Goal: Task Accomplishment & Management: Use online tool/utility

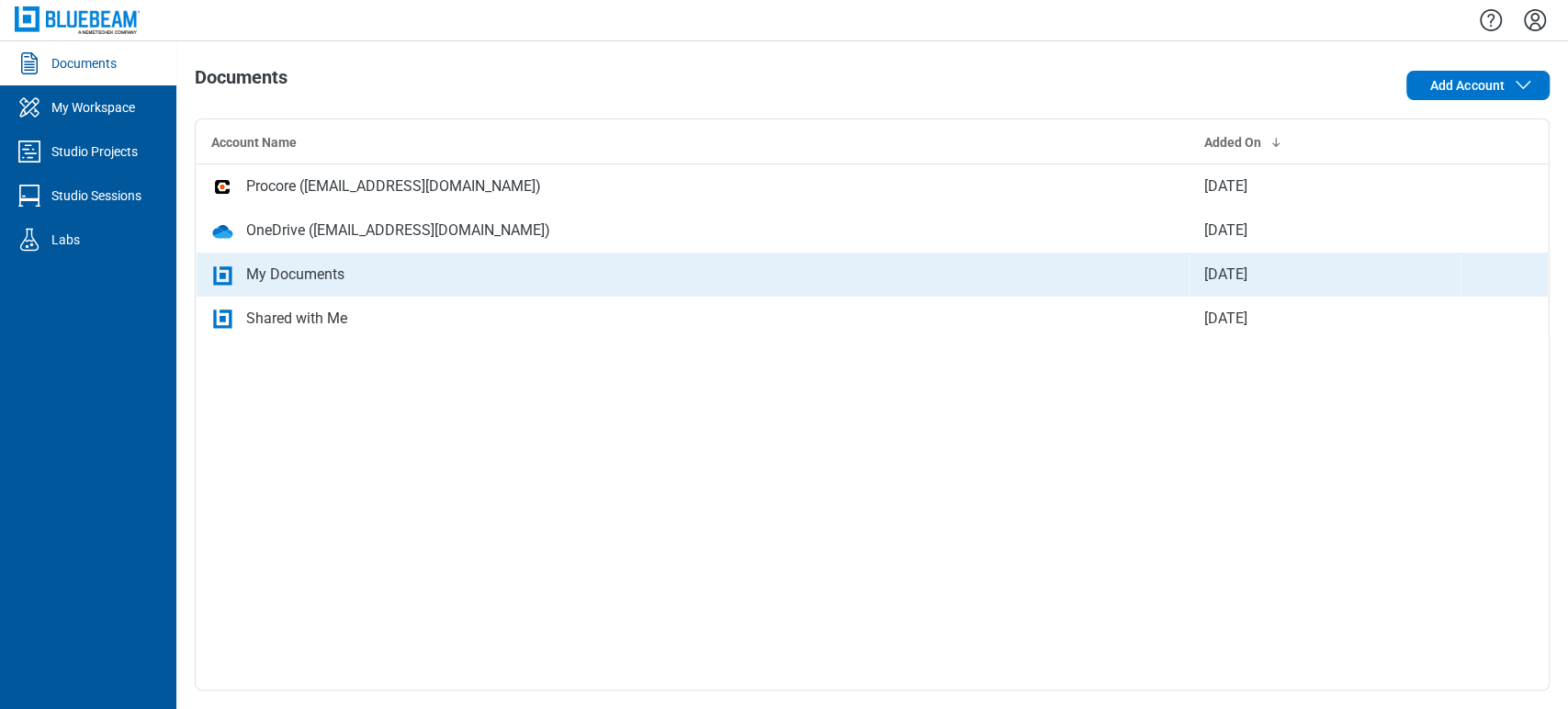
click at [247, 263] on div "My Documents" at bounding box center [295, 274] width 99 height 22
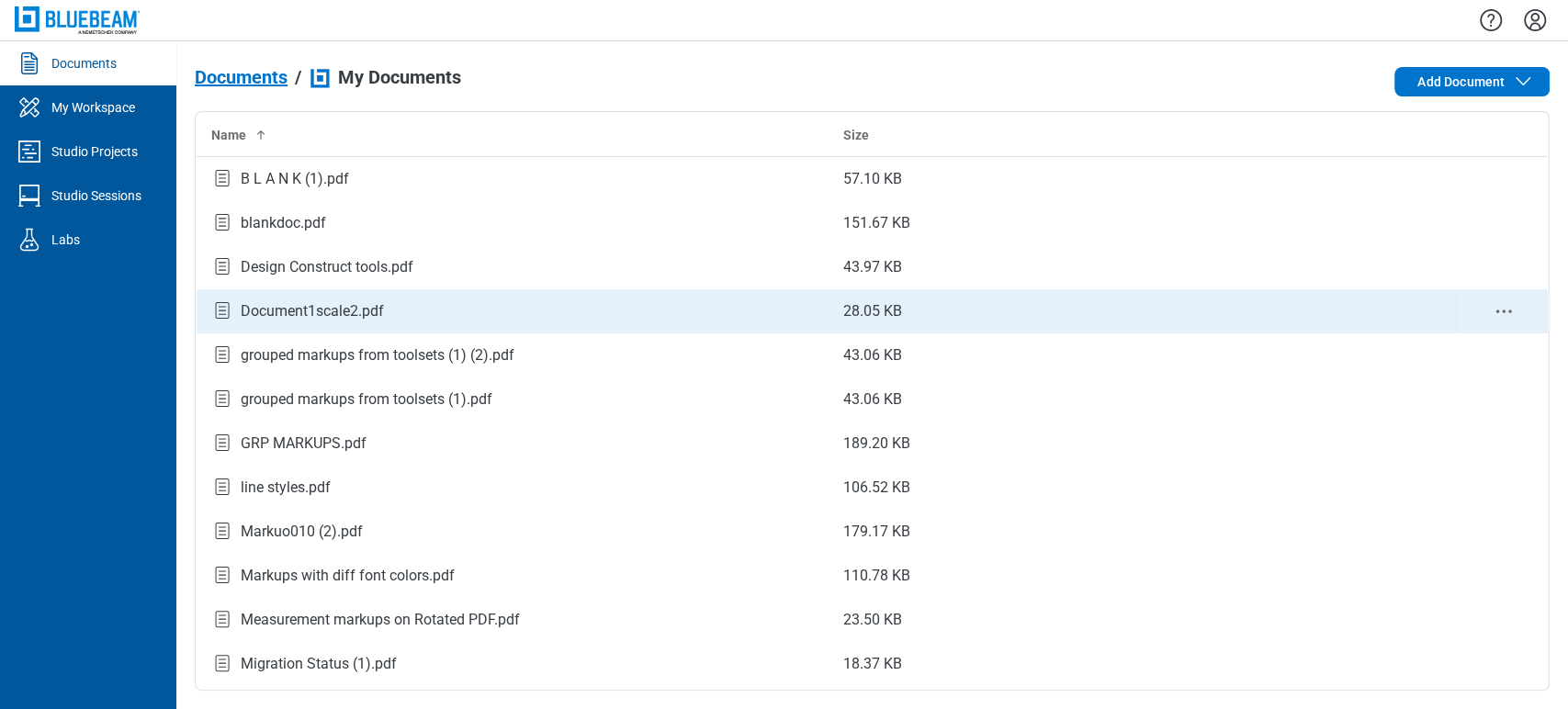
click at [438, 295] on td "Document1scale2.pdf" at bounding box center [512, 311] width 632 height 44
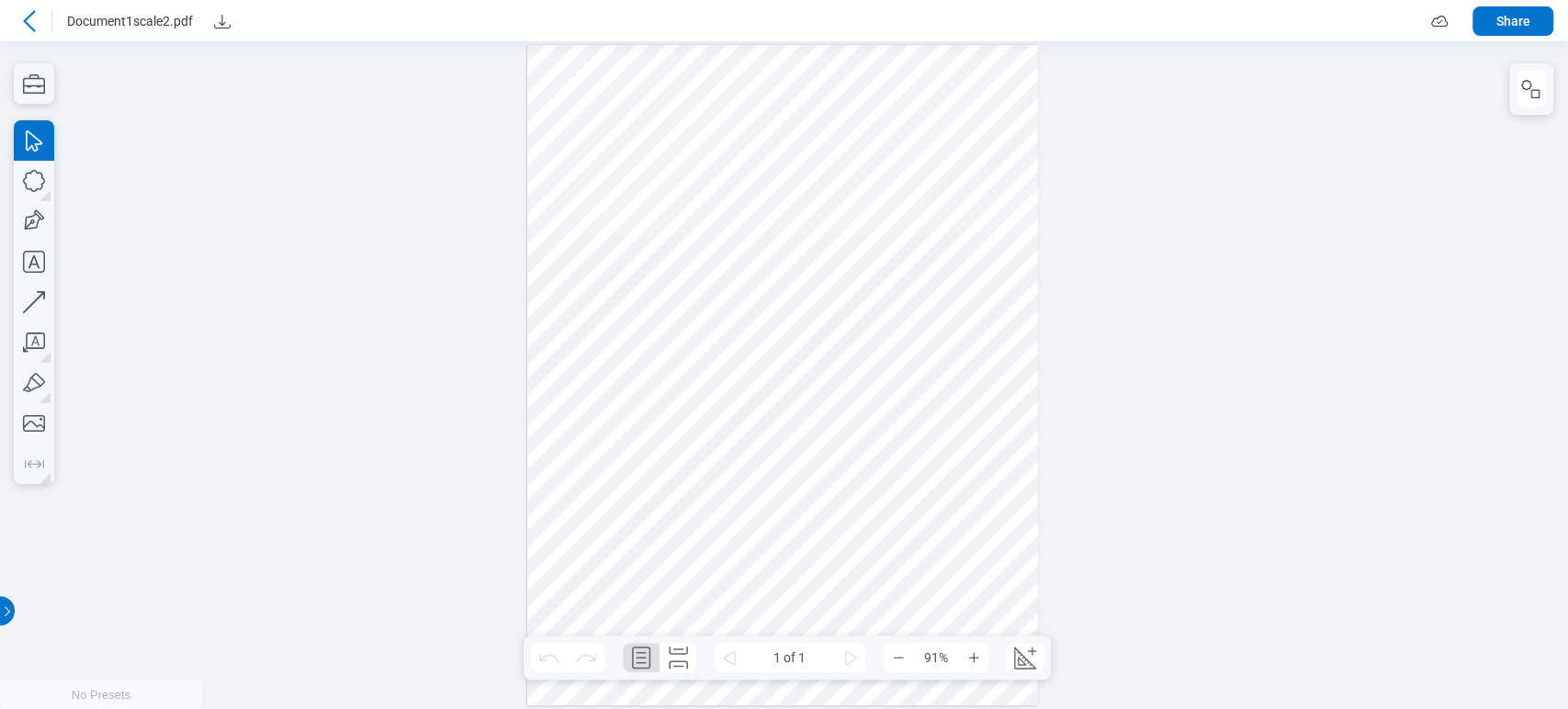
click at [950, 459] on div at bounding box center [782, 375] width 510 height 661
click at [1524, 89] on icon "button" at bounding box center [1531, 89] width 22 height 22
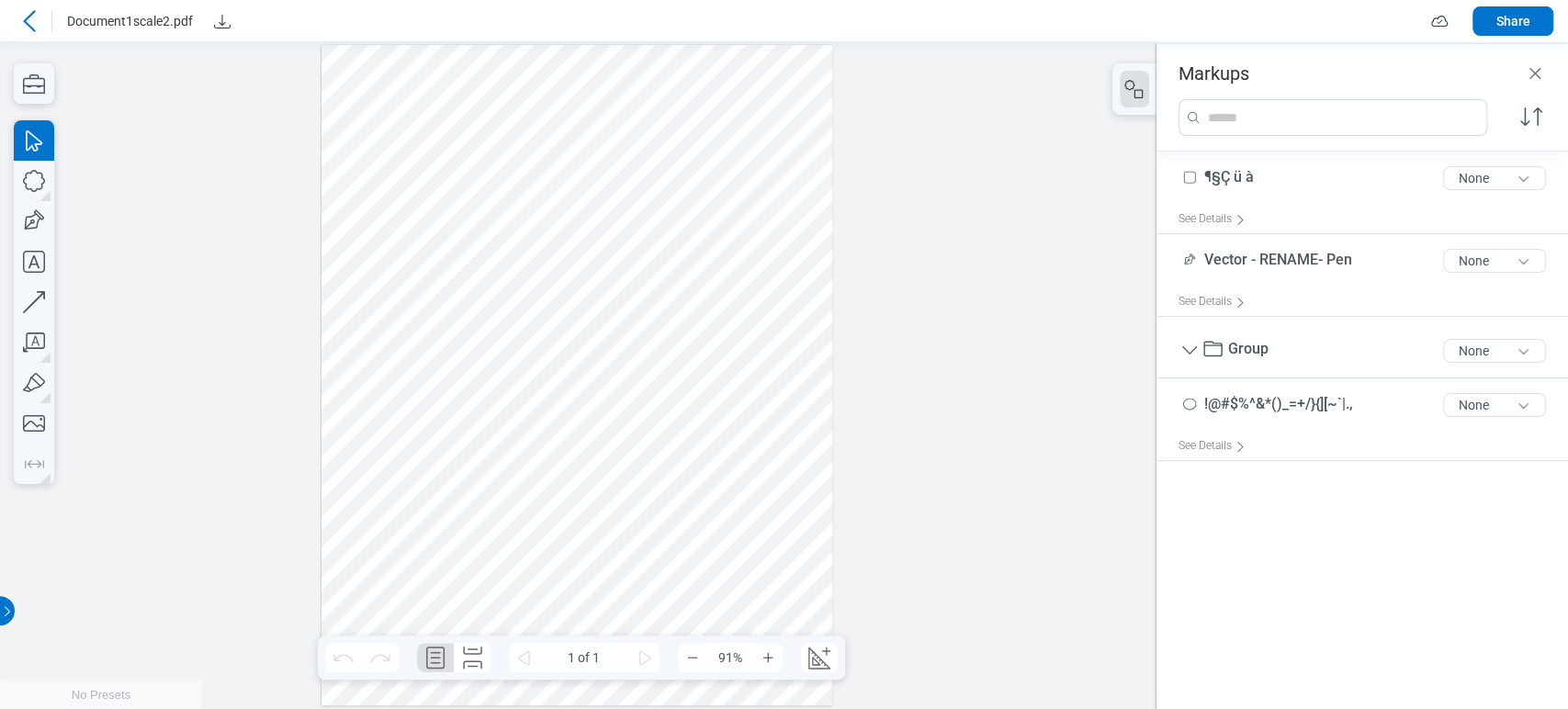
click at [683, 418] on div at bounding box center [576, 375] width 510 height 661
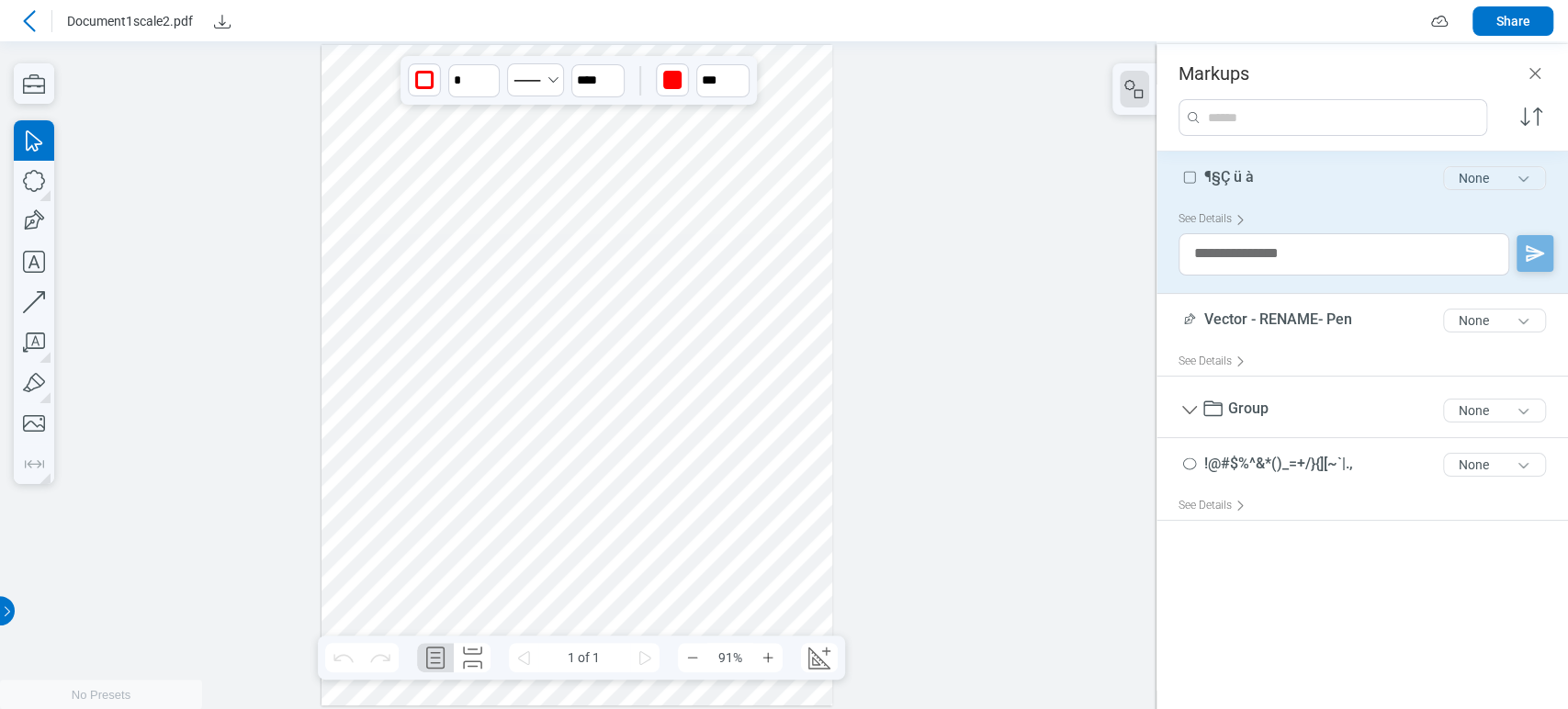
click at [1510, 179] on button "None" at bounding box center [1493, 178] width 102 height 24
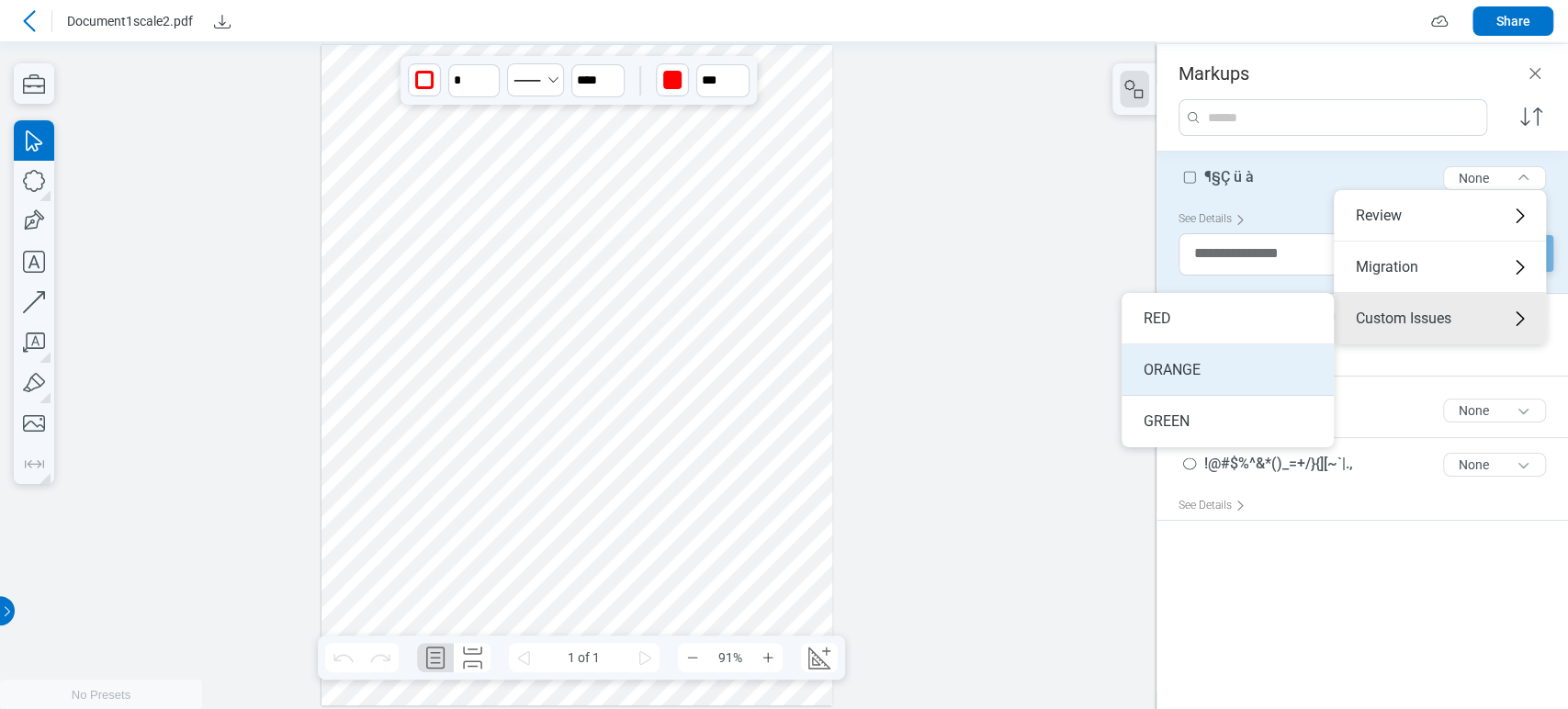
click at [1227, 360] on li "ORANGE" at bounding box center [1227, 370] width 213 height 52
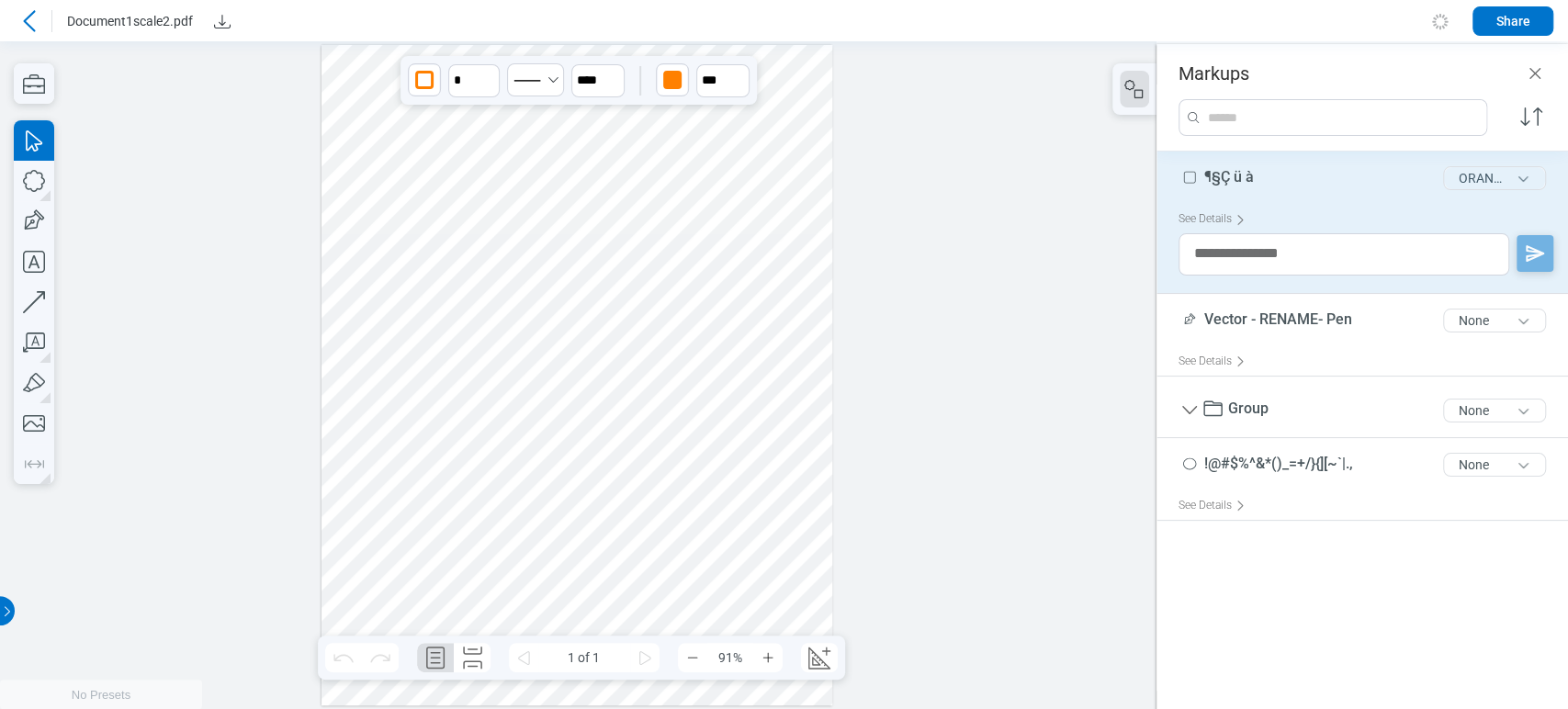
click at [1485, 185] on button "ORANGE" at bounding box center [1493, 178] width 102 height 24
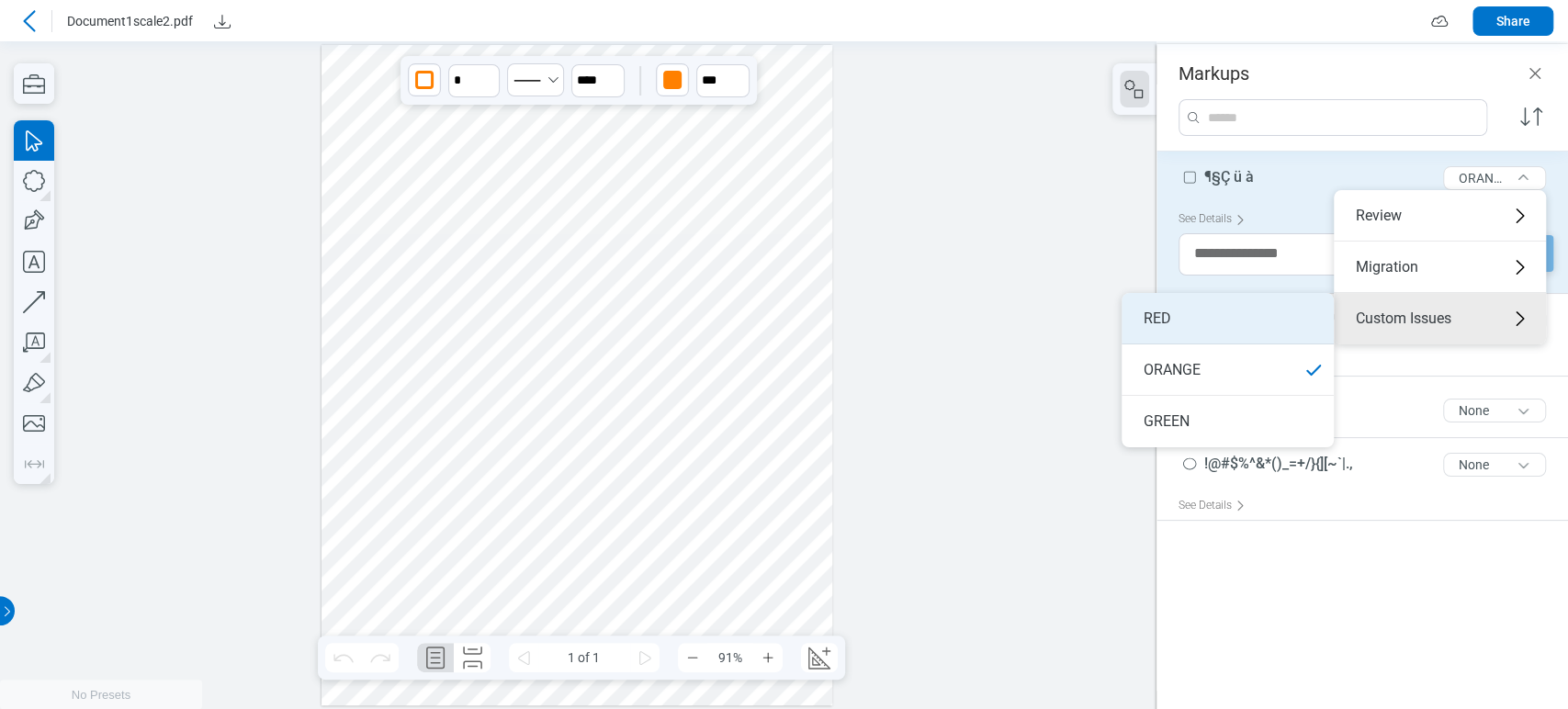
click at [1245, 328] on li "RED" at bounding box center [1227, 319] width 213 height 52
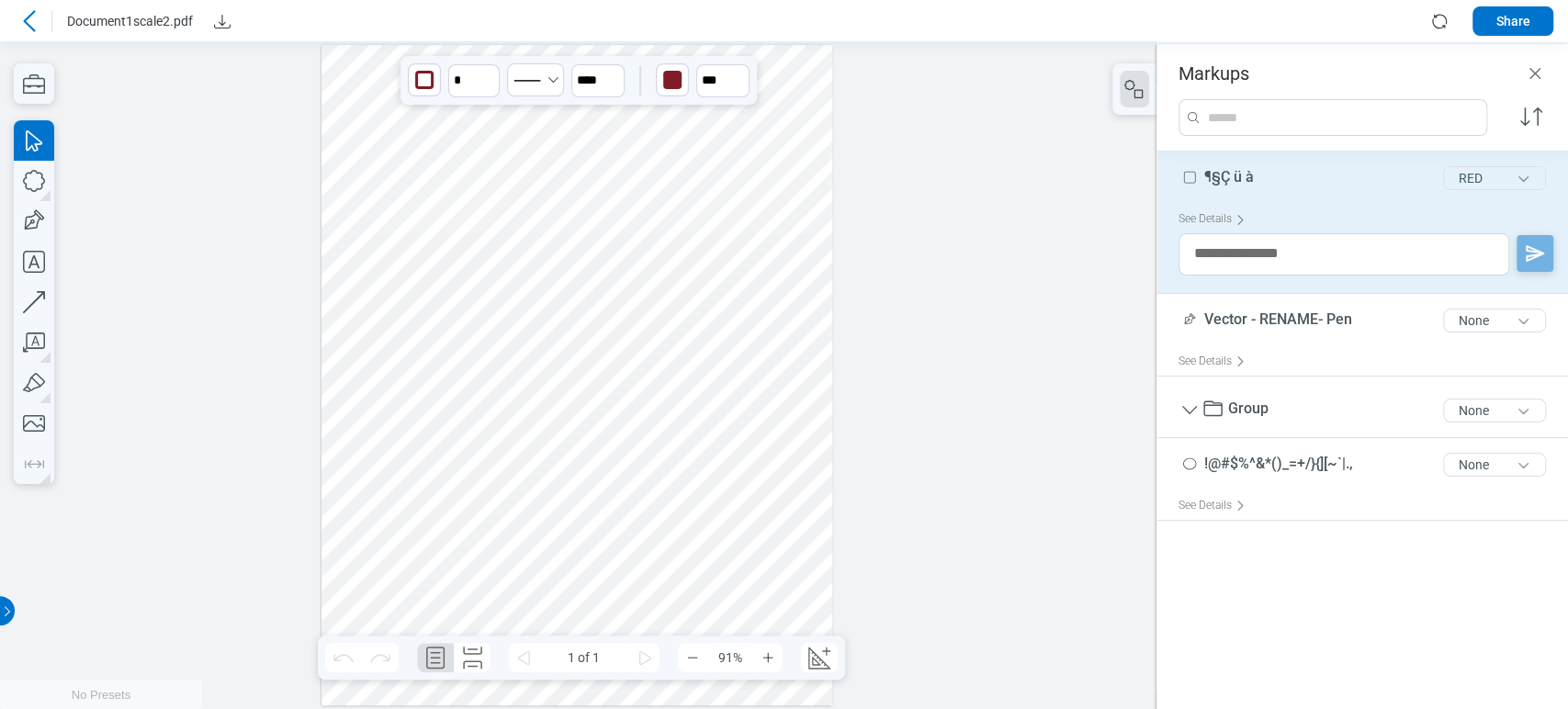
click at [1499, 174] on button "RED" at bounding box center [1493, 178] width 102 height 24
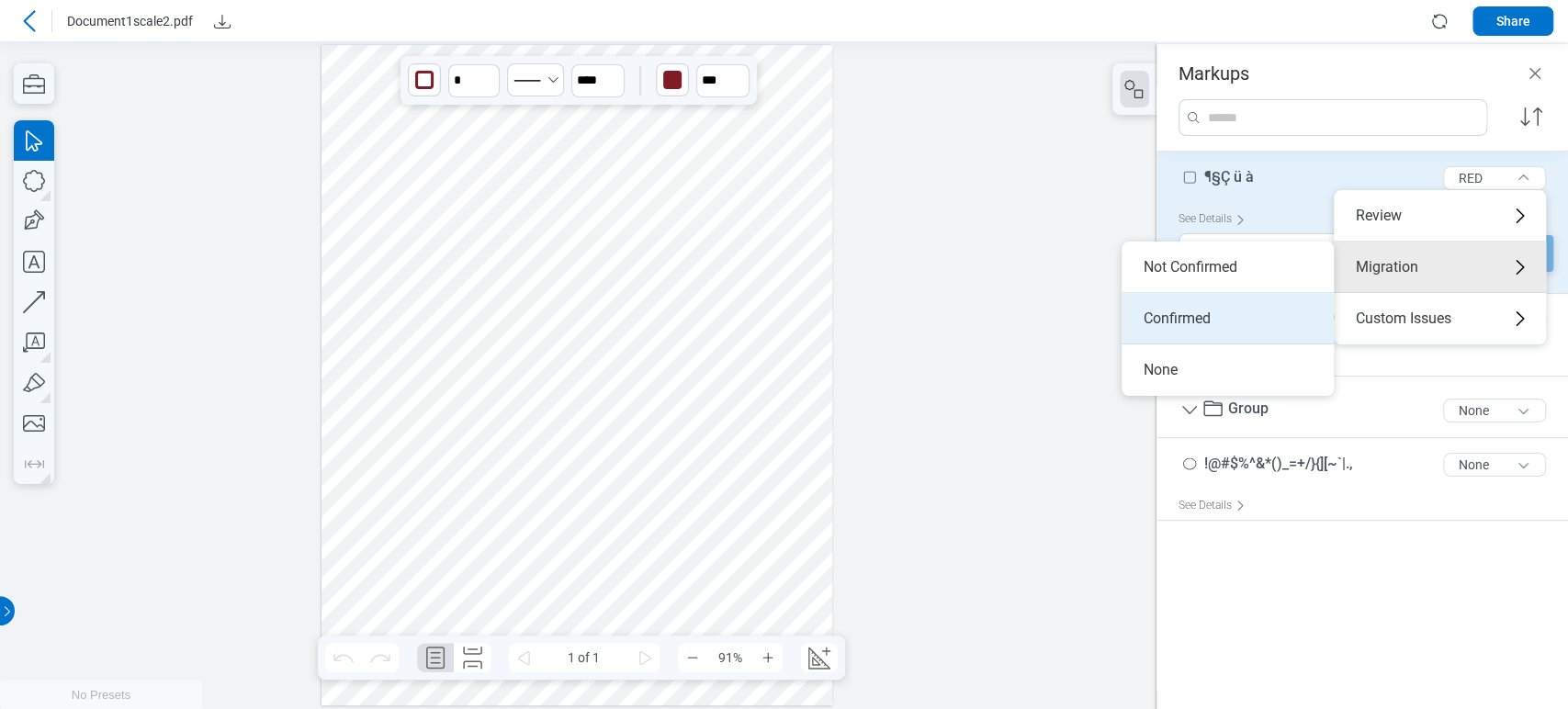
click at [1254, 308] on li "Confirmed" at bounding box center [1227, 319] width 213 height 52
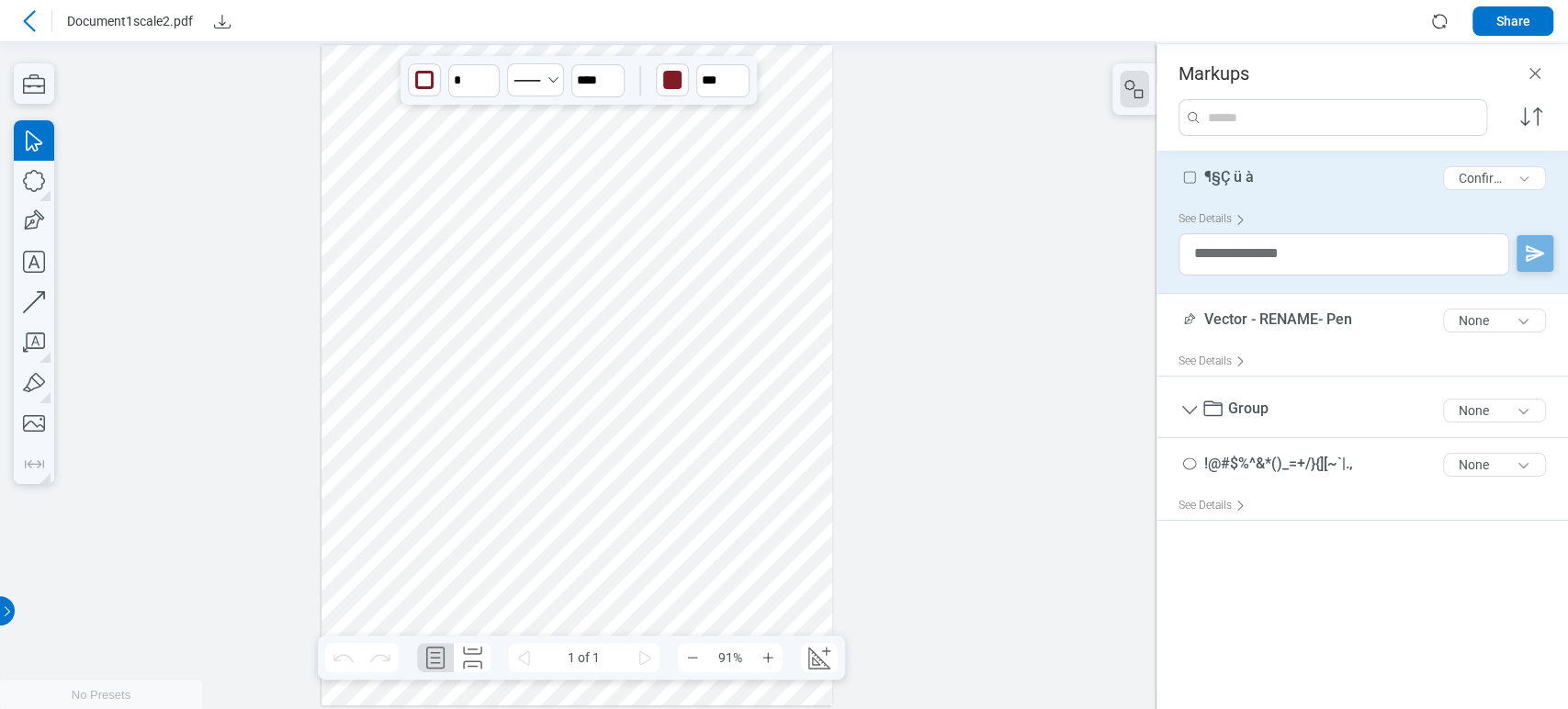
click at [771, 328] on div at bounding box center [576, 375] width 510 height 661
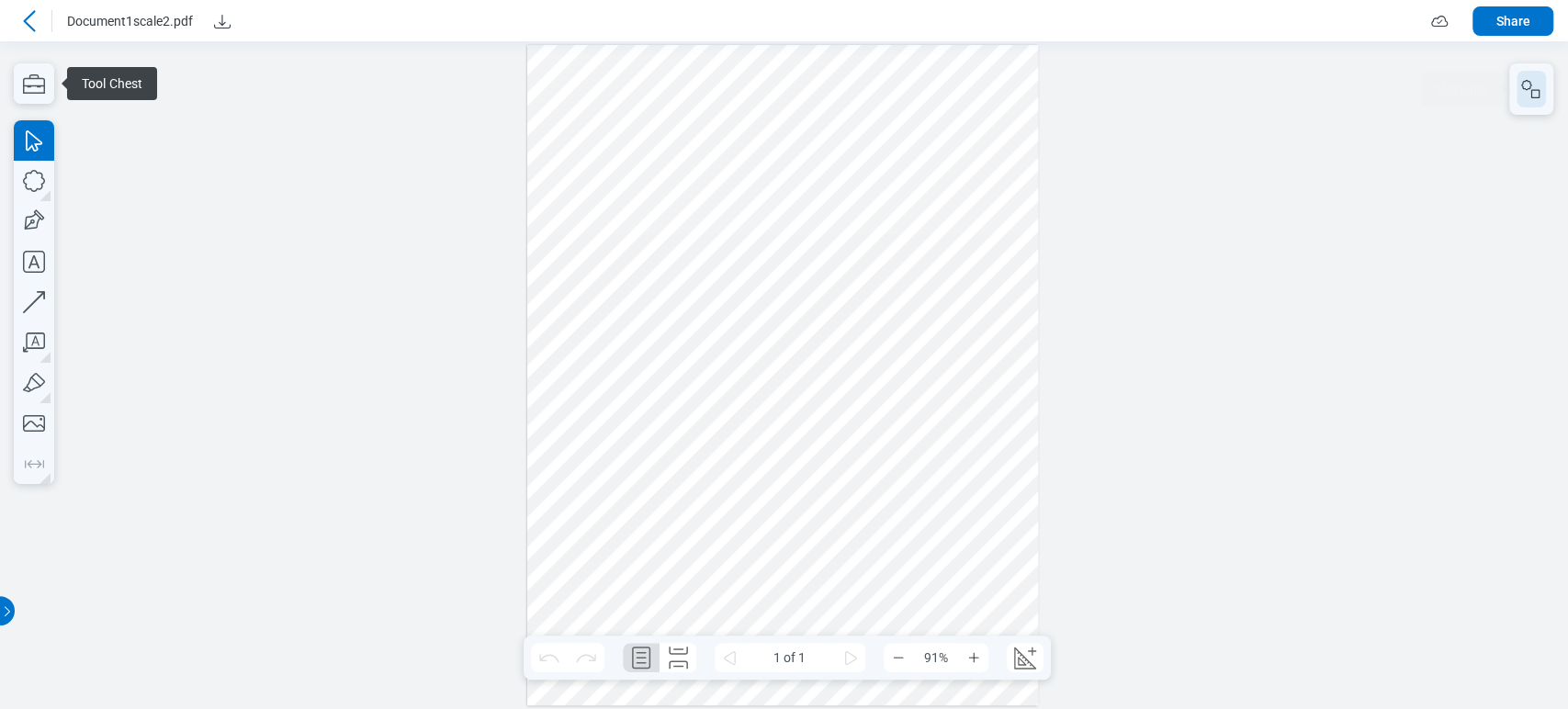
click at [1531, 77] on button "button" at bounding box center [1531, 89] width 30 height 36
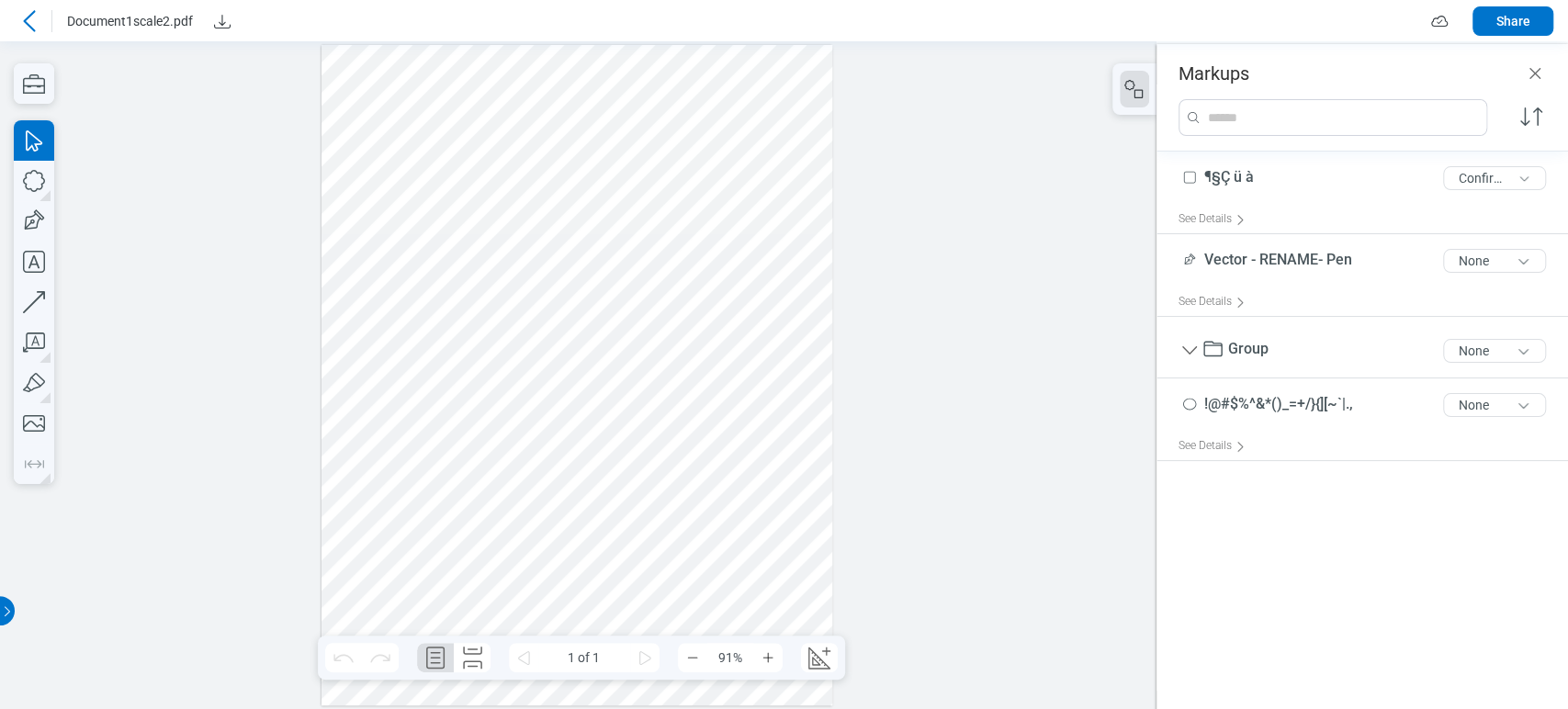
click at [742, 399] on div at bounding box center [576, 375] width 510 height 661
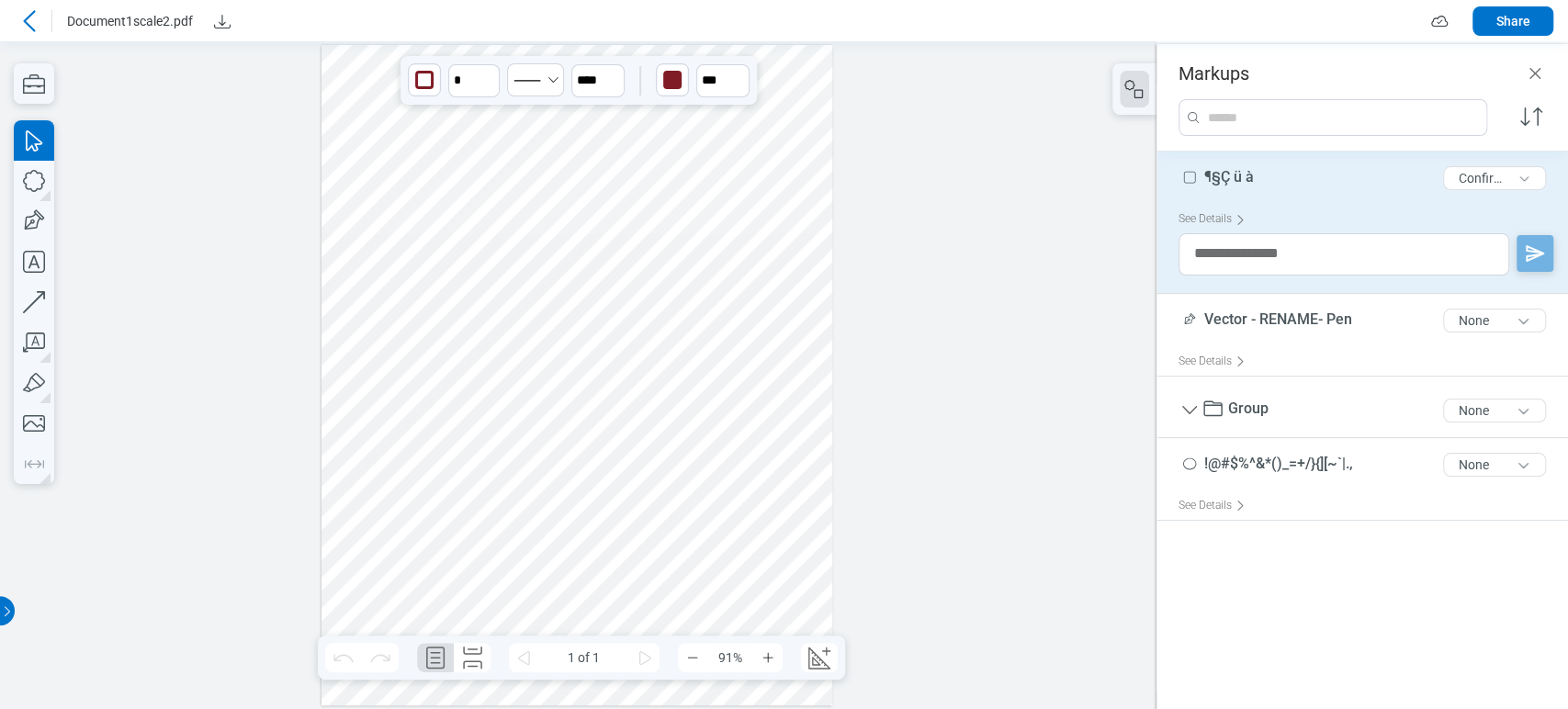
click at [555, 414] on div at bounding box center [576, 375] width 510 height 661
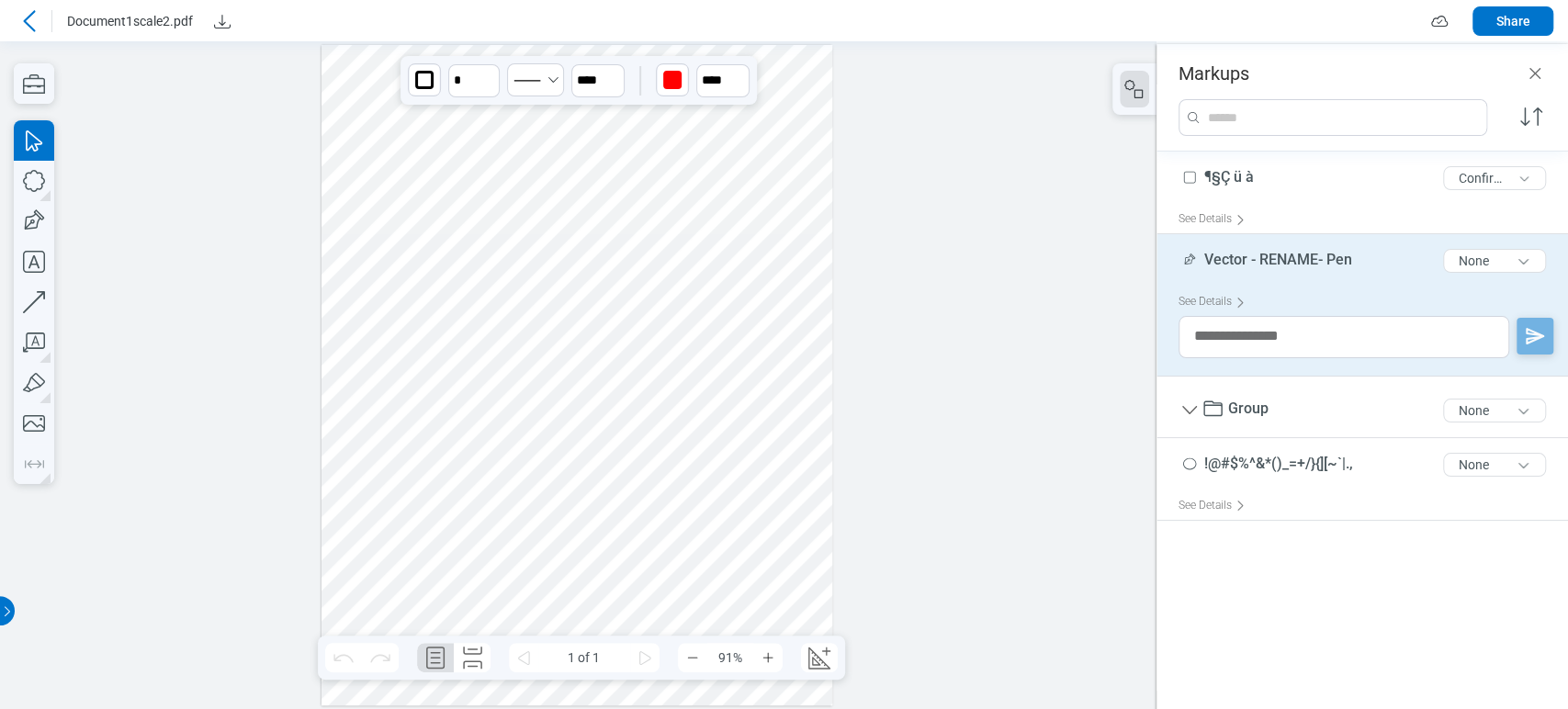
click at [741, 442] on div at bounding box center [576, 375] width 510 height 661
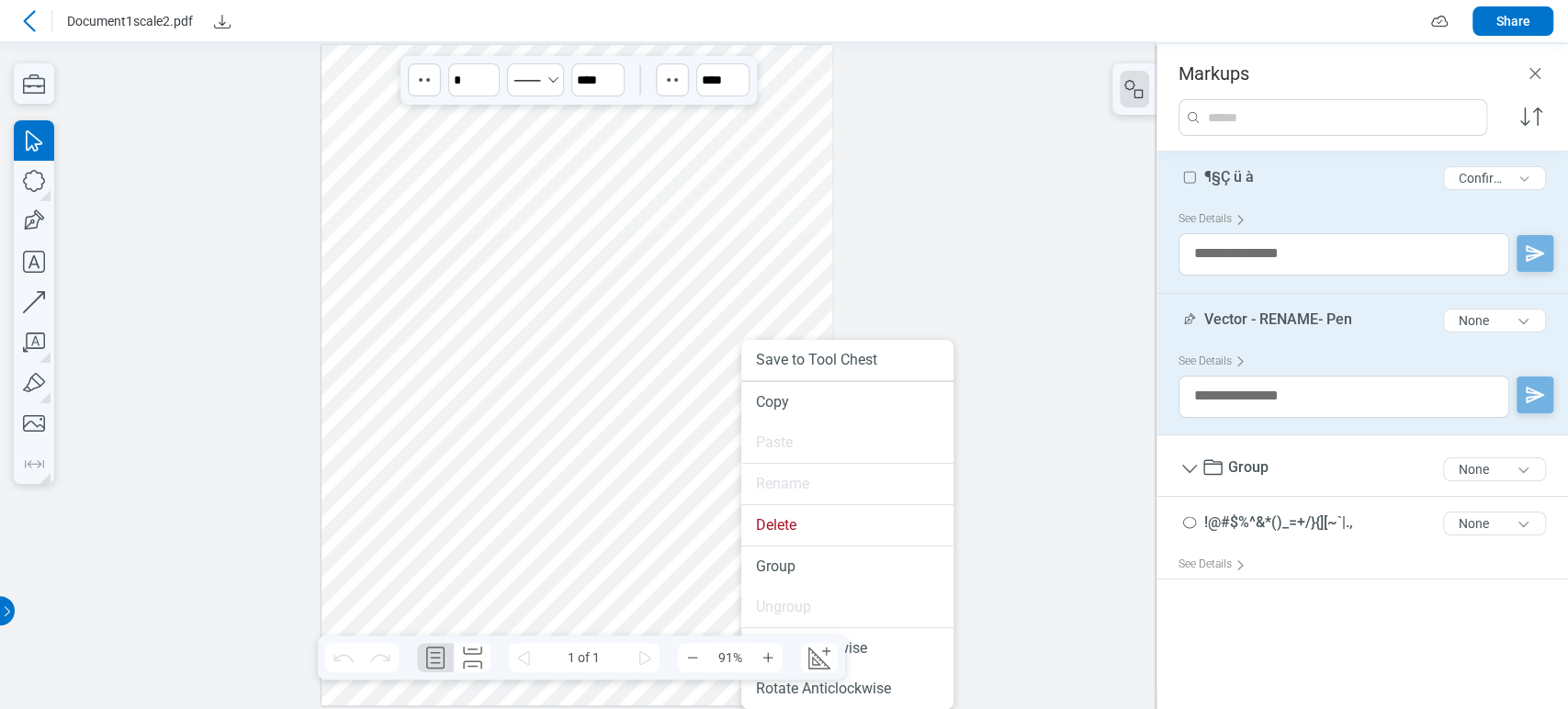
drag, startPoint x: 683, startPoint y: 327, endPoint x: 673, endPoint y: 326, distance: 10.0
click at [683, 327] on div at bounding box center [576, 375] width 510 height 661
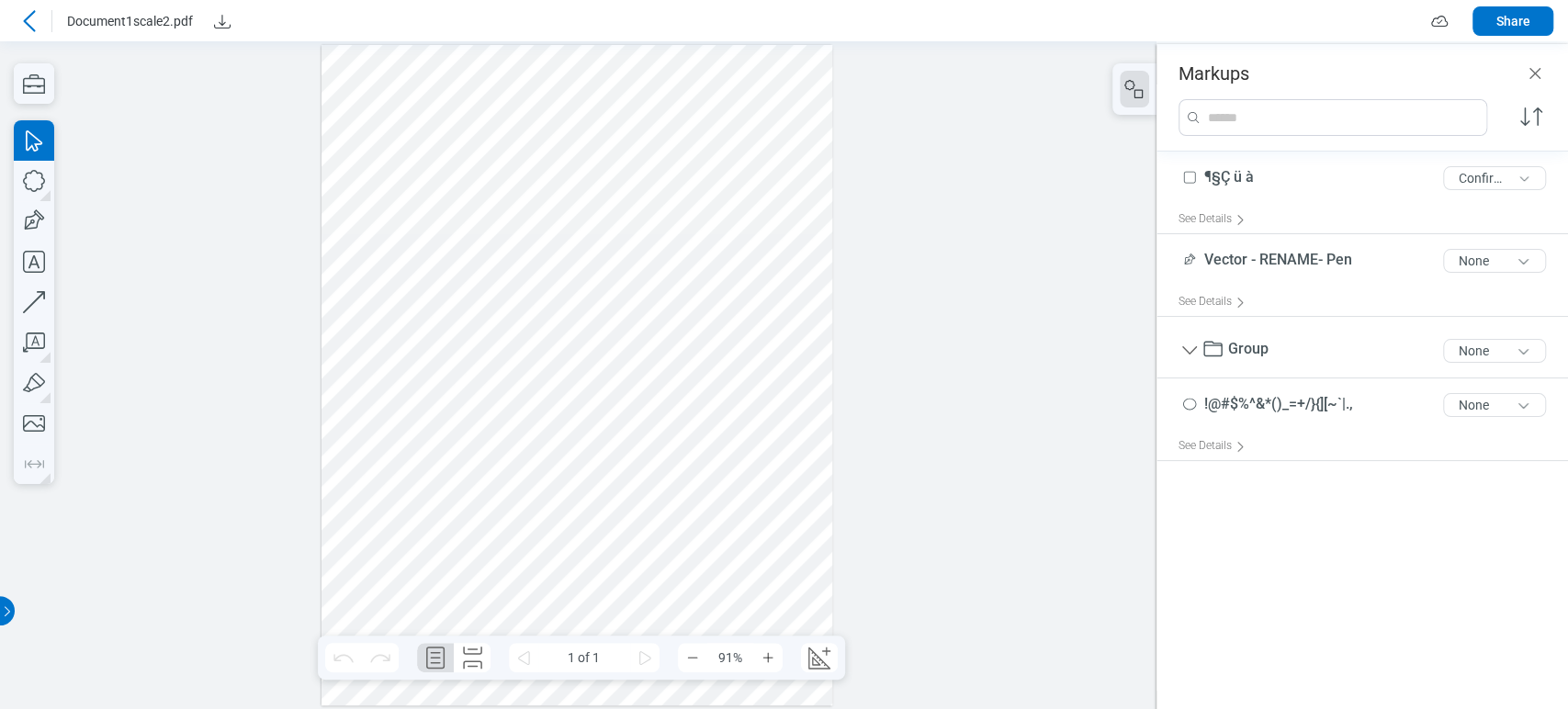
click at [447, 388] on div at bounding box center [576, 375] width 510 height 661
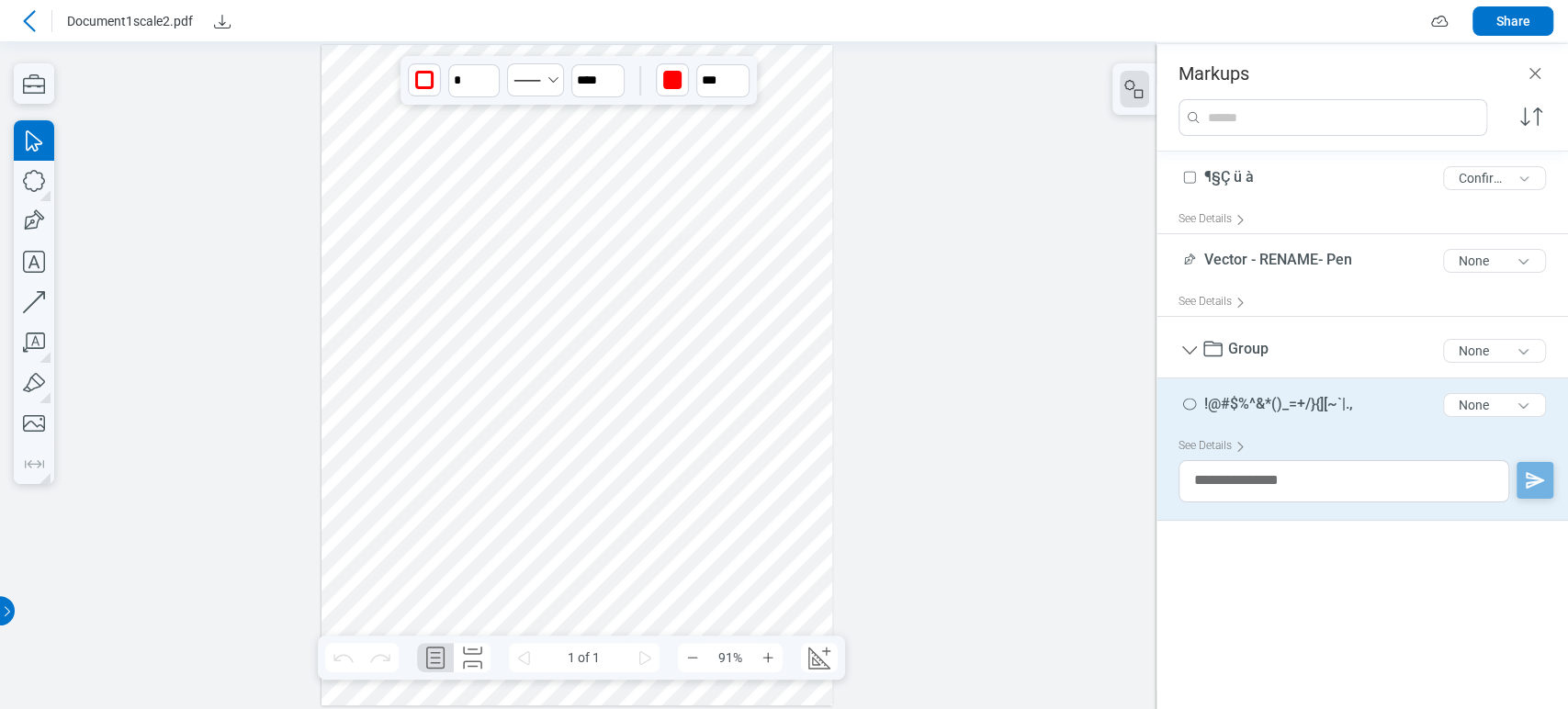
click at [527, 395] on div at bounding box center [576, 375] width 510 height 661
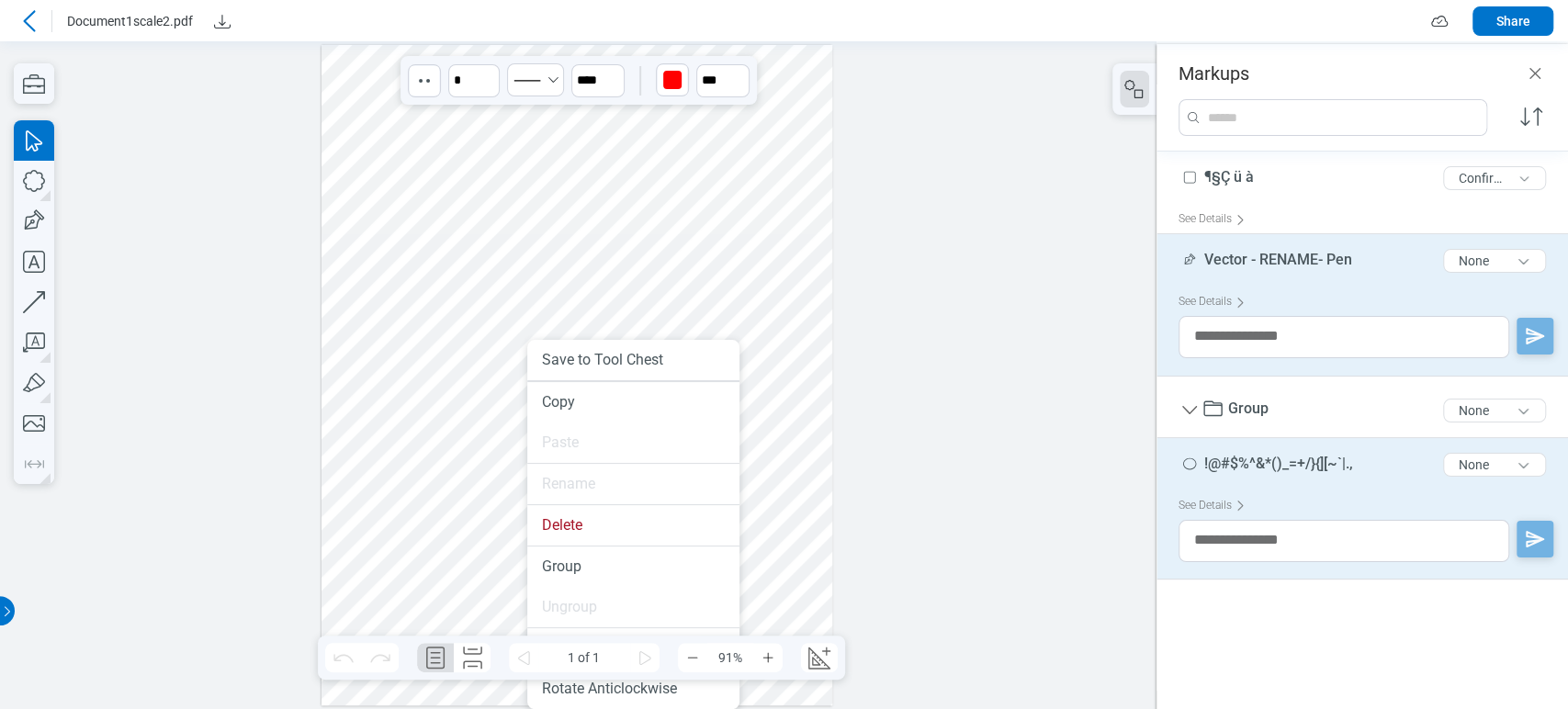
click at [414, 217] on div at bounding box center [576, 375] width 510 height 661
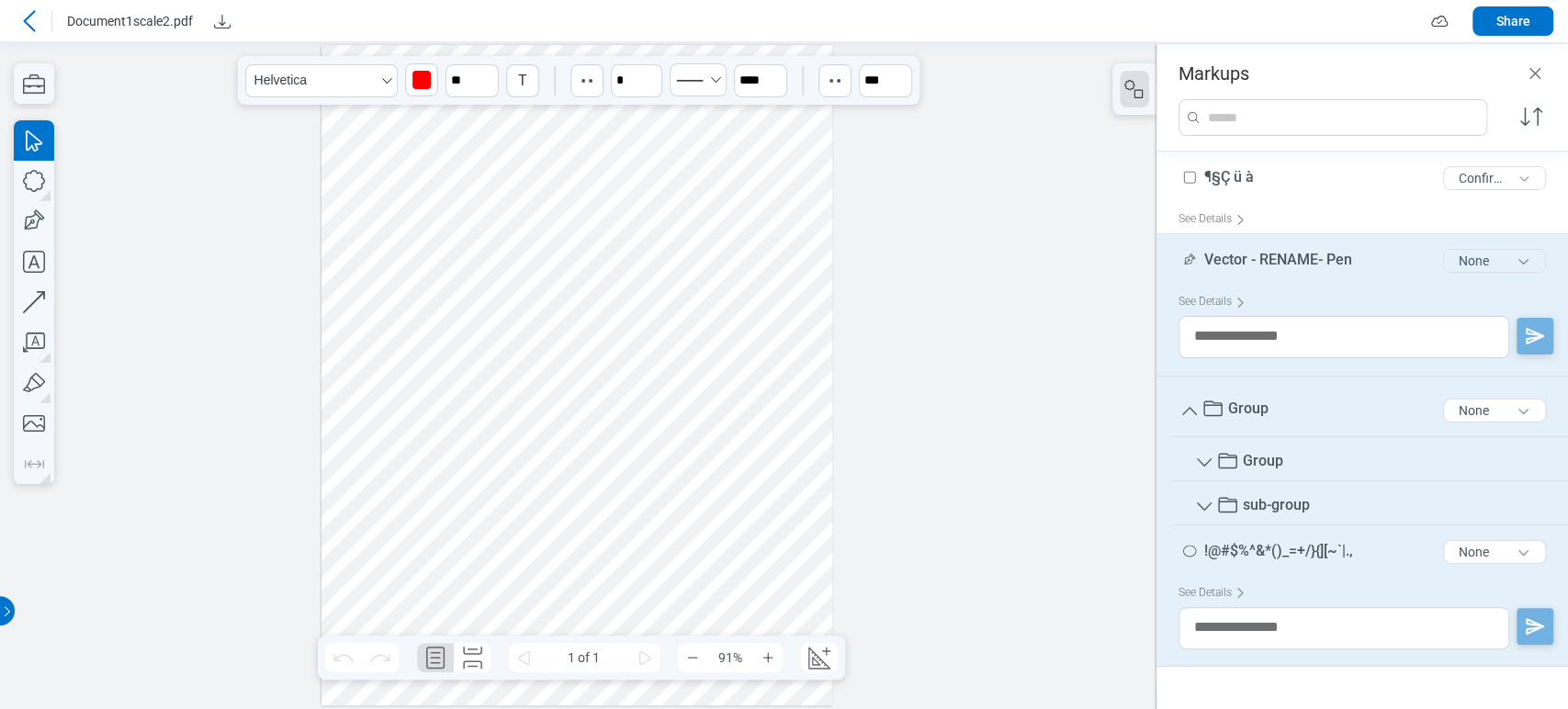
click at [1483, 264] on button "None" at bounding box center [1493, 260] width 102 height 24
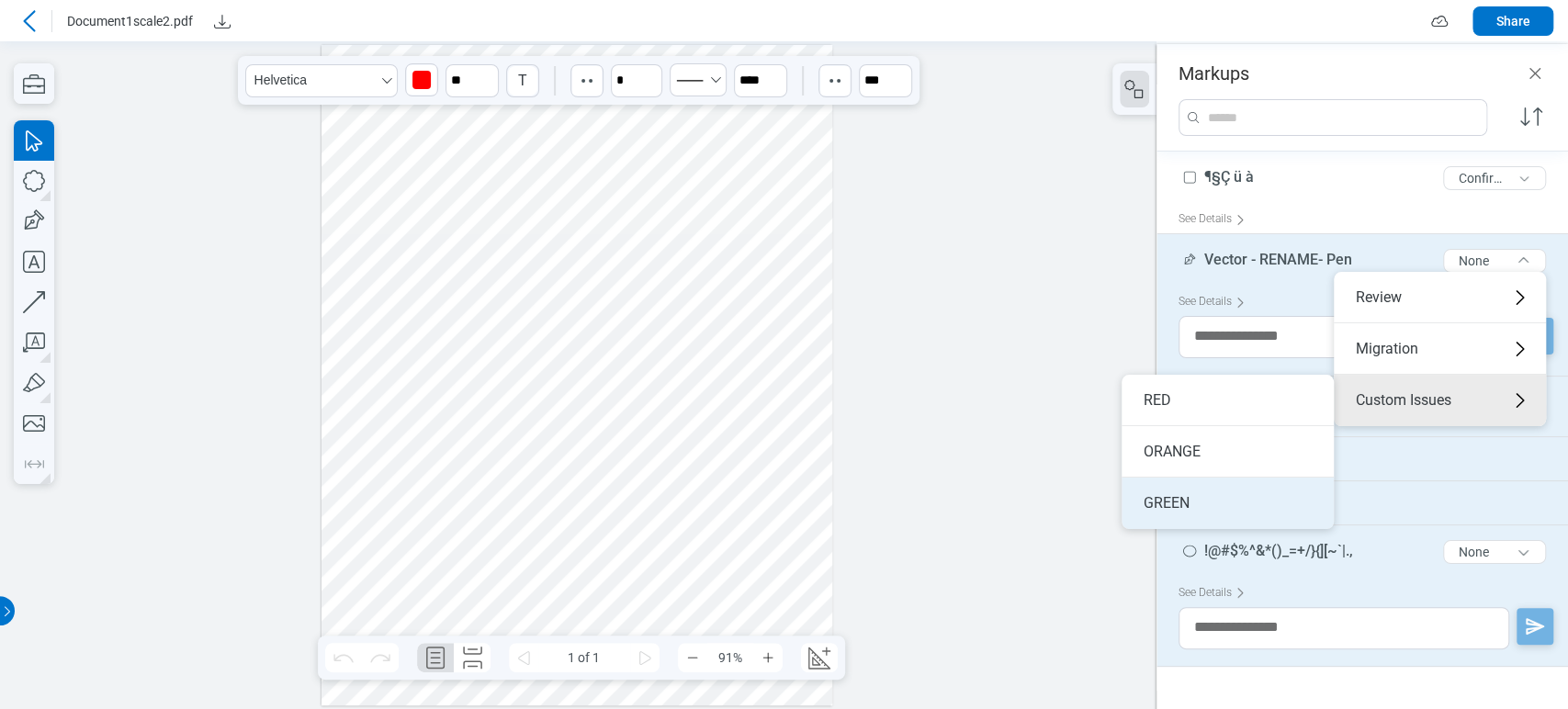
click at [1249, 482] on li "GREEN" at bounding box center [1227, 503] width 213 height 52
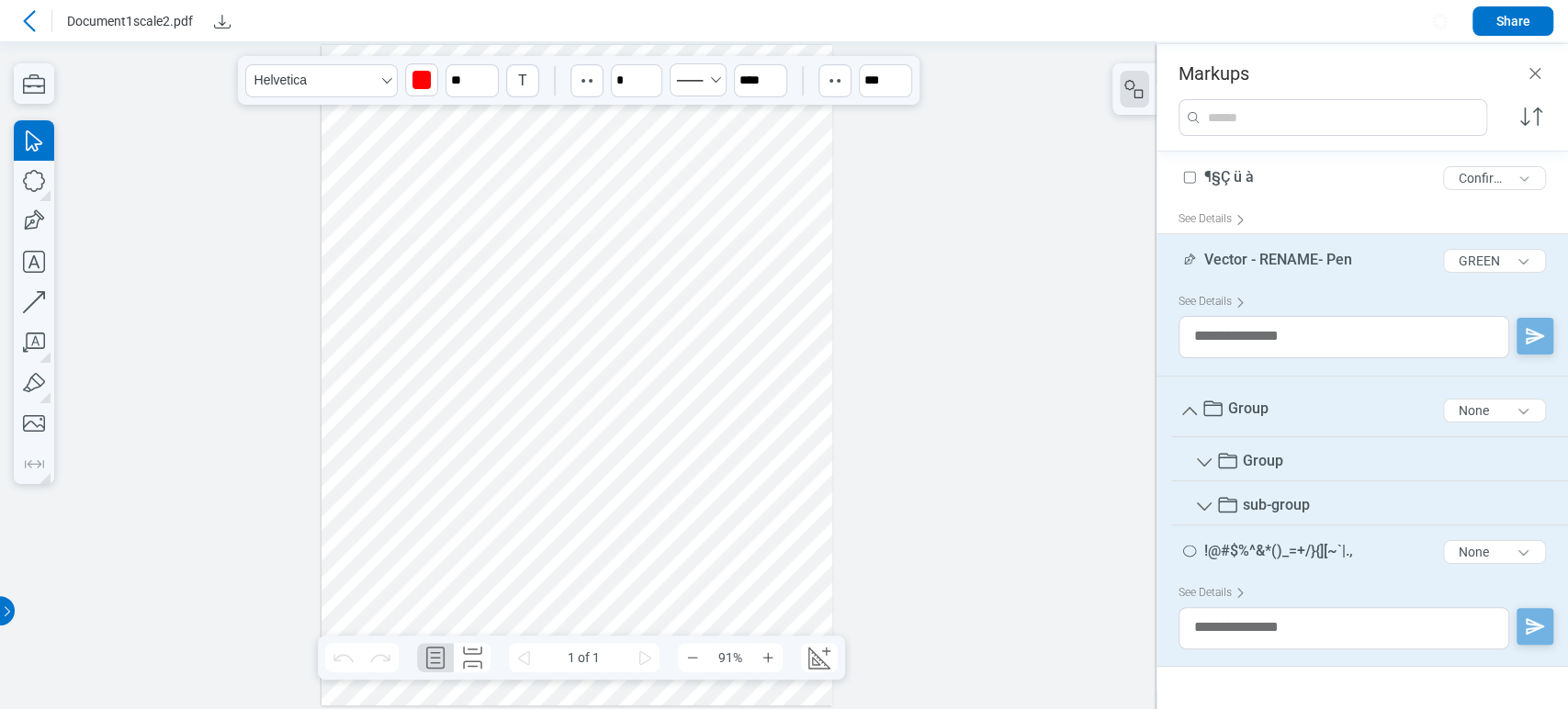
click at [593, 321] on div at bounding box center [576, 375] width 510 height 661
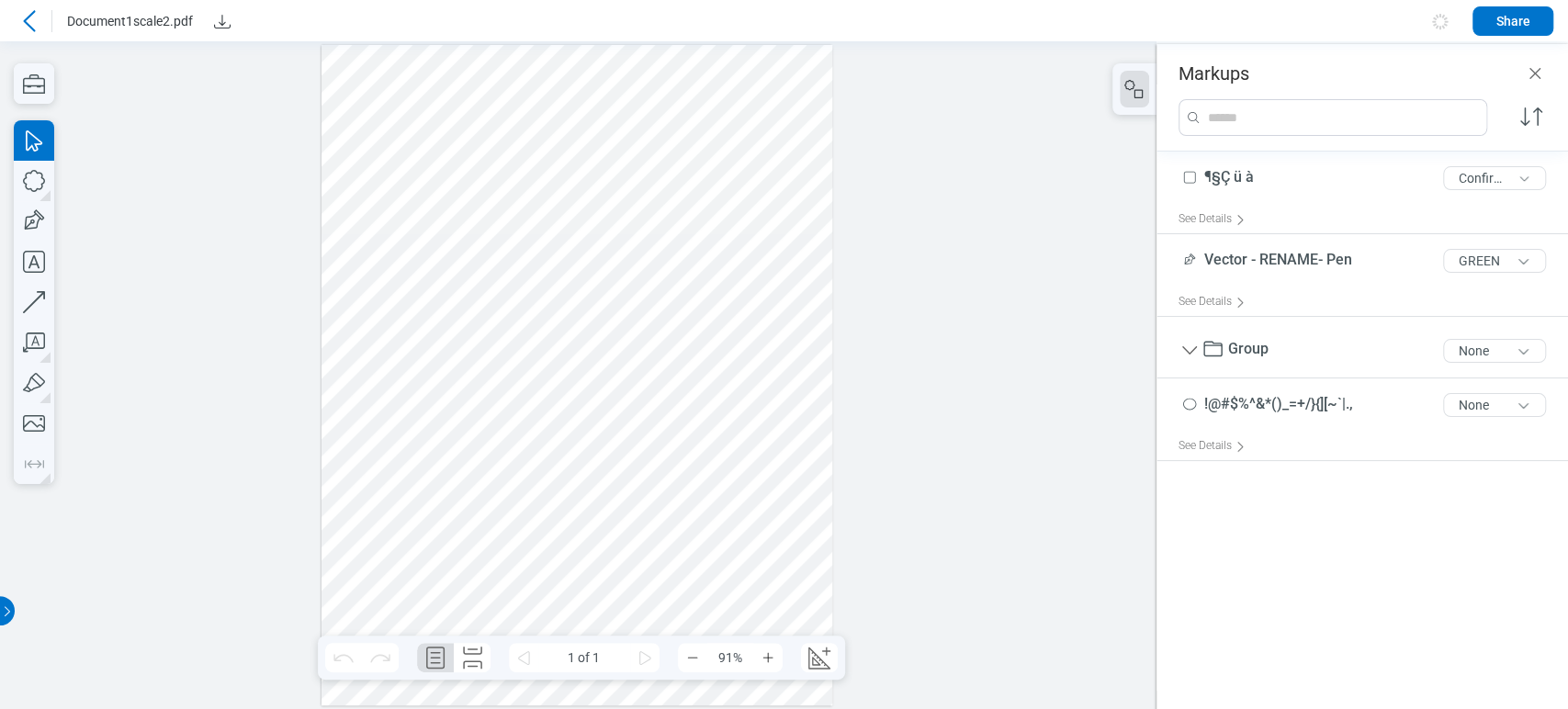
click at [539, 243] on div at bounding box center [576, 375] width 510 height 661
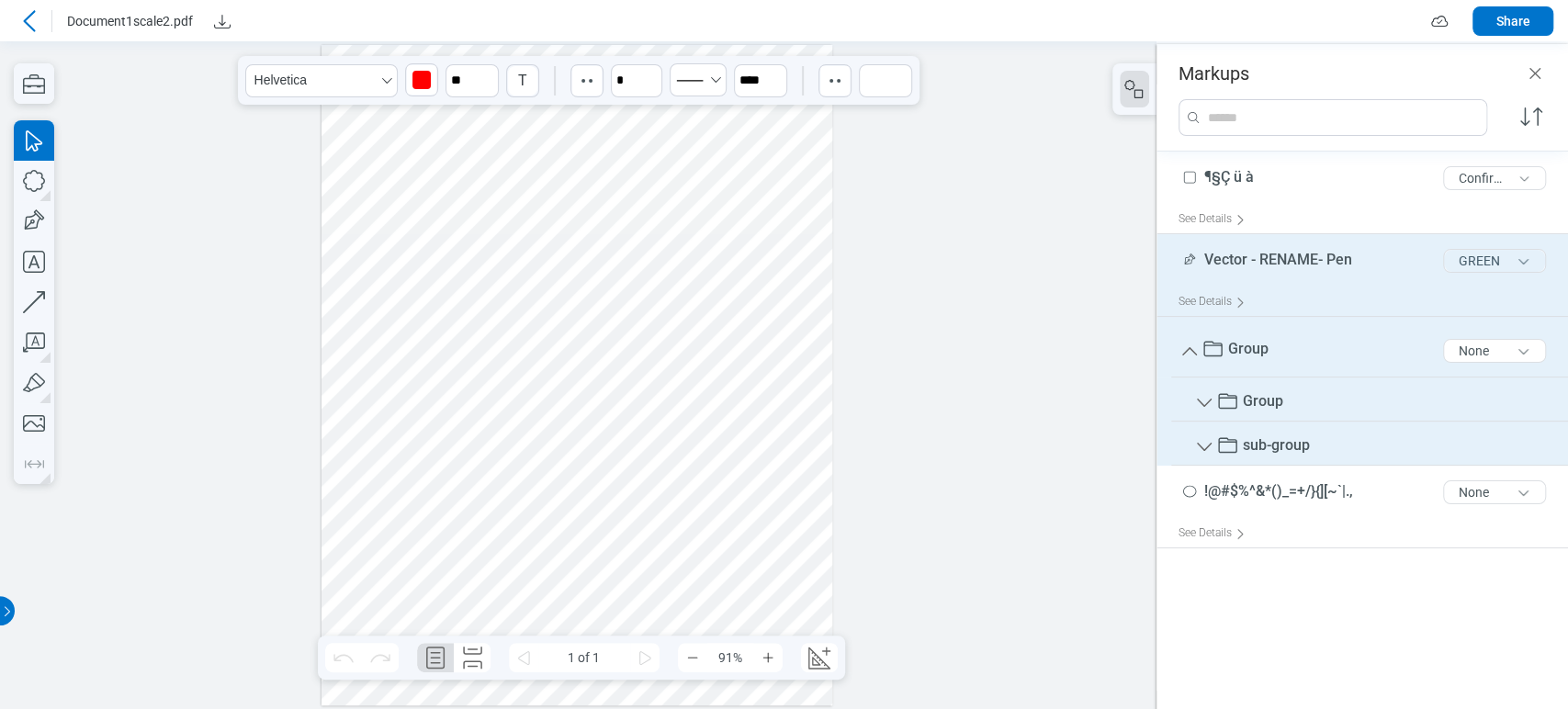
click at [1498, 253] on button "GREEN" at bounding box center [1493, 260] width 102 height 24
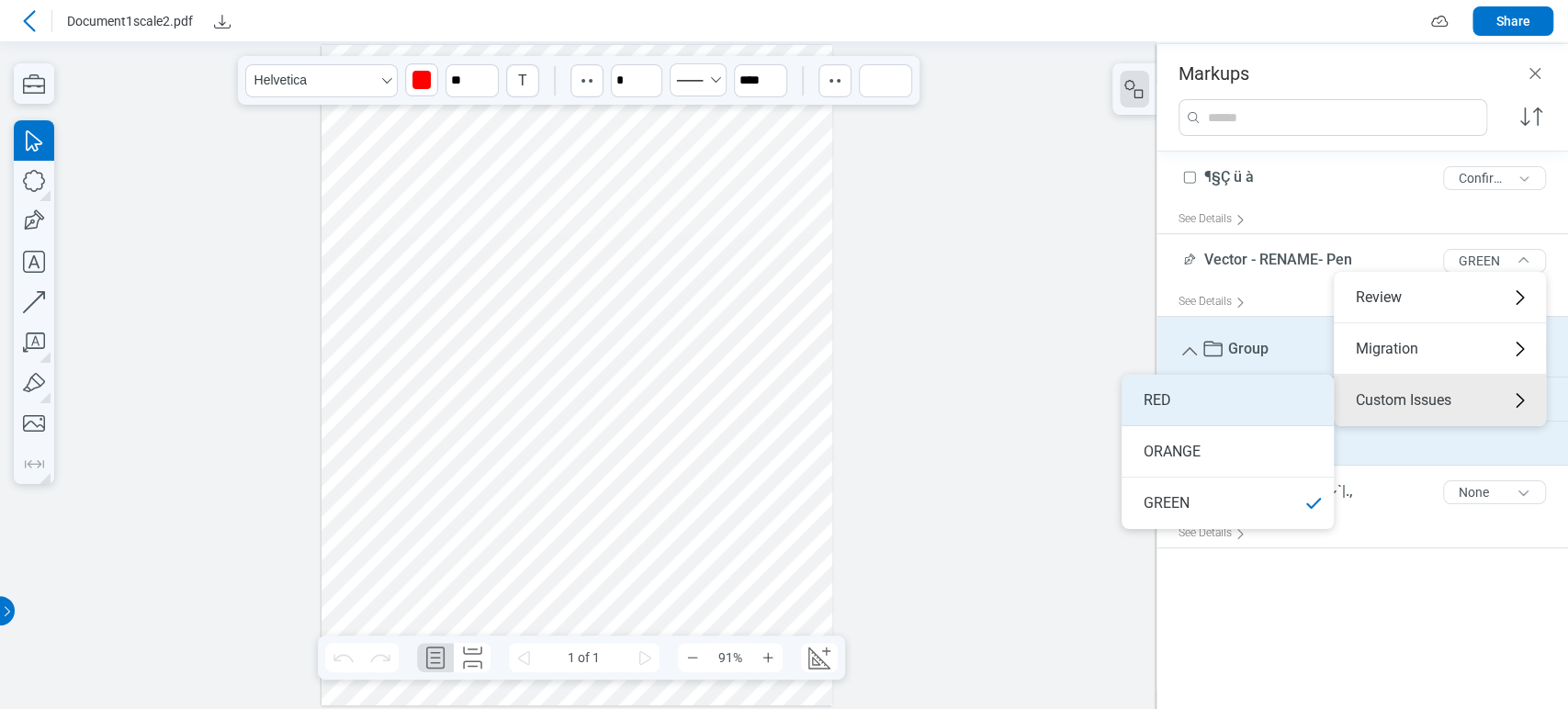
click at [1256, 393] on li "RED" at bounding box center [1227, 400] width 213 height 52
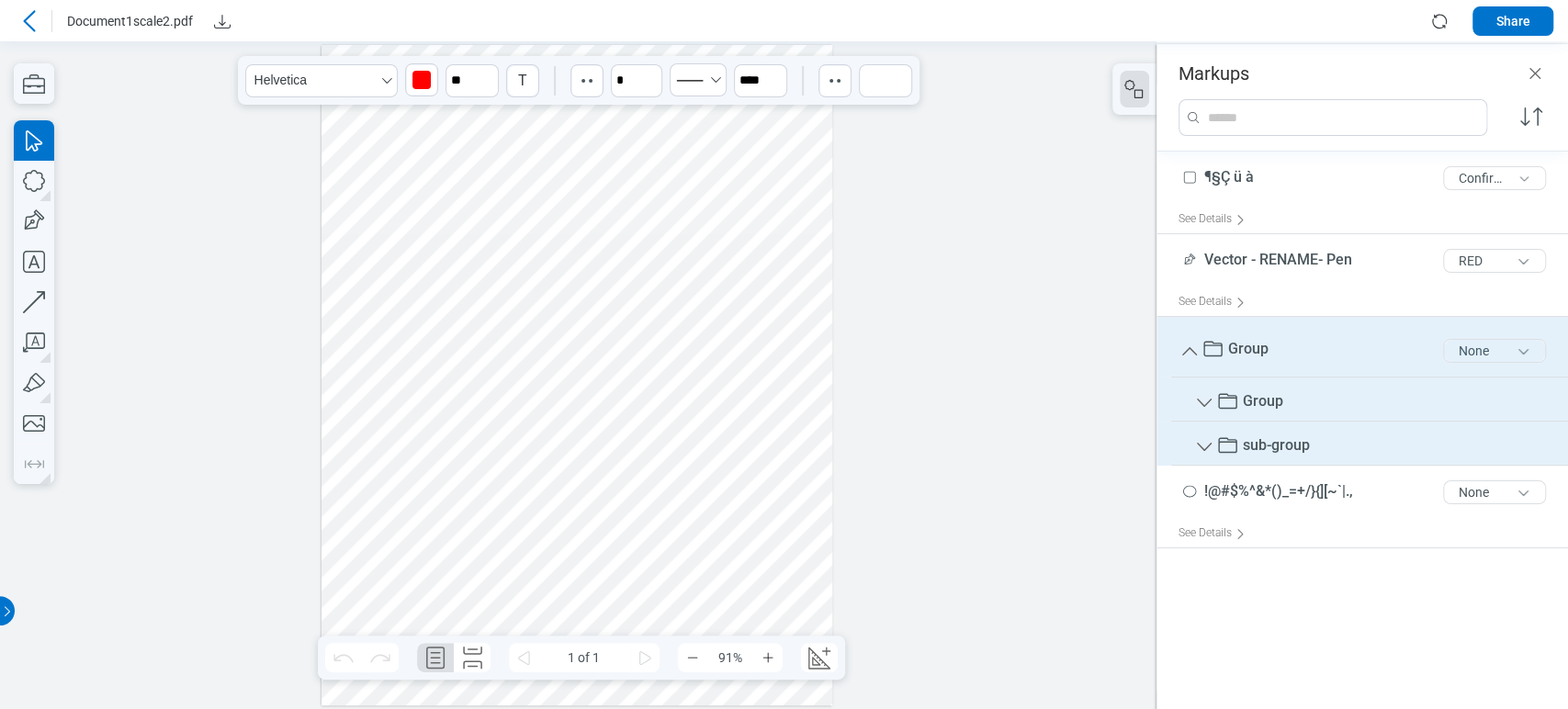
click at [1499, 336] on div "None" at bounding box center [1494, 350] width 118 height 38
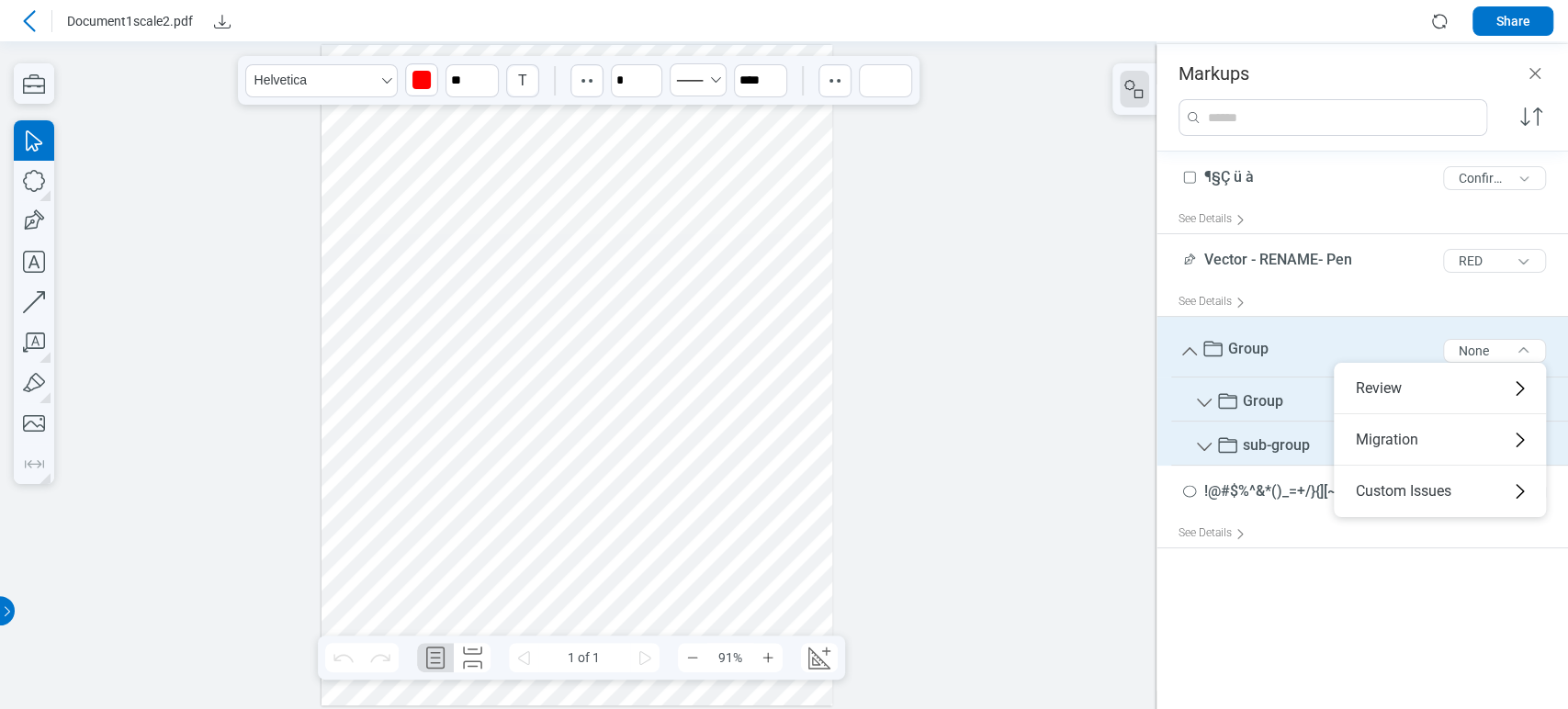
click at [531, 394] on div at bounding box center [576, 375] width 510 height 661
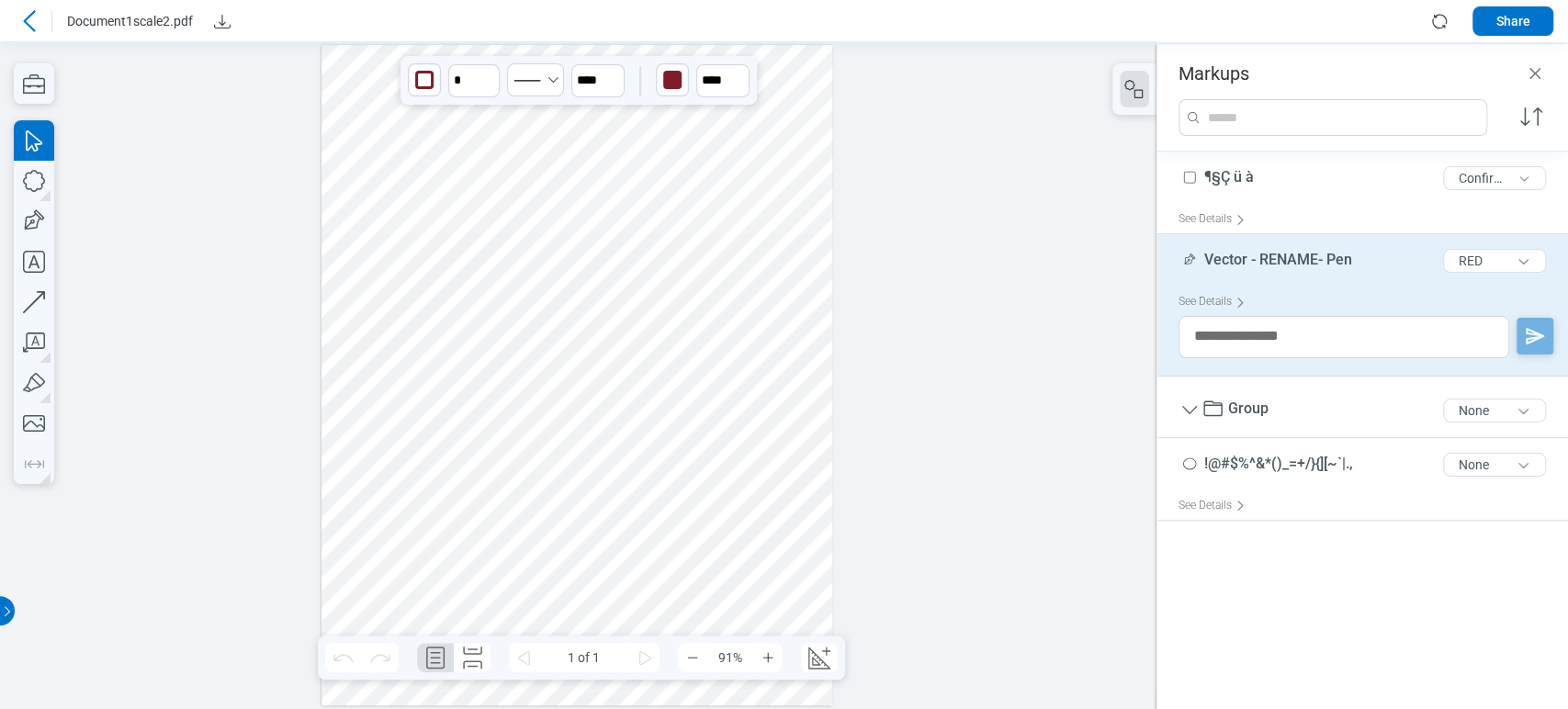
drag, startPoint x: 531, startPoint y: 394, endPoint x: 418, endPoint y: 501, distance: 155.6
click at [418, 501] on div at bounding box center [576, 375] width 510 height 661
click at [432, 375] on div at bounding box center [576, 375] width 510 height 661
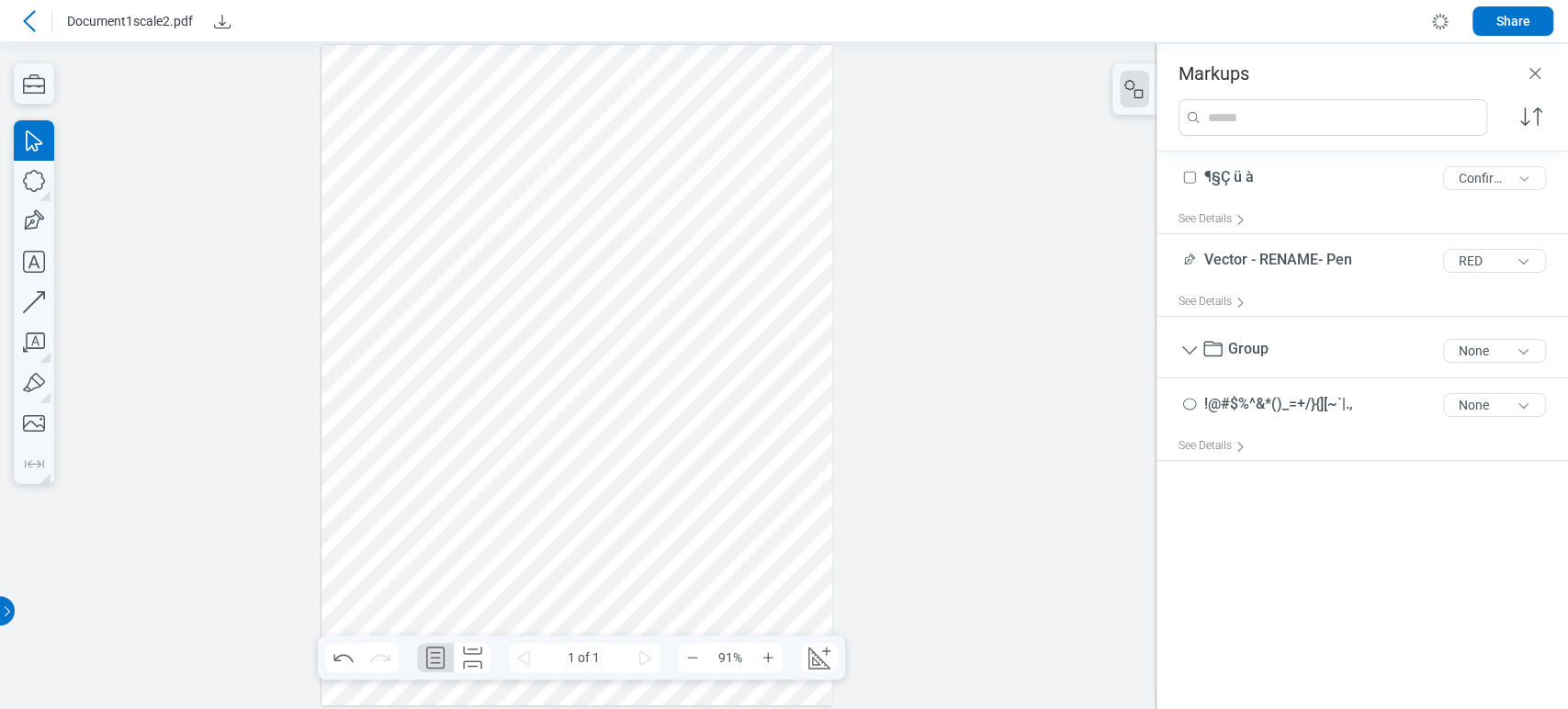
click at [556, 318] on div at bounding box center [576, 375] width 510 height 661
click at [529, 223] on div at bounding box center [576, 375] width 510 height 661
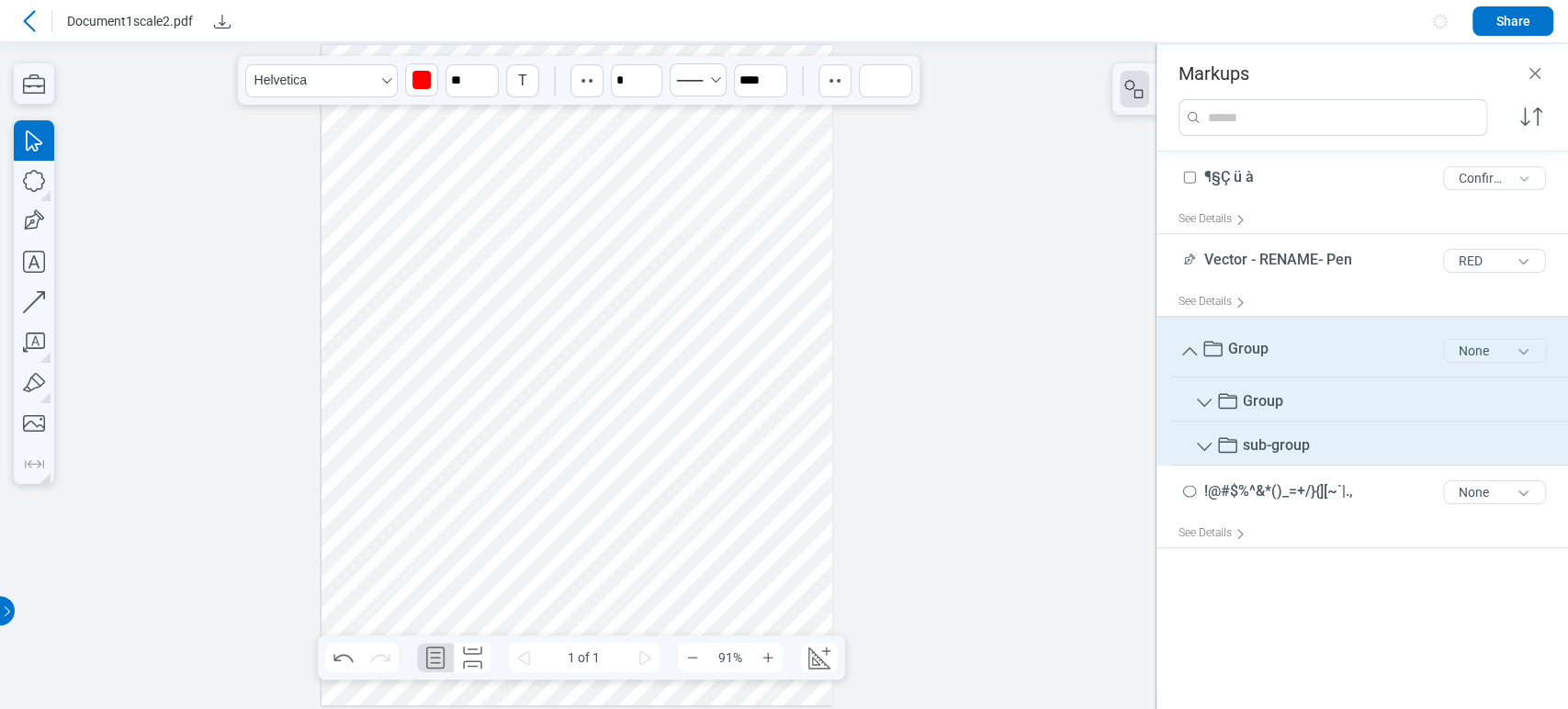
click at [1524, 350] on button "None" at bounding box center [1493, 350] width 102 height 24
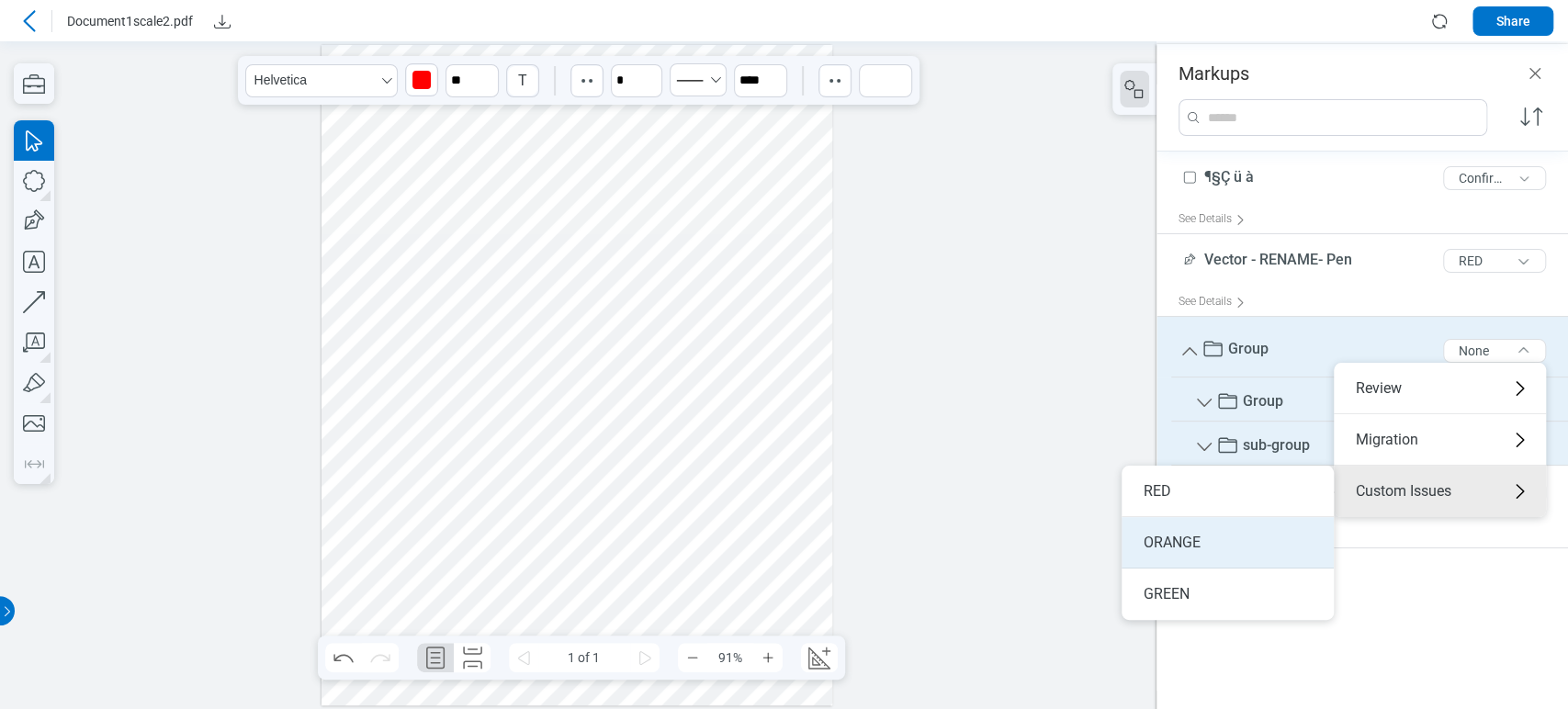
click at [1194, 537] on li "ORANGE" at bounding box center [1227, 543] width 213 height 52
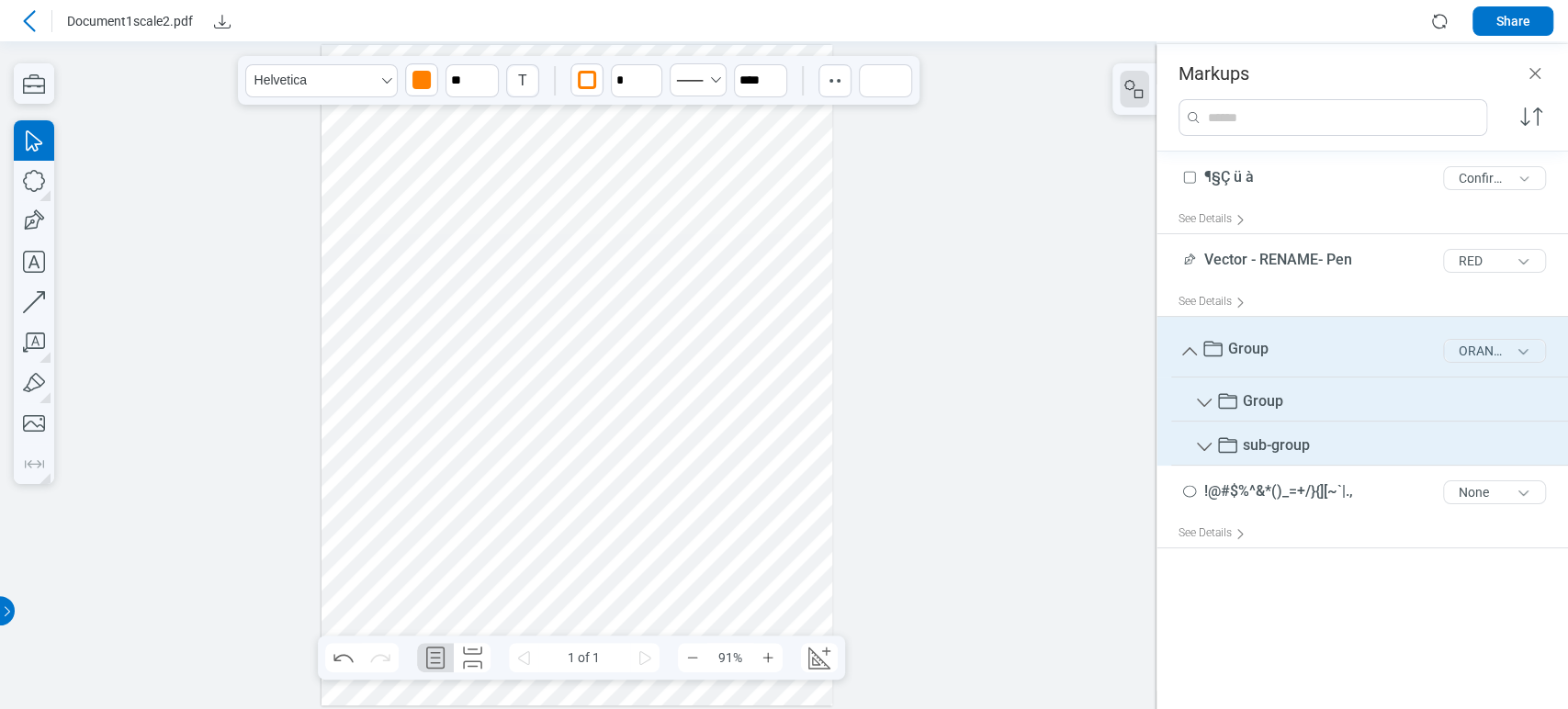
click at [1484, 342] on button "ORANGE" at bounding box center [1493, 350] width 102 height 24
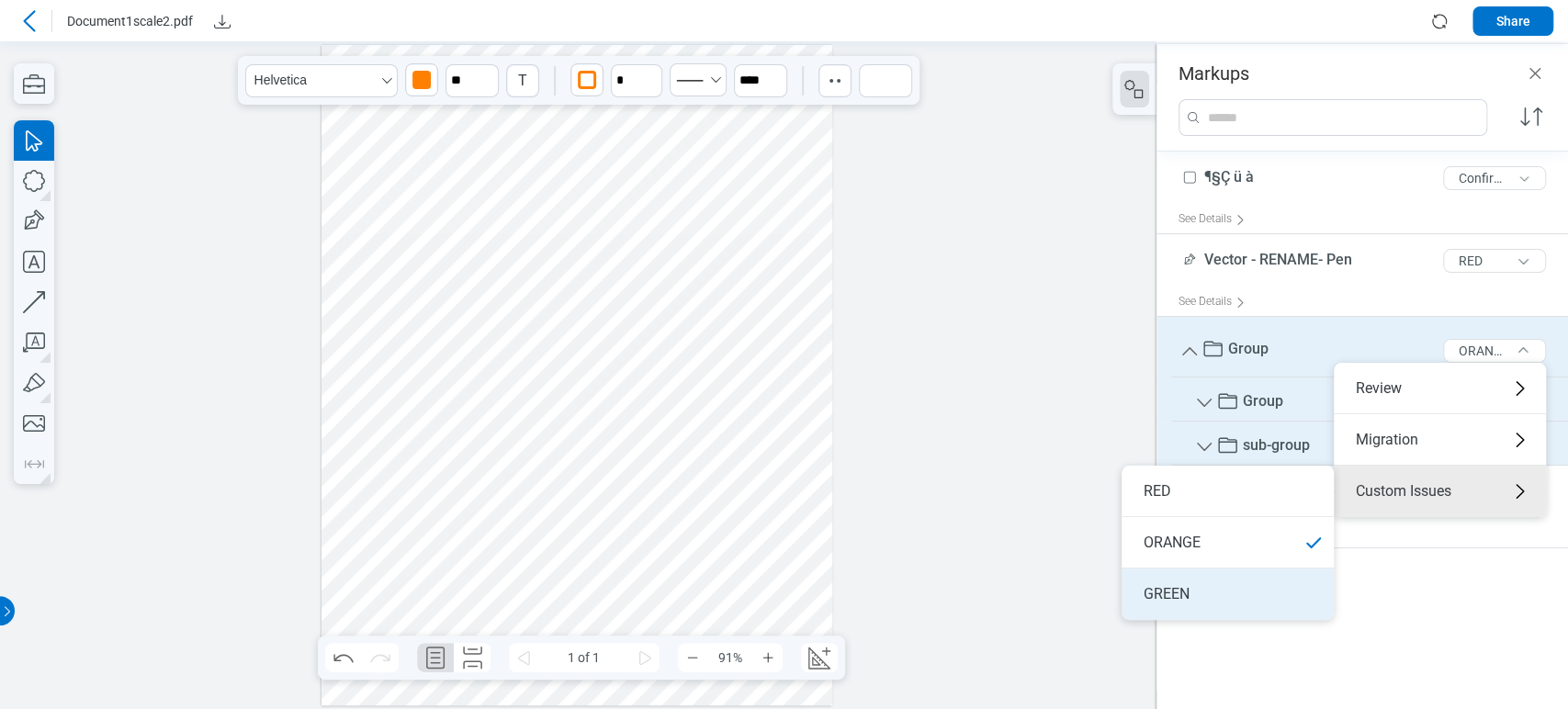
click at [1243, 579] on li "GREEN" at bounding box center [1227, 594] width 213 height 52
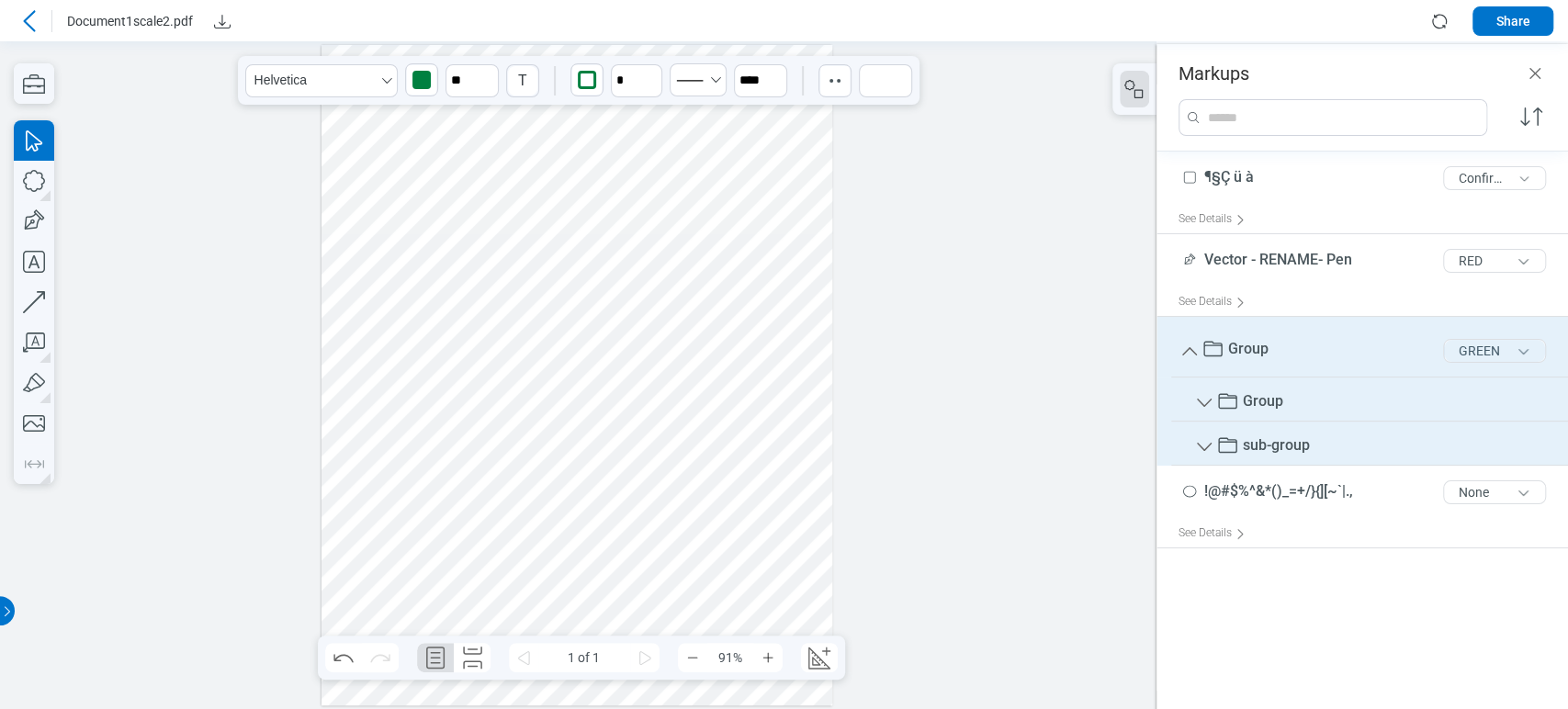
click at [1514, 349] on button "GREEN" at bounding box center [1493, 350] width 102 height 24
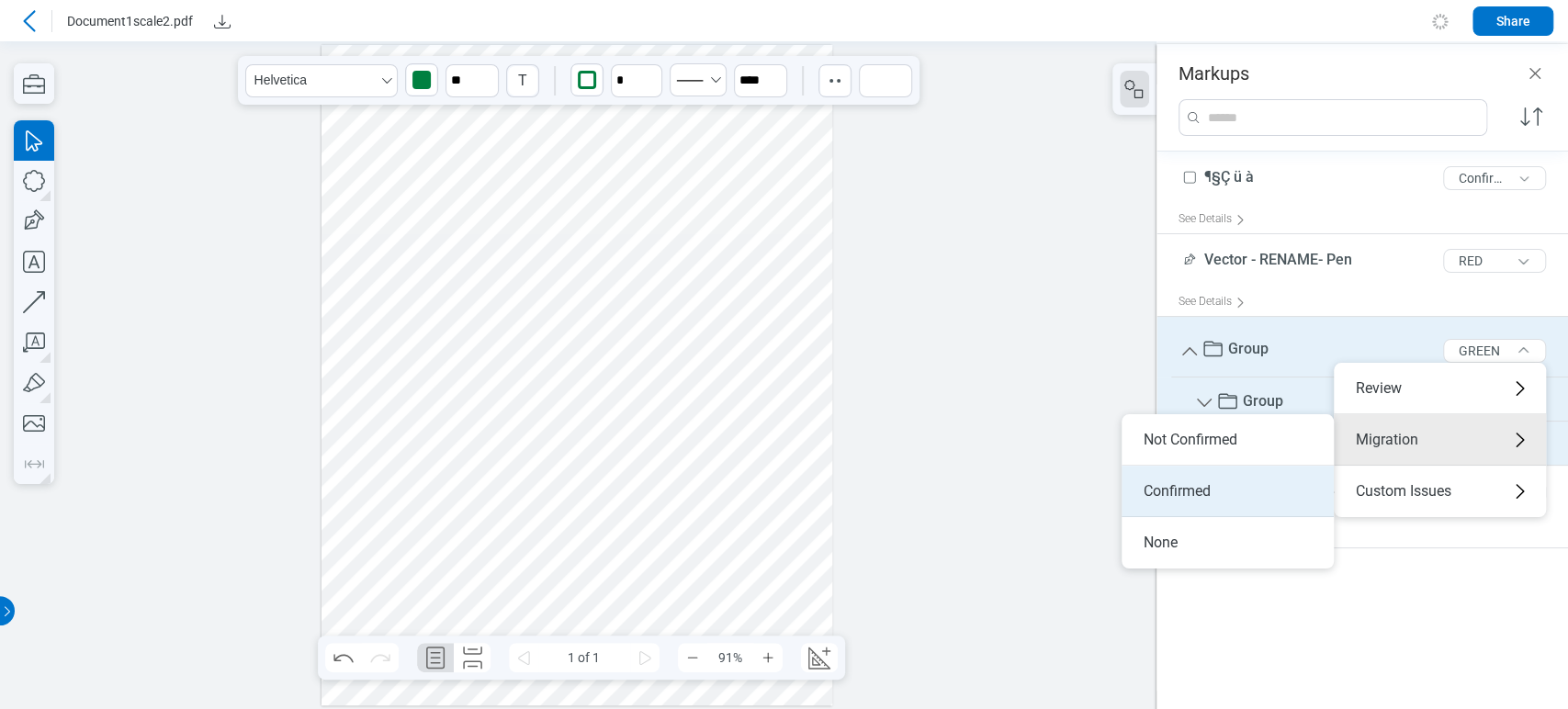
click at [1251, 481] on li "Confirmed" at bounding box center [1227, 491] width 213 height 52
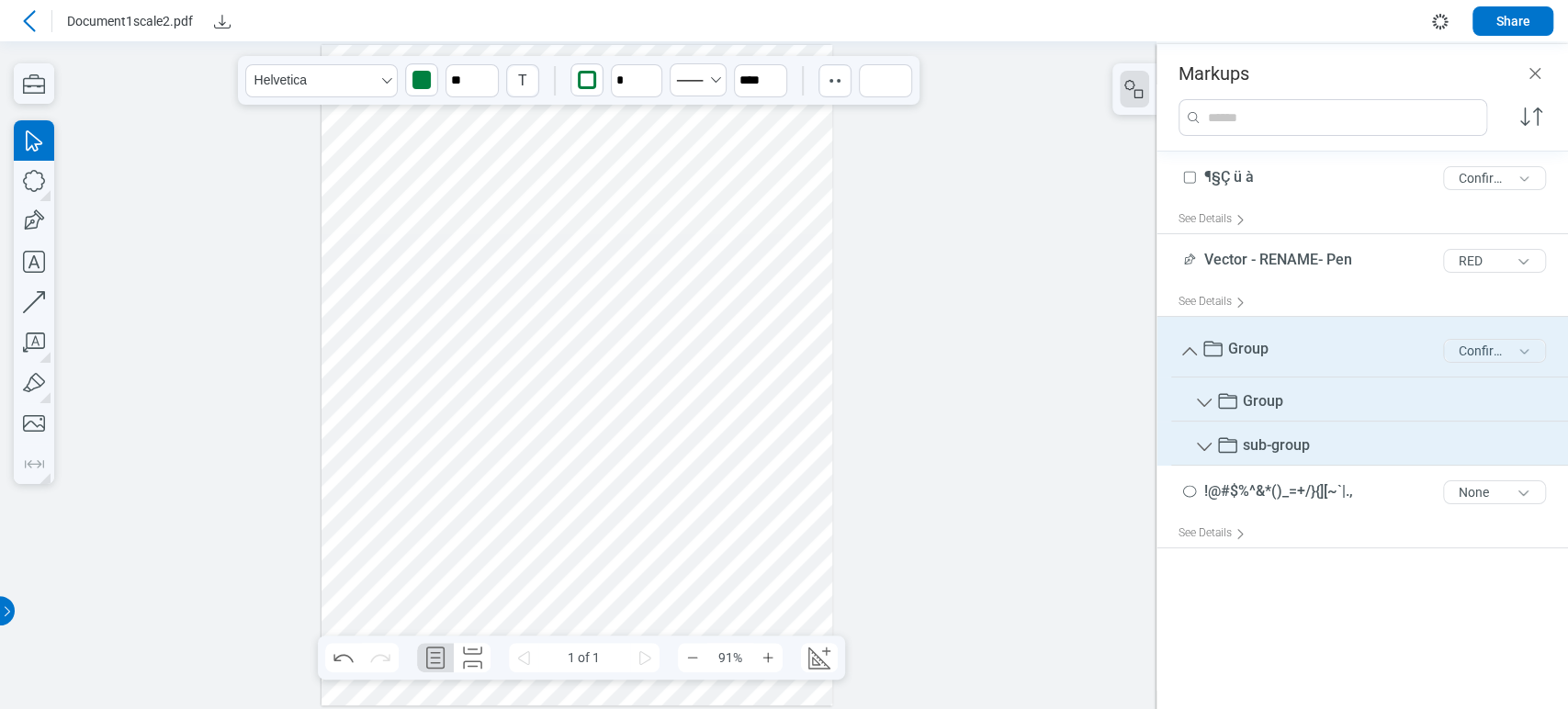
click at [1479, 362] on button "Confirmed" at bounding box center [1493, 350] width 102 height 24
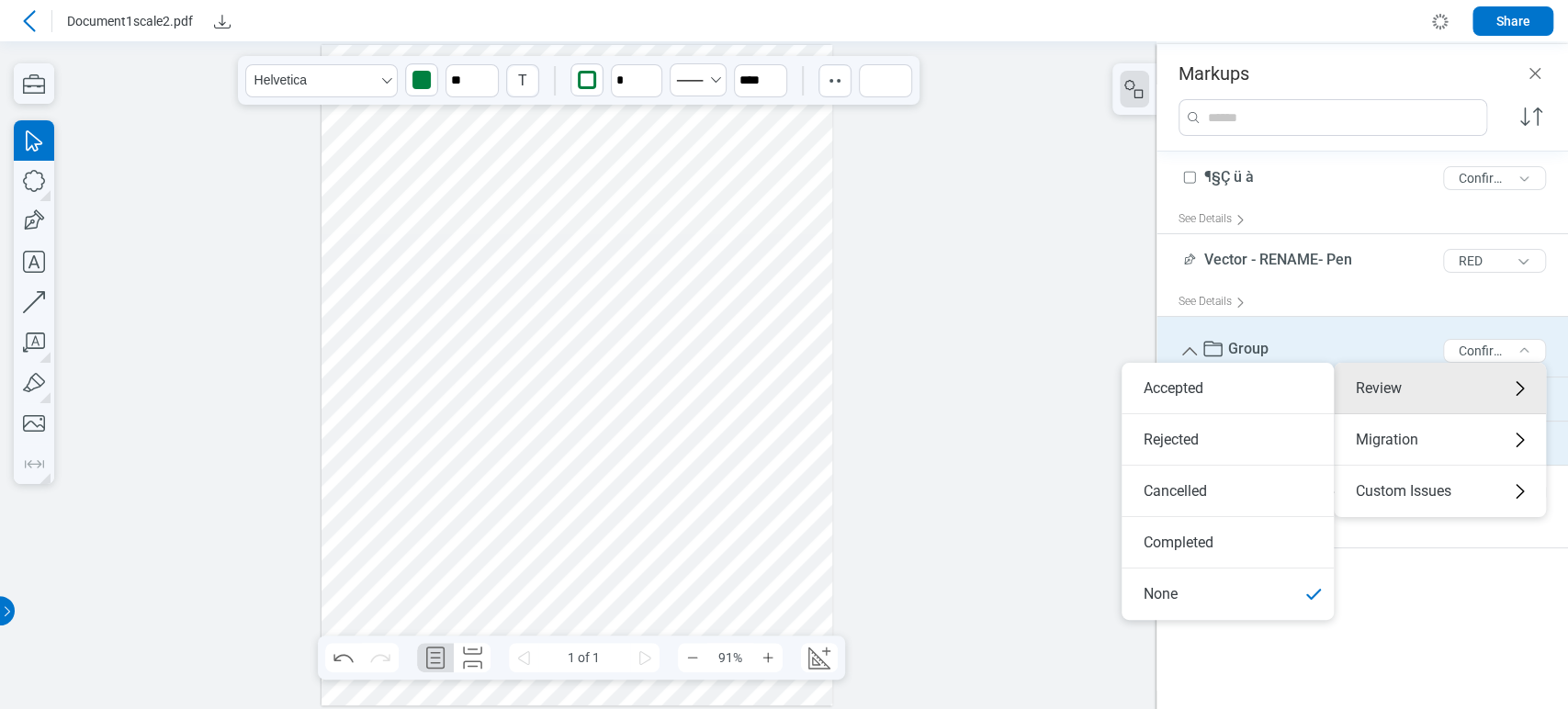
drag, startPoint x: 1294, startPoint y: 443, endPoint x: 1403, endPoint y: 419, distance: 111.6
click at [1294, 444] on li "Rejected" at bounding box center [1227, 440] width 213 height 52
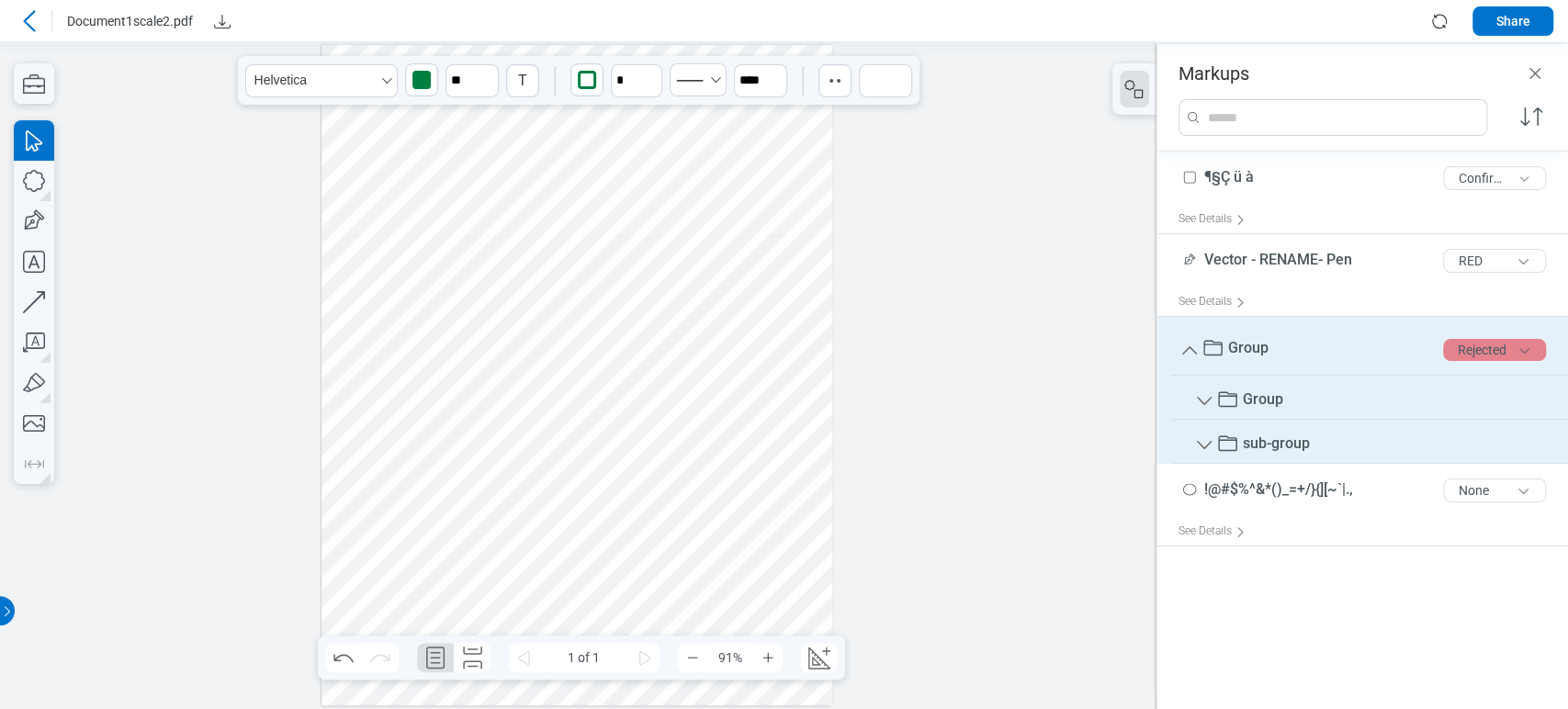
click at [1517, 349] on button "Rejected" at bounding box center [1493, 349] width 102 height 22
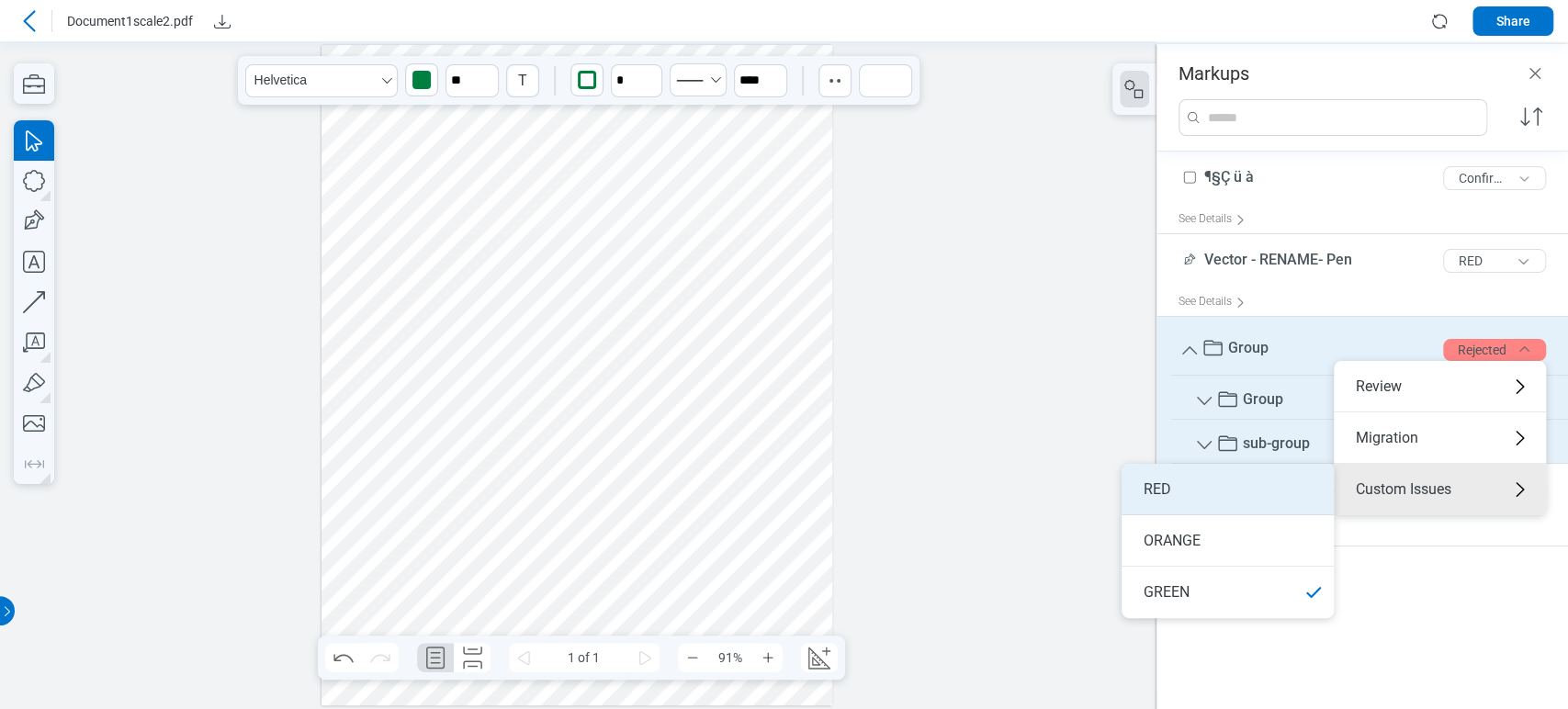
click at [1265, 492] on li "RED" at bounding box center [1227, 490] width 213 height 52
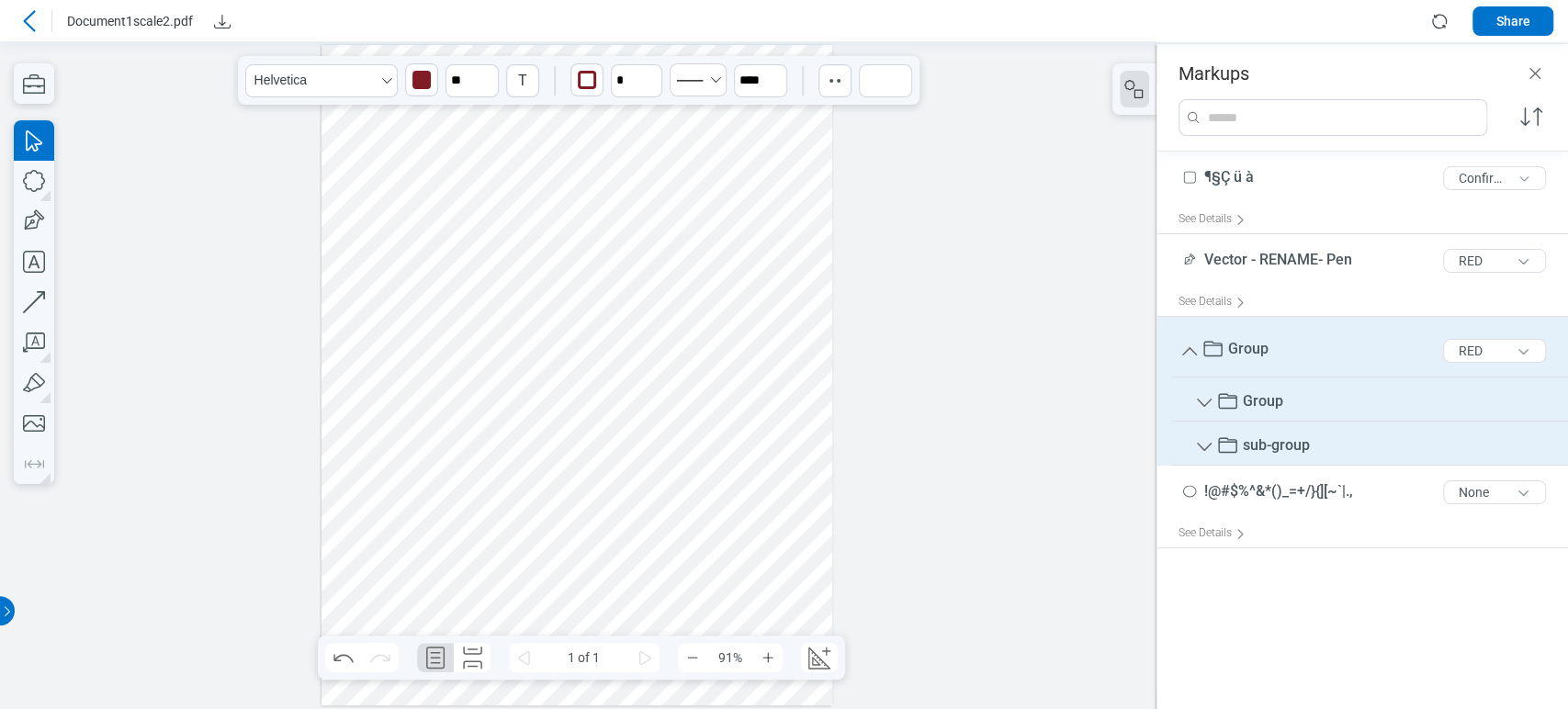
click at [749, 303] on div at bounding box center [576, 375] width 510 height 661
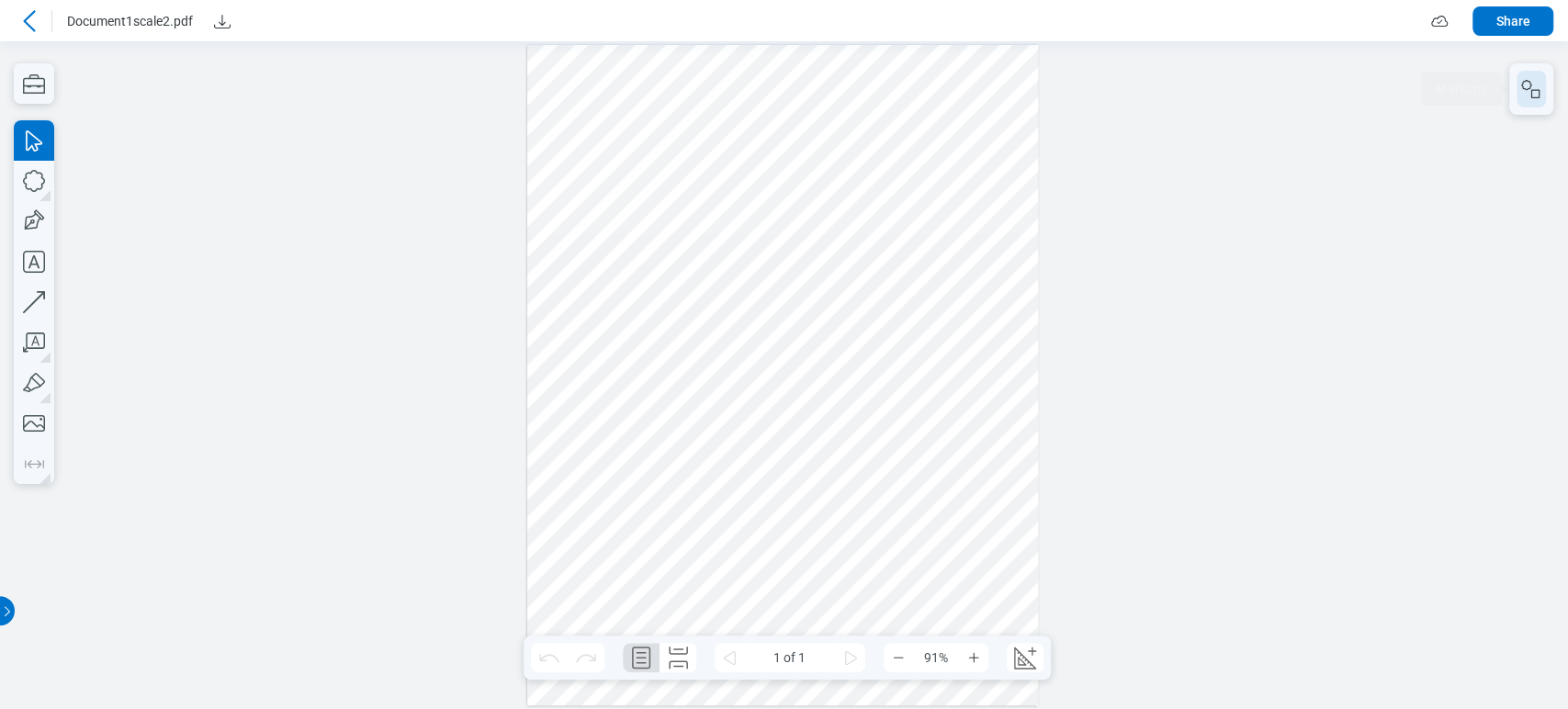
click at [1534, 74] on button "button" at bounding box center [1531, 89] width 30 height 36
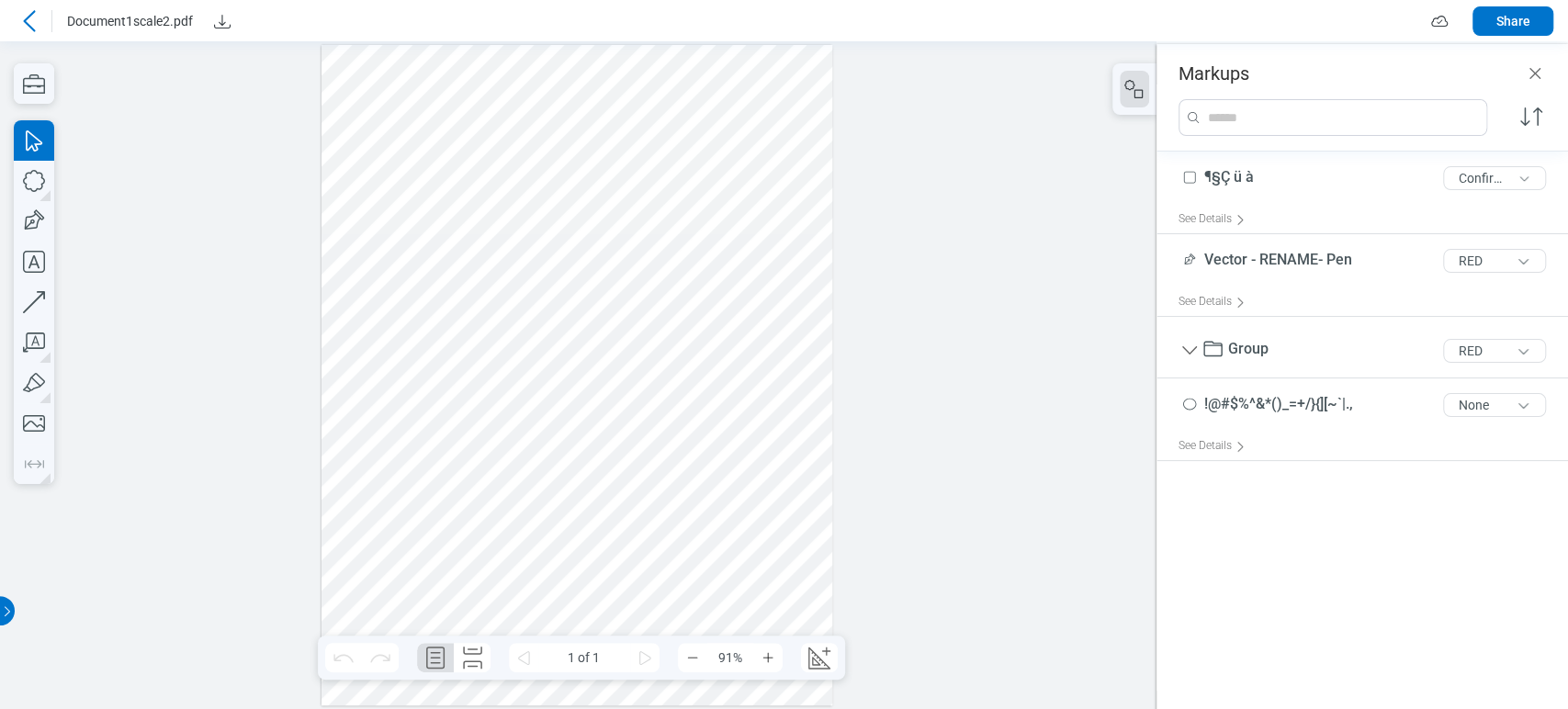
click at [711, 216] on div at bounding box center [576, 375] width 510 height 661
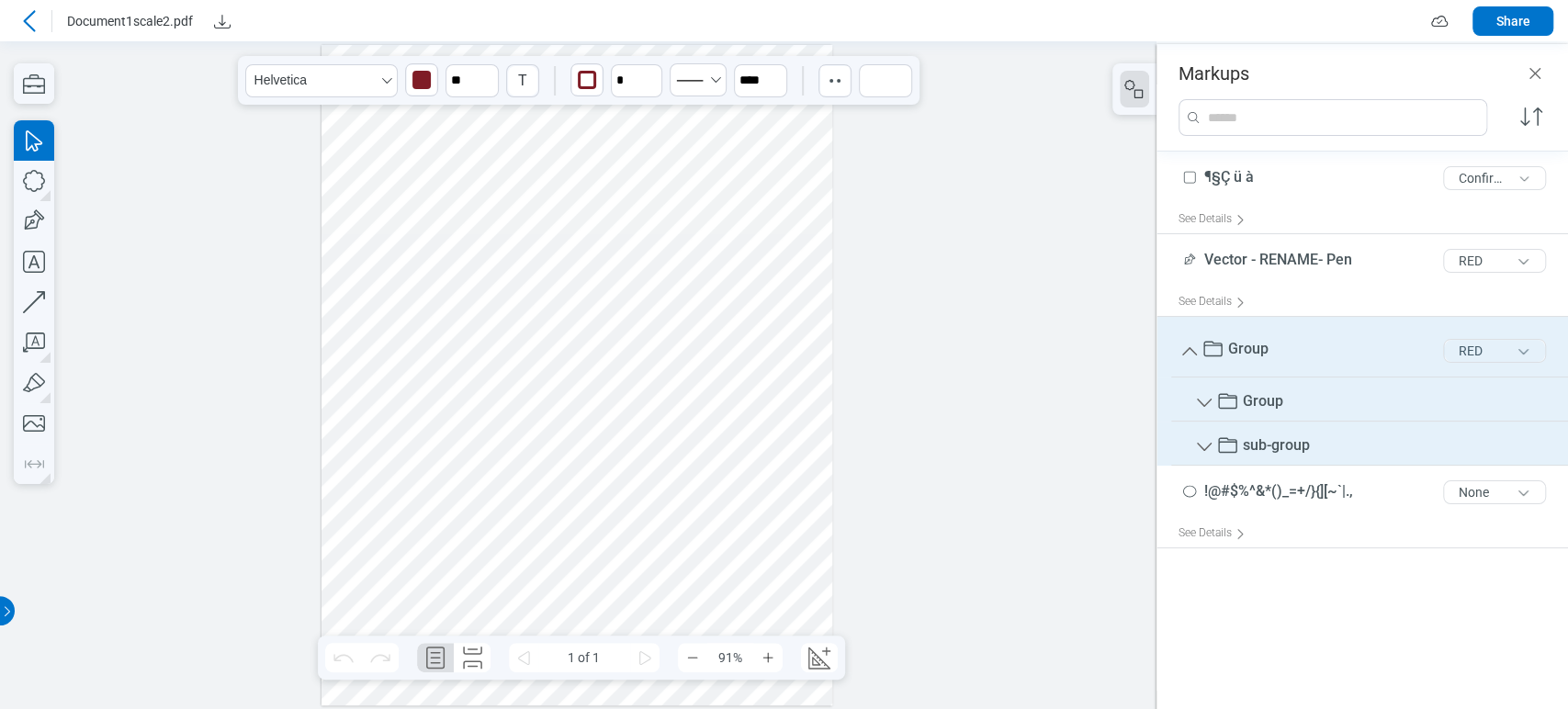
click at [1506, 354] on button "RED" at bounding box center [1493, 350] width 102 height 24
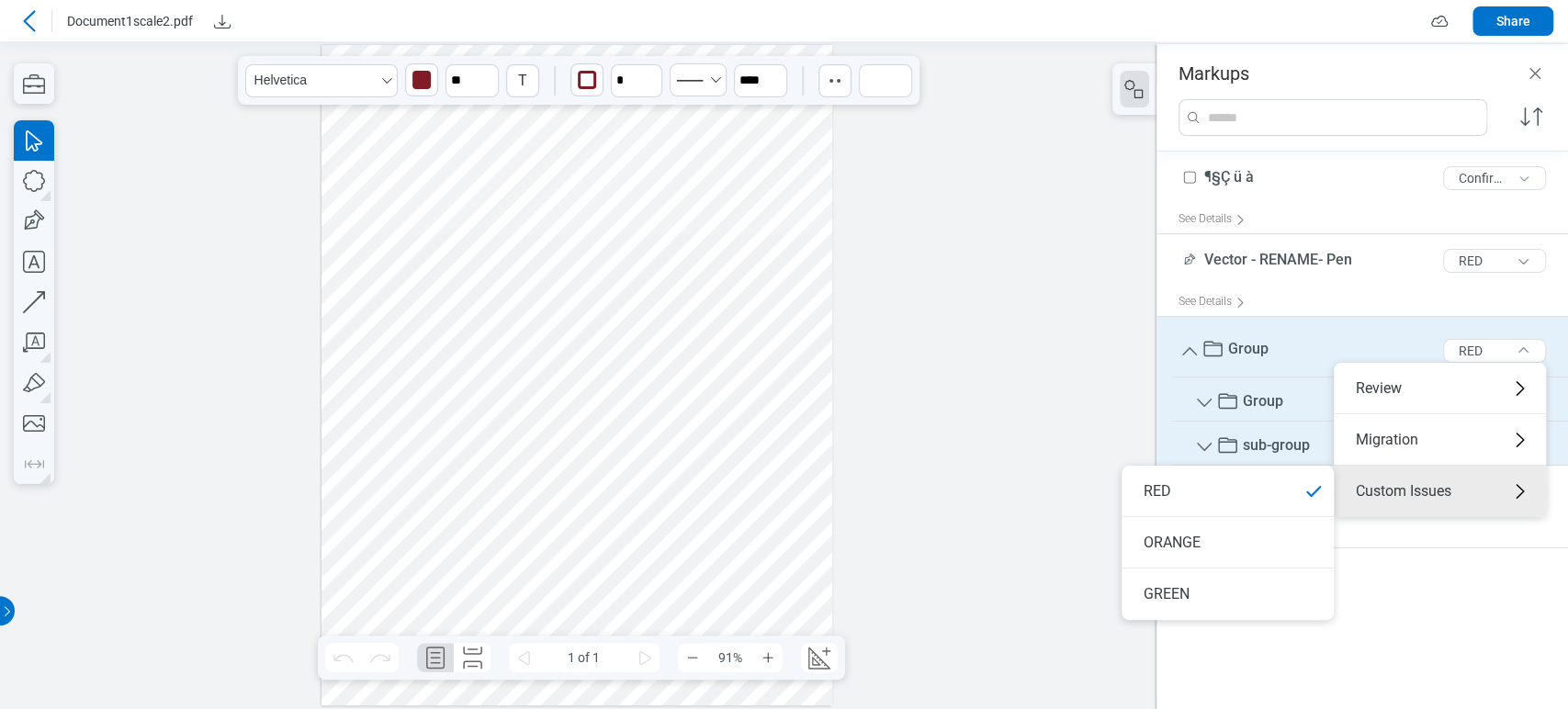
click at [911, 204] on div at bounding box center [578, 374] width 1156 height 667
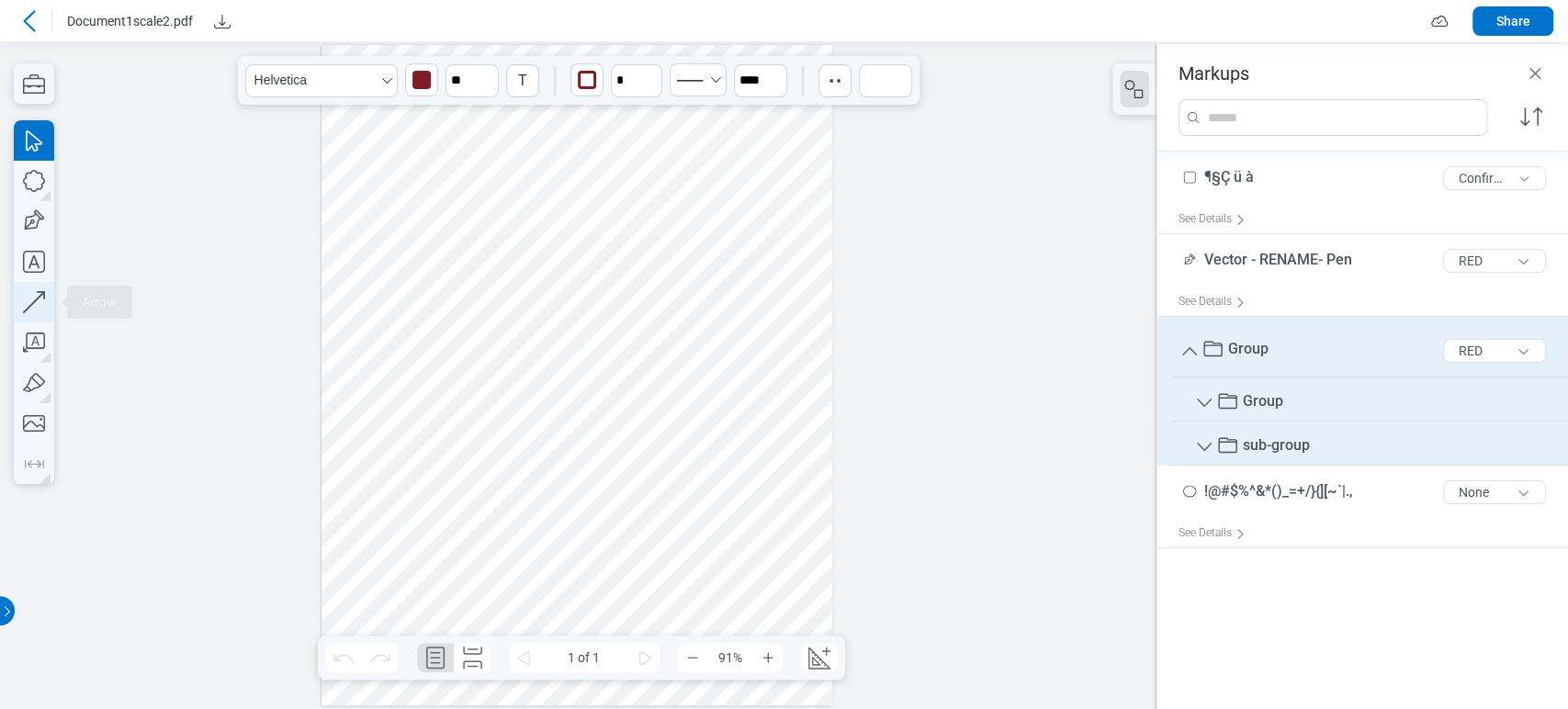
click at [27, 295] on icon "button" at bounding box center [34, 302] width 40 height 40
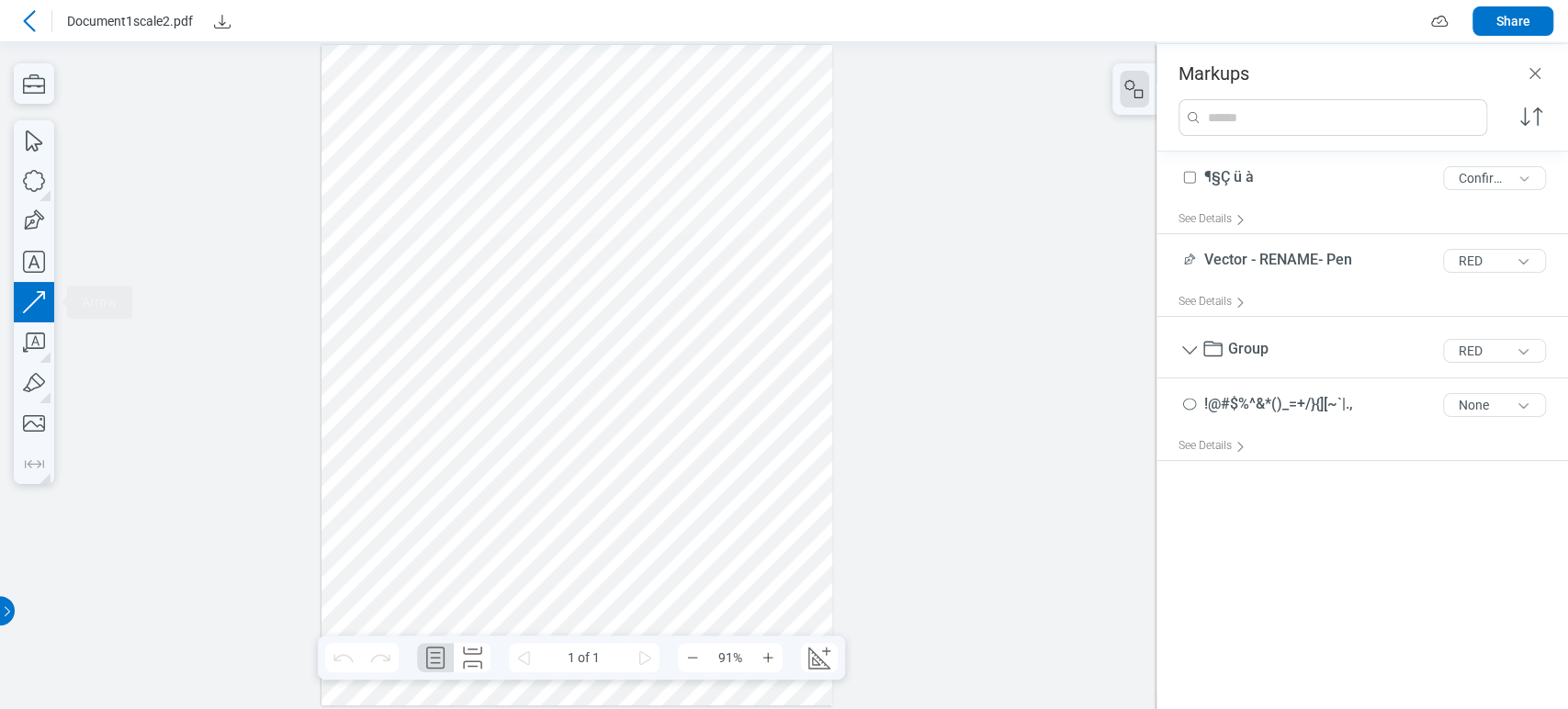
drag, startPoint x: 544, startPoint y: 330, endPoint x: 608, endPoint y: 487, distance: 169.5
click at [608, 487] on div at bounding box center [576, 375] width 510 height 661
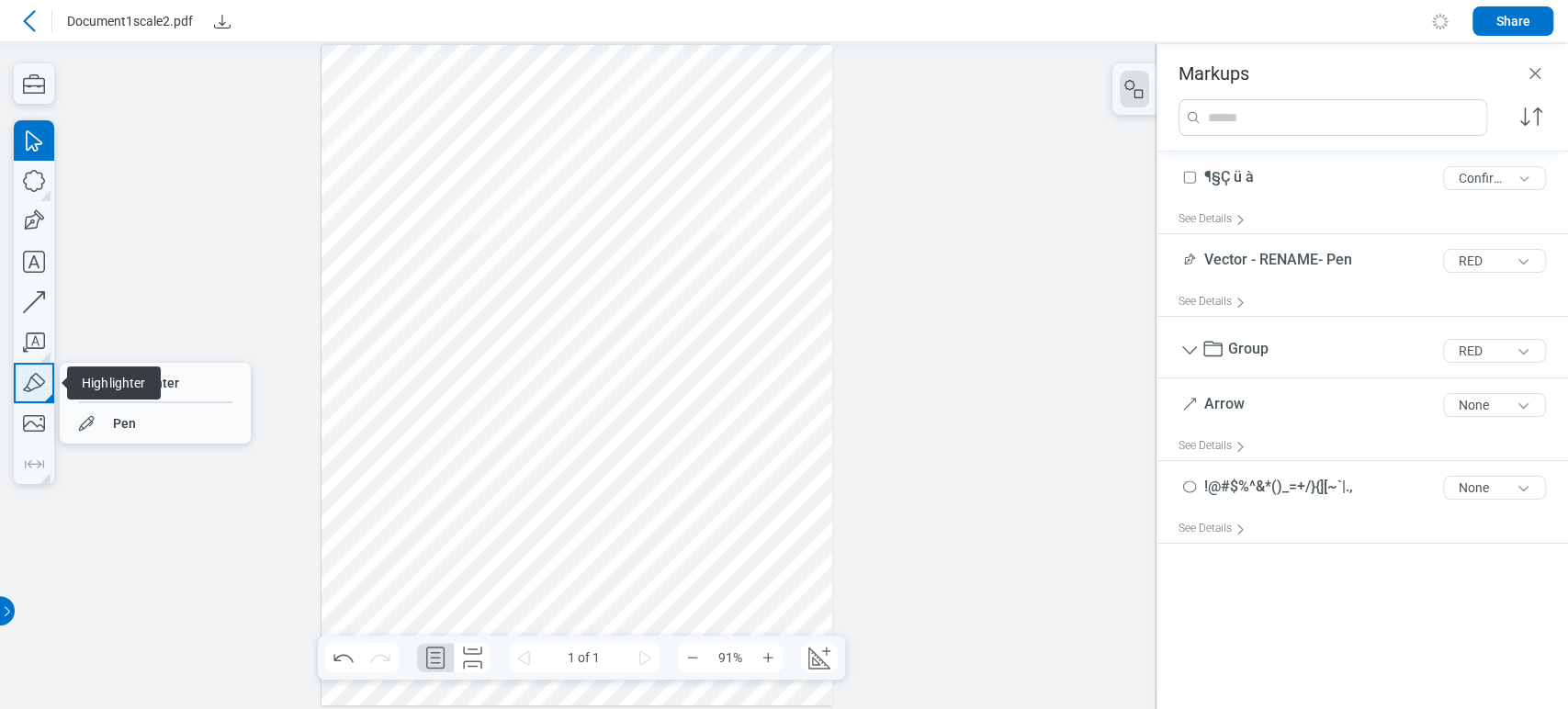
click at [30, 396] on icon "button" at bounding box center [34, 383] width 40 height 40
drag, startPoint x: 522, startPoint y: 524, endPoint x: 609, endPoint y: 559, distance: 93.8
click at [609, 559] on div at bounding box center [576, 375] width 510 height 661
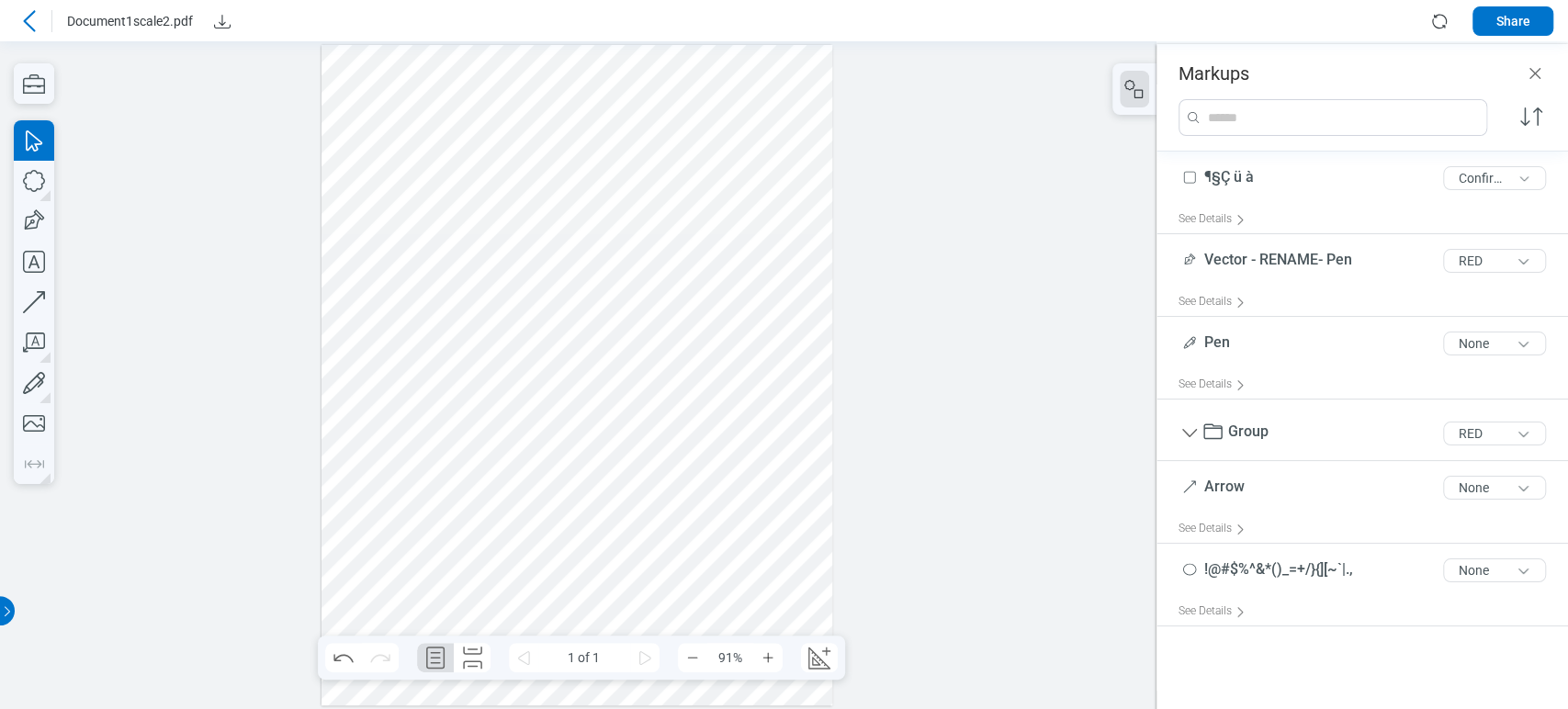
click at [1229, 100] on div at bounding box center [1333, 118] width 306 height 34
click at [1220, 114] on input "search" at bounding box center [1346, 118] width 280 height 34
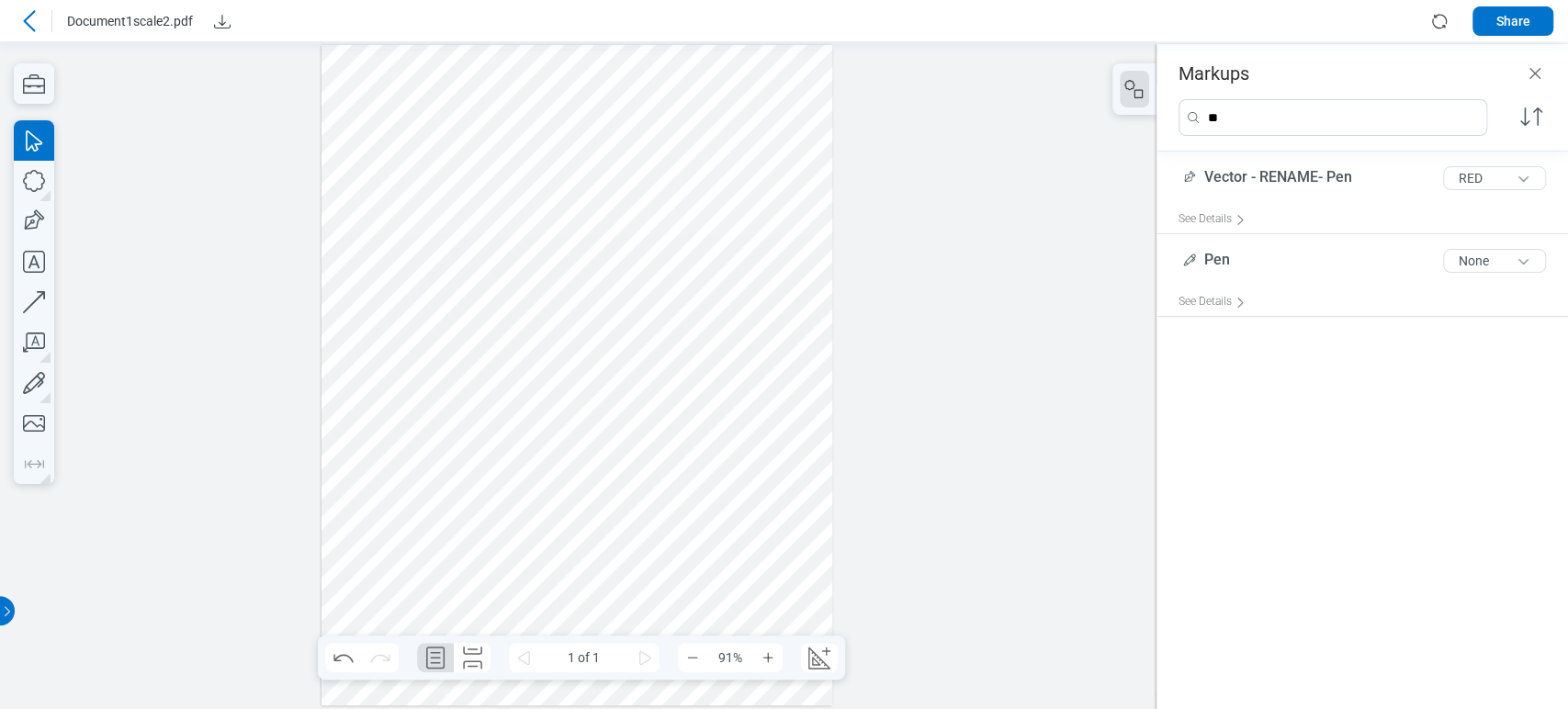
type input "*"
type input "*****"
click at [1530, 86] on div "*****" at bounding box center [1362, 118] width 412 height 67
click at [1531, 78] on icon "Close" at bounding box center [1534, 73] width 22 height 22
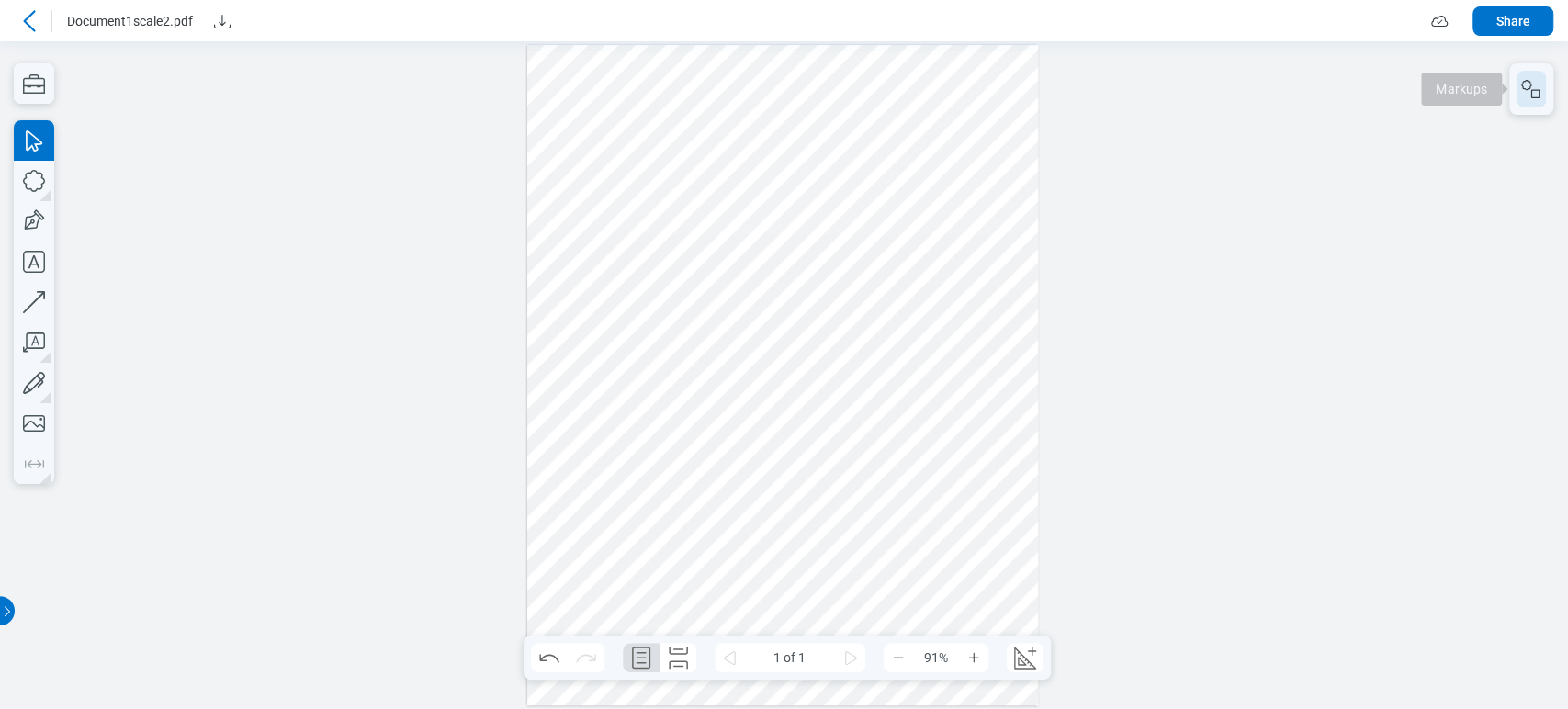
click at [1529, 79] on icon "button" at bounding box center [1531, 89] width 22 height 22
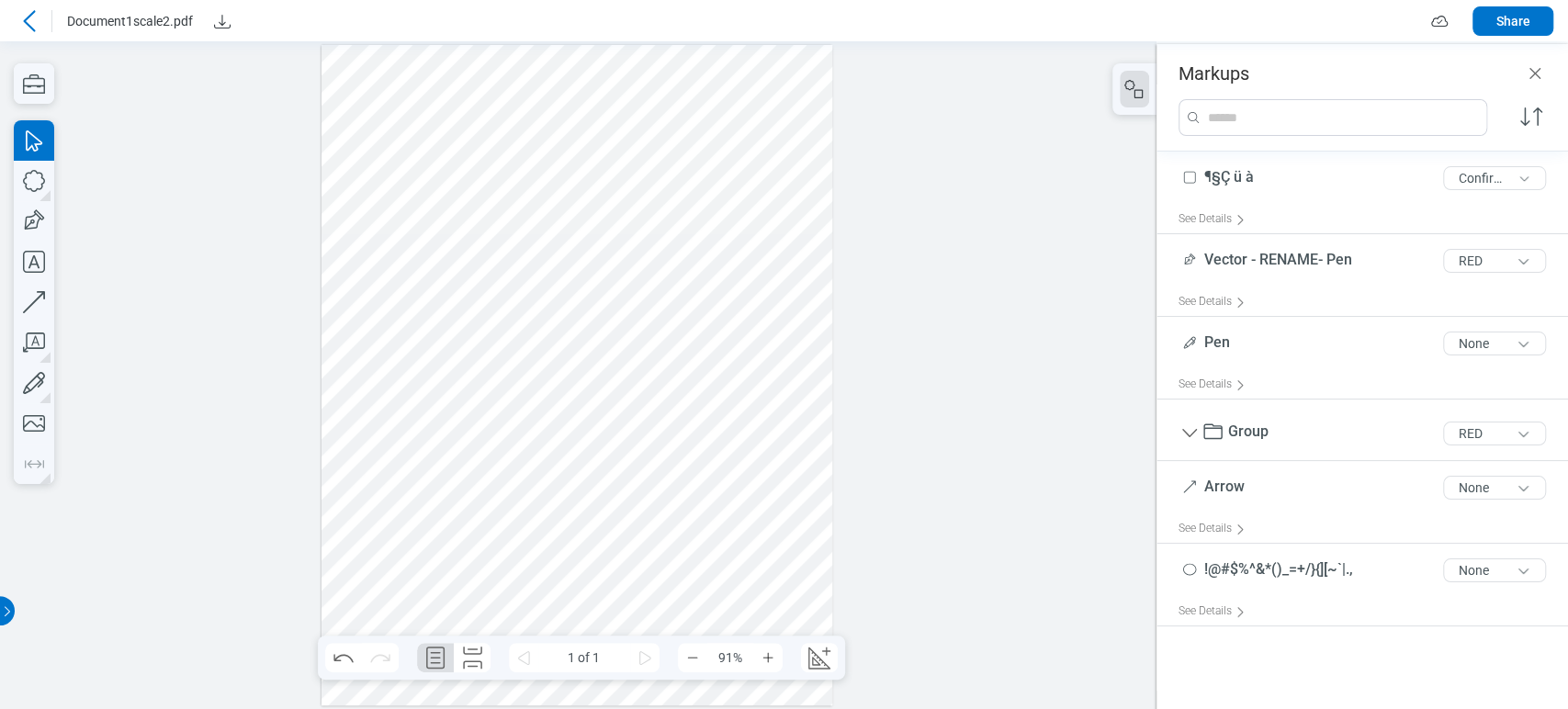
click at [1535, 117] on icon "button" at bounding box center [1531, 116] width 22 height 18
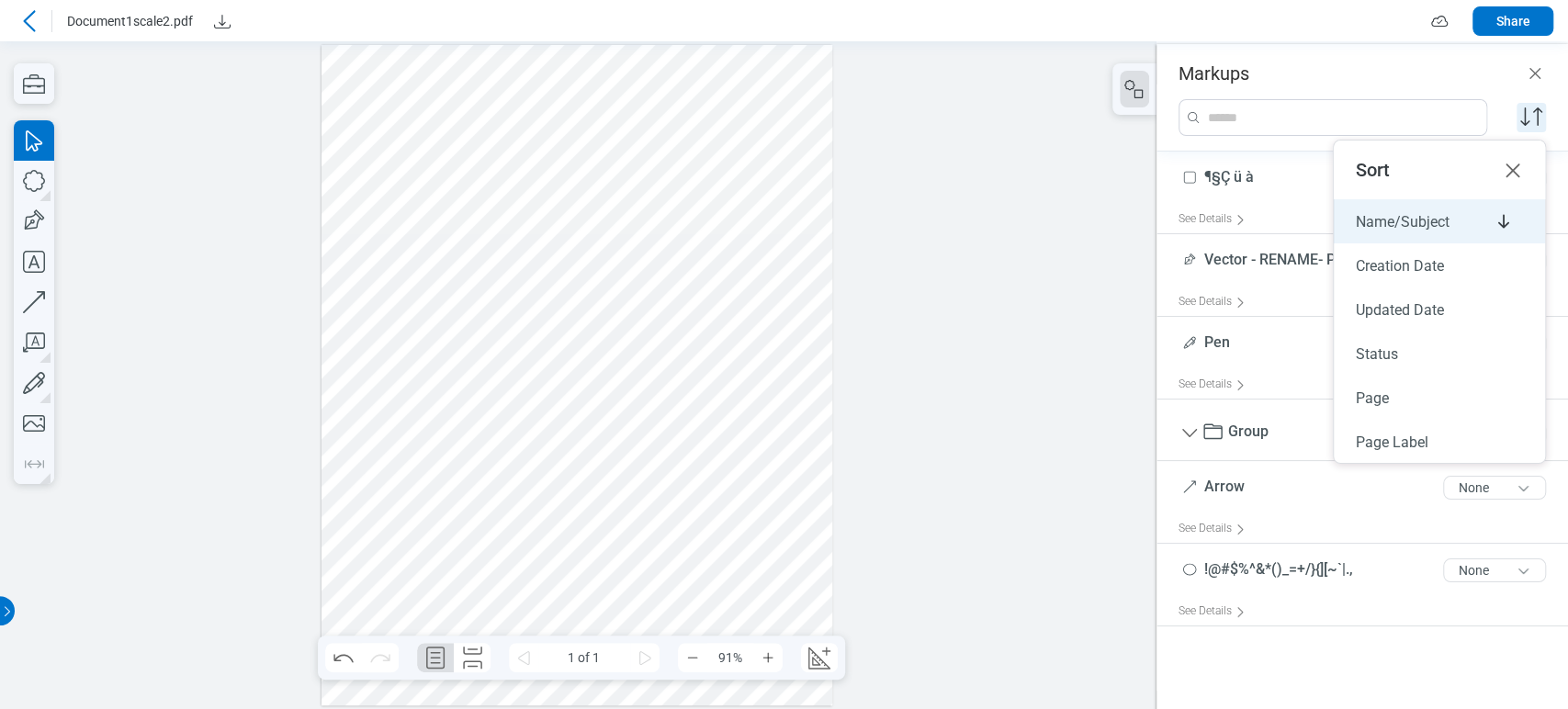
click at [1447, 231] on div "Name/Subject" at bounding box center [1439, 221] width 212 height 44
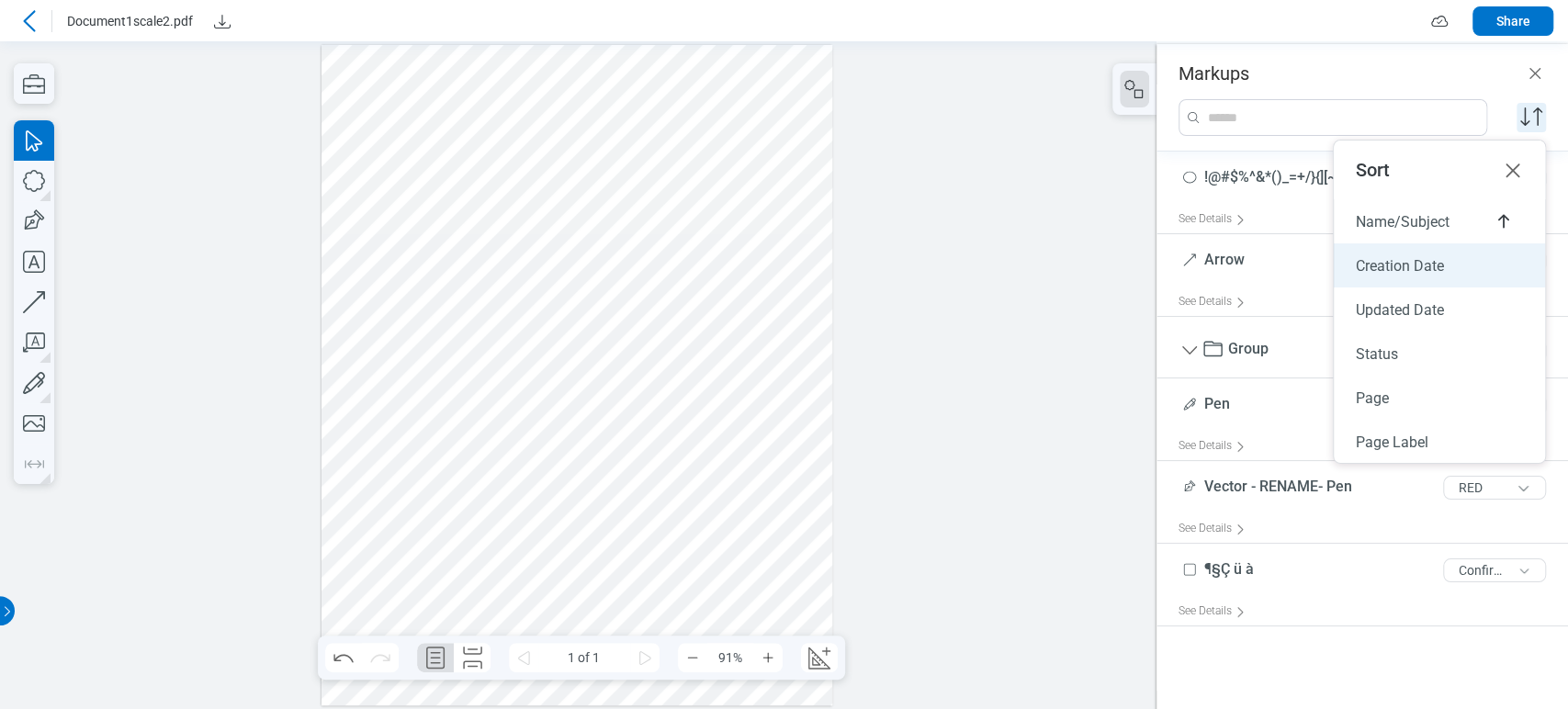
click at [1411, 275] on div "Creation Date" at bounding box center [1439, 265] width 212 height 44
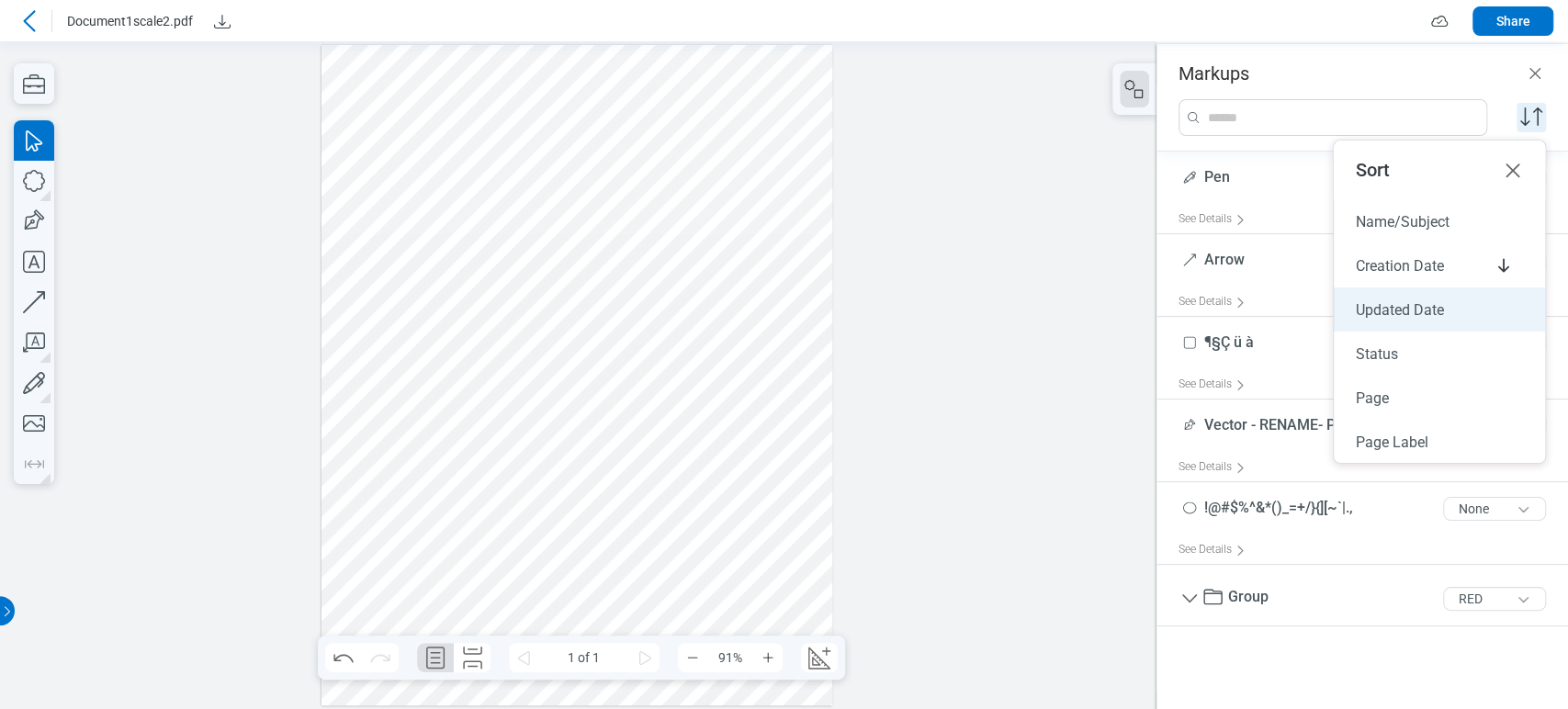
click at [1410, 313] on span "Updated Date" at bounding box center [1400, 310] width 88 height 17
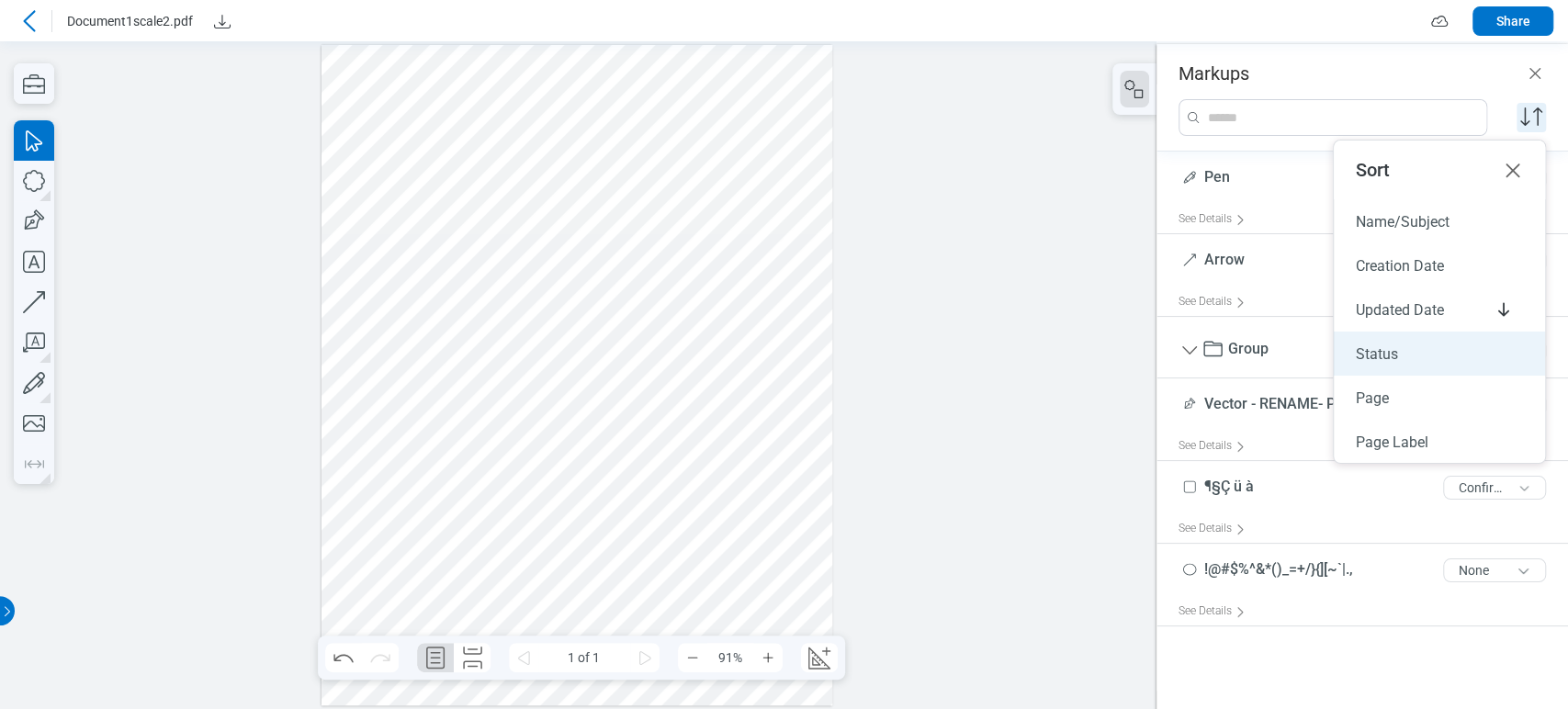
click at [1374, 364] on div "Status" at bounding box center [1439, 353] width 212 height 44
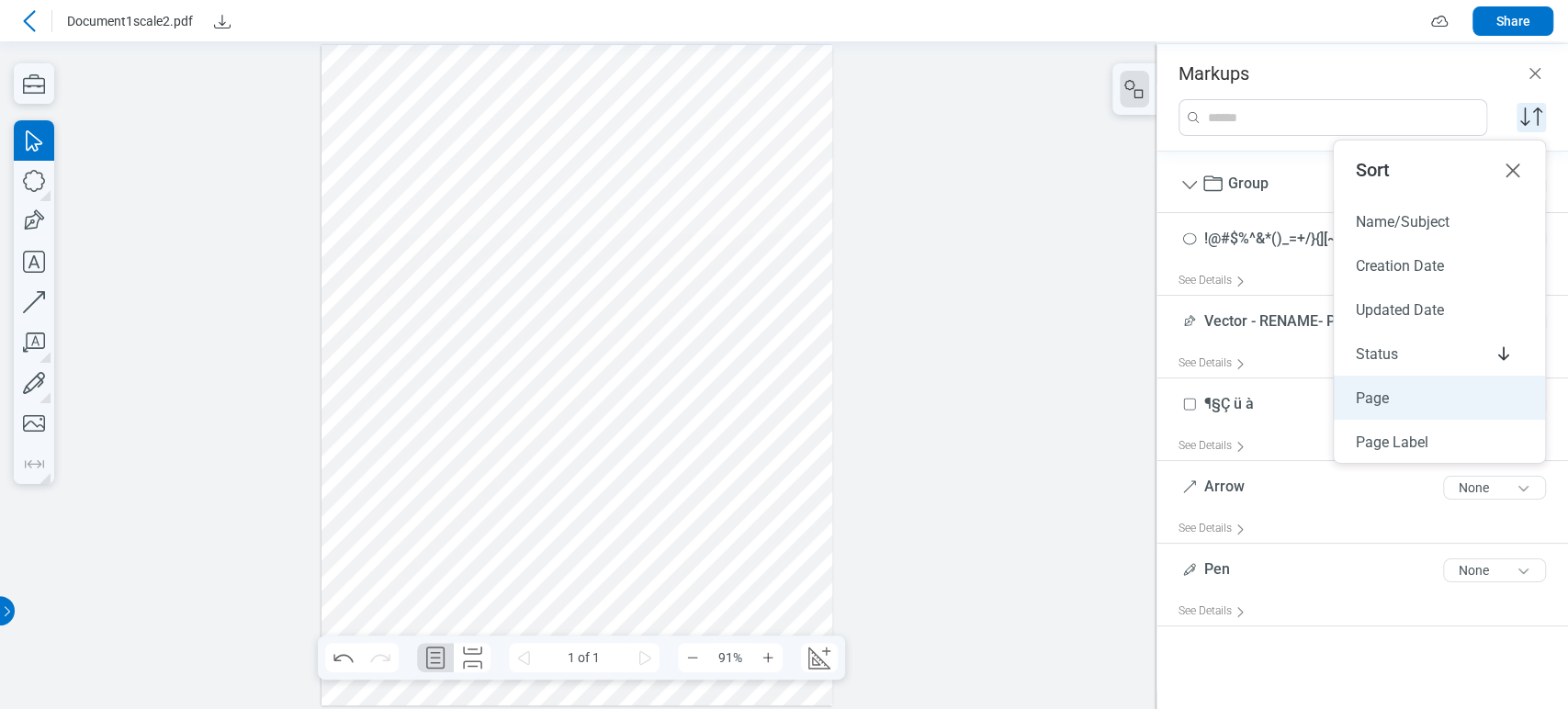
click at [1381, 391] on span "Page" at bounding box center [1372, 398] width 34 height 17
click at [1388, 428] on div "Page Label" at bounding box center [1439, 441] width 212 height 44
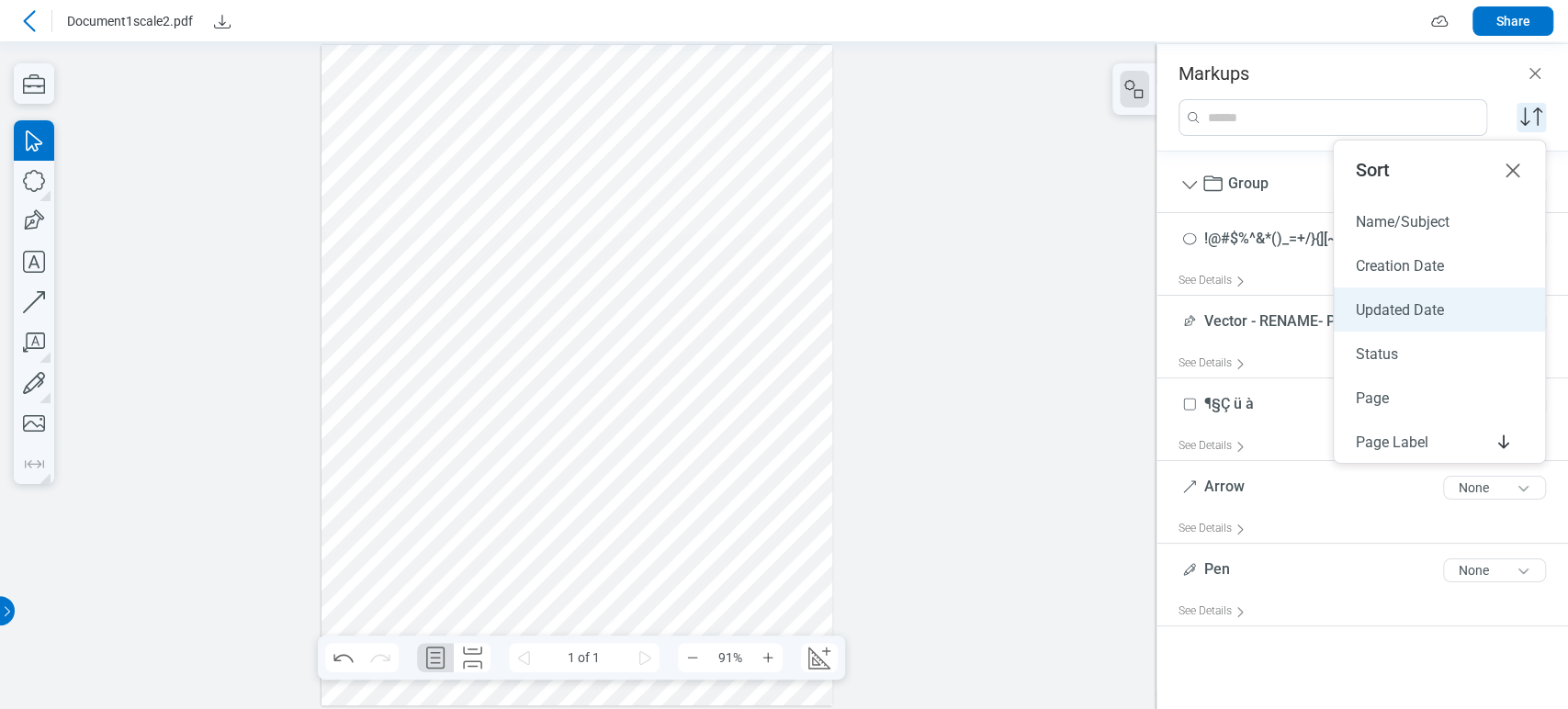
click at [1376, 292] on div "Updated Date" at bounding box center [1439, 309] width 212 height 44
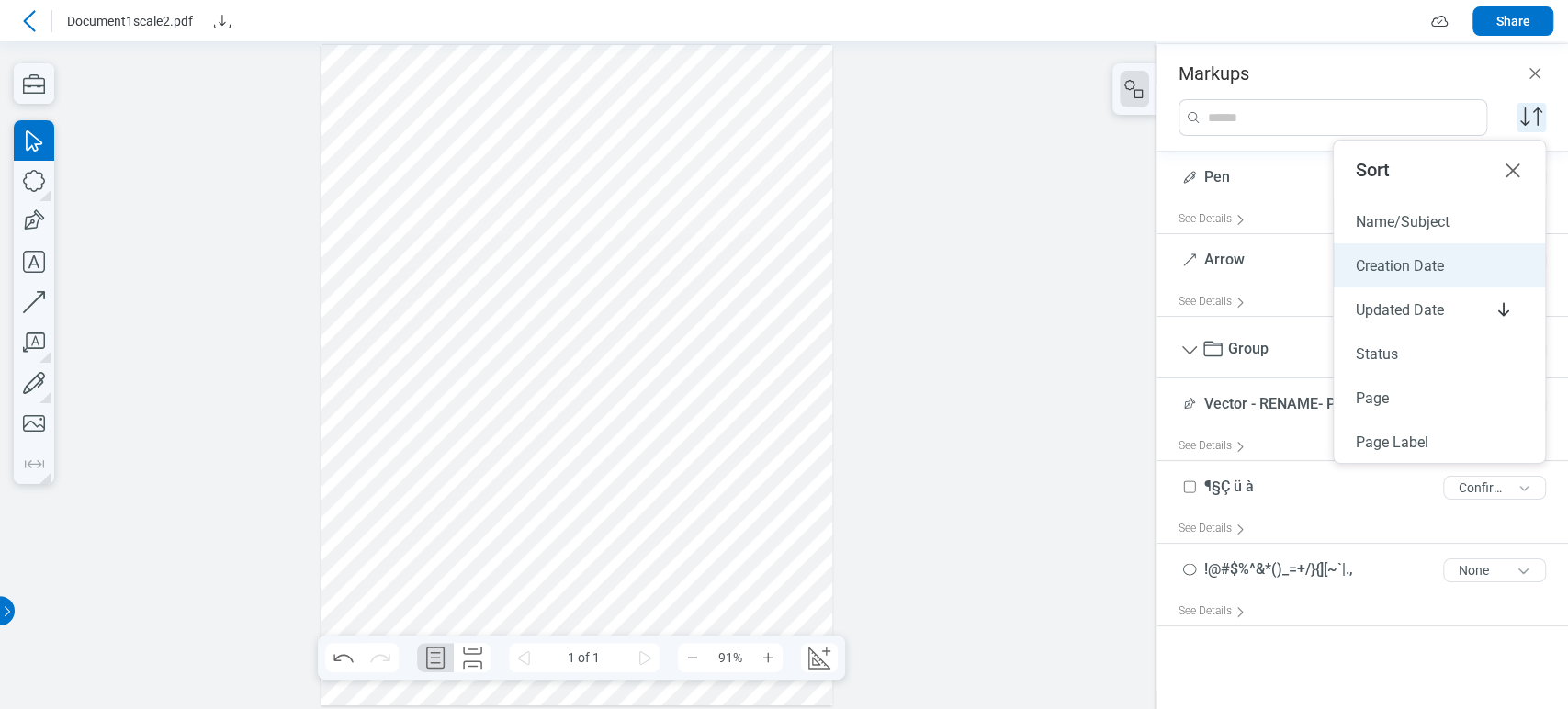
click at [1376, 270] on span "Creation Date" at bounding box center [1400, 266] width 88 height 17
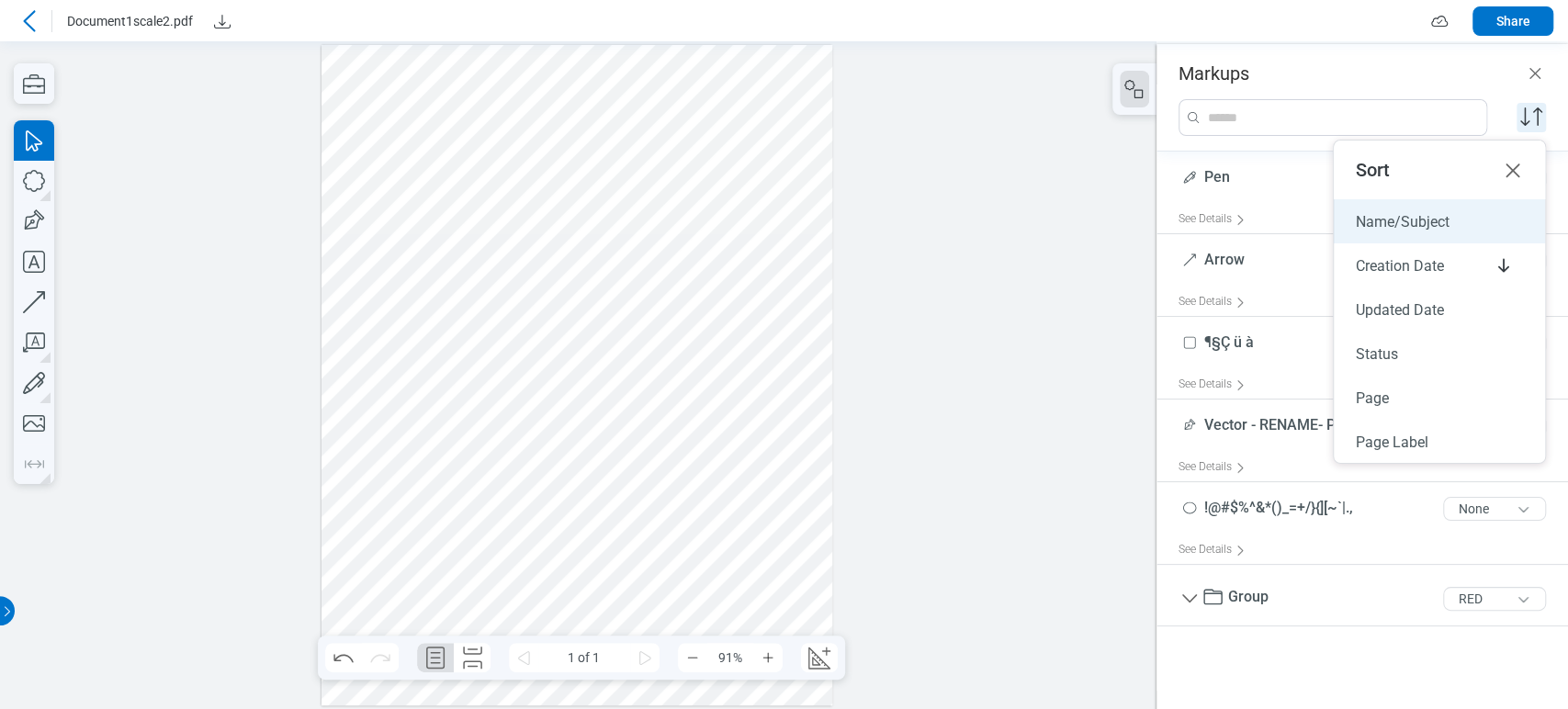
click at [1378, 218] on span "Name/Subject" at bounding box center [1402, 222] width 94 height 17
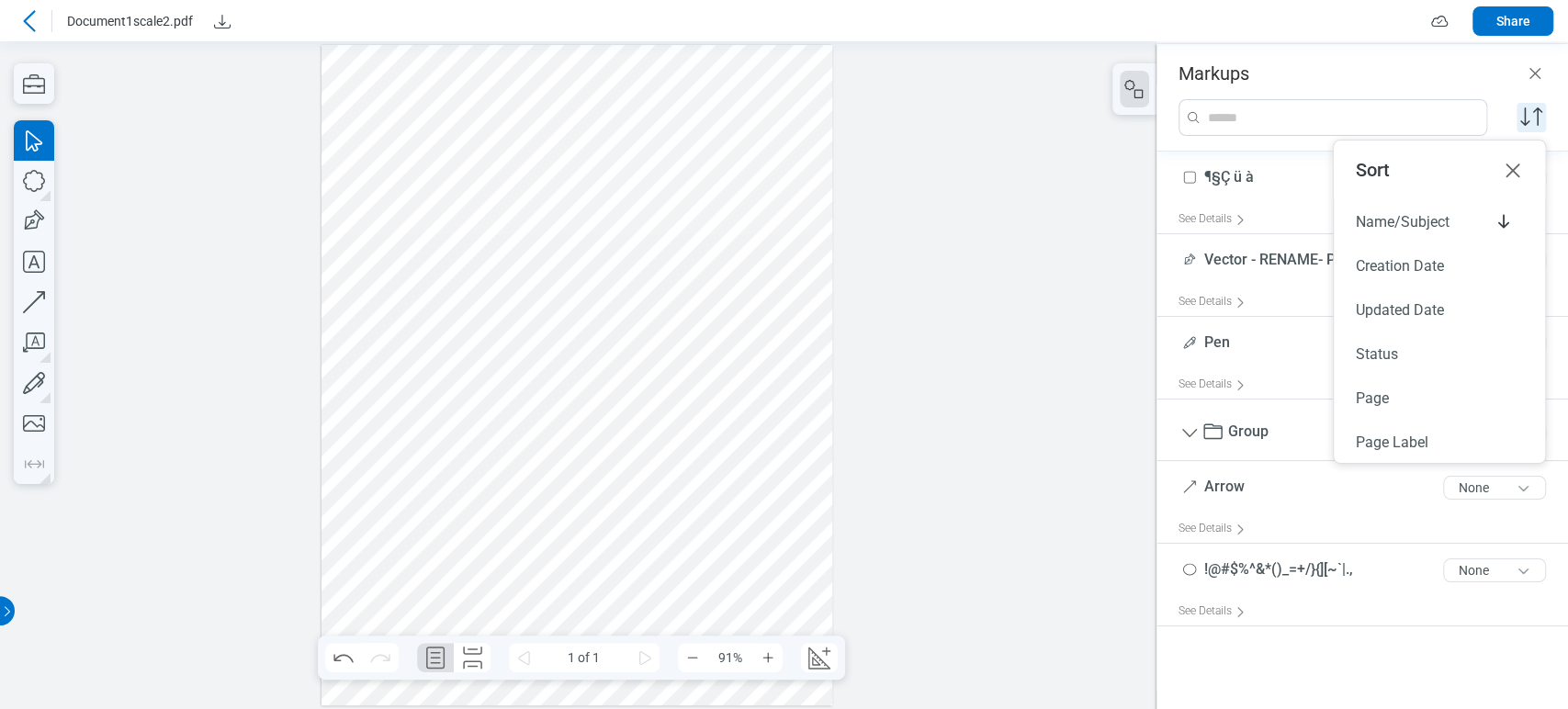
click at [1037, 280] on div at bounding box center [578, 374] width 1156 height 667
click at [1478, 218] on div "Name/Subject" at bounding box center [1439, 221] width 212 height 44
click at [1102, 266] on div at bounding box center [578, 374] width 1156 height 667
click at [34, 262] on icon "button" at bounding box center [34, 261] width 40 height 40
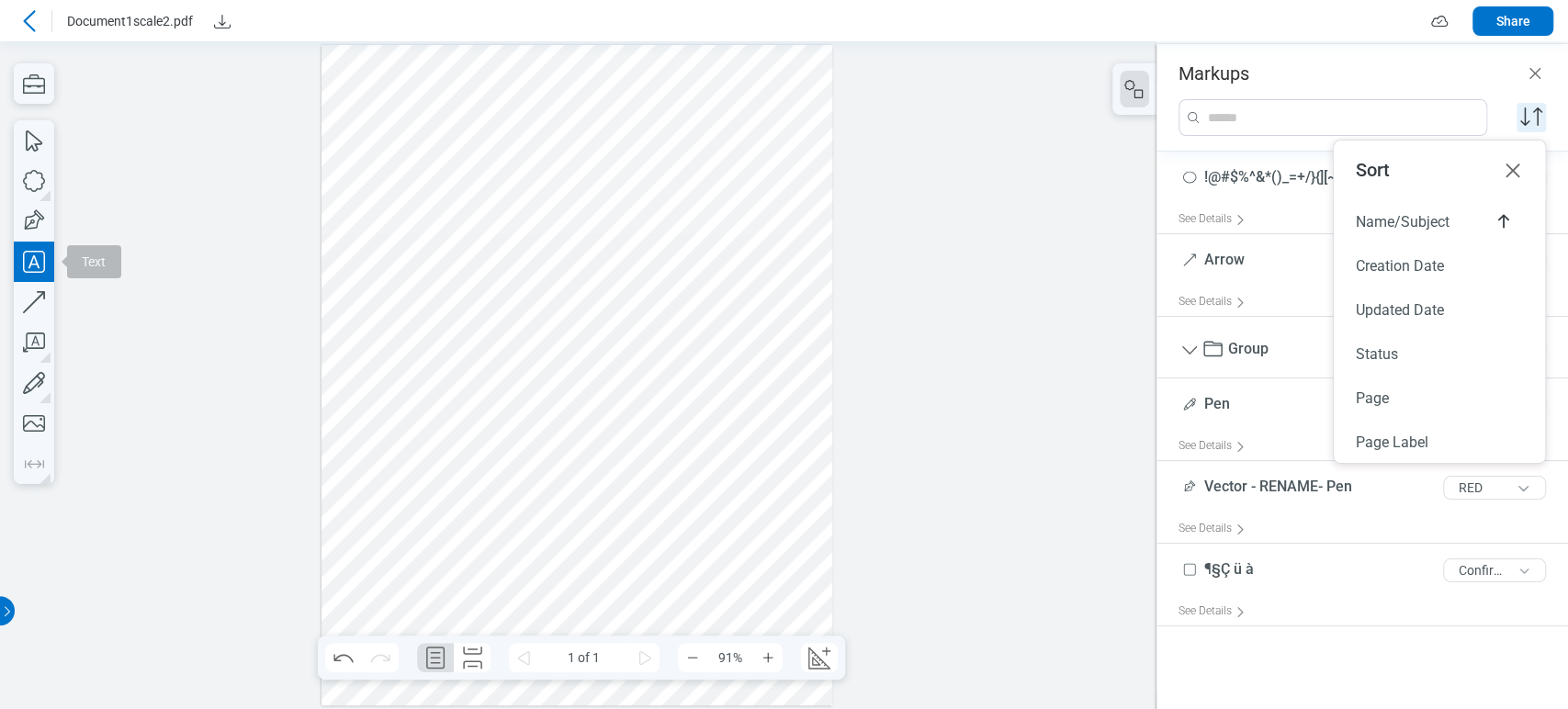
click at [587, 315] on div at bounding box center [576, 375] width 510 height 661
click at [652, 317] on div at bounding box center [576, 375] width 510 height 661
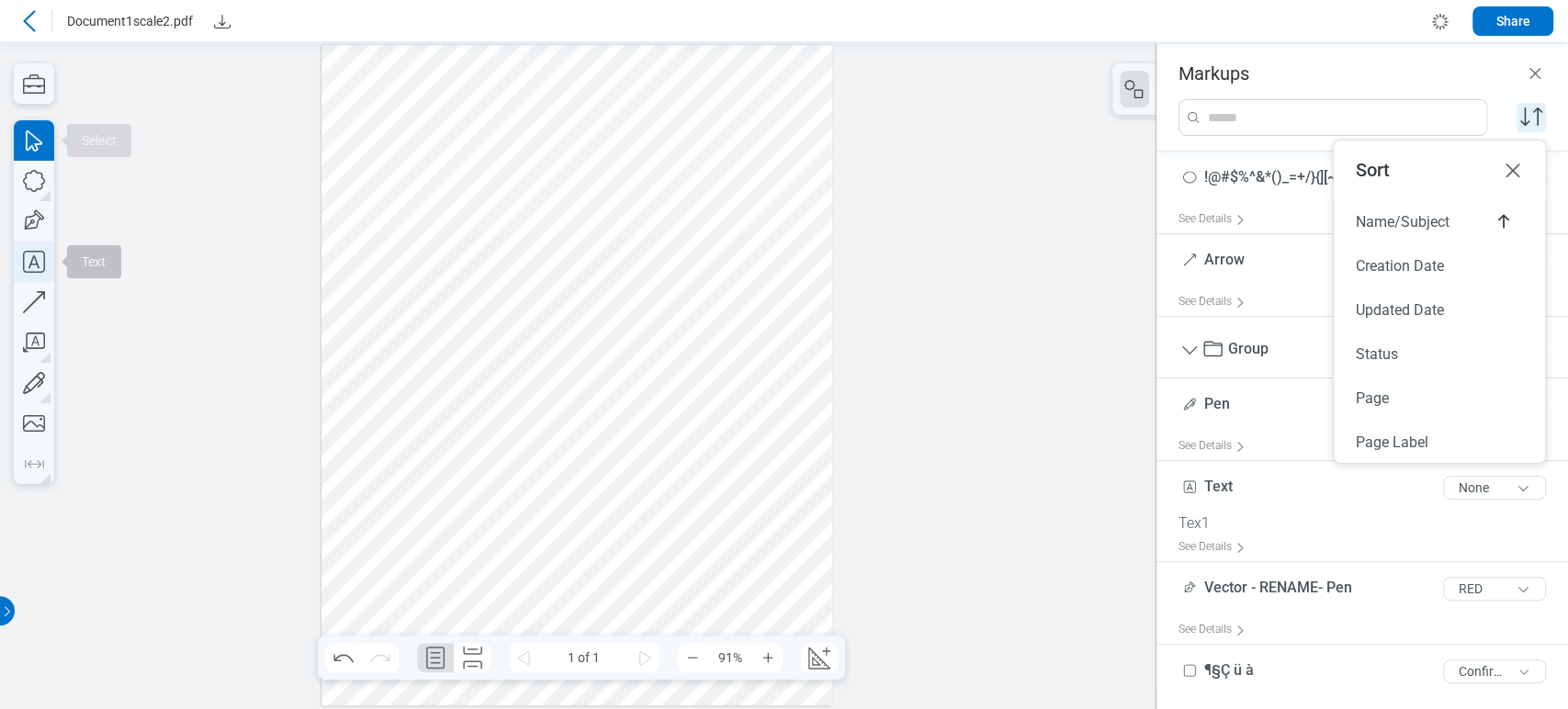
click at [38, 255] on icon "button" at bounding box center [34, 261] width 40 height 40
click at [467, 114] on div at bounding box center [576, 375] width 510 height 661
click at [415, 109] on div at bounding box center [576, 375] width 510 height 661
click at [26, 275] on icon "button" at bounding box center [34, 261] width 40 height 40
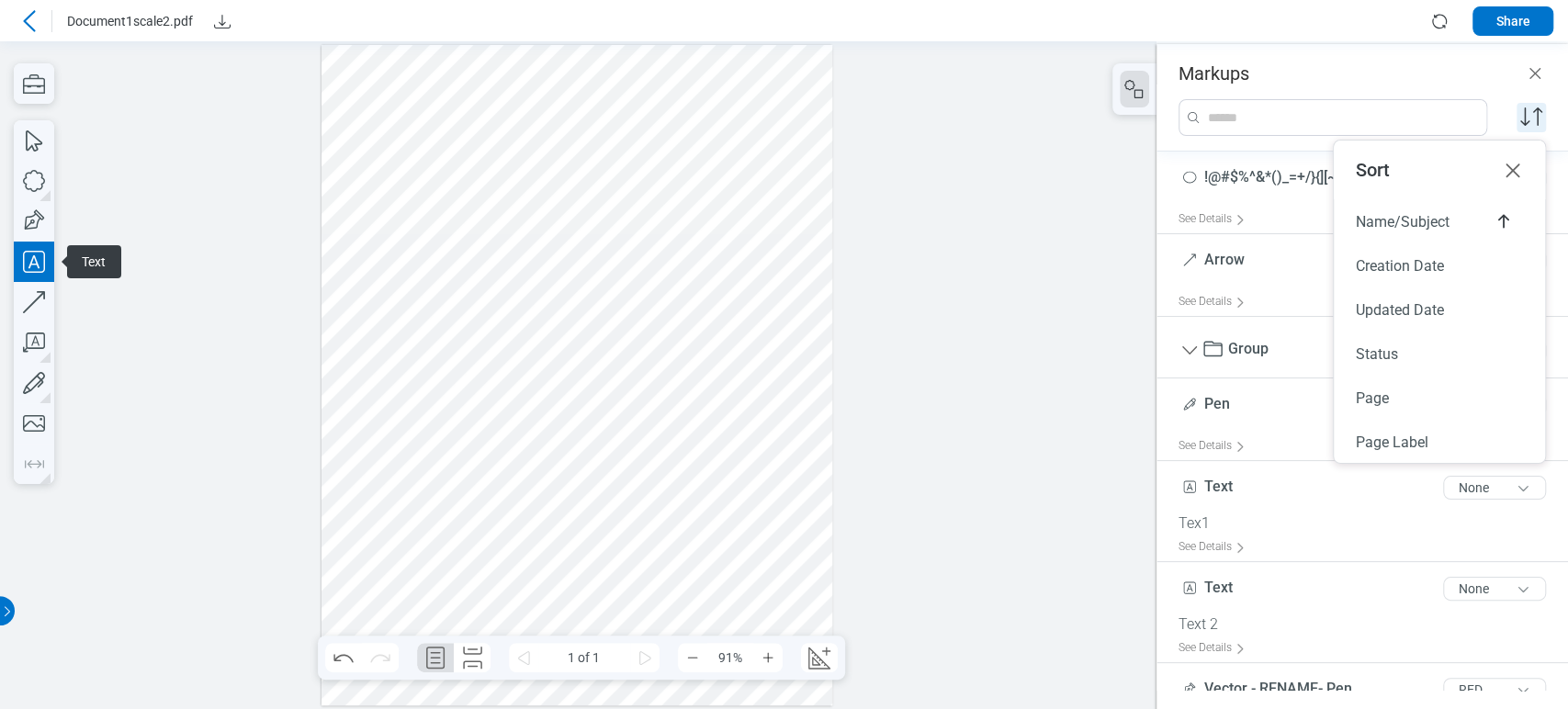
click at [633, 110] on div at bounding box center [576, 375] width 510 height 661
click at [677, 138] on div at bounding box center [576, 375] width 510 height 661
drag, startPoint x: 1095, startPoint y: 197, endPoint x: 1151, endPoint y: 183, distance: 57.7
click at [1117, 193] on div at bounding box center [578, 374] width 1156 height 667
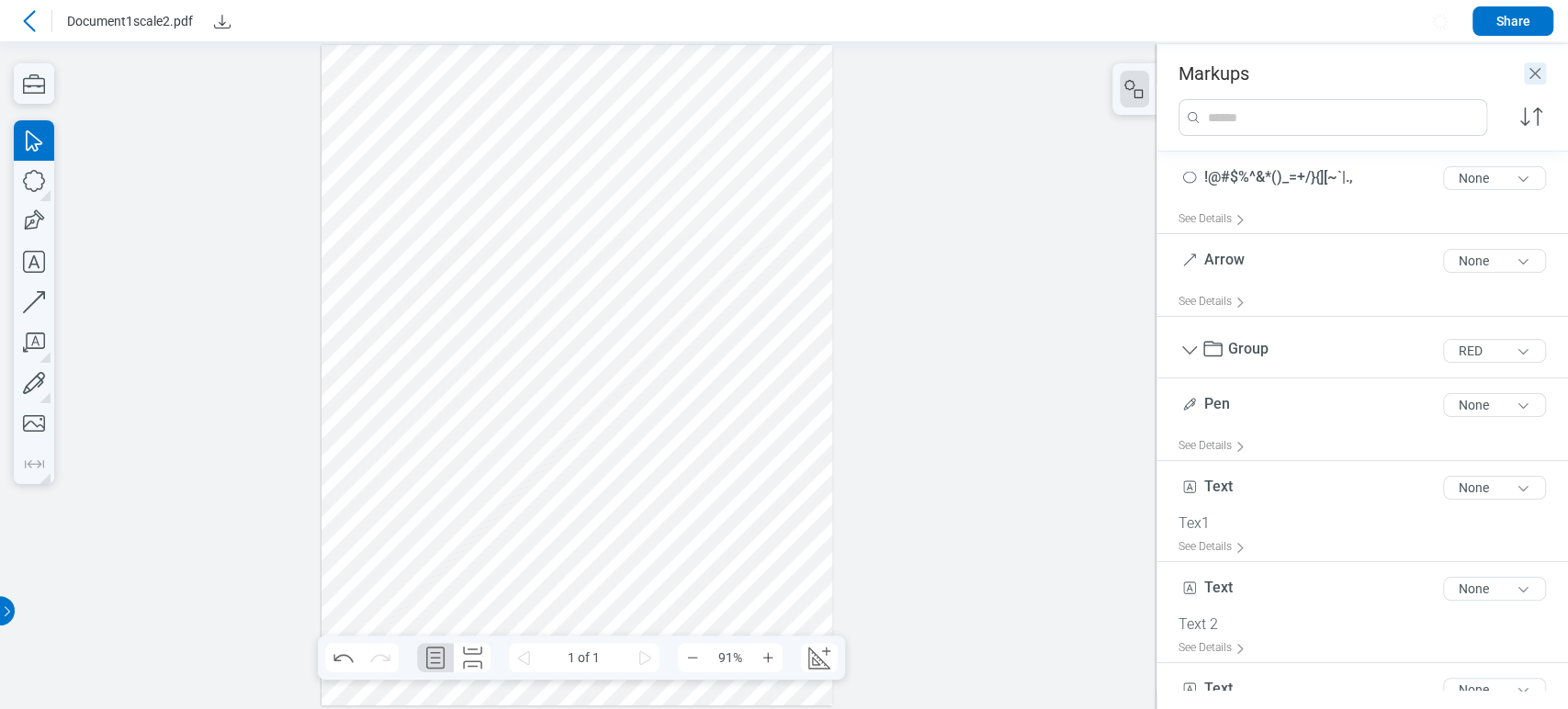
click at [1537, 72] on icon "Close" at bounding box center [1534, 73] width 22 height 22
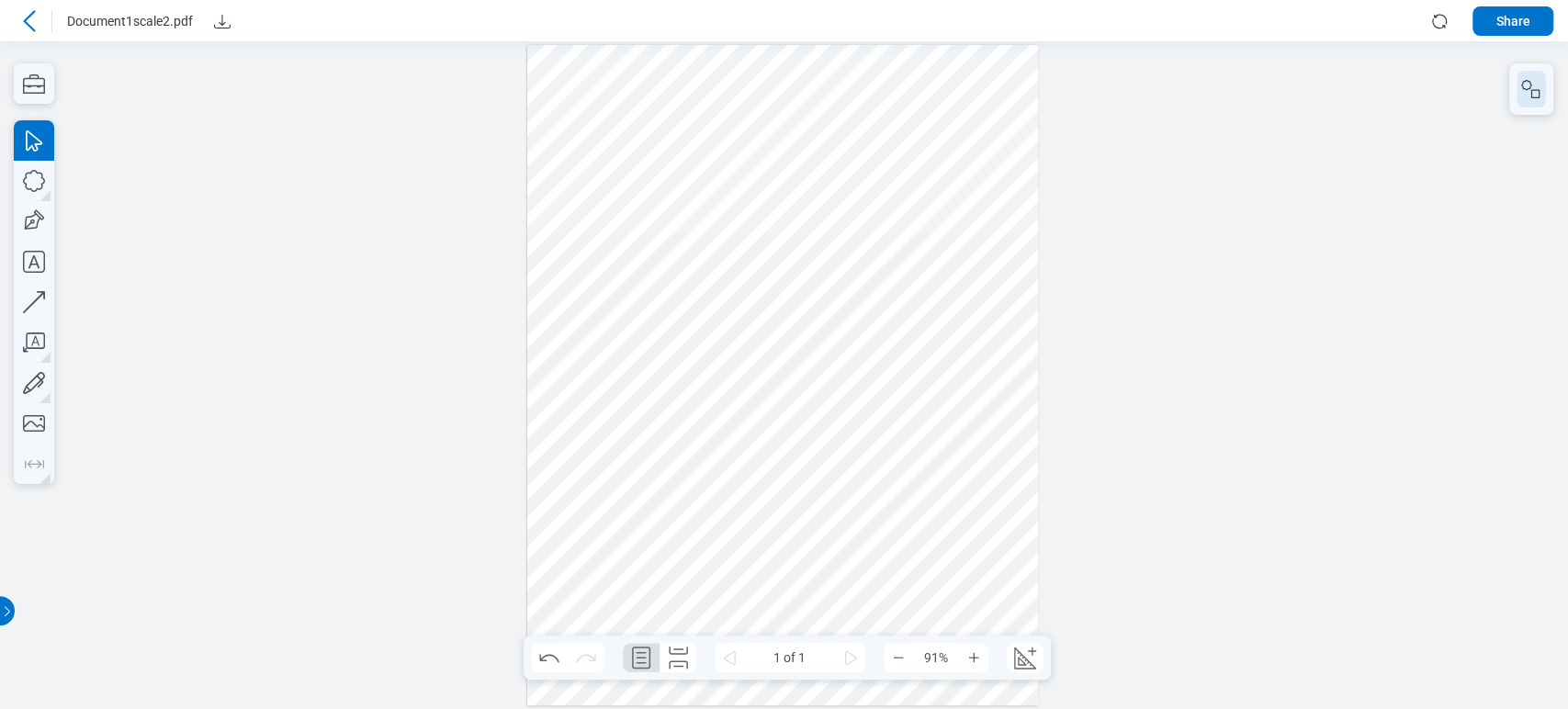
click at [1538, 86] on icon "button" at bounding box center [1531, 89] width 22 height 22
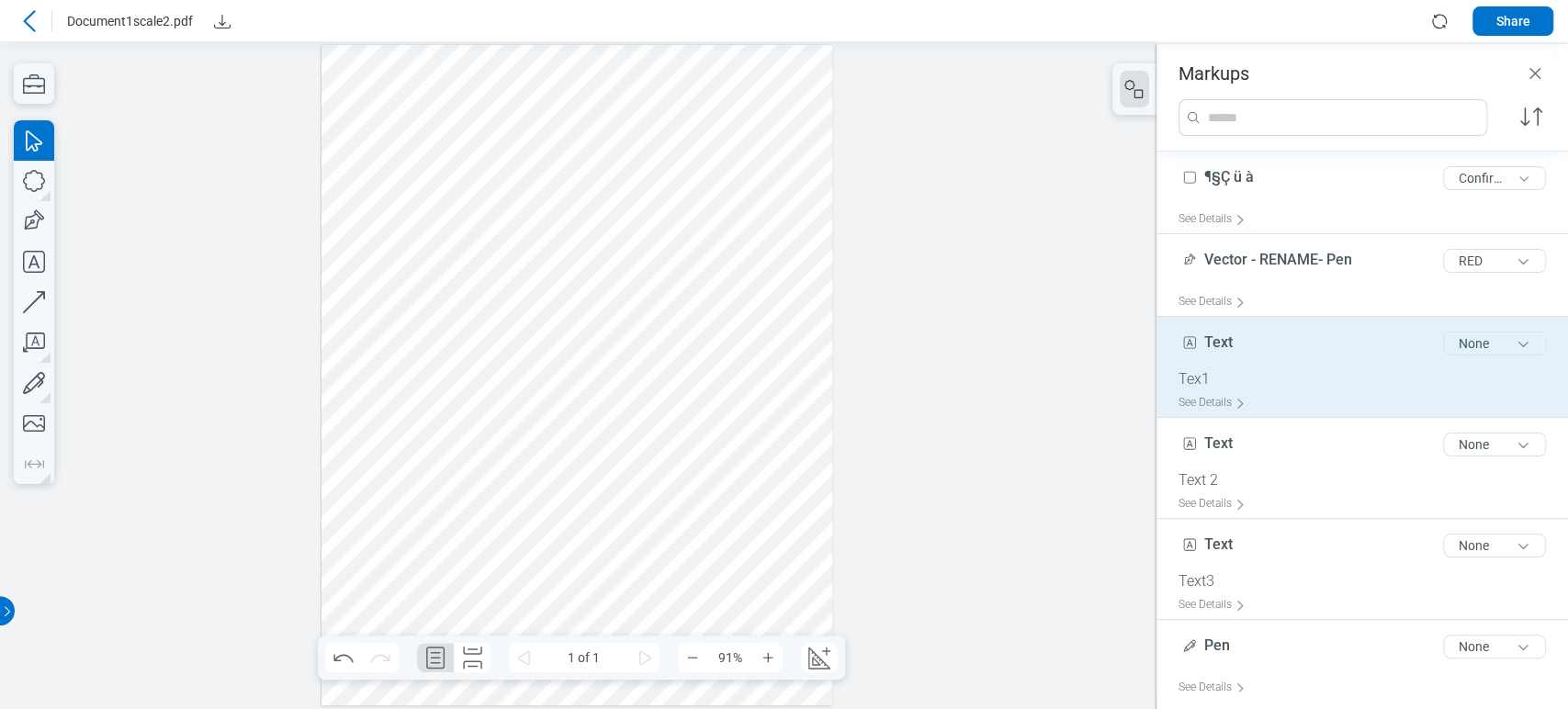
click at [1519, 344] on button "None" at bounding box center [1493, 343] width 102 height 24
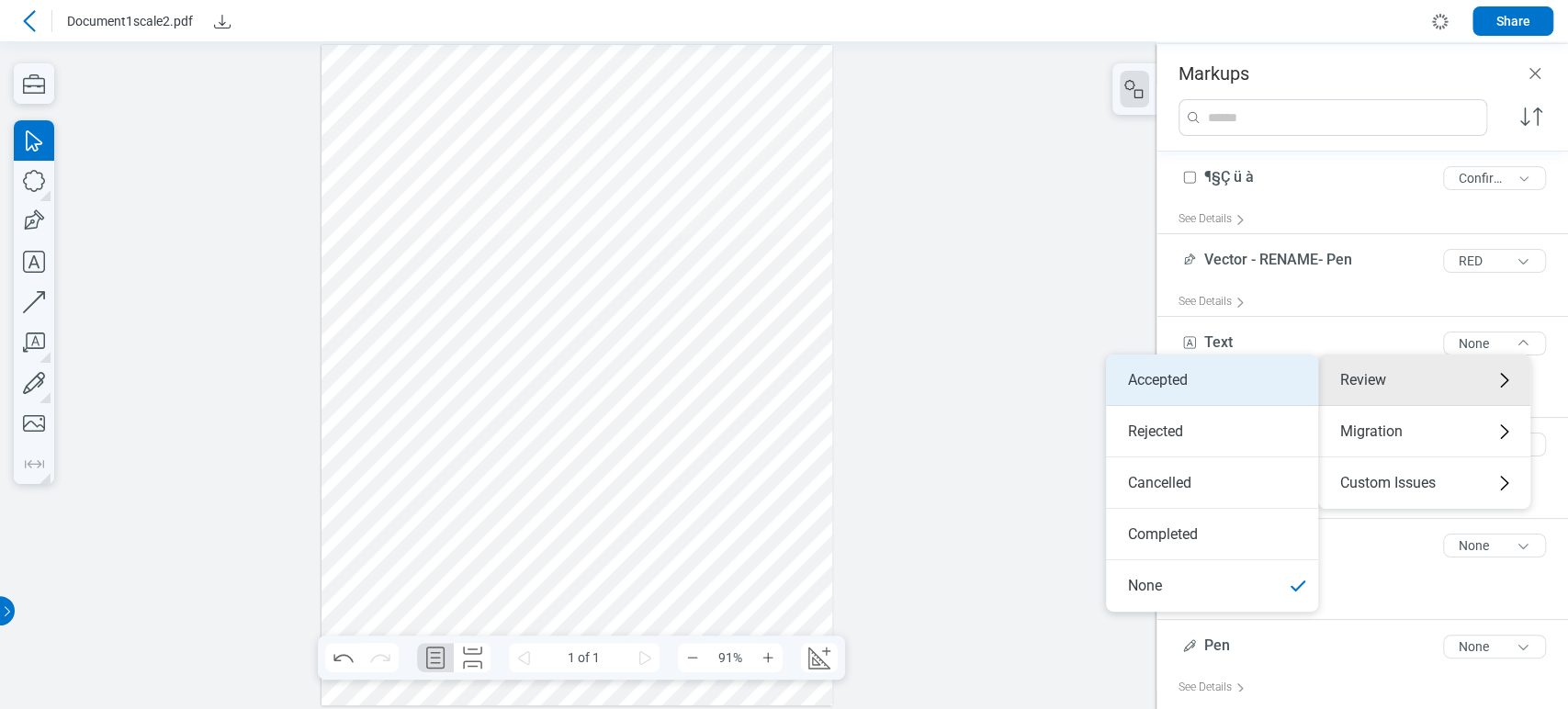
click at [1298, 391] on li "Accepted" at bounding box center [1212, 380] width 213 height 52
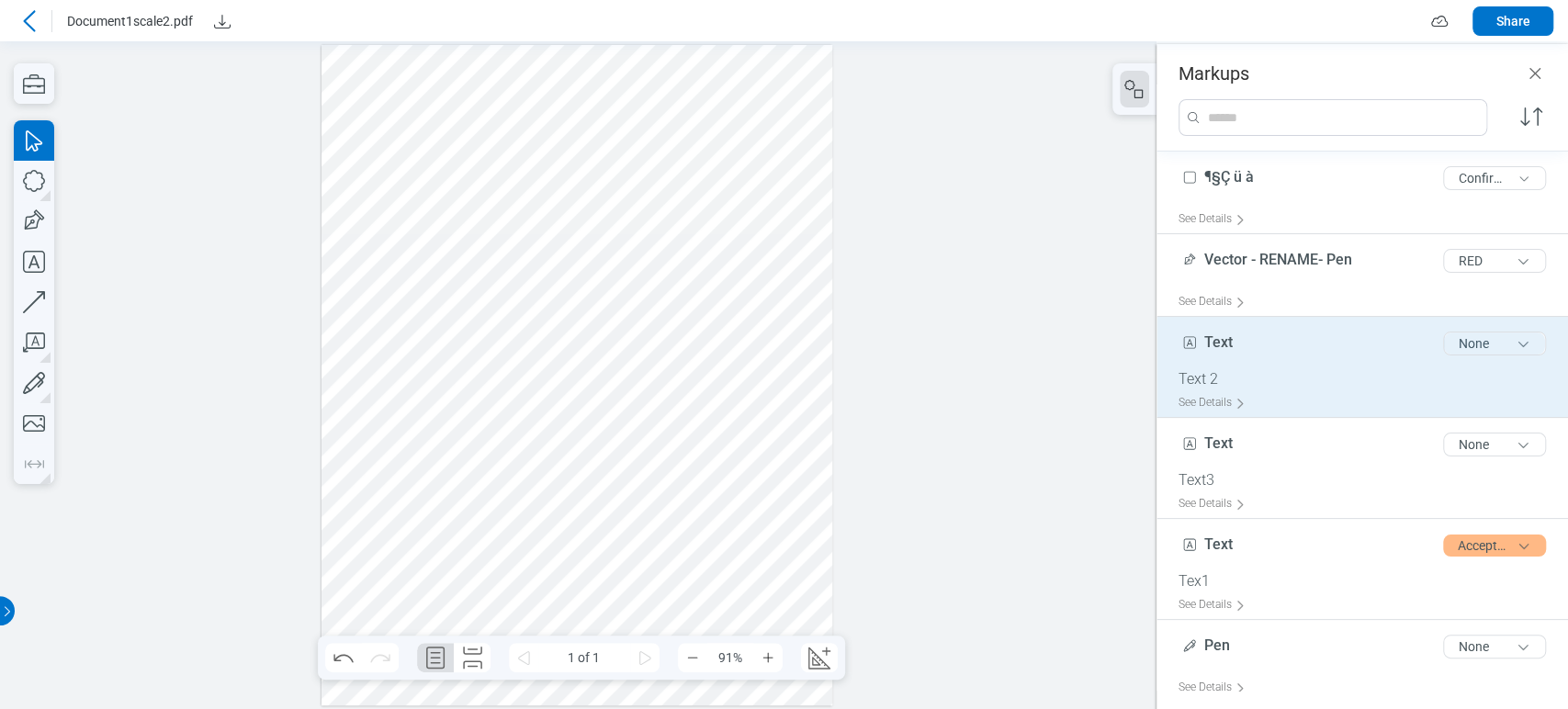
click at [1512, 343] on button "None" at bounding box center [1493, 343] width 102 height 24
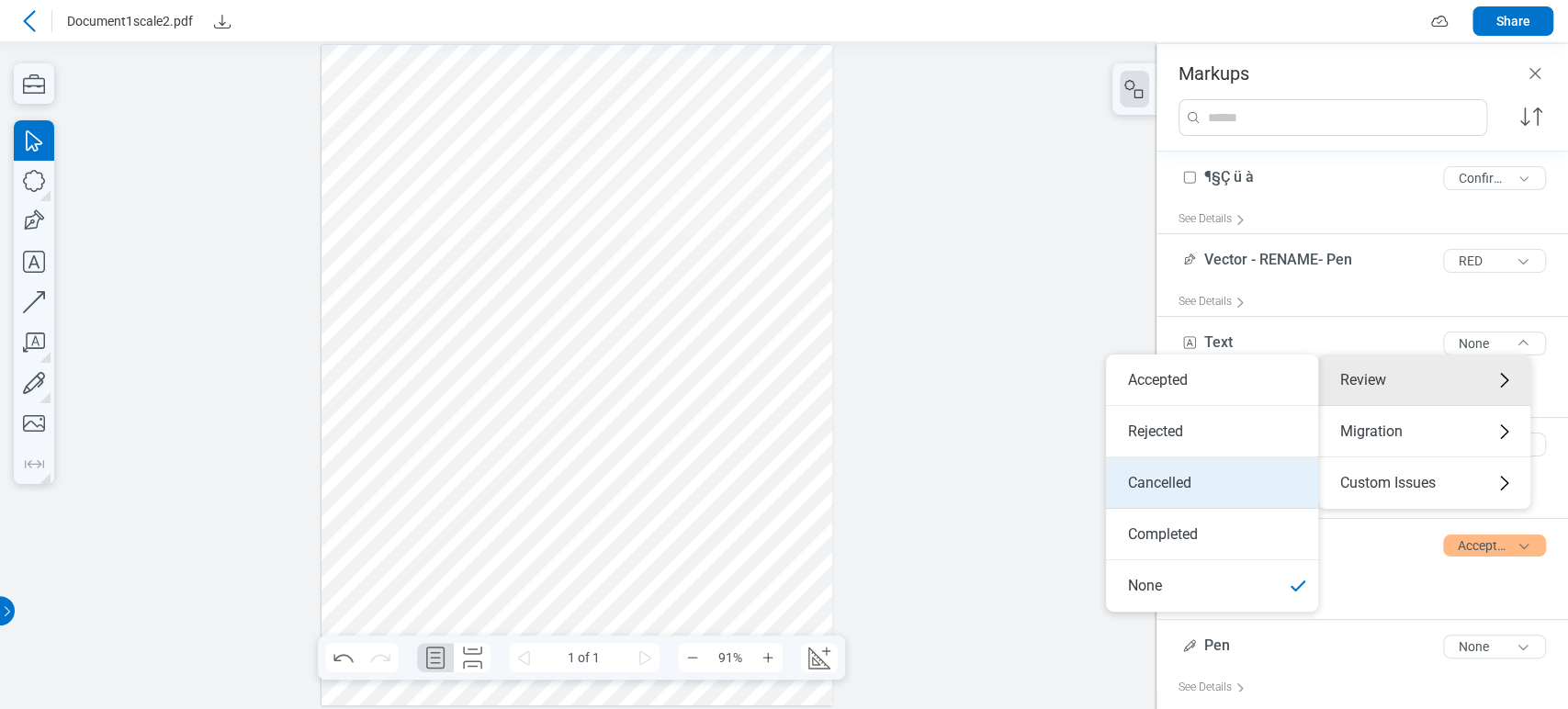
click at [1243, 478] on li "Cancelled" at bounding box center [1212, 483] width 213 height 52
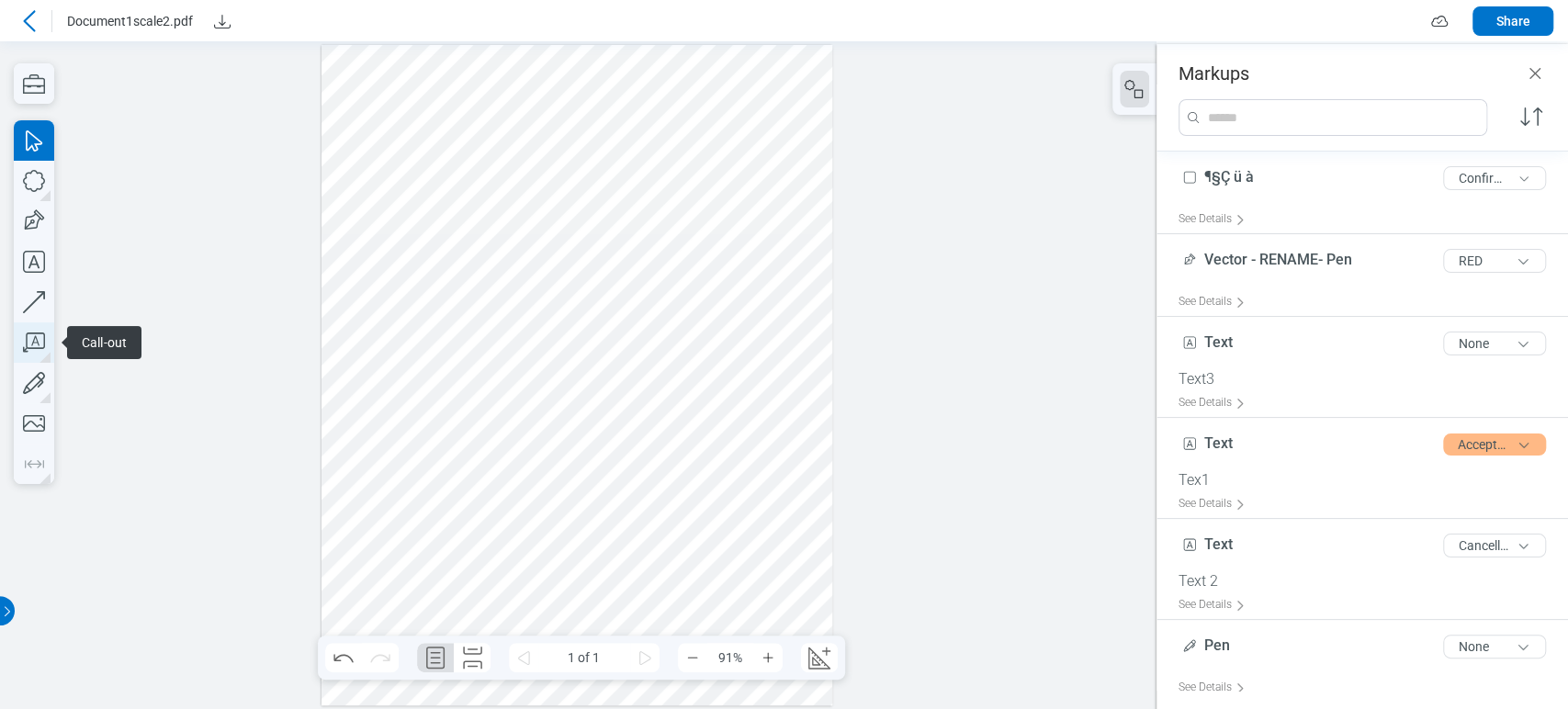
click at [22, 333] on icon "button" at bounding box center [34, 343] width 40 height 40
drag, startPoint x: 427, startPoint y: 306, endPoint x: 451, endPoint y: 331, distance: 34.7
click at [451, 331] on div at bounding box center [576, 375] width 510 height 661
drag, startPoint x: 402, startPoint y: 344, endPoint x: 226, endPoint y: 309, distance: 179.4
click at [402, 343] on div at bounding box center [576, 375] width 510 height 661
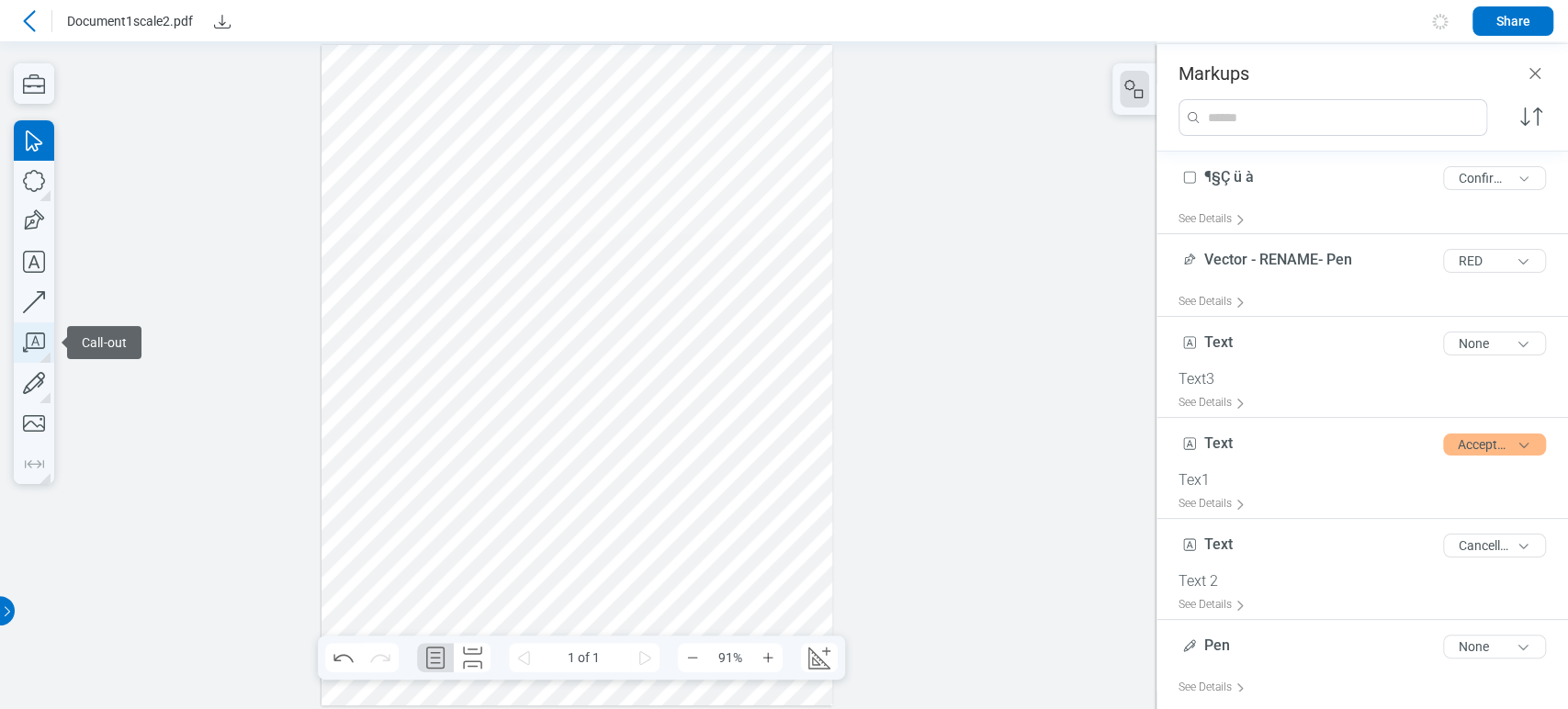
click at [33, 332] on icon "button" at bounding box center [34, 342] width 22 height 19
drag, startPoint x: 492, startPoint y: 400, endPoint x: 528, endPoint y: 453, distance: 64.1
click at [528, 453] on div at bounding box center [576, 375] width 510 height 661
click at [573, 532] on div at bounding box center [576, 375] width 510 height 661
click at [34, 328] on icon "button" at bounding box center [34, 343] width 40 height 40
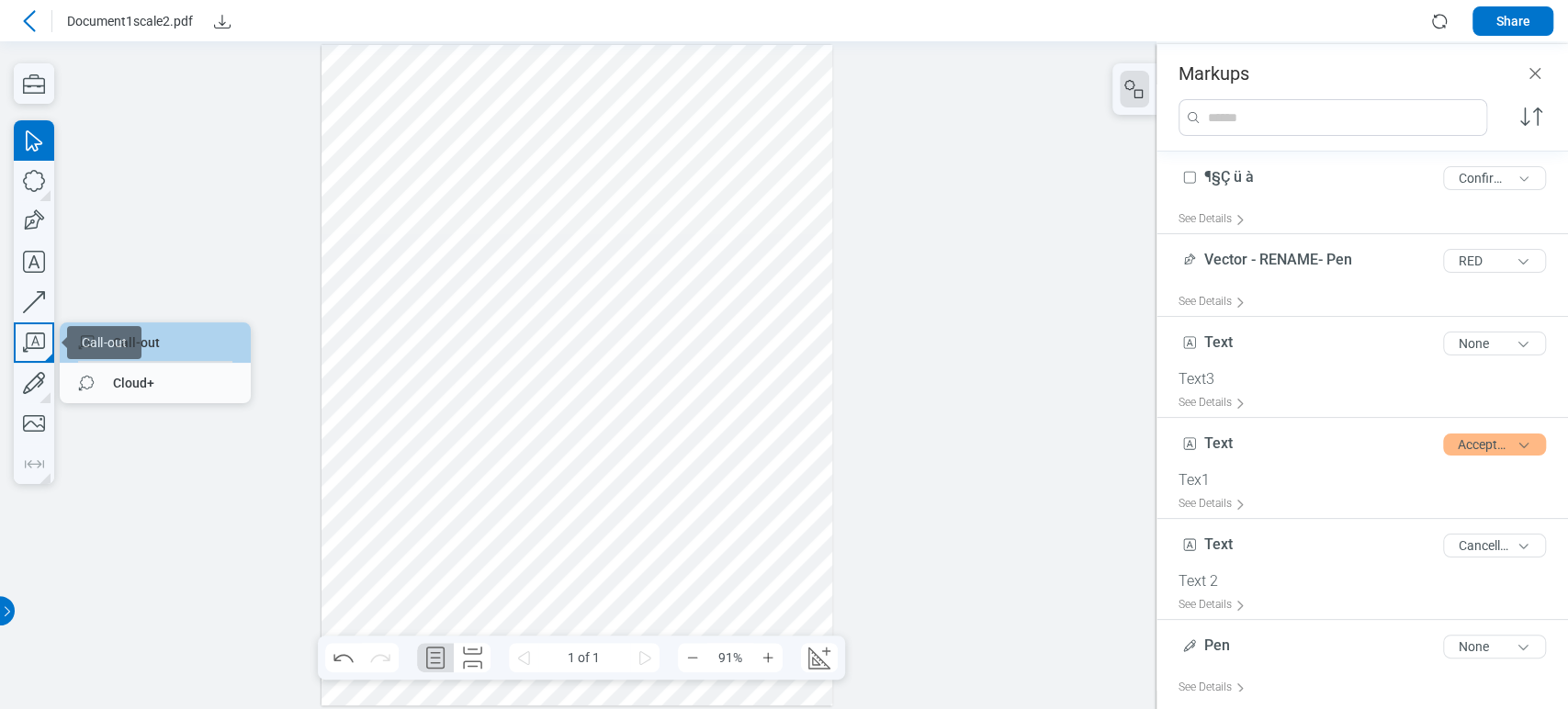
drag, startPoint x: 212, startPoint y: 342, endPoint x: 225, endPoint y: 315, distance: 30.0
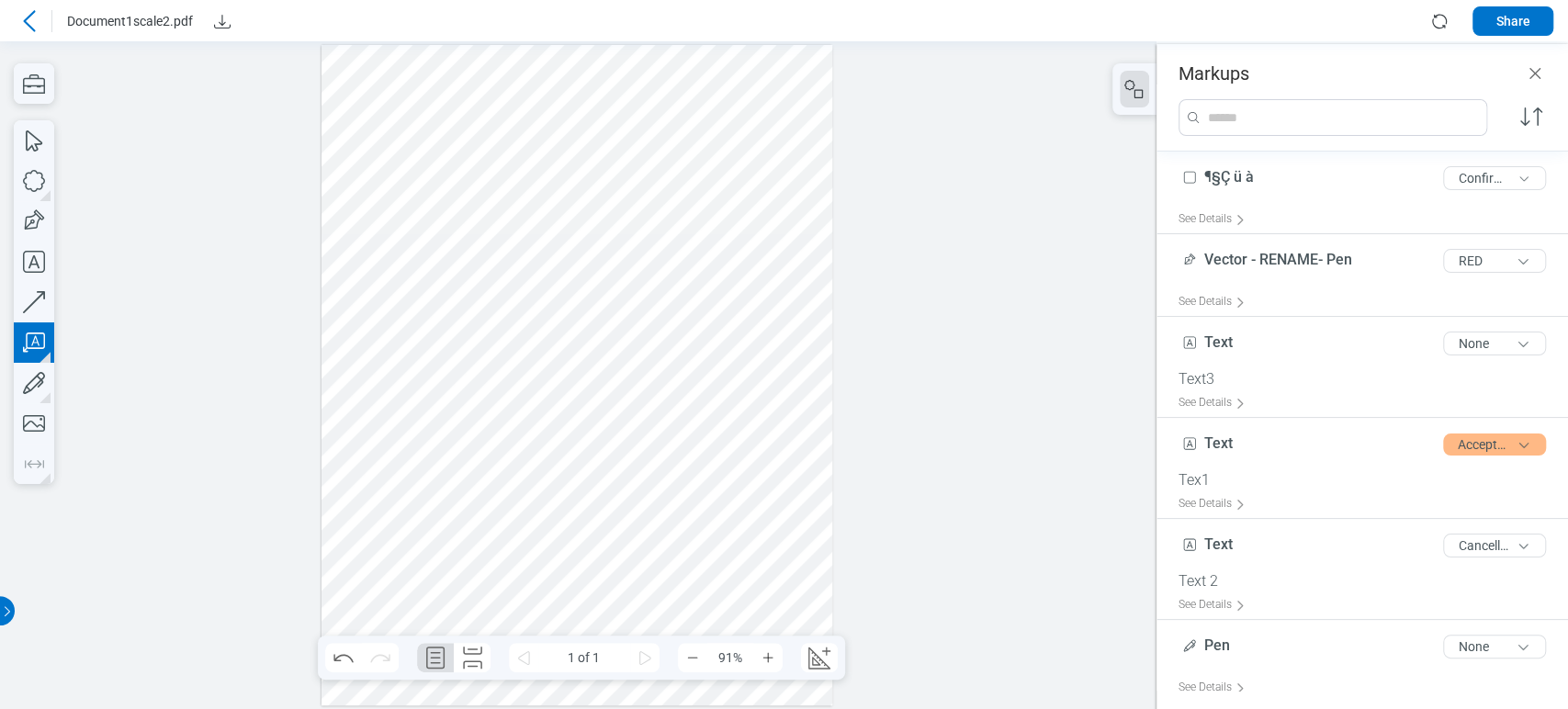
drag, startPoint x: 658, startPoint y: 545, endPoint x: 692, endPoint y: 588, distance: 54.8
click at [692, 588] on div at bounding box center [576, 375] width 510 height 661
click at [796, 583] on div at bounding box center [576, 375] width 510 height 661
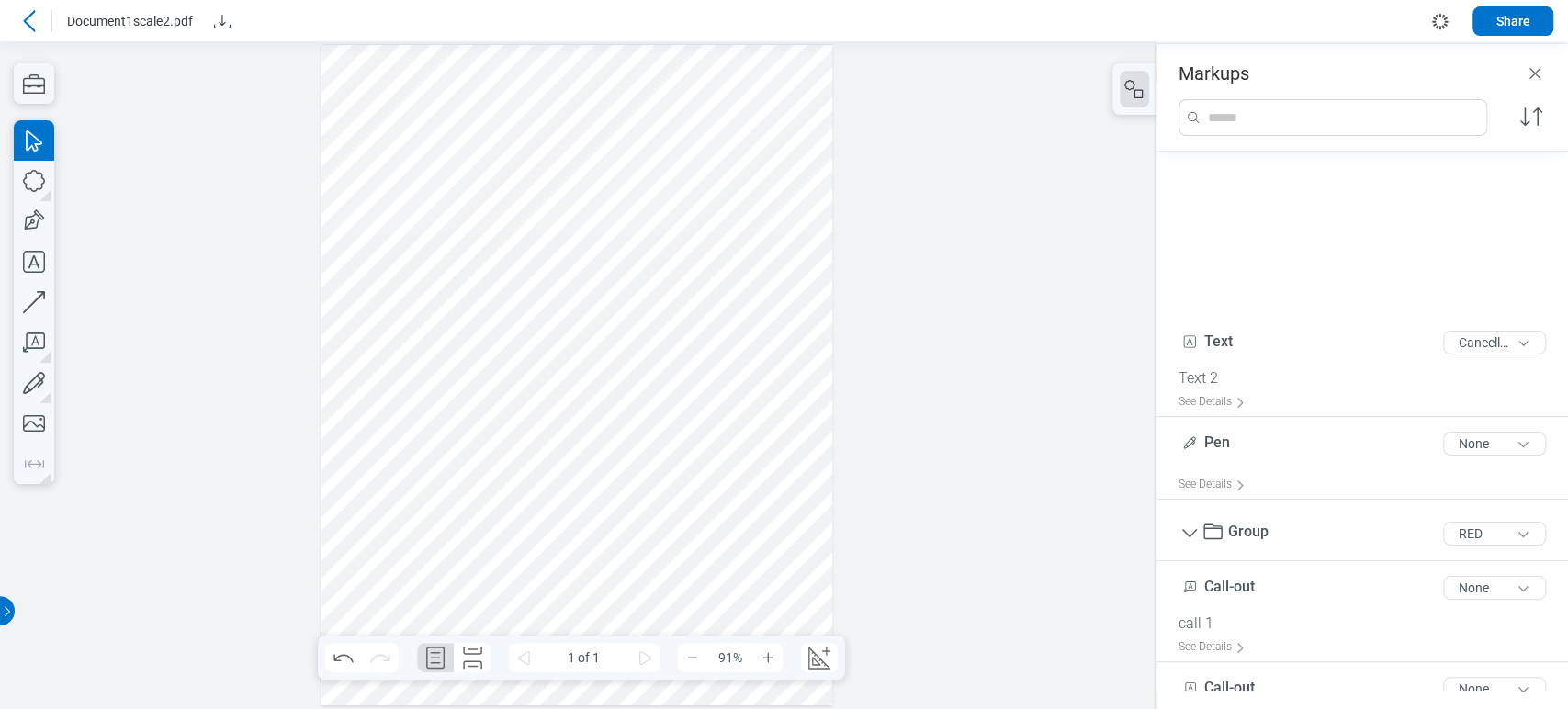
scroll to position [408, 0]
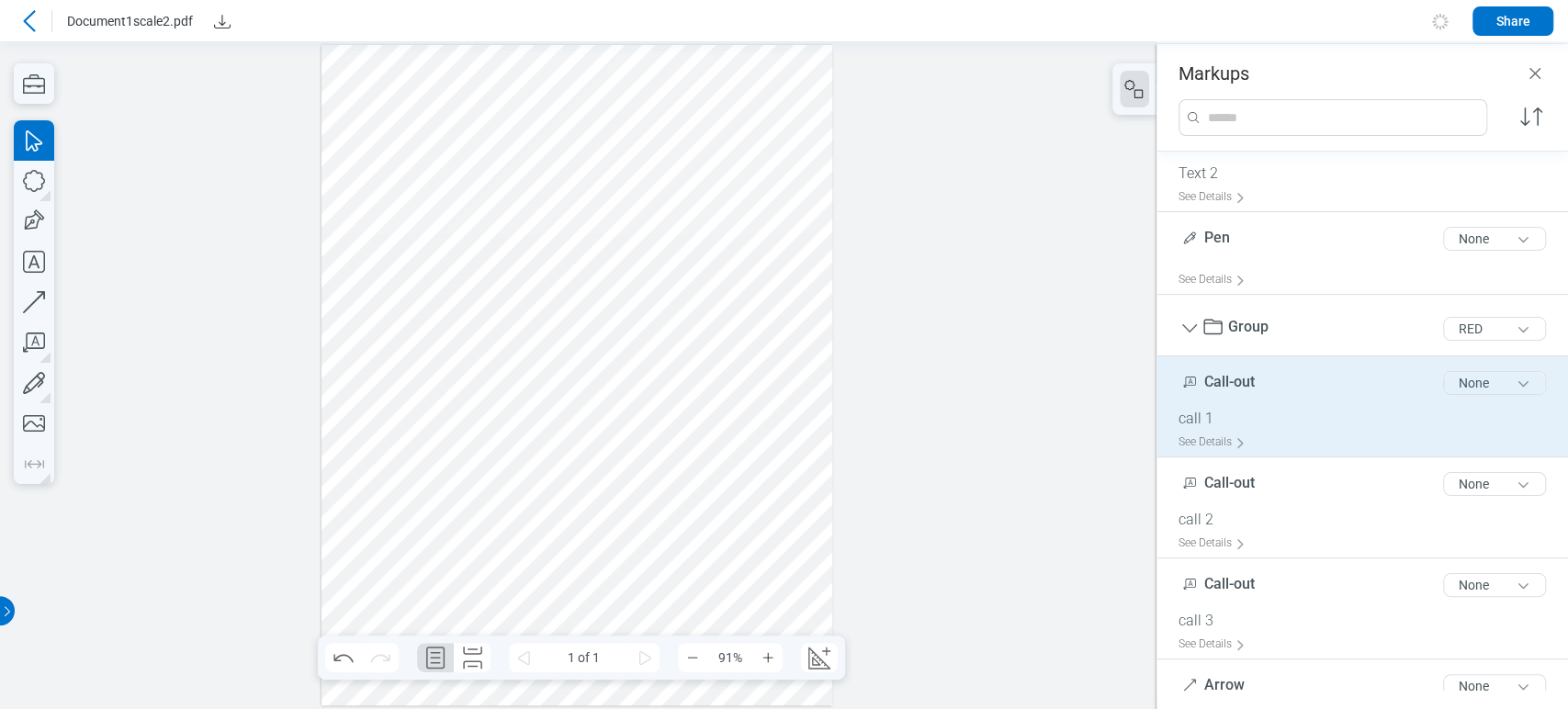
click at [1480, 387] on button "None" at bounding box center [1493, 383] width 102 height 24
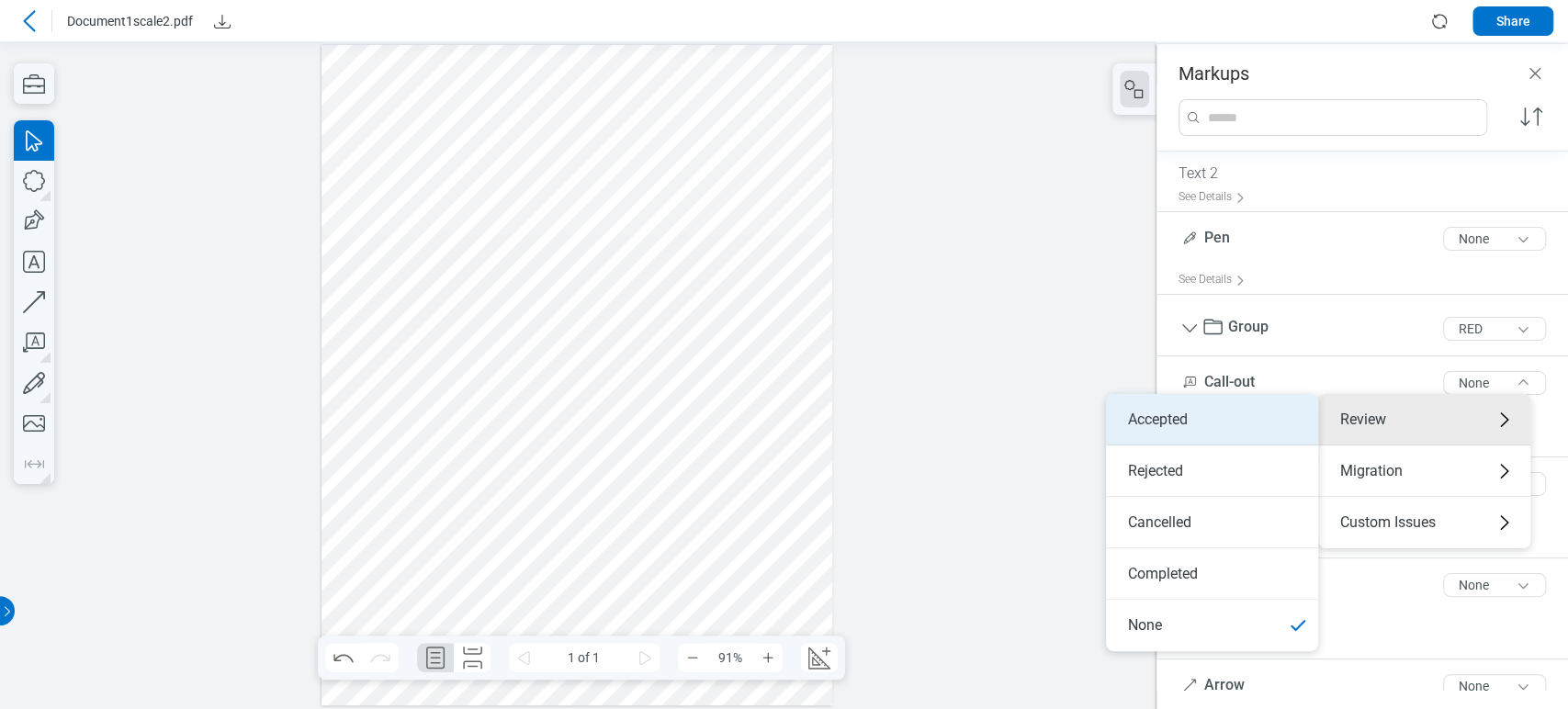
click at [1259, 432] on li "Accepted" at bounding box center [1212, 420] width 213 height 52
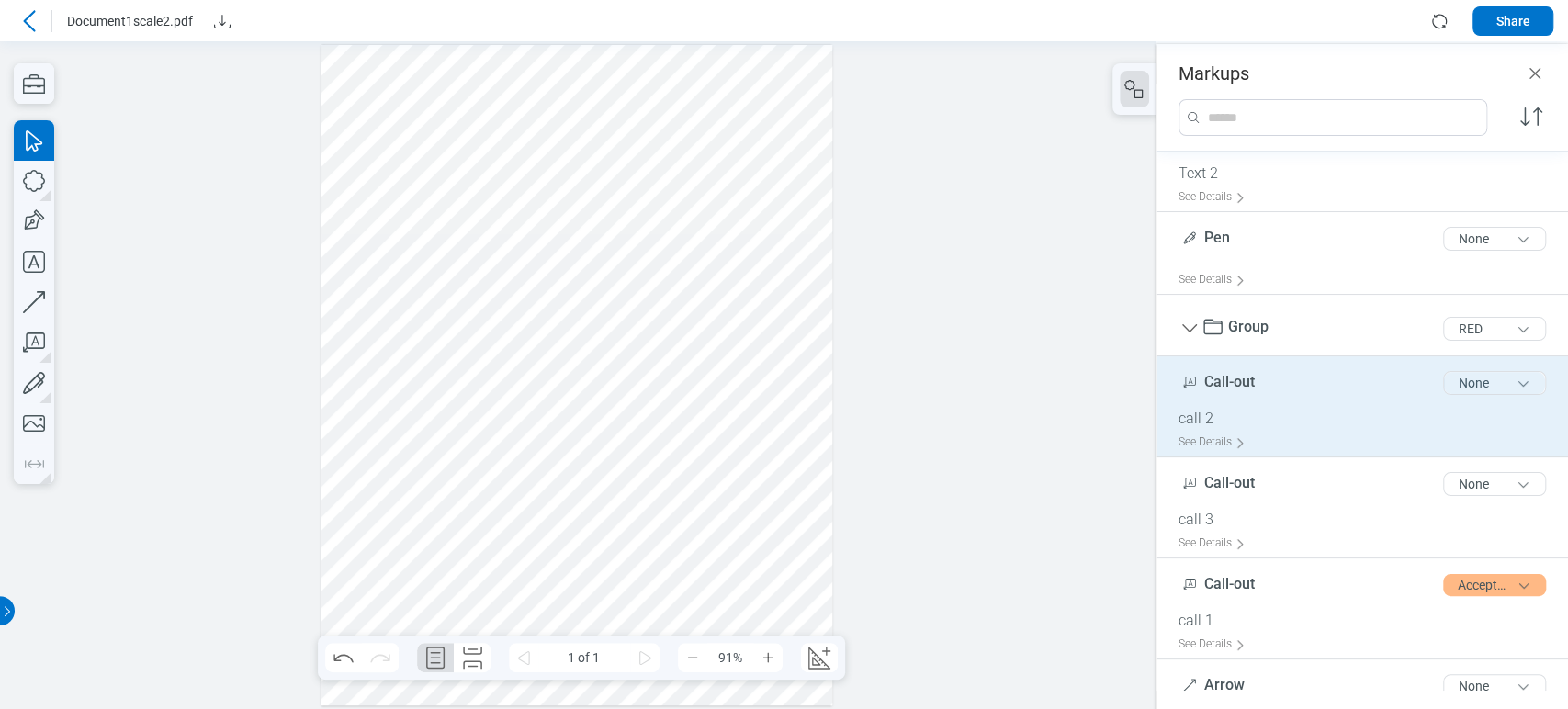
click at [1484, 375] on button "None" at bounding box center [1493, 383] width 102 height 24
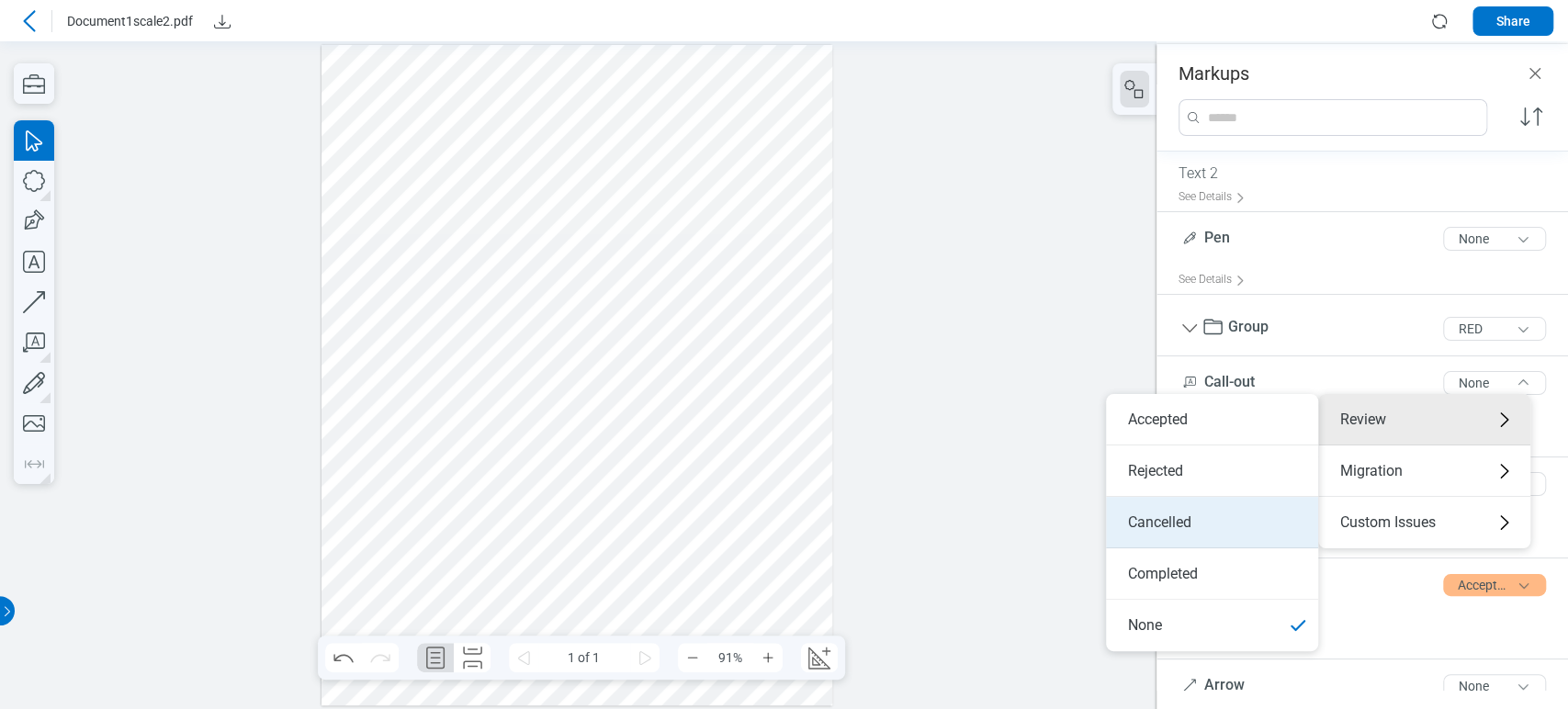
click at [1225, 511] on li "Cancelled" at bounding box center [1212, 522] width 213 height 52
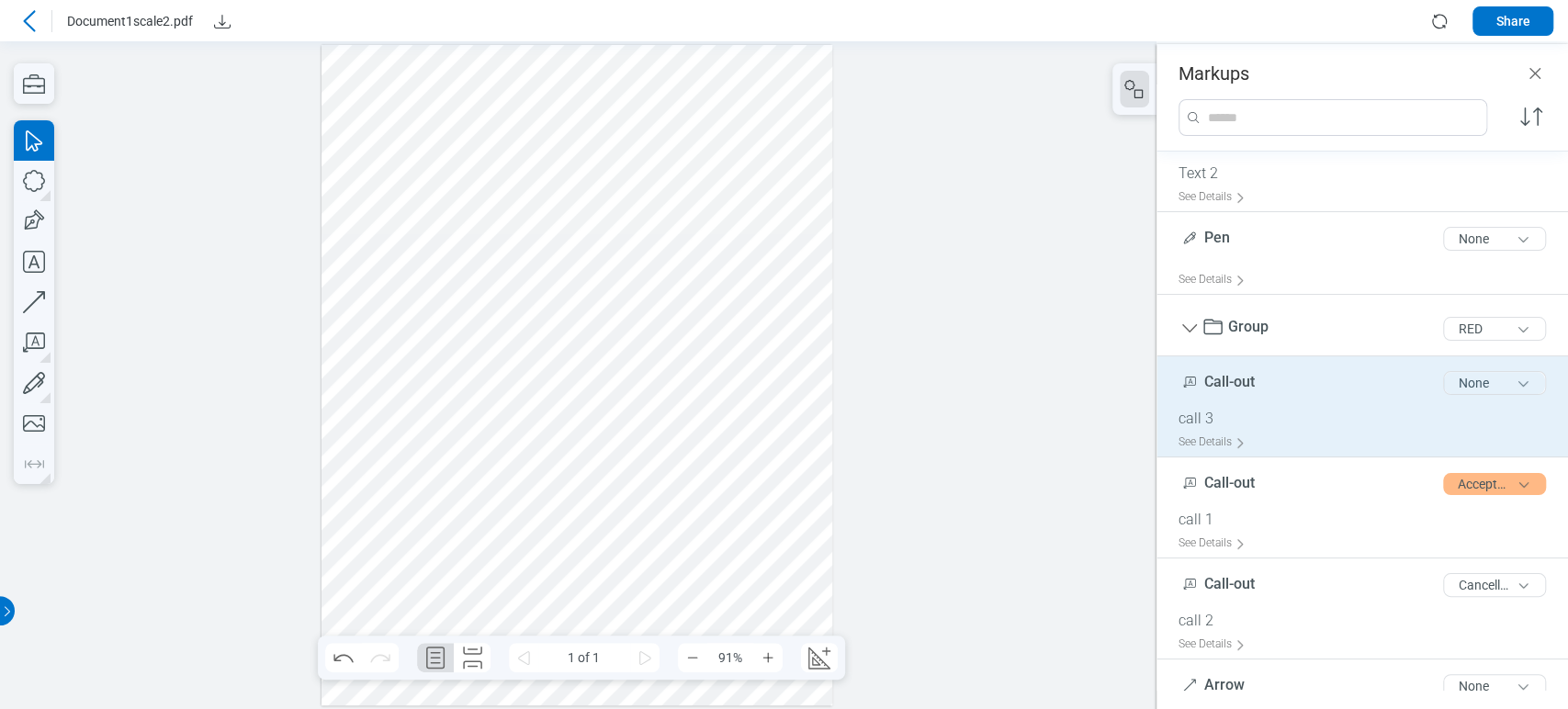
click at [1496, 378] on button "None" at bounding box center [1493, 383] width 102 height 24
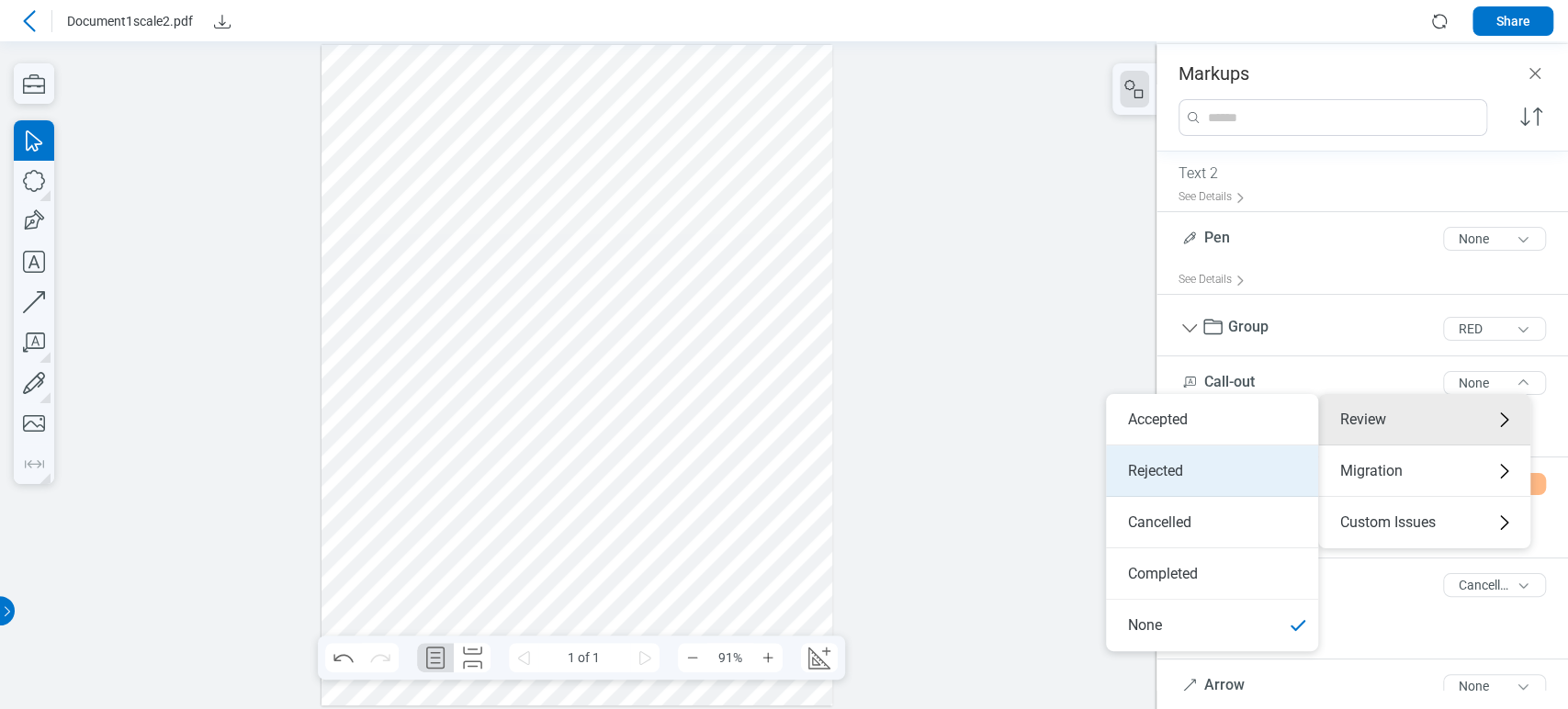
click at [1248, 461] on li "Rejected" at bounding box center [1212, 471] width 213 height 52
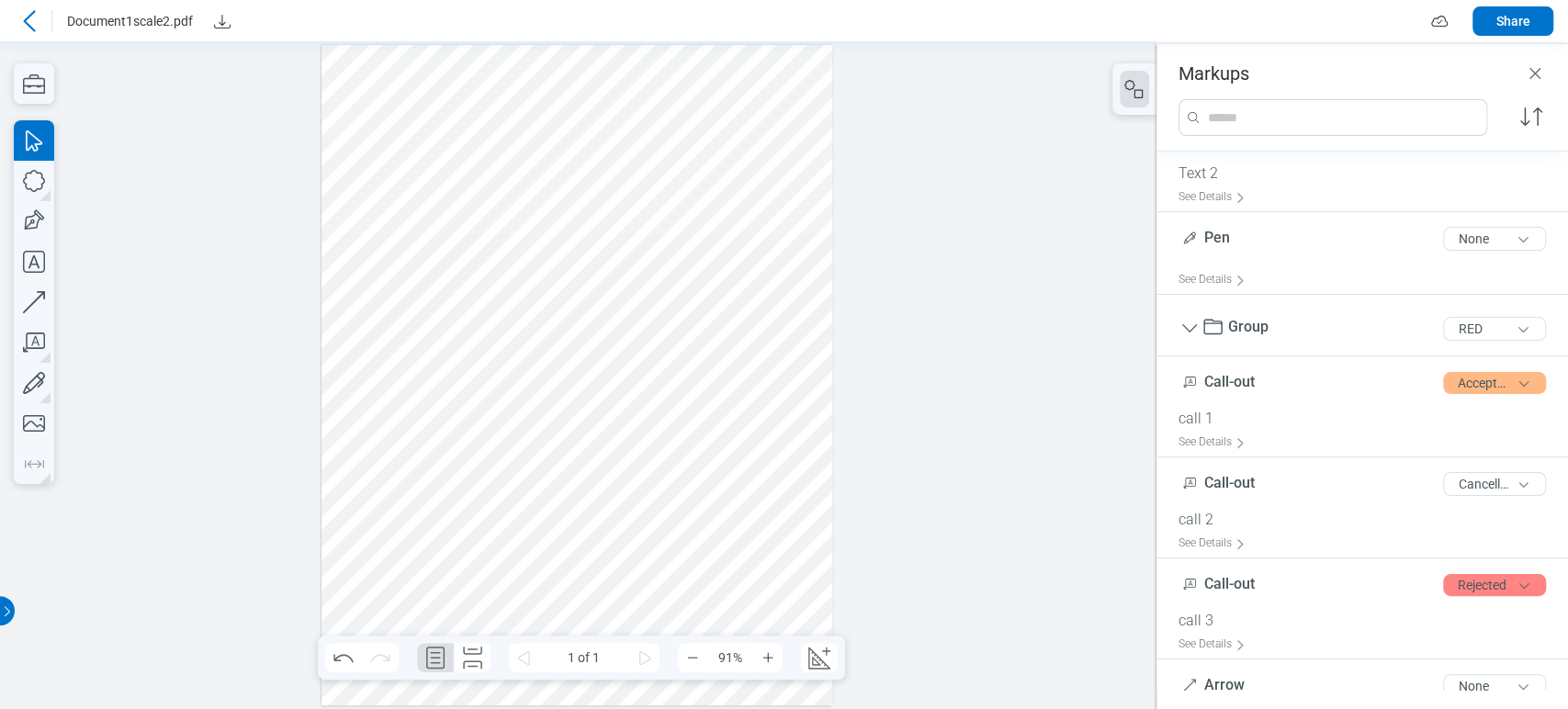
click at [29, 16] on icon at bounding box center [29, 21] width 11 height 21
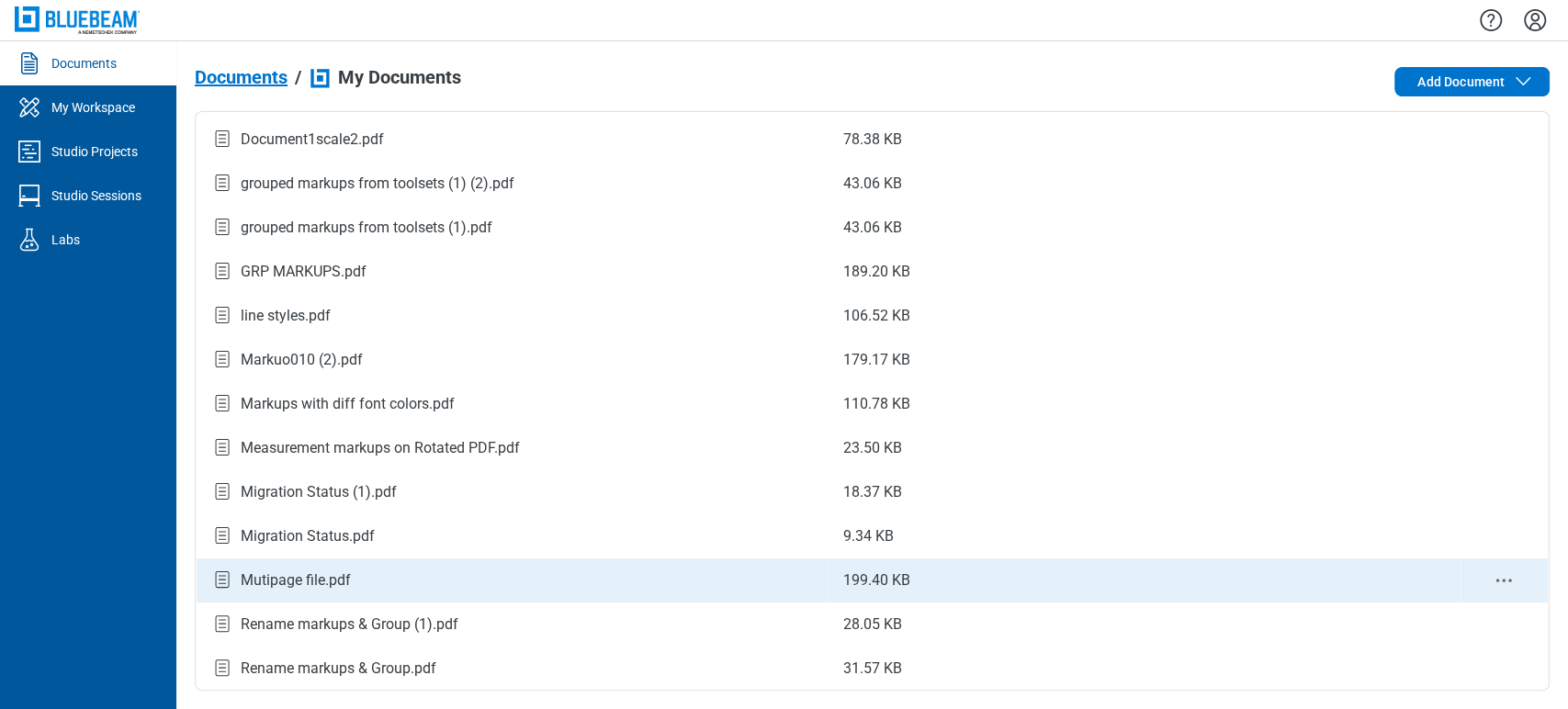
scroll to position [204, 0]
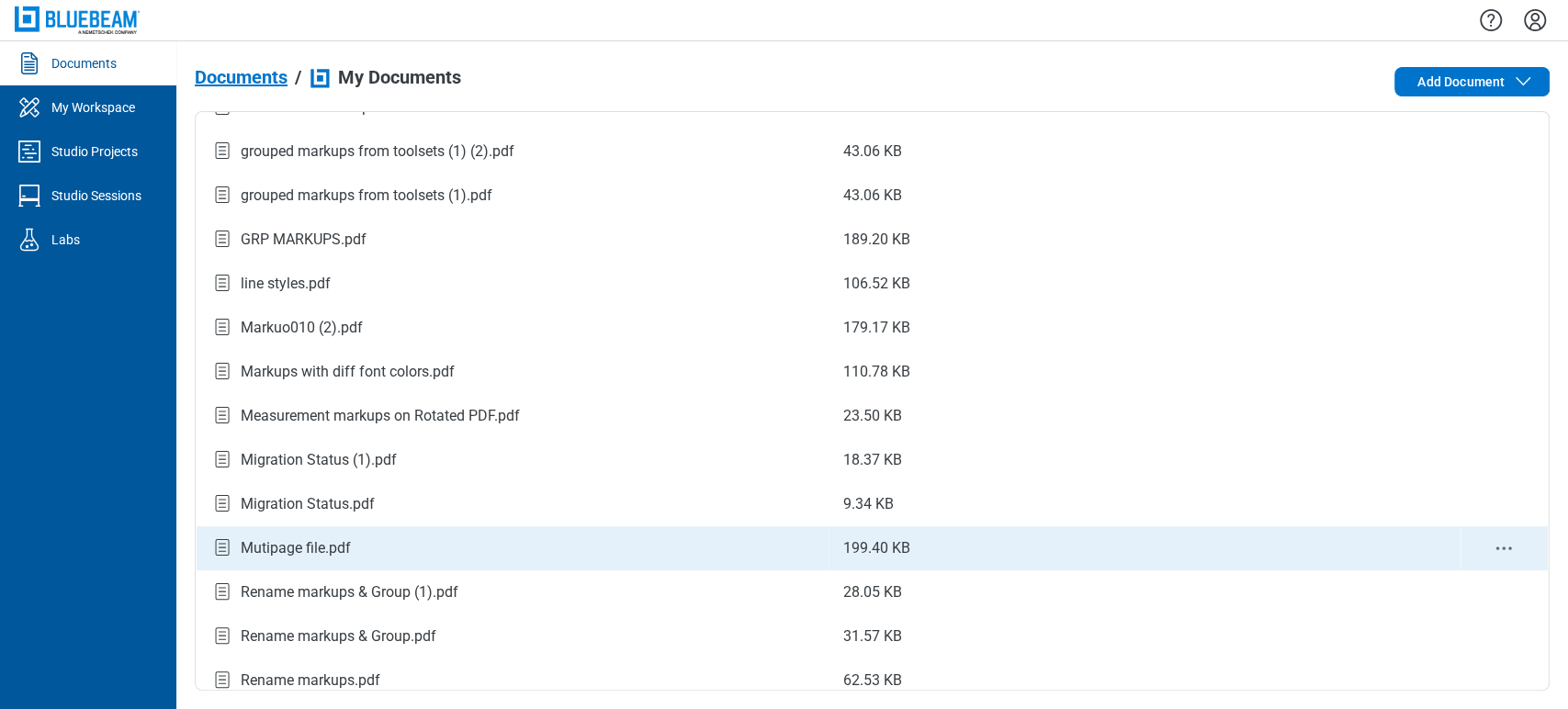
click at [344, 562] on td "Mutipage file.pdf" at bounding box center [512, 548] width 632 height 44
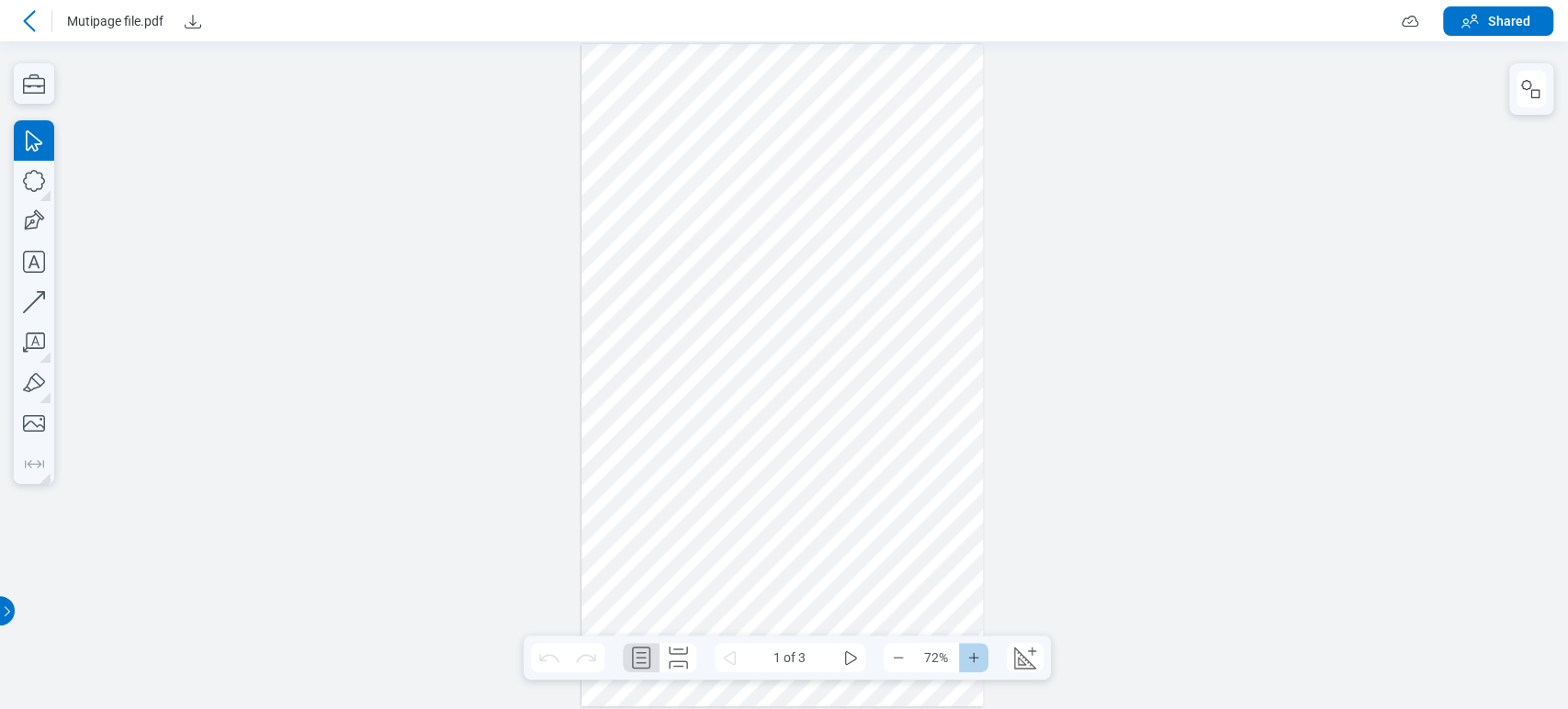
click at [981, 662] on button "Zoom In" at bounding box center [974, 657] width 30 height 30
click at [981, 660] on button "Zoom In" at bounding box center [974, 657] width 30 height 30
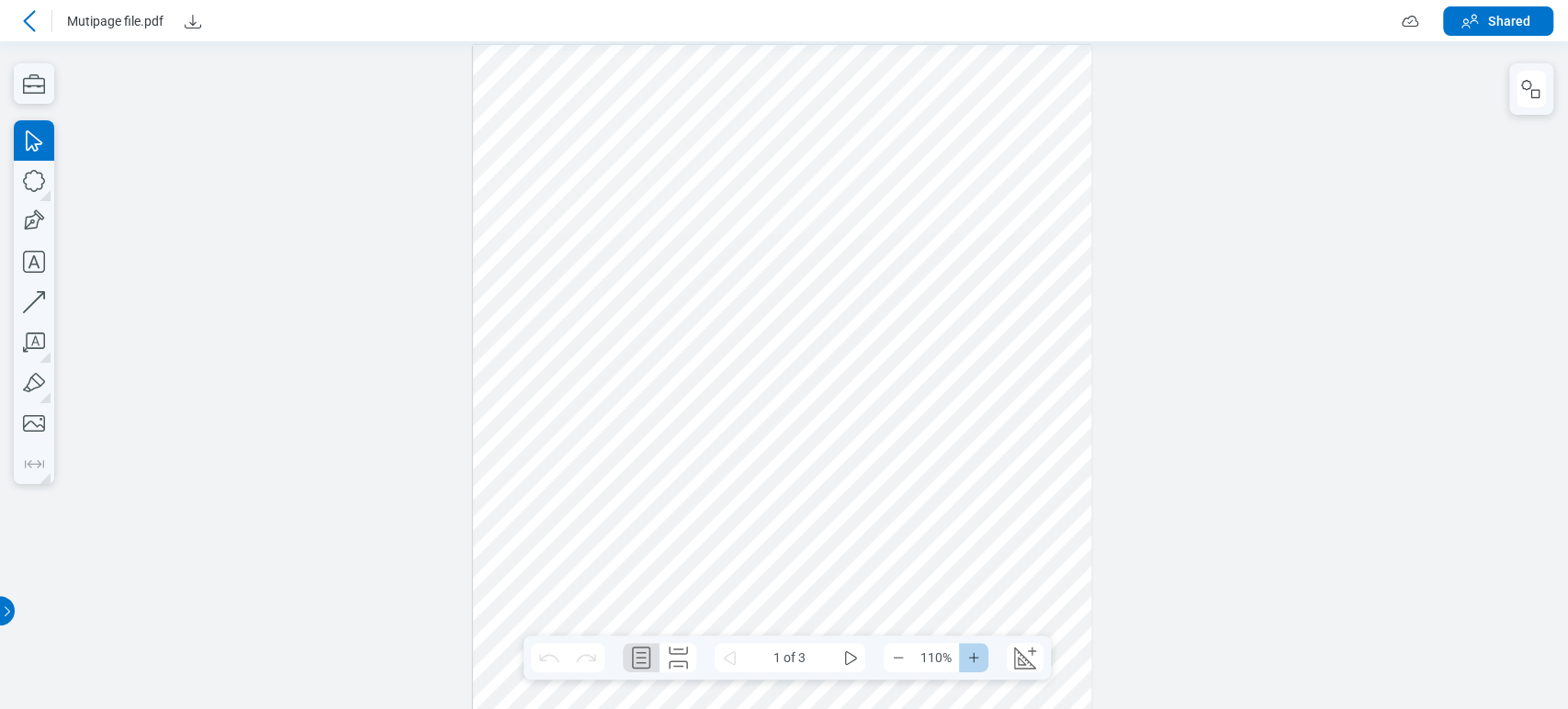
click at [981, 660] on button "Zoom In" at bounding box center [974, 657] width 30 height 30
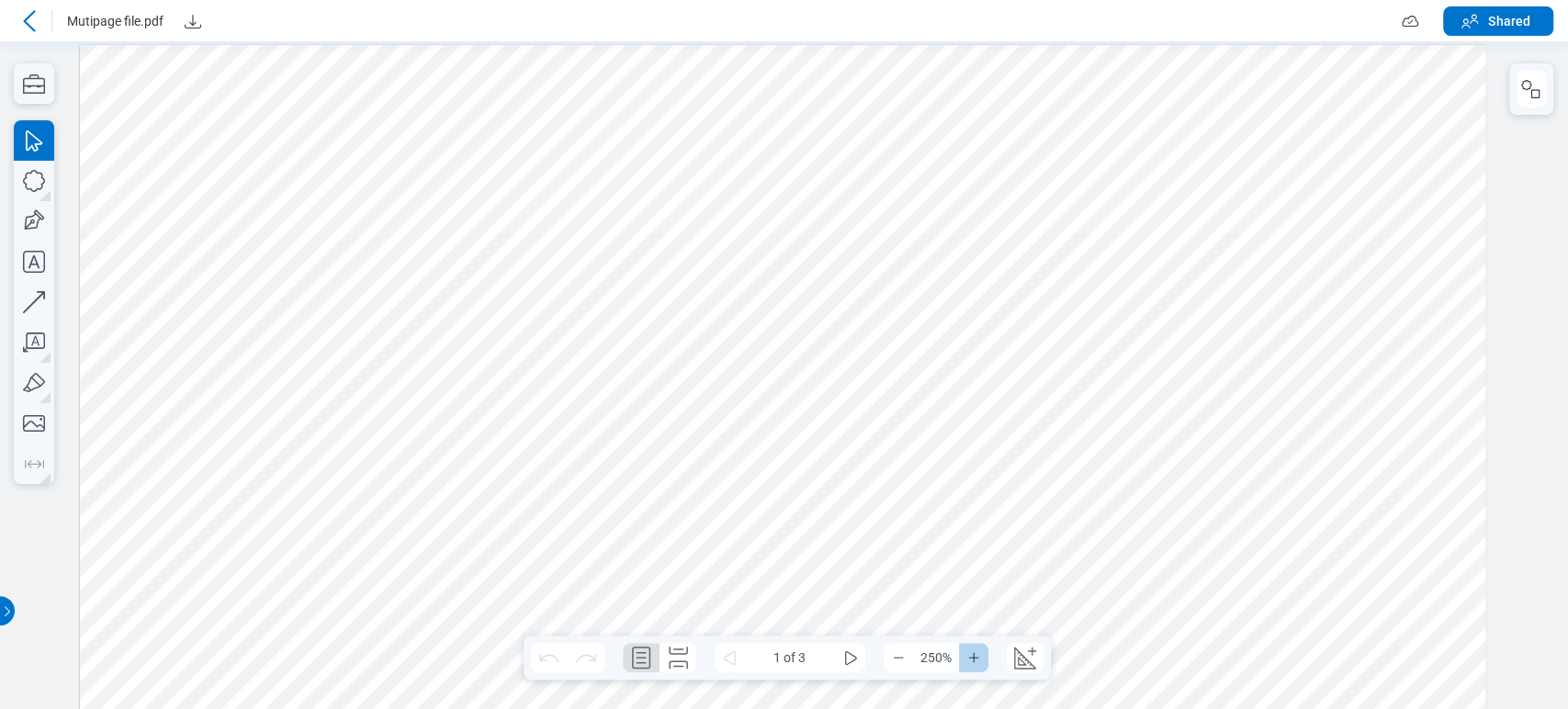
click at [981, 660] on button "Zoom In" at bounding box center [974, 657] width 30 height 30
drag, startPoint x: 1358, startPoint y: 150, endPoint x: 1051, endPoint y: 215, distance: 313.8
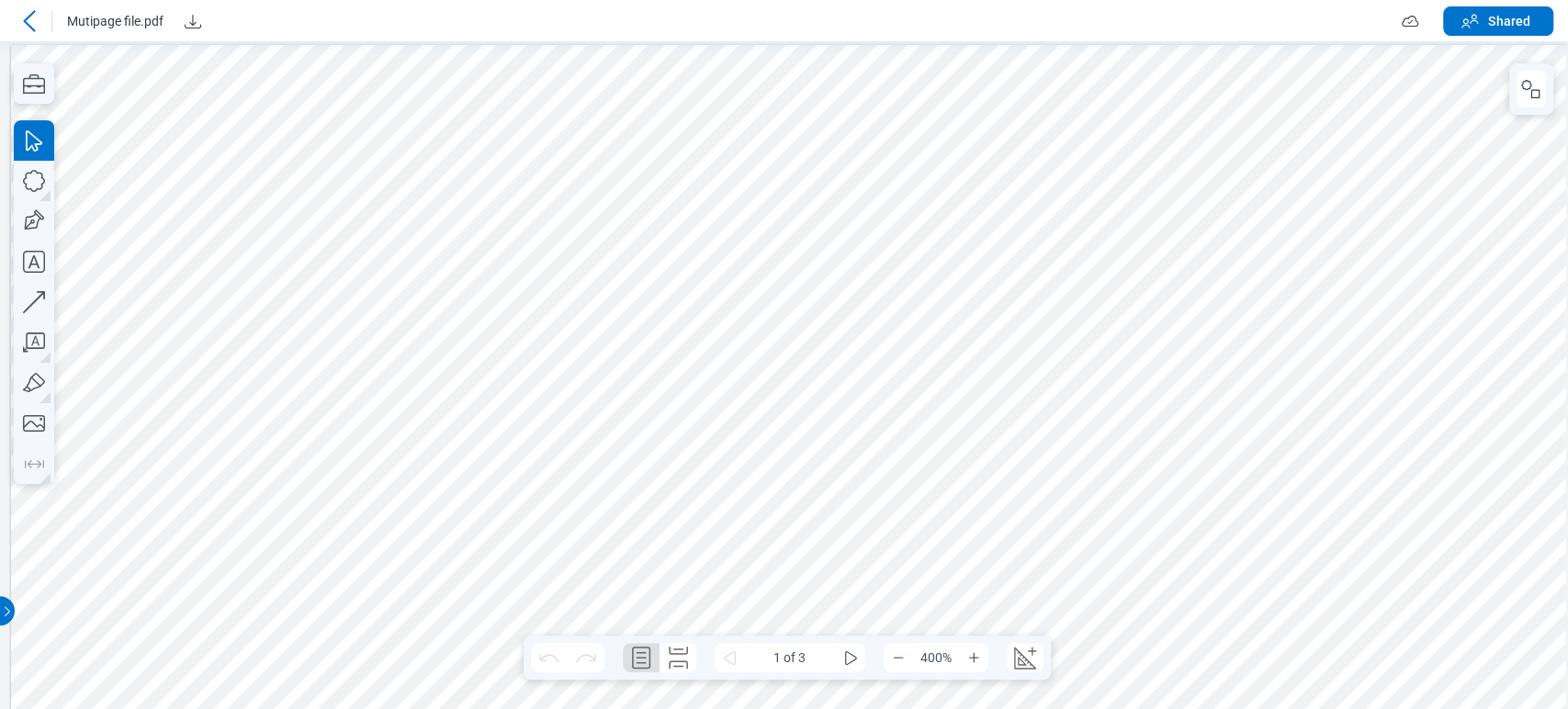
drag, startPoint x: 854, startPoint y: 246, endPoint x: 591, endPoint y: 268, distance: 263.9
drag, startPoint x: 859, startPoint y: 248, endPoint x: 529, endPoint y: 276, distance: 331.2
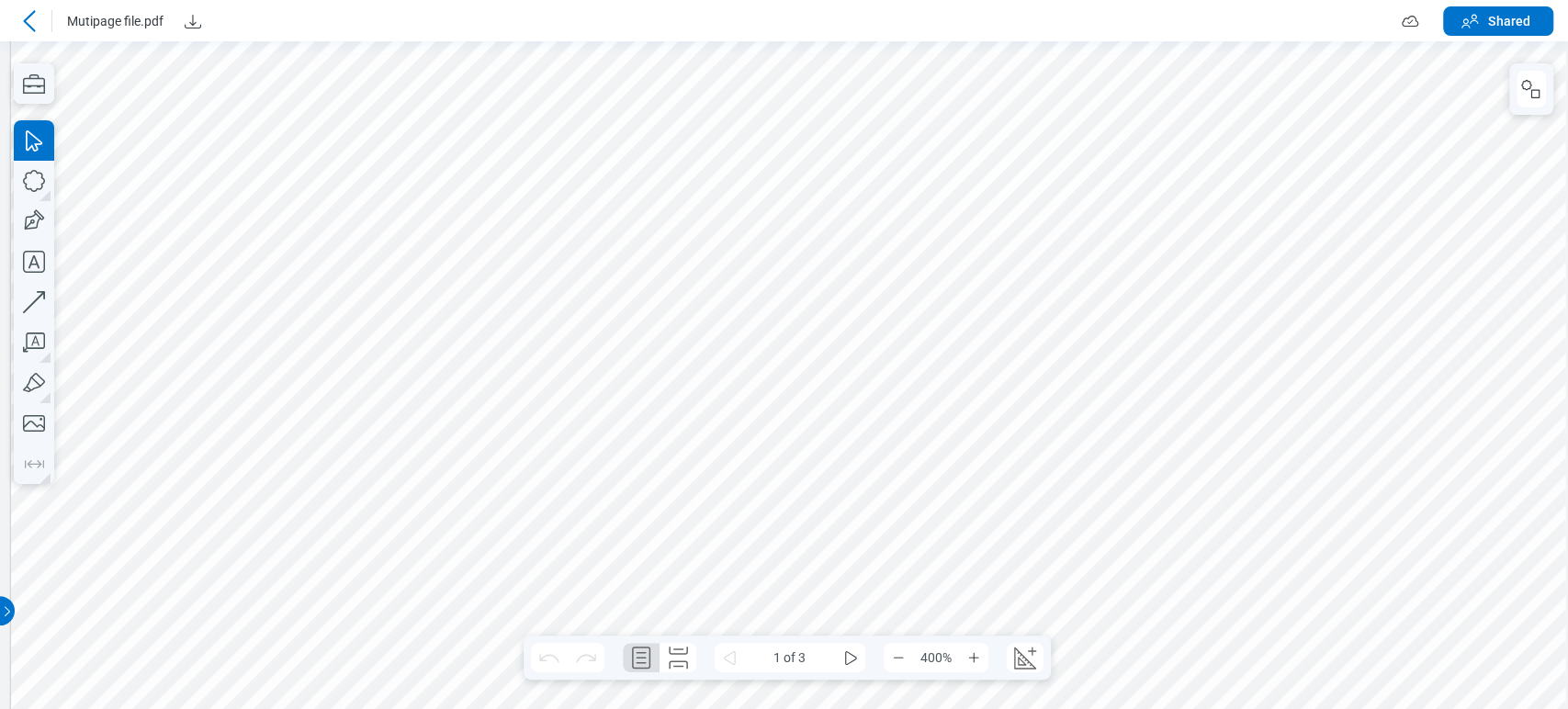
drag, startPoint x: 744, startPoint y: 208, endPoint x: 722, endPoint y: 210, distance: 22.1
click at [930, 110] on div at bounding box center [783, 375] width 324 height 532
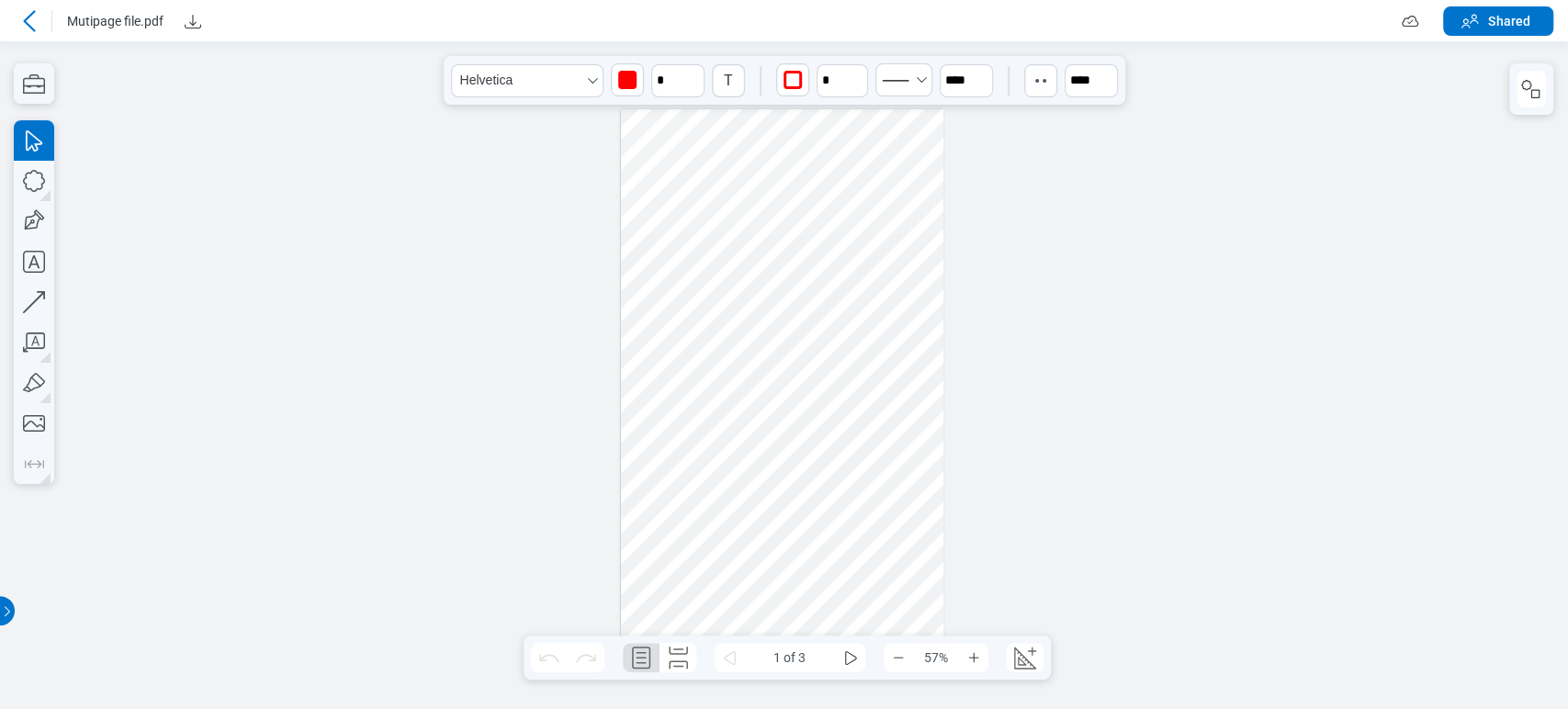
click at [930, 110] on div at bounding box center [783, 375] width 324 height 532
click at [930, 110] on span "****" at bounding box center [928, 112] width 7 height 5
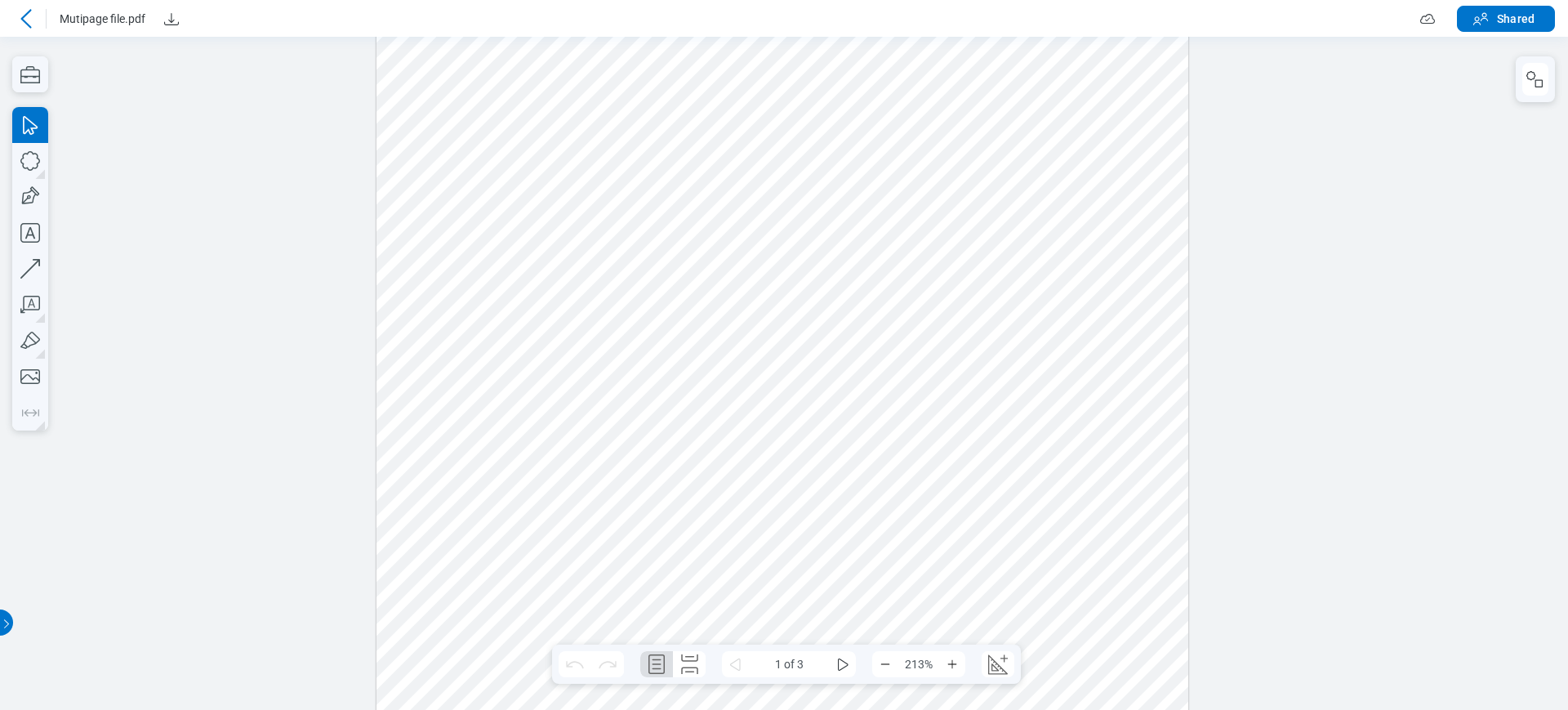
scroll to position [58, 0]
drag, startPoint x: 1161, startPoint y: 106, endPoint x: 1113, endPoint y: 166, distance: 76.8
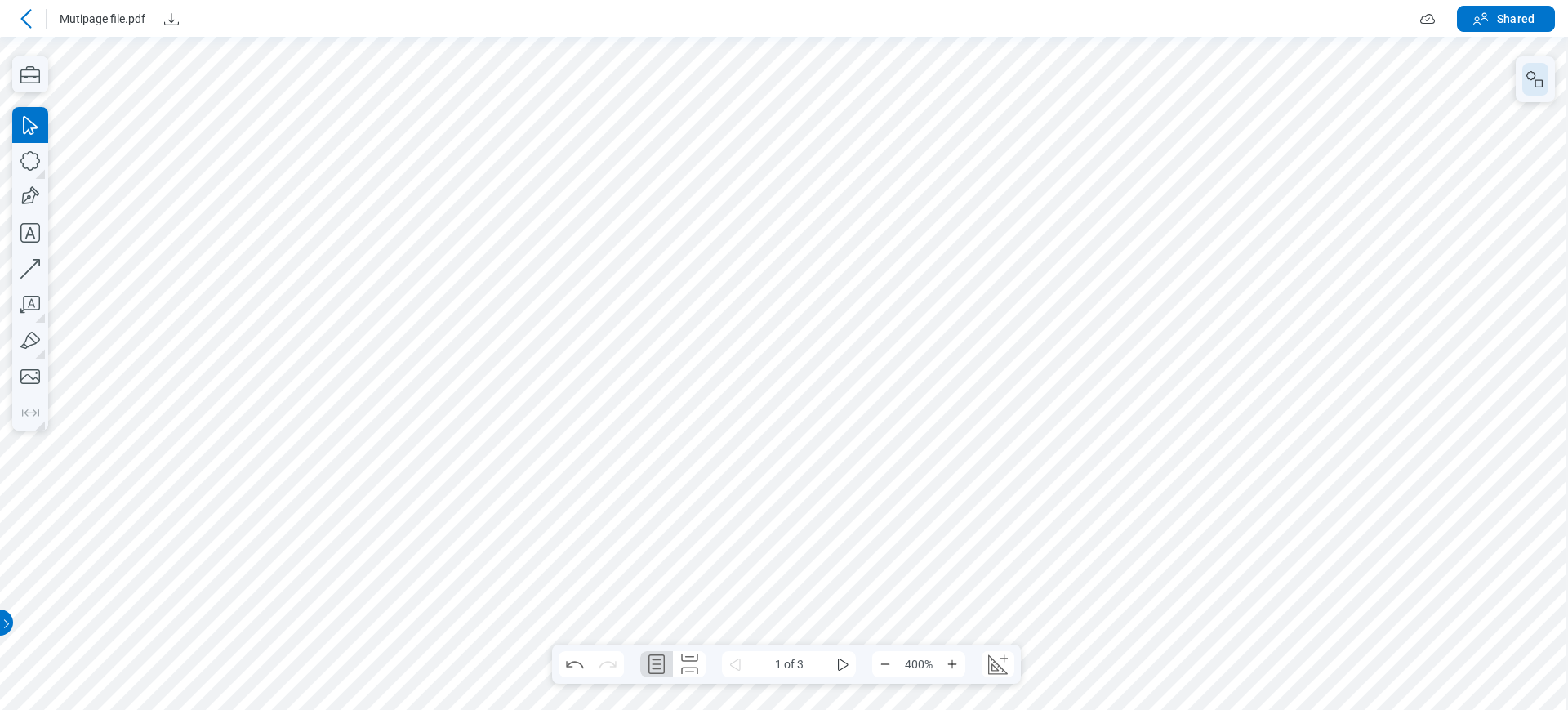
click at [1393, 70] on icon "button" at bounding box center [1535, 79] width 20 height 20
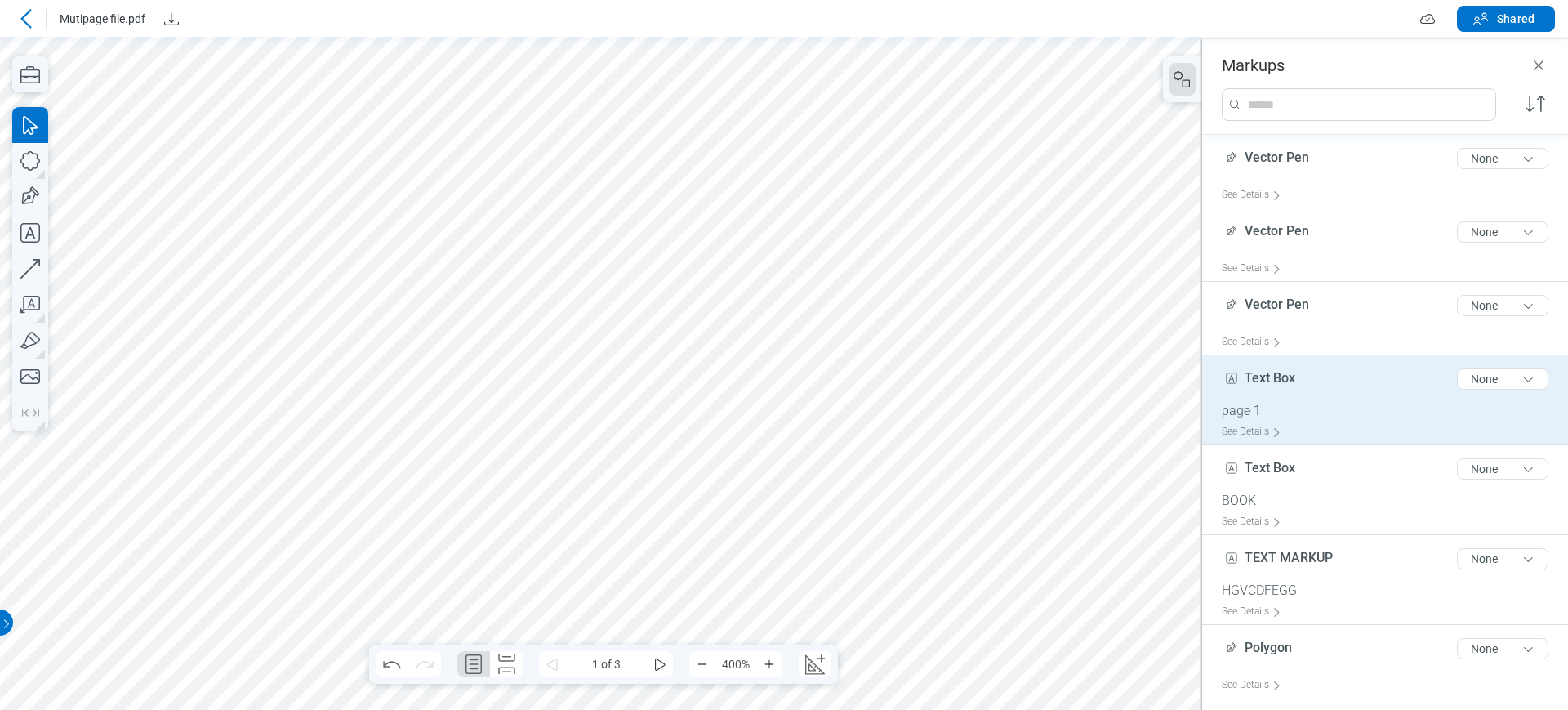
click at [1289, 374] on span "Text Box" at bounding box center [1269, 378] width 50 height 15
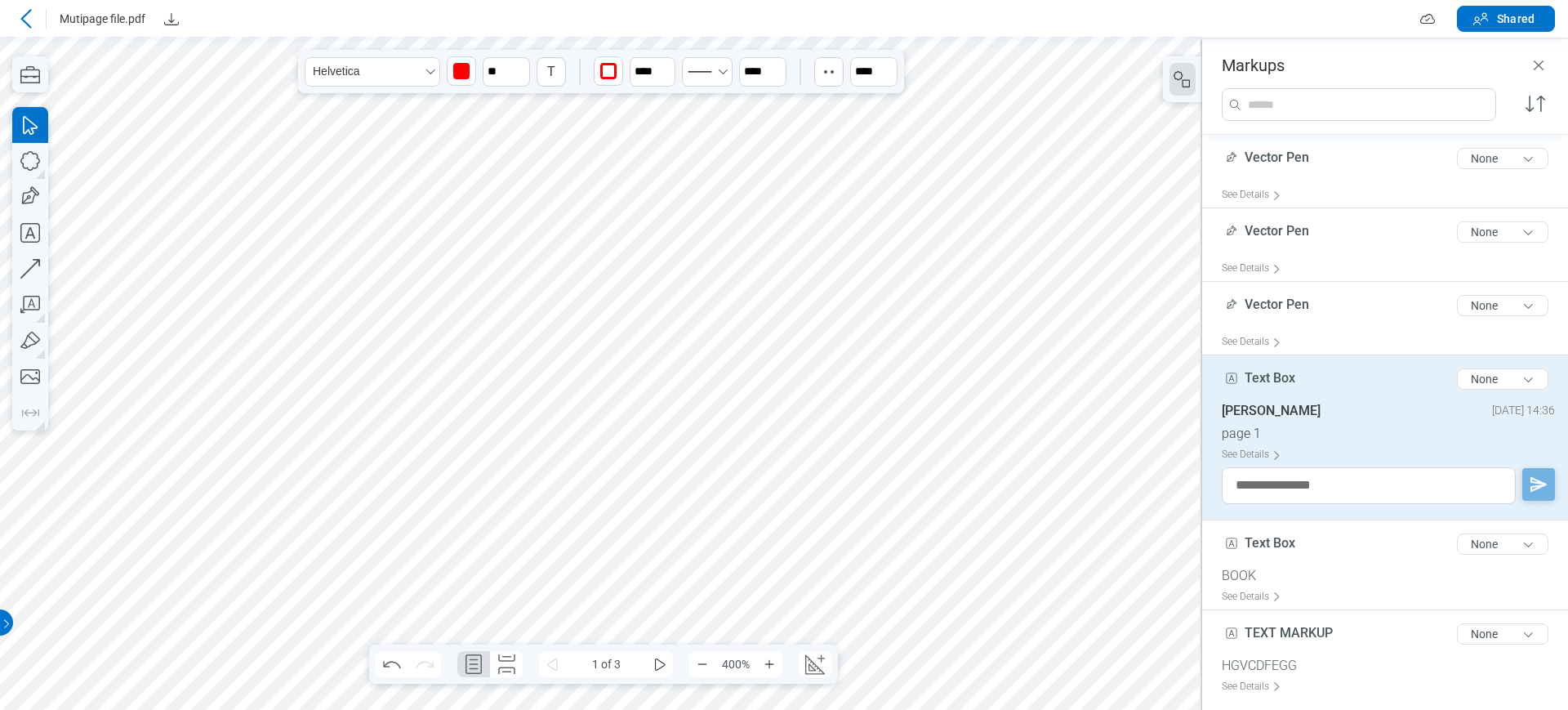
scroll to position [0, 56]
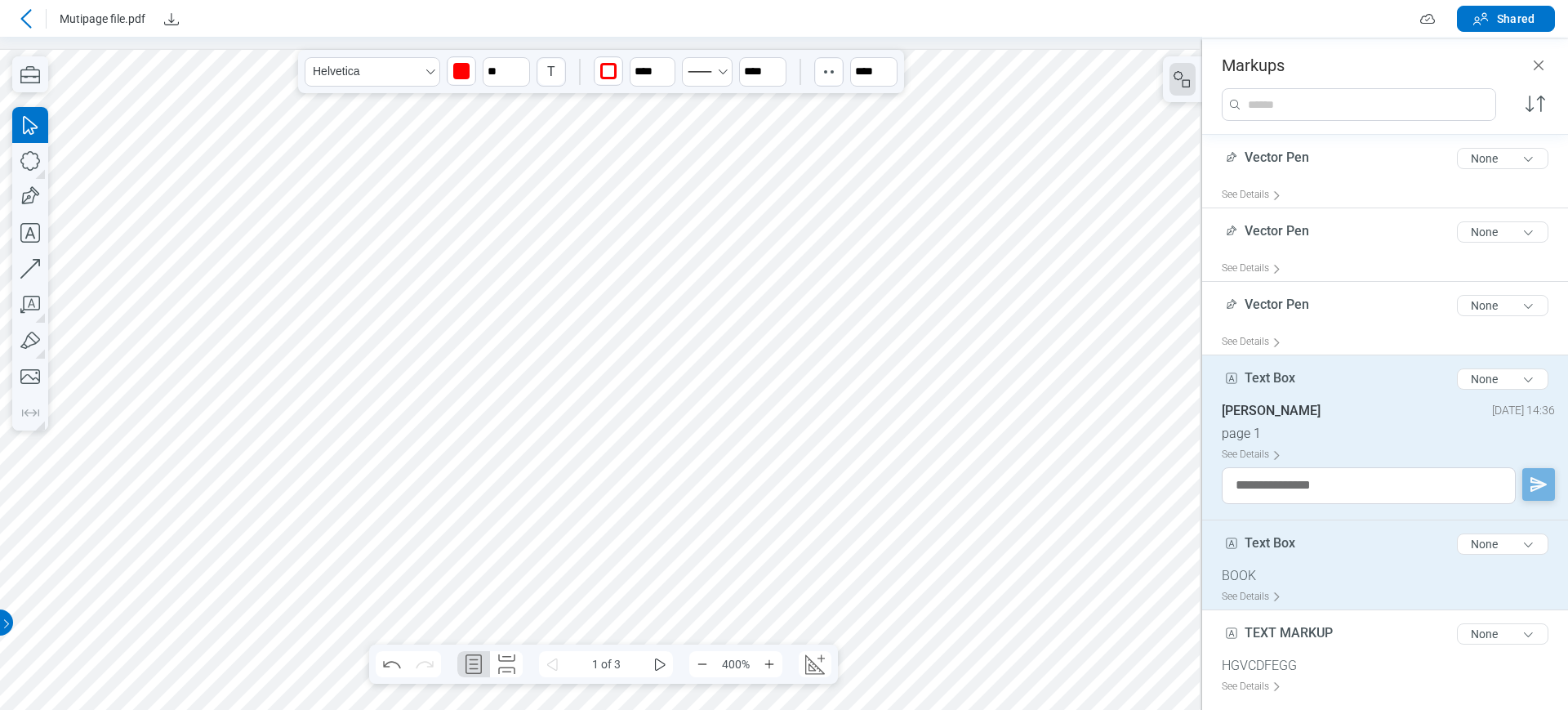
click at [1275, 550] on span "Text Box" at bounding box center [1269, 542] width 50 height 15
type input "*"
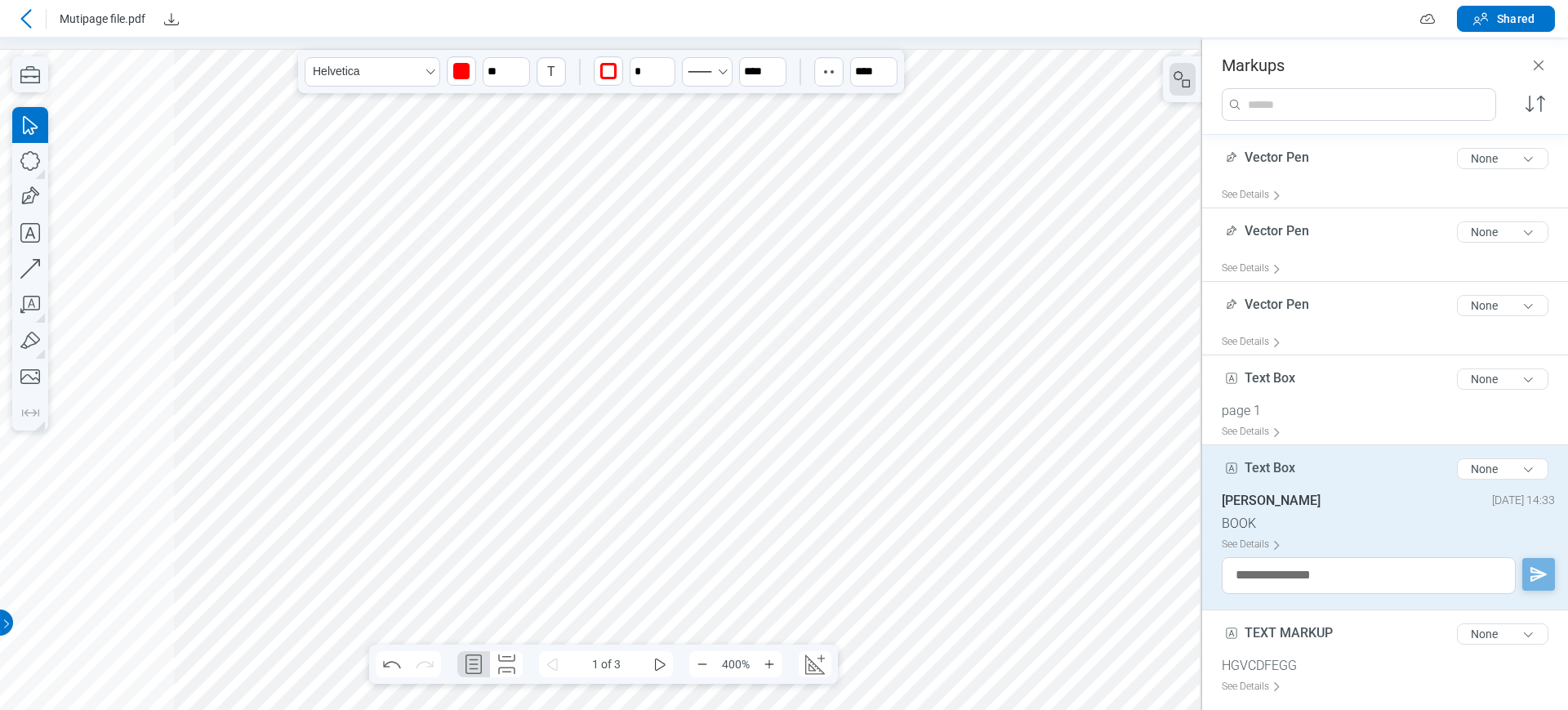
scroll to position [0, 832]
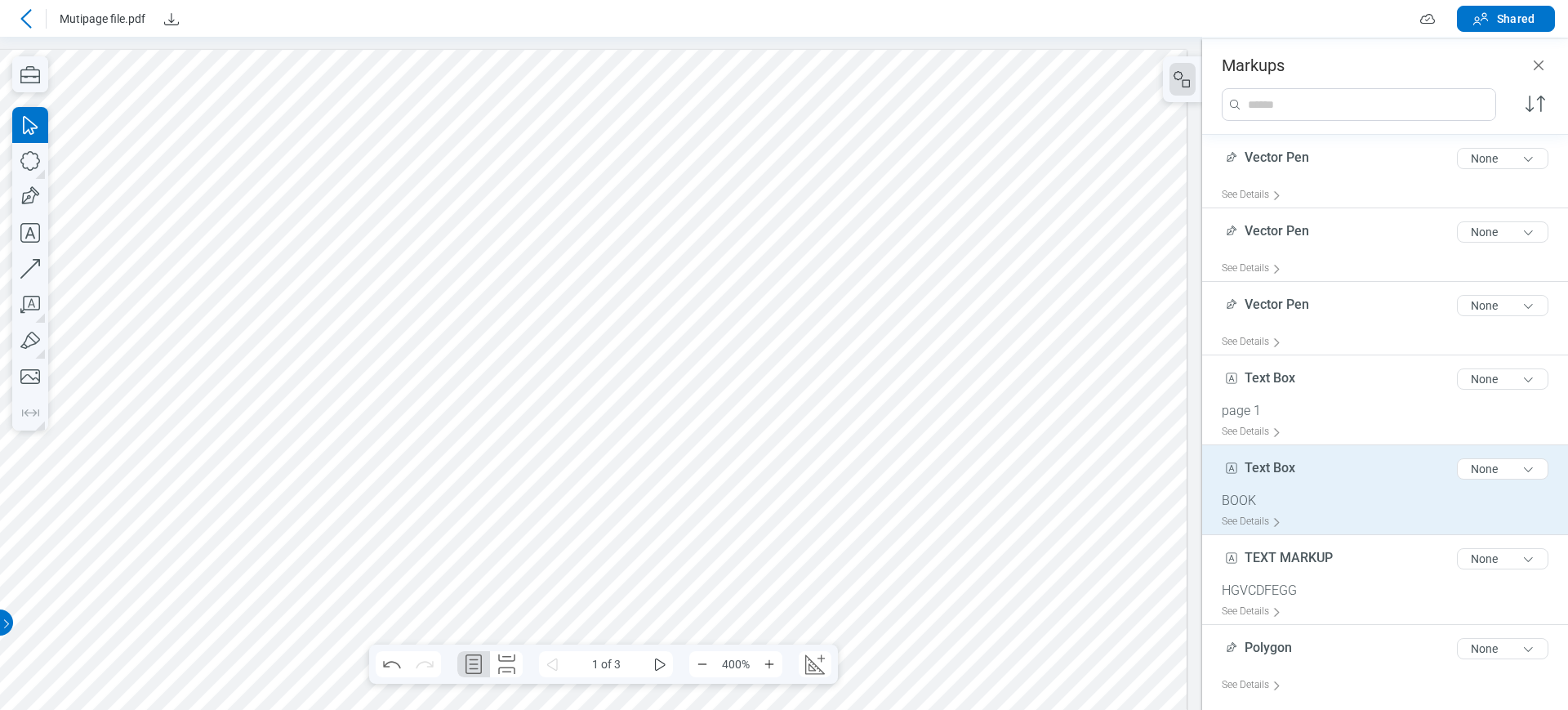
click at [1323, 482] on div "Text Box 8 of 300 characters None" at bounding box center [1391, 472] width 340 height 41
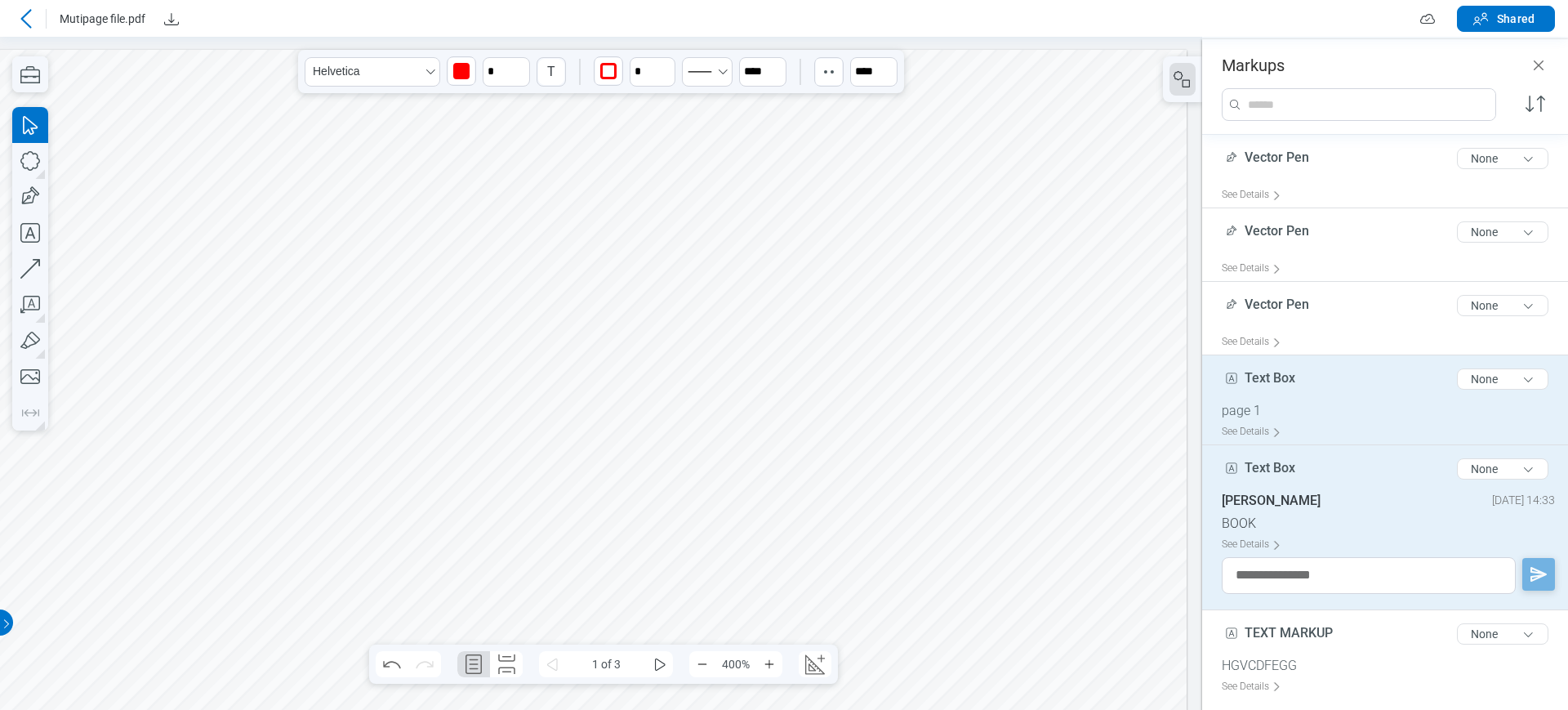
click at [1306, 382] on div "Text Box 8 of 300 characters None" at bounding box center [1391, 382] width 340 height 41
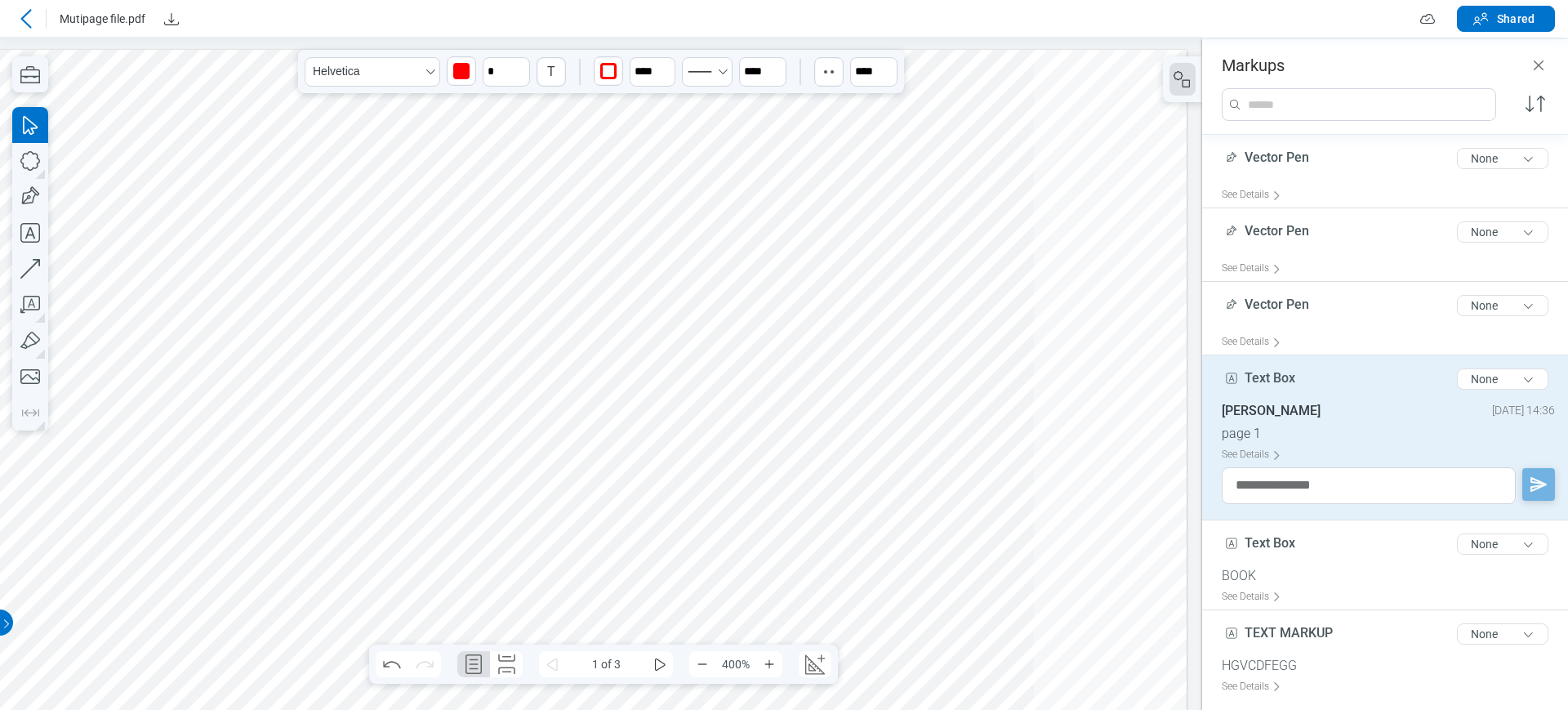
scroll to position [0, 56]
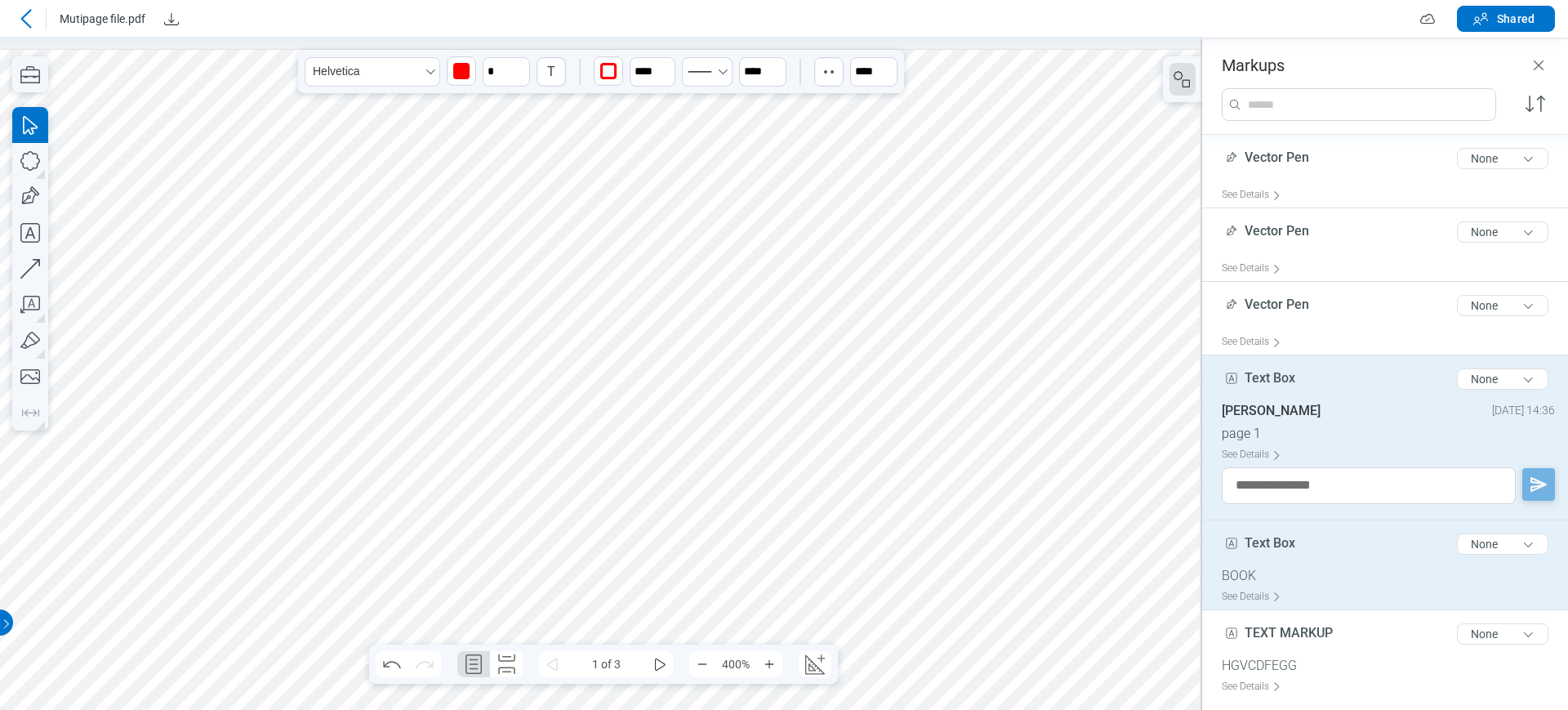
click at [1310, 539] on div "Text Box 8 of 300 characters None" at bounding box center [1391, 547] width 340 height 41
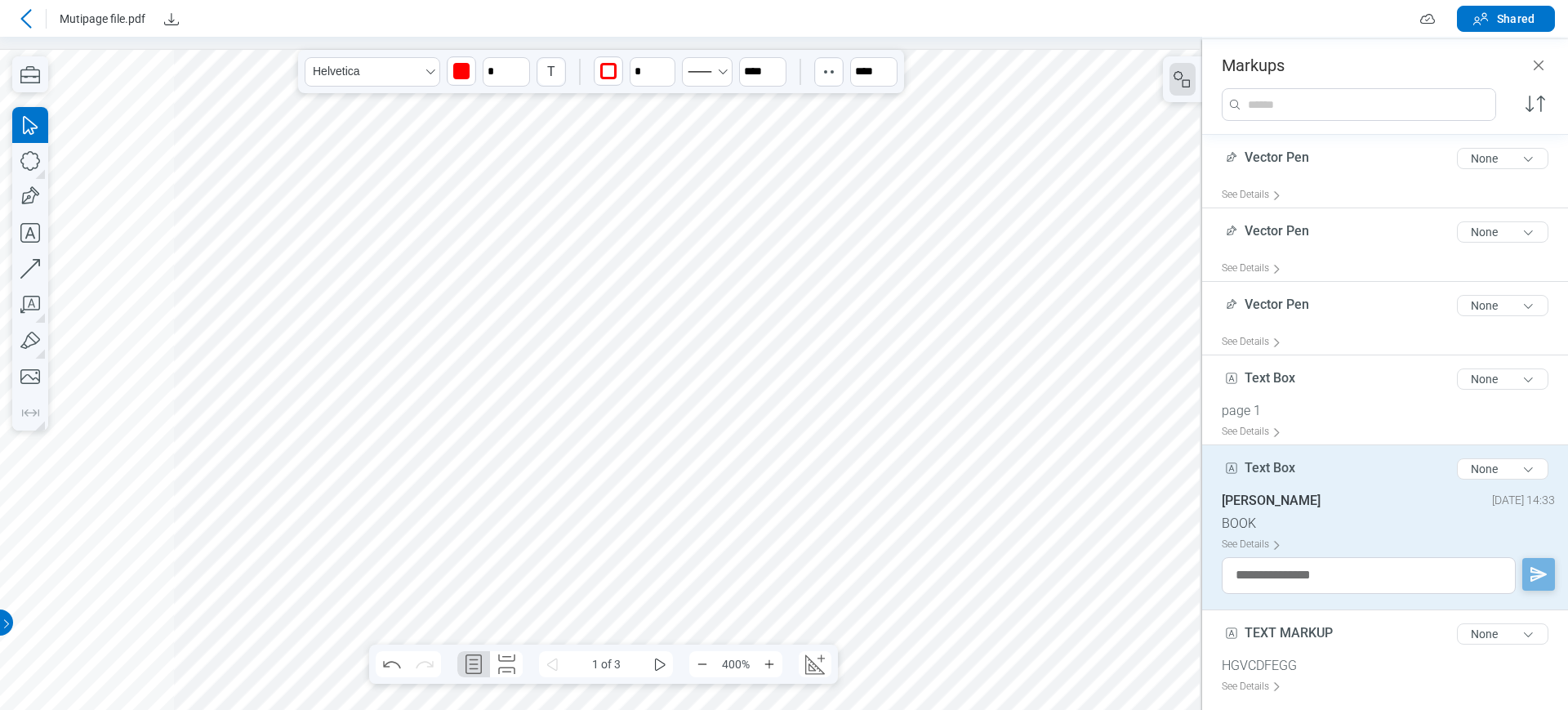
scroll to position [0, 832]
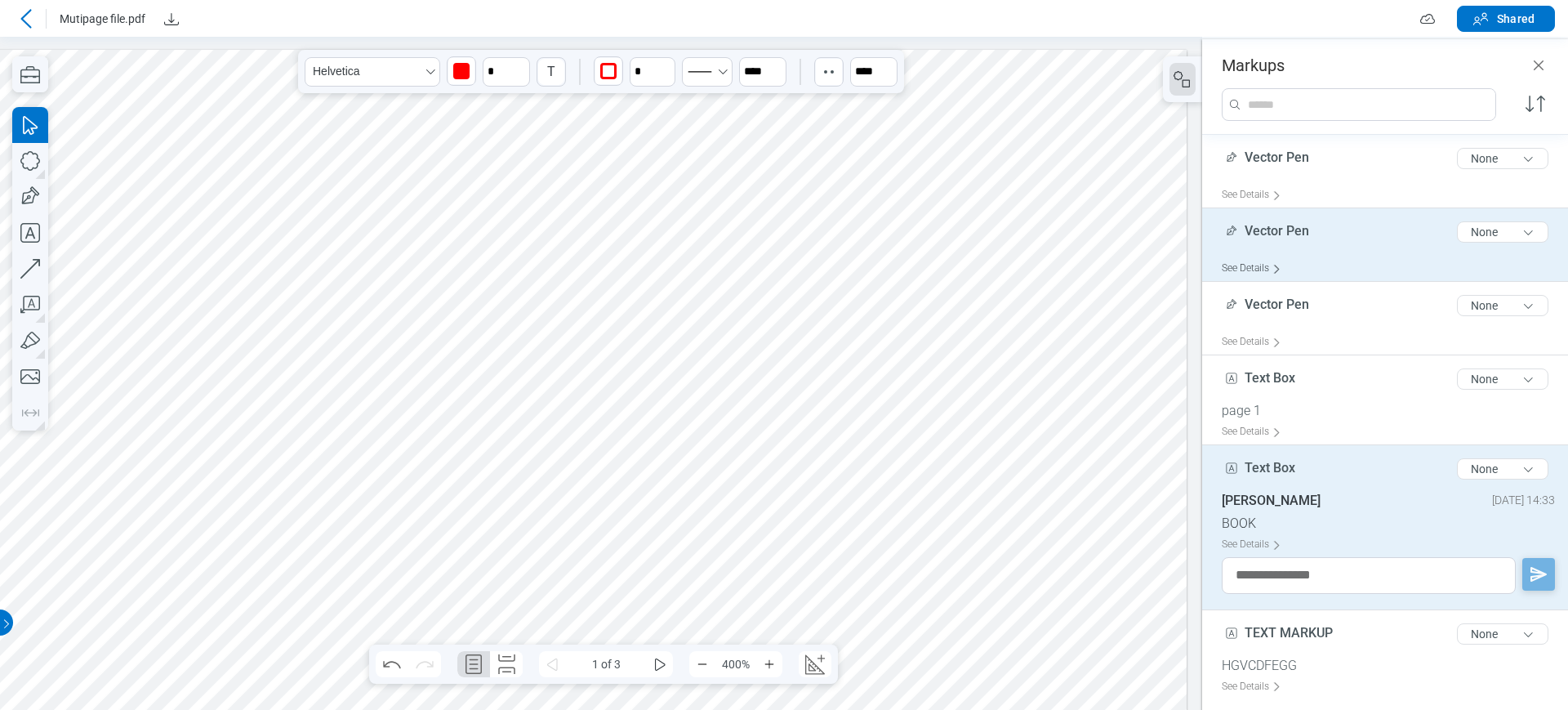
click at [1285, 255] on div "See Details" at bounding box center [1255, 268] width 66 height 26
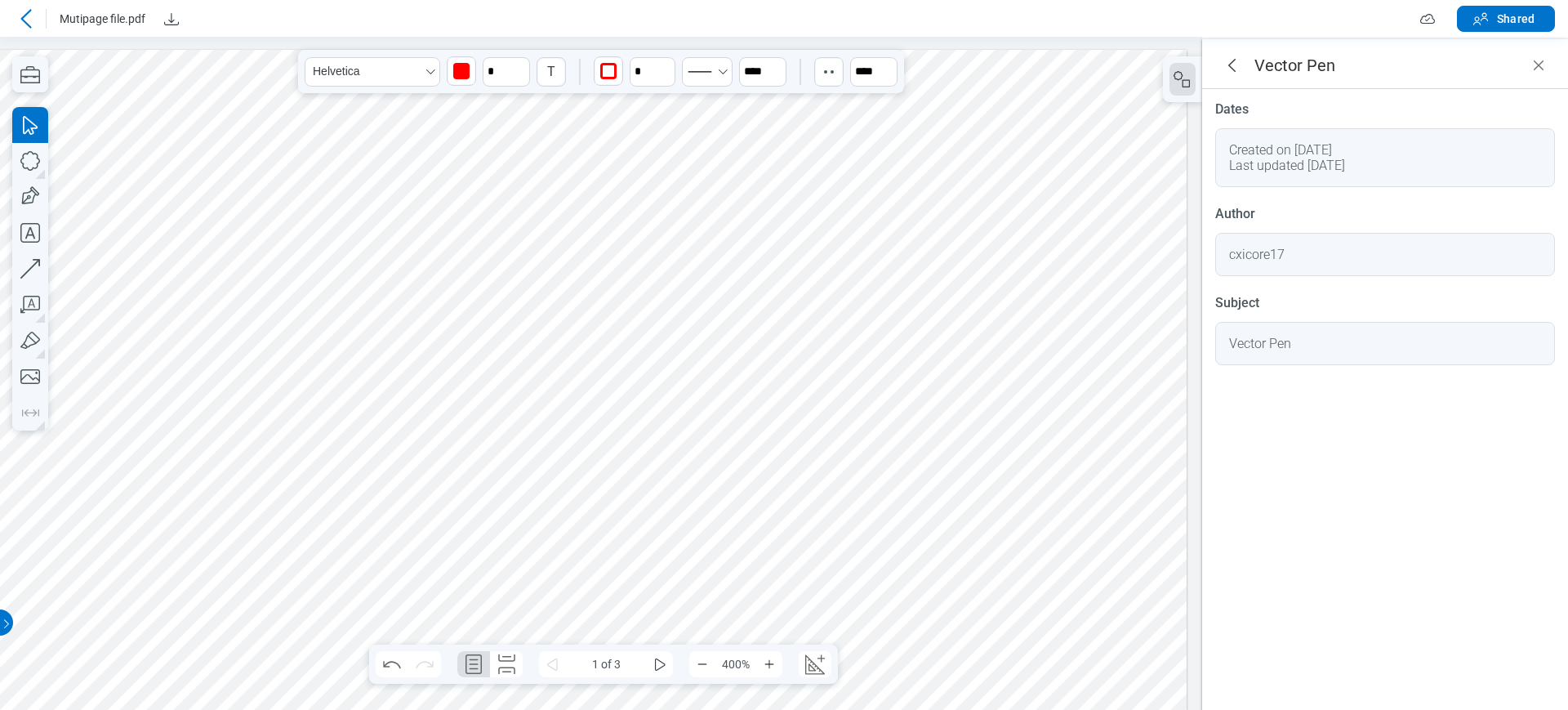
click at [1229, 41] on header "Vector Pen" at bounding box center [1385, 64] width 366 height 50
click at [1232, 60] on icon "goBack" at bounding box center [1231, 65] width 20 height 20
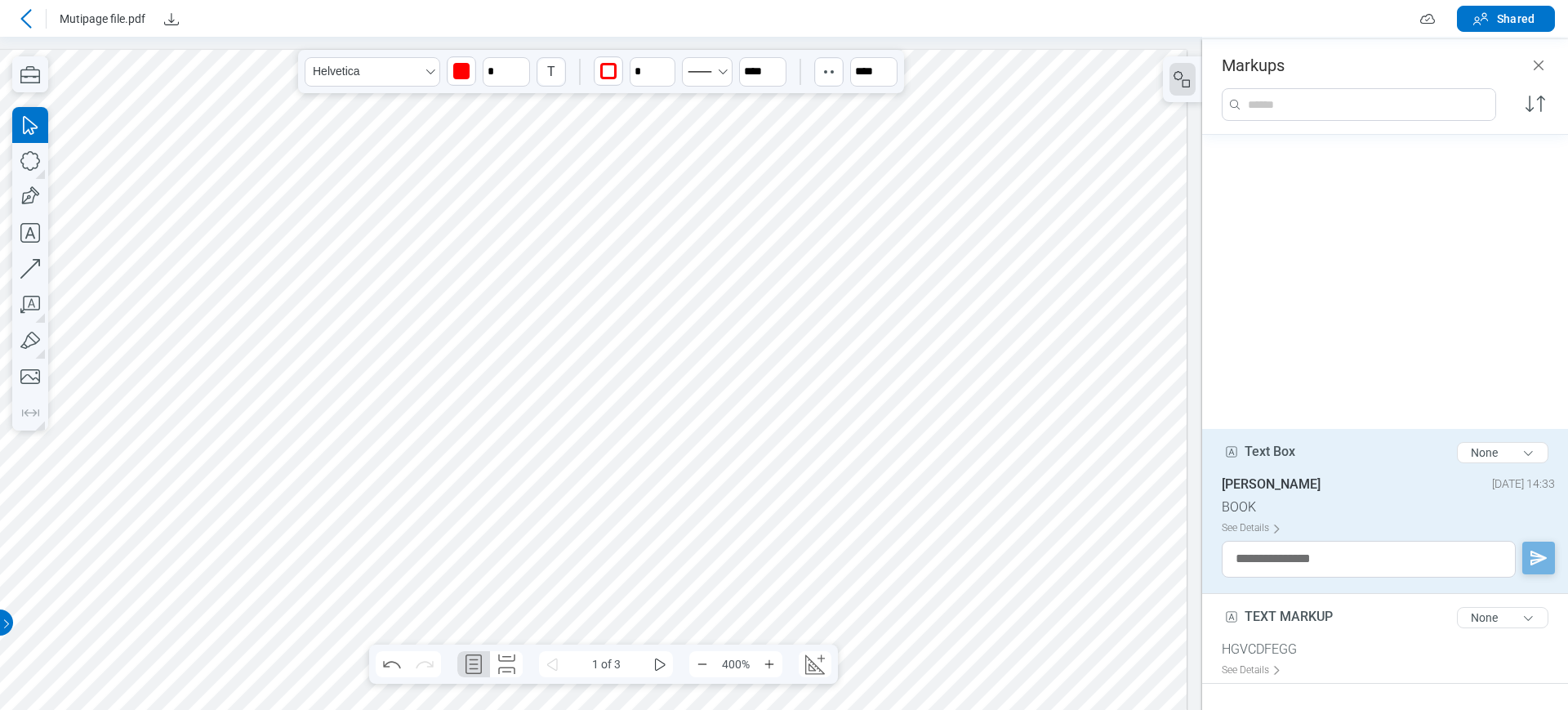
scroll to position [294, 0]
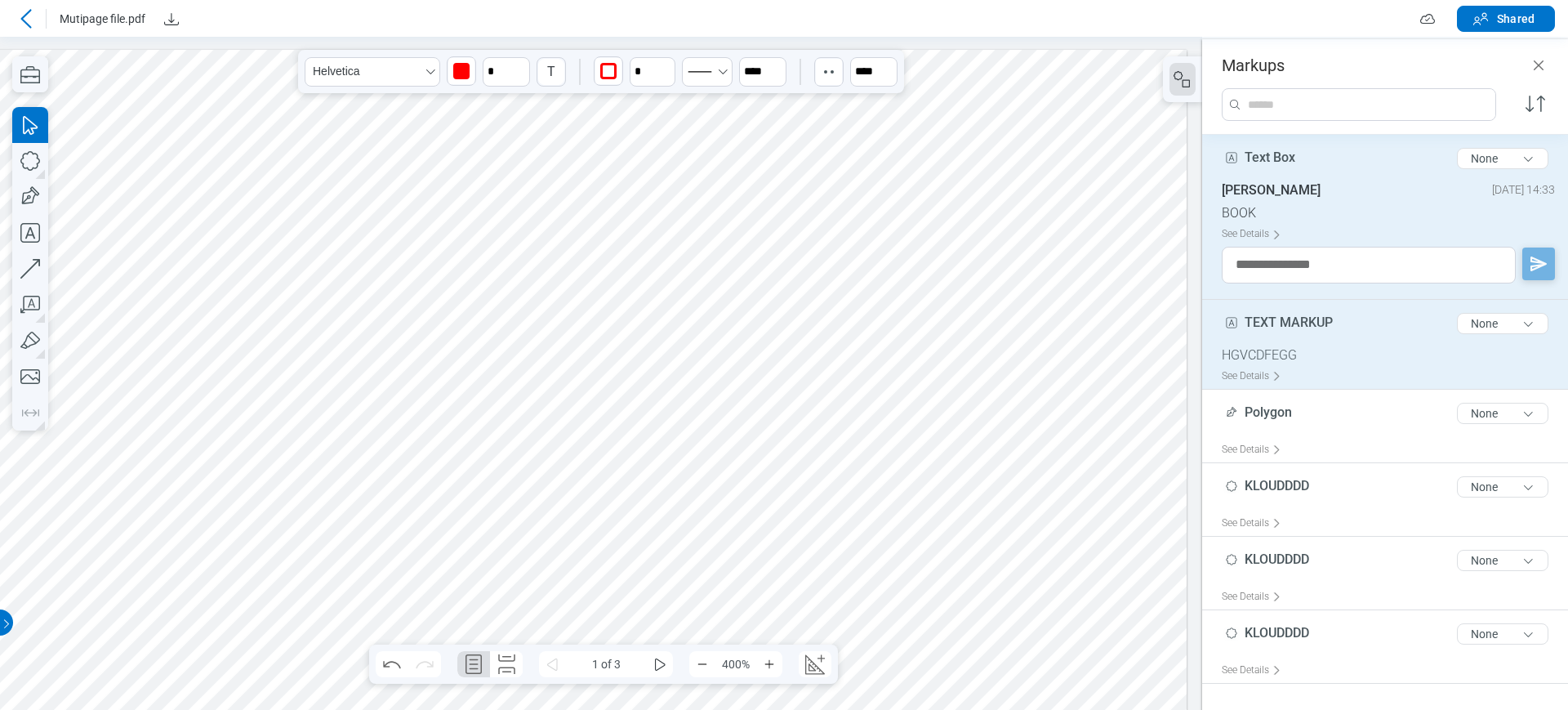
click at [1270, 337] on div "TEXT MARKUP 11 of 300 characters None" at bounding box center [1391, 327] width 340 height 41
type input "*"
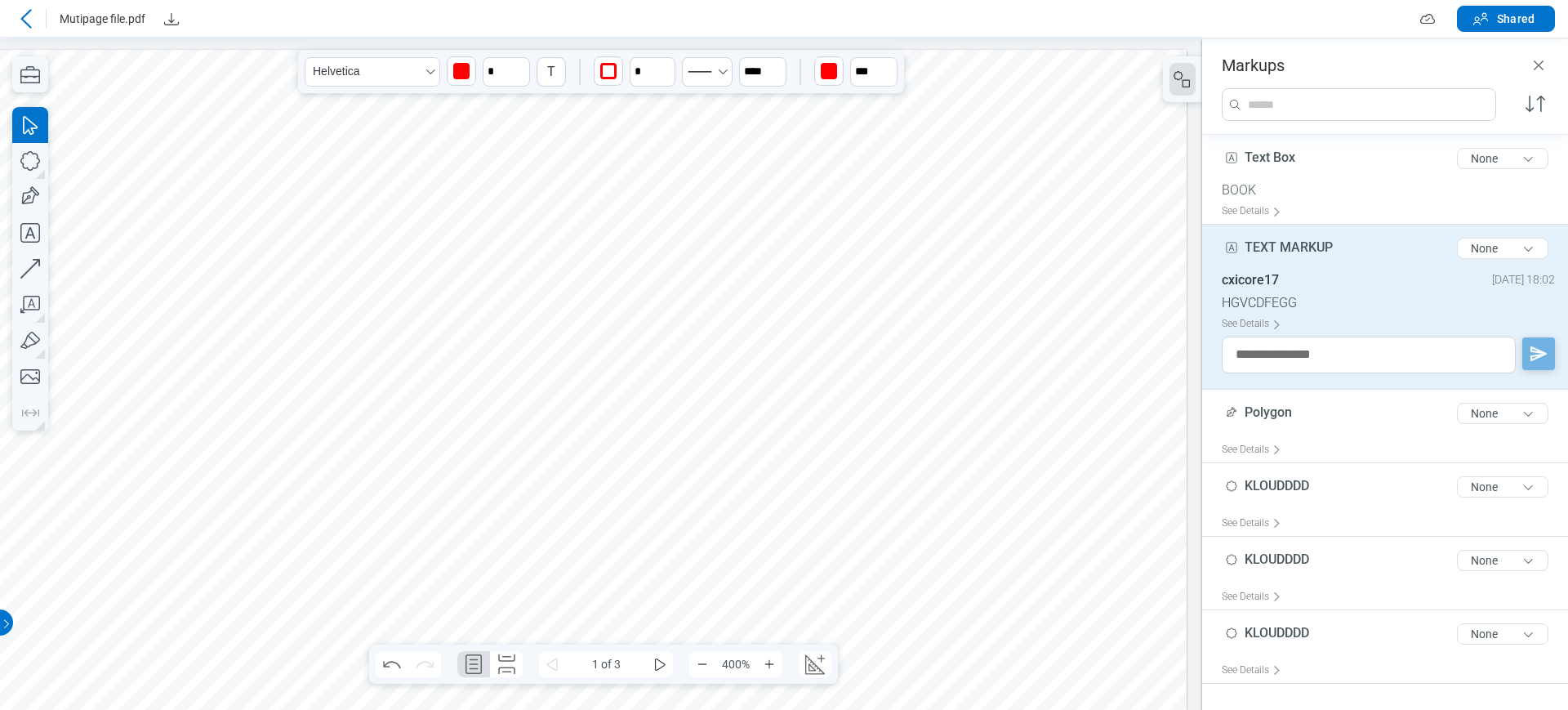
scroll to position [1475, 579]
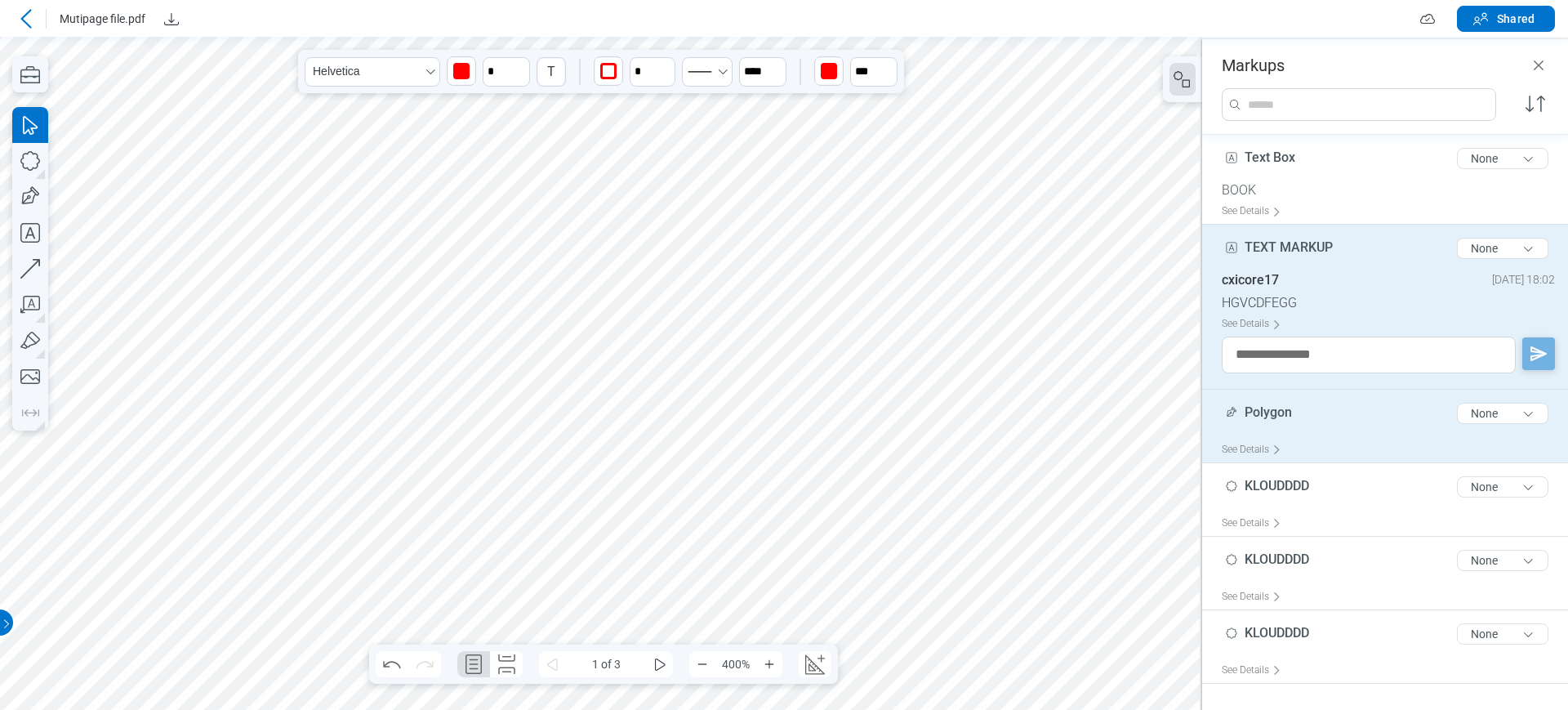
click at [1274, 423] on div "Polygon 7 of 300 characters None" at bounding box center [1391, 416] width 340 height 41
type input "****"
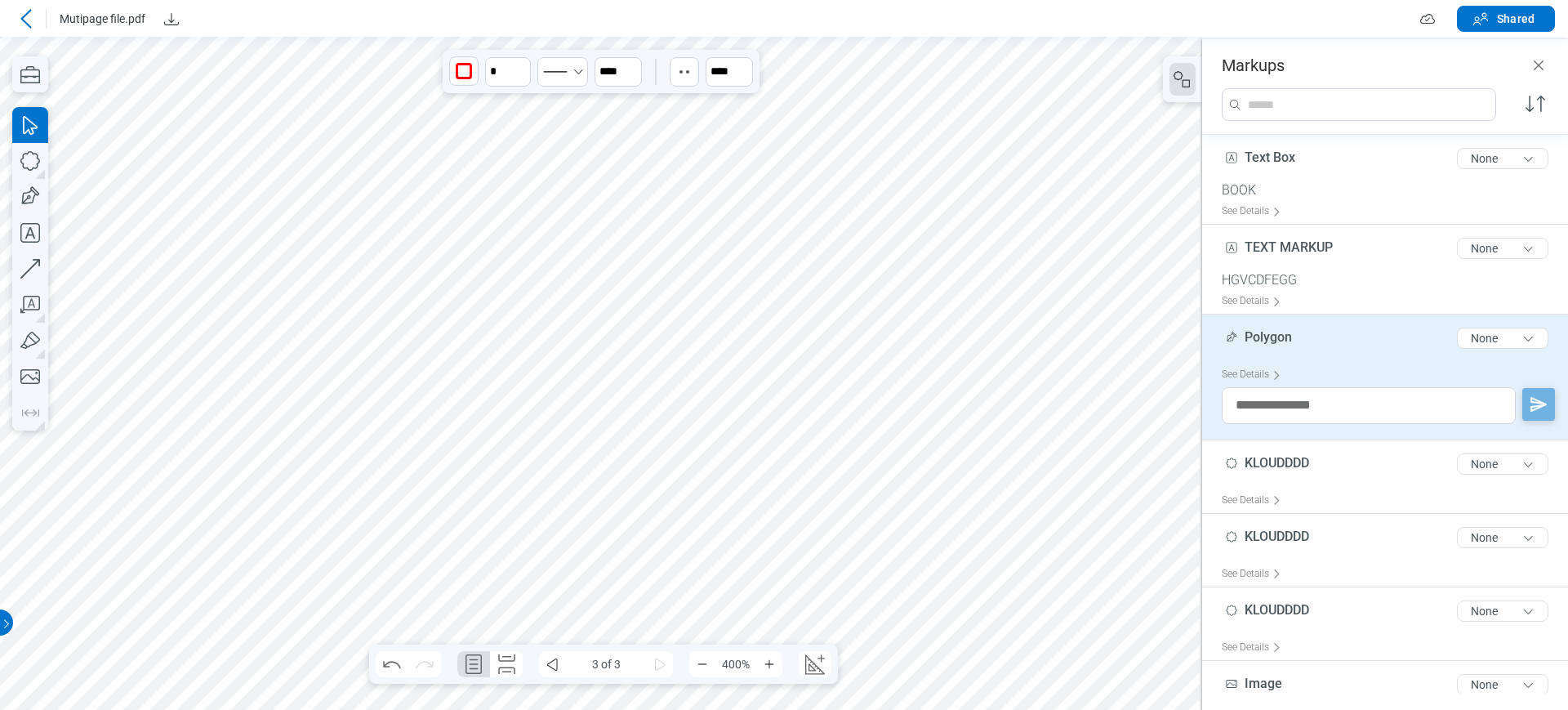
scroll to position [2042, 306]
click at [700, 630] on button "Zoom Out" at bounding box center [702, 664] width 26 height 26
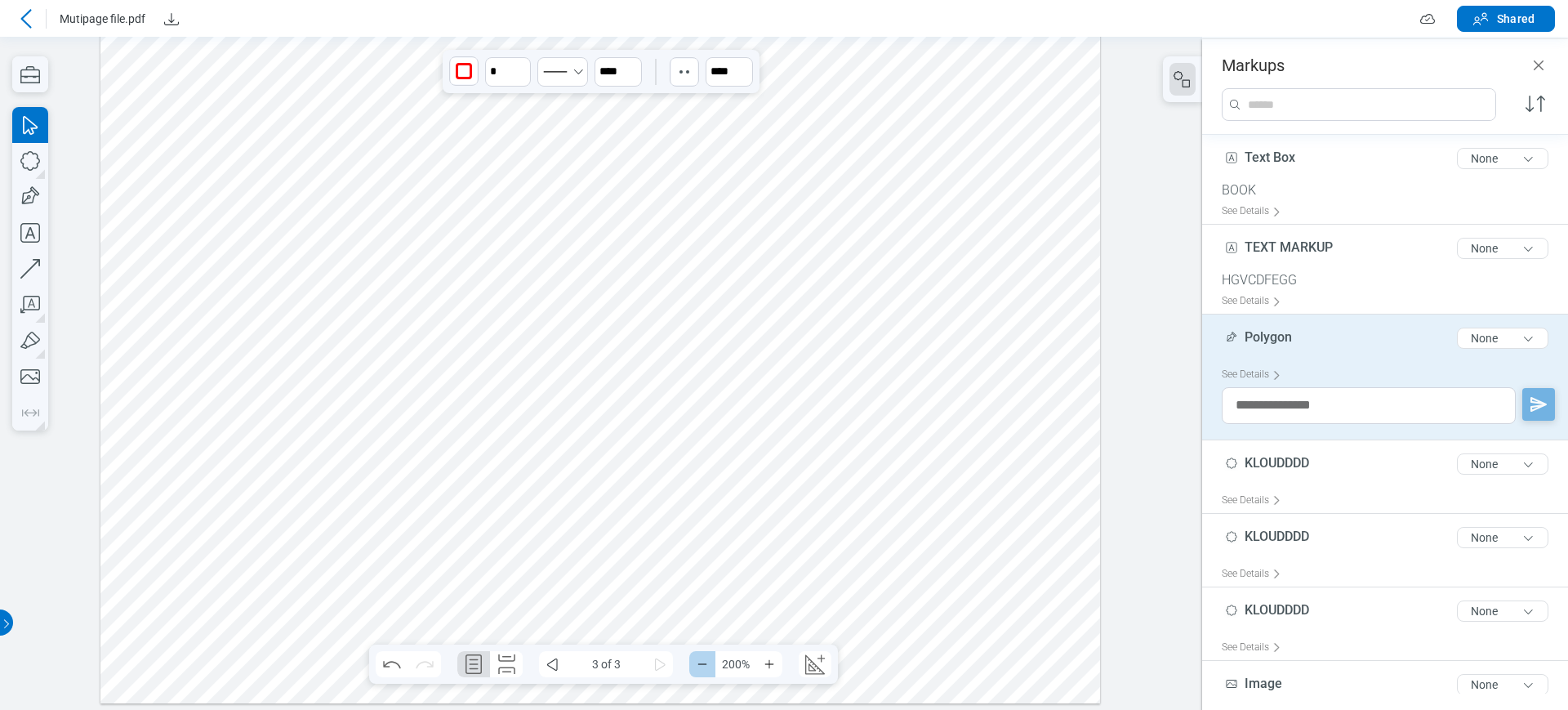
click at [700, 630] on button "Zoom Out" at bounding box center [702, 664] width 26 height 26
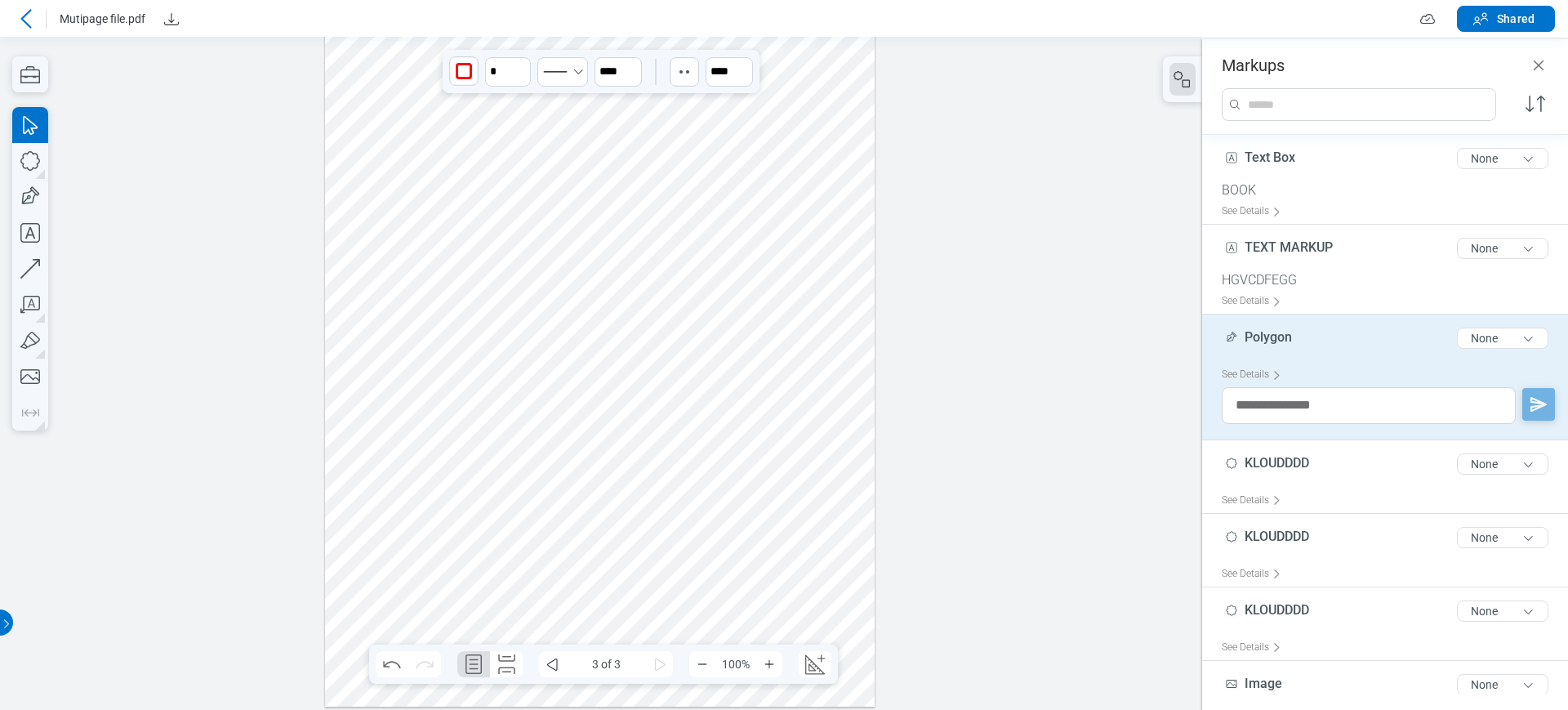
scroll to position [157, 0]
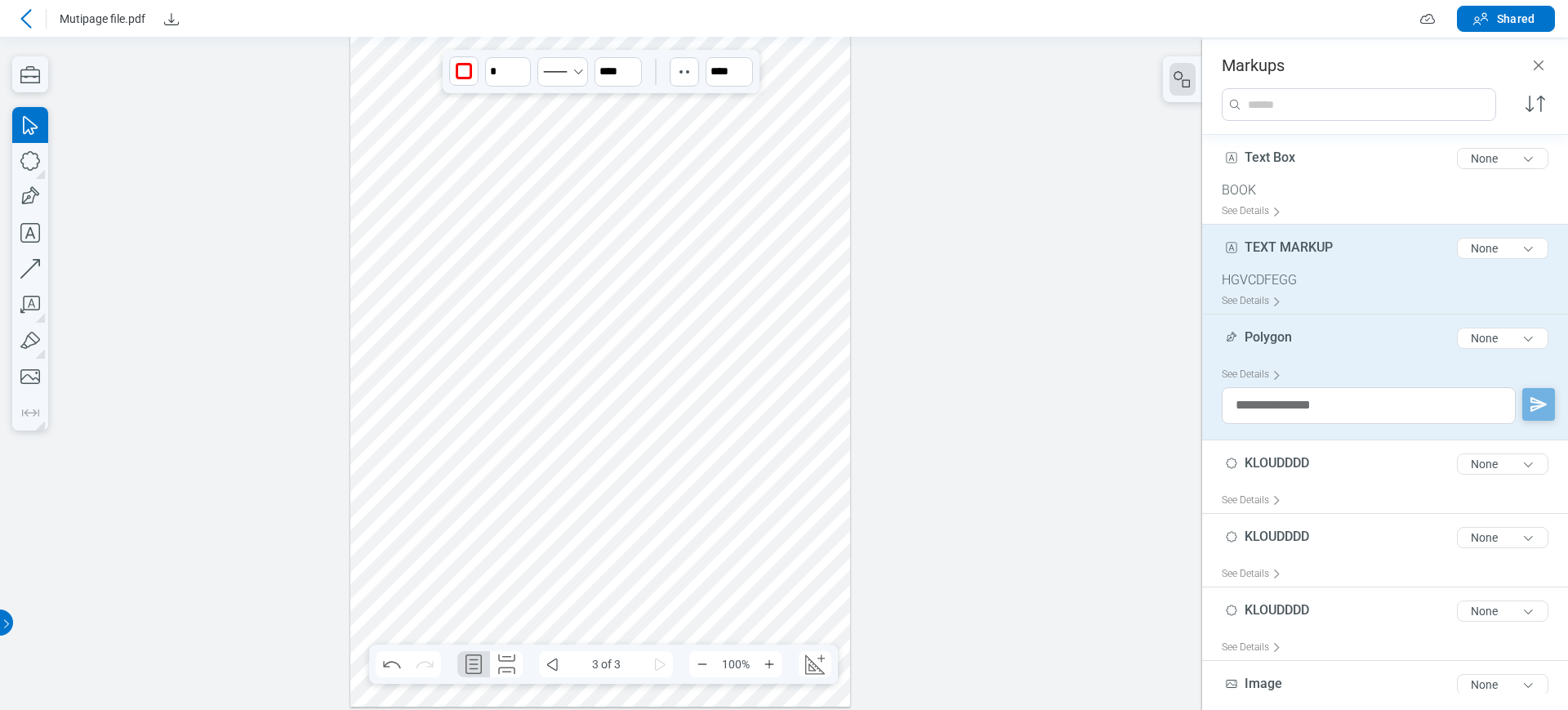
click at [1282, 261] on div "TEXT MARKUP 11 of 300 characters None" at bounding box center [1391, 252] width 340 height 41
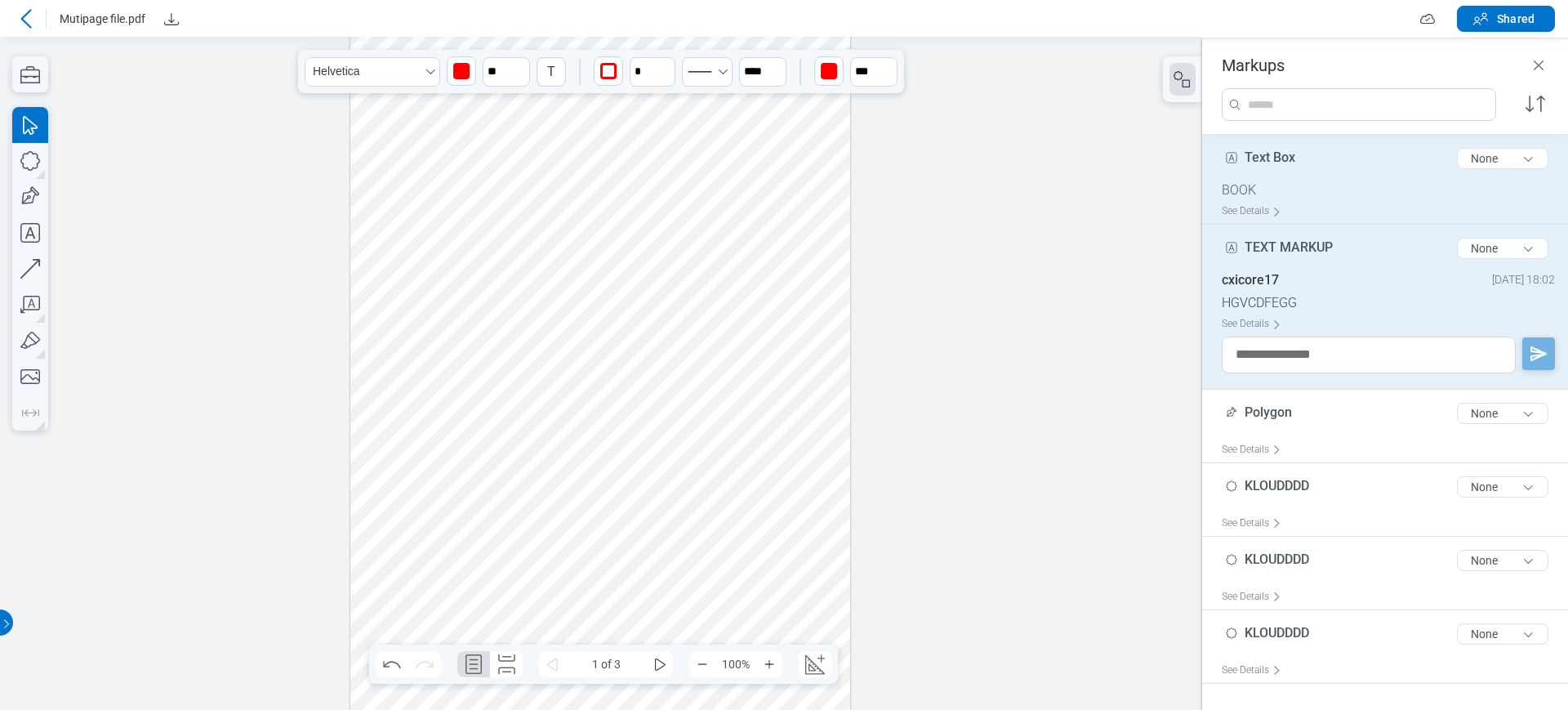
click at [1290, 194] on div "BOOK" at bounding box center [1391, 190] width 340 height 16
type input "****"
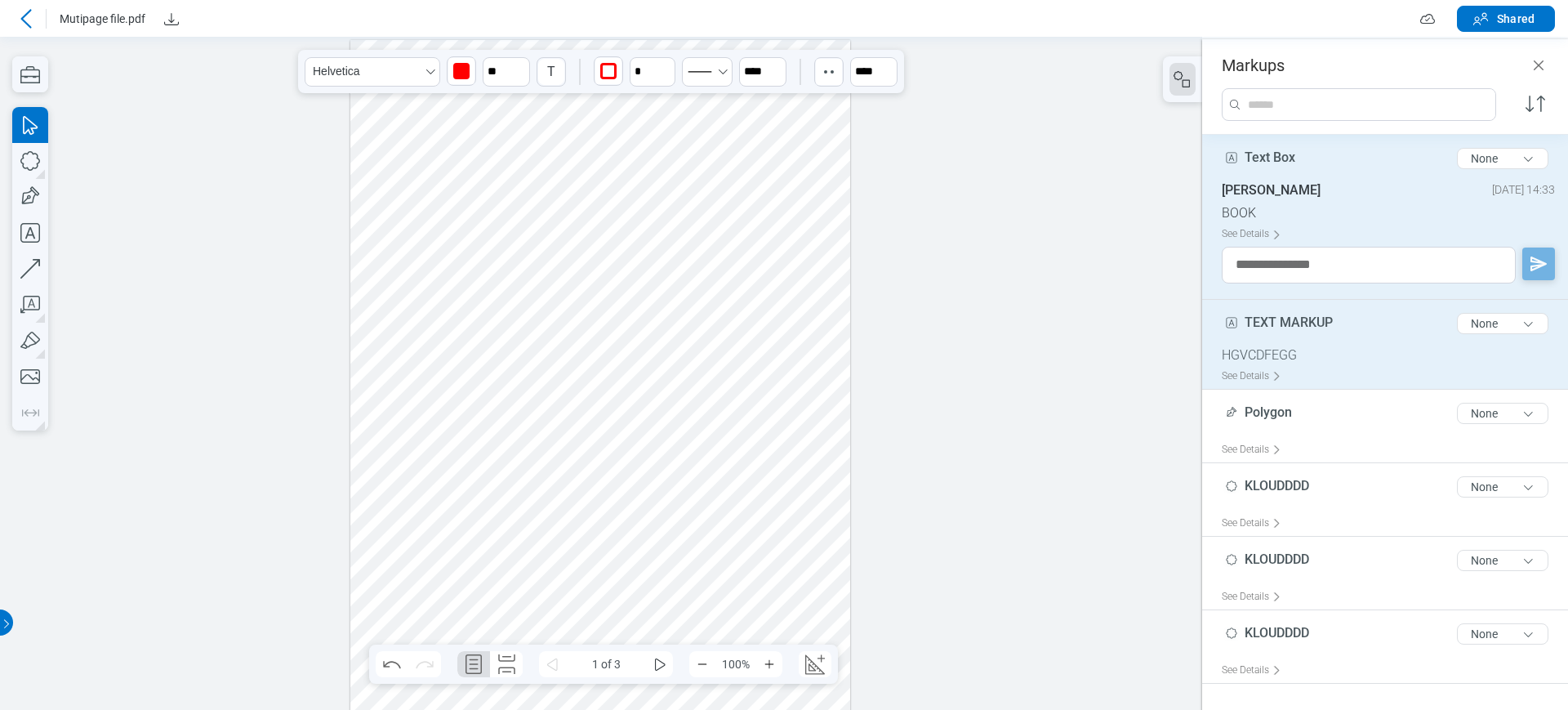
click at [1330, 348] on div "HGVCDFEGG" at bounding box center [1391, 355] width 340 height 16
type input "*"
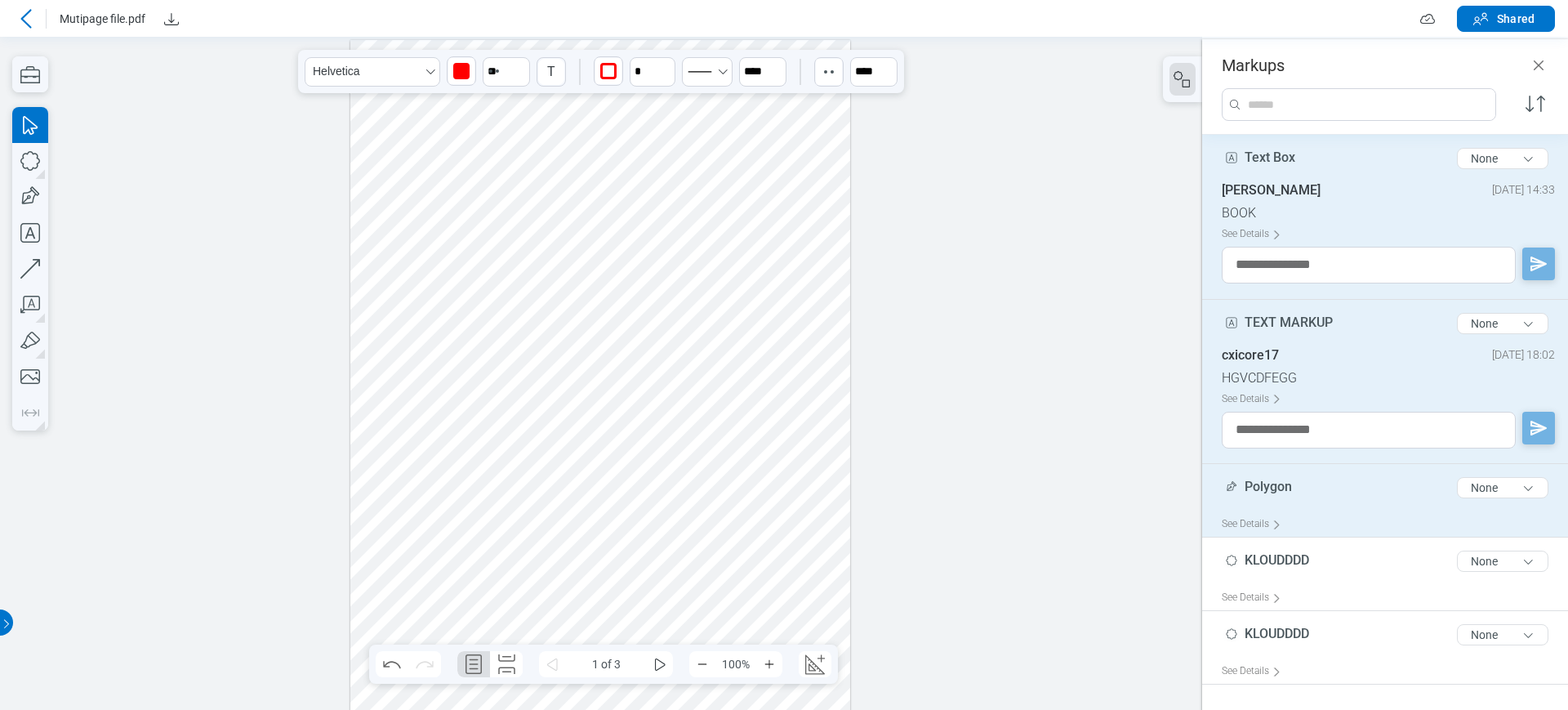
click at [1299, 493] on div "Polygon 7 of 300 characters None" at bounding box center [1391, 491] width 340 height 41
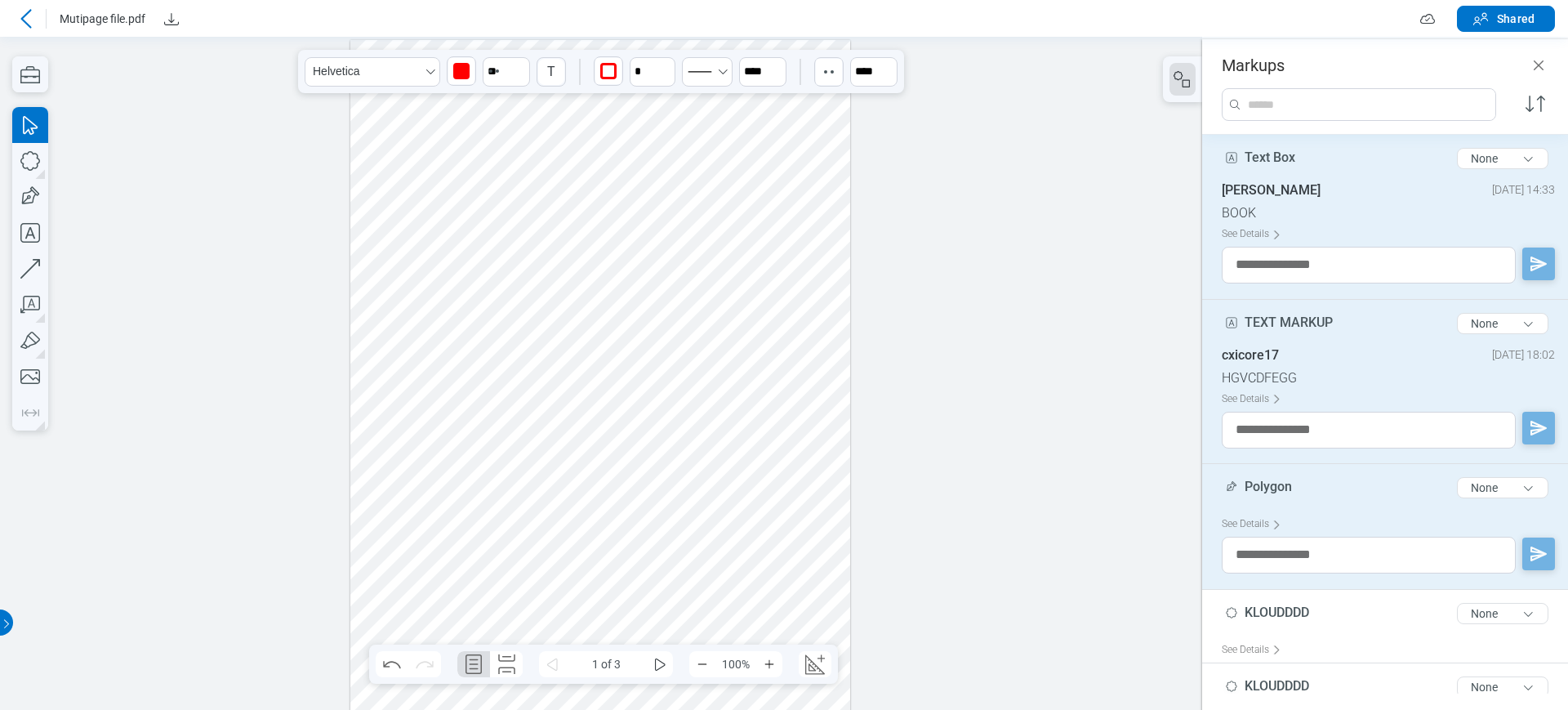
click at [1279, 587] on div at bounding box center [1391, 562] width 340 height 52
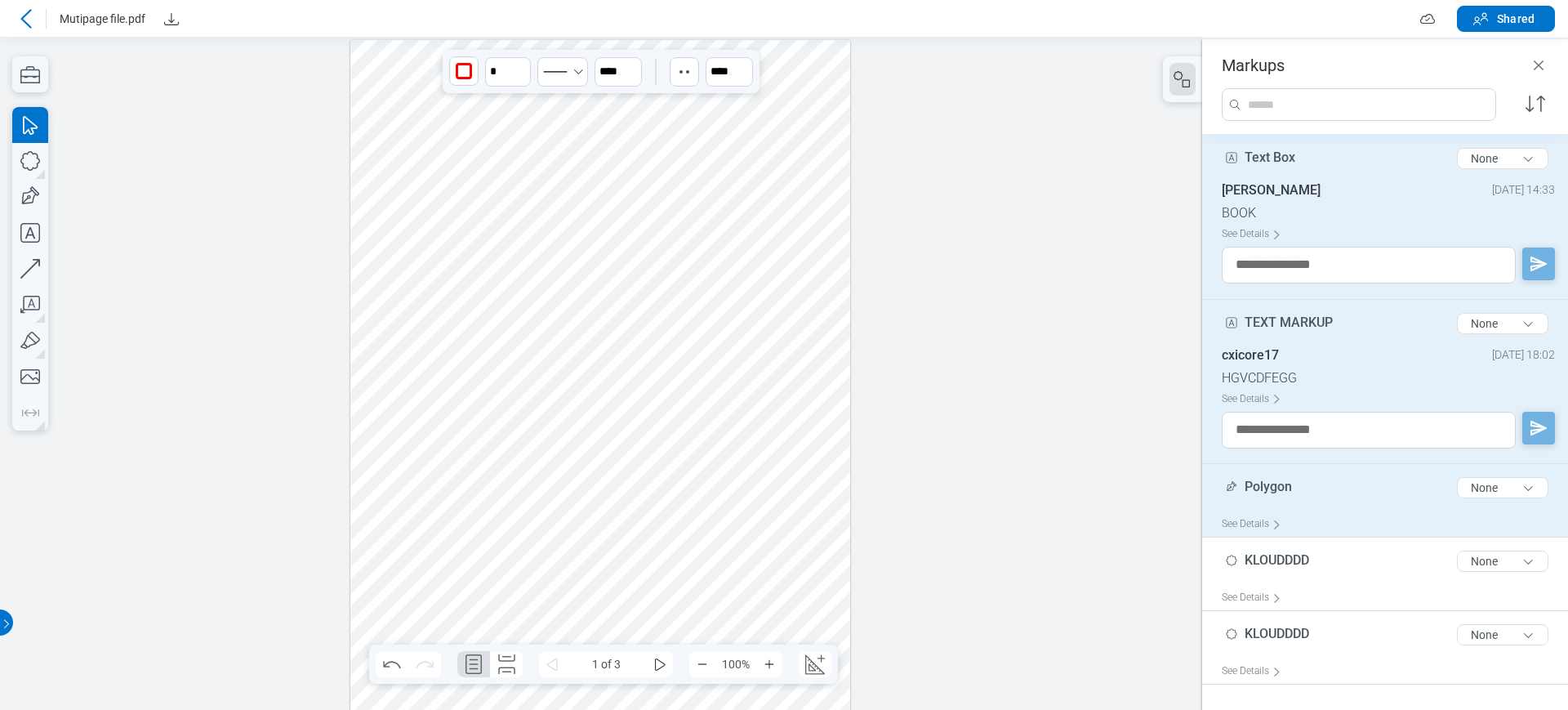
click at [1280, 484] on span "Polygon" at bounding box center [1268, 486] width 48 height 15
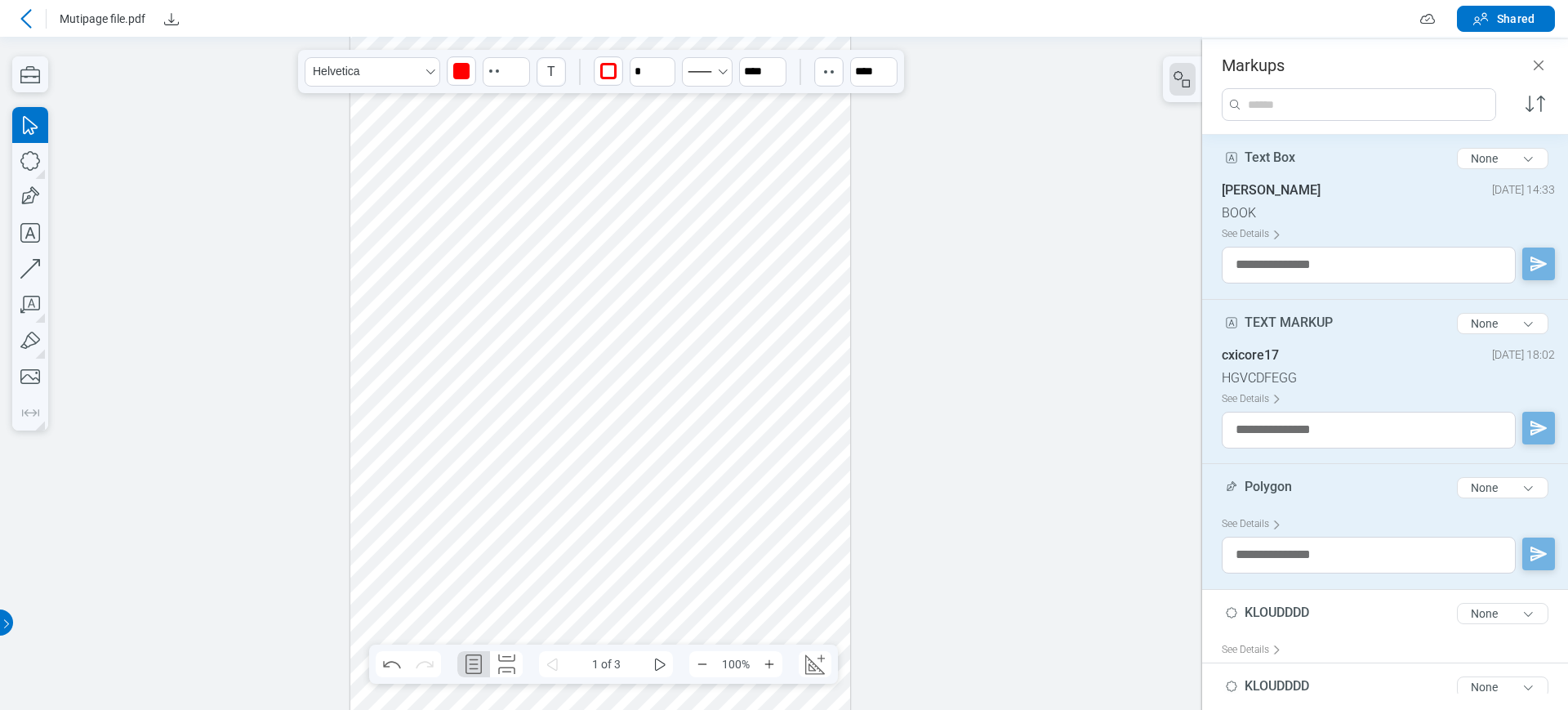
scroll to position [54, 0]
click at [776, 472] on div at bounding box center [600, 397] width 500 height 823
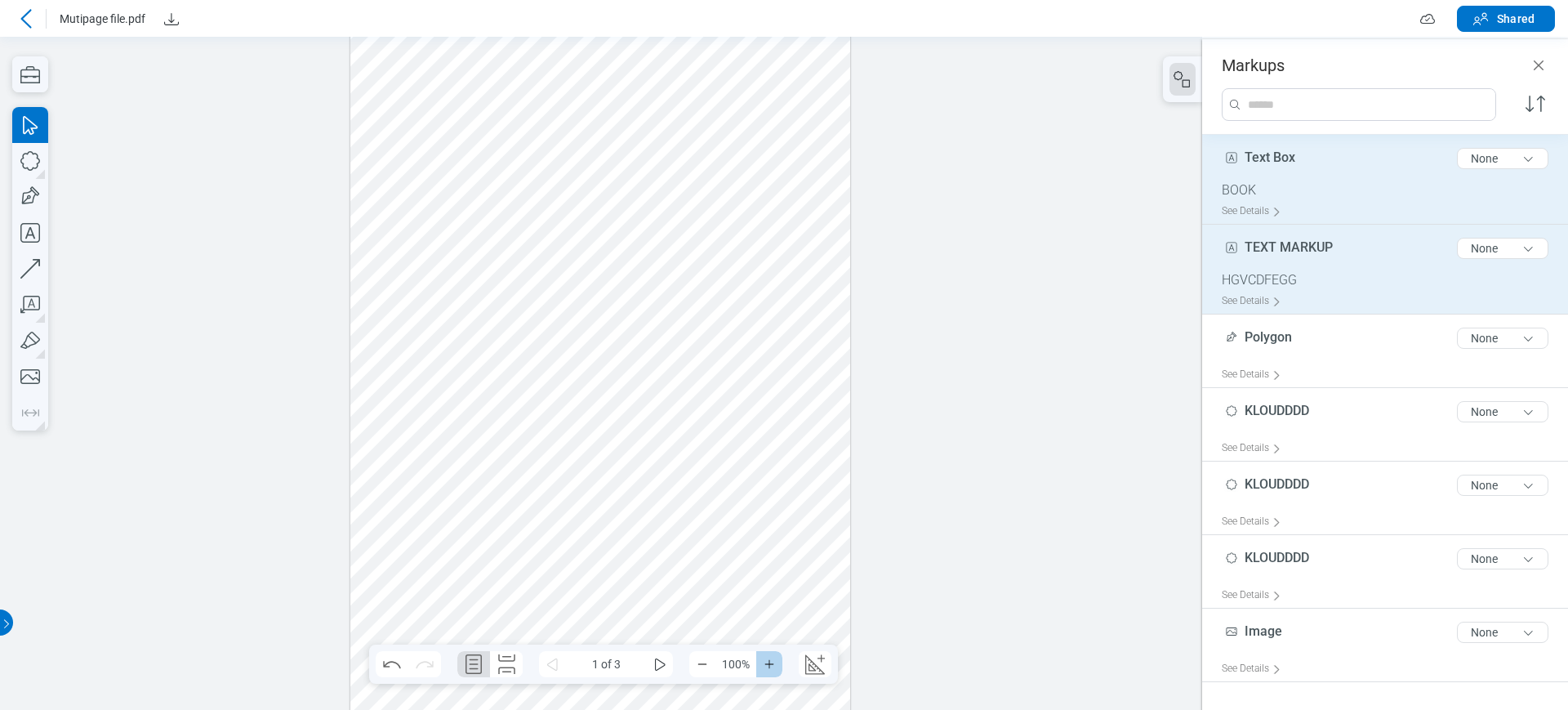
click at [773, 630] on icon "Zoom In" at bounding box center [769, 663] width 13 height 13
click at [772, 630] on icon "Zoom In" at bounding box center [769, 663] width 13 height 13
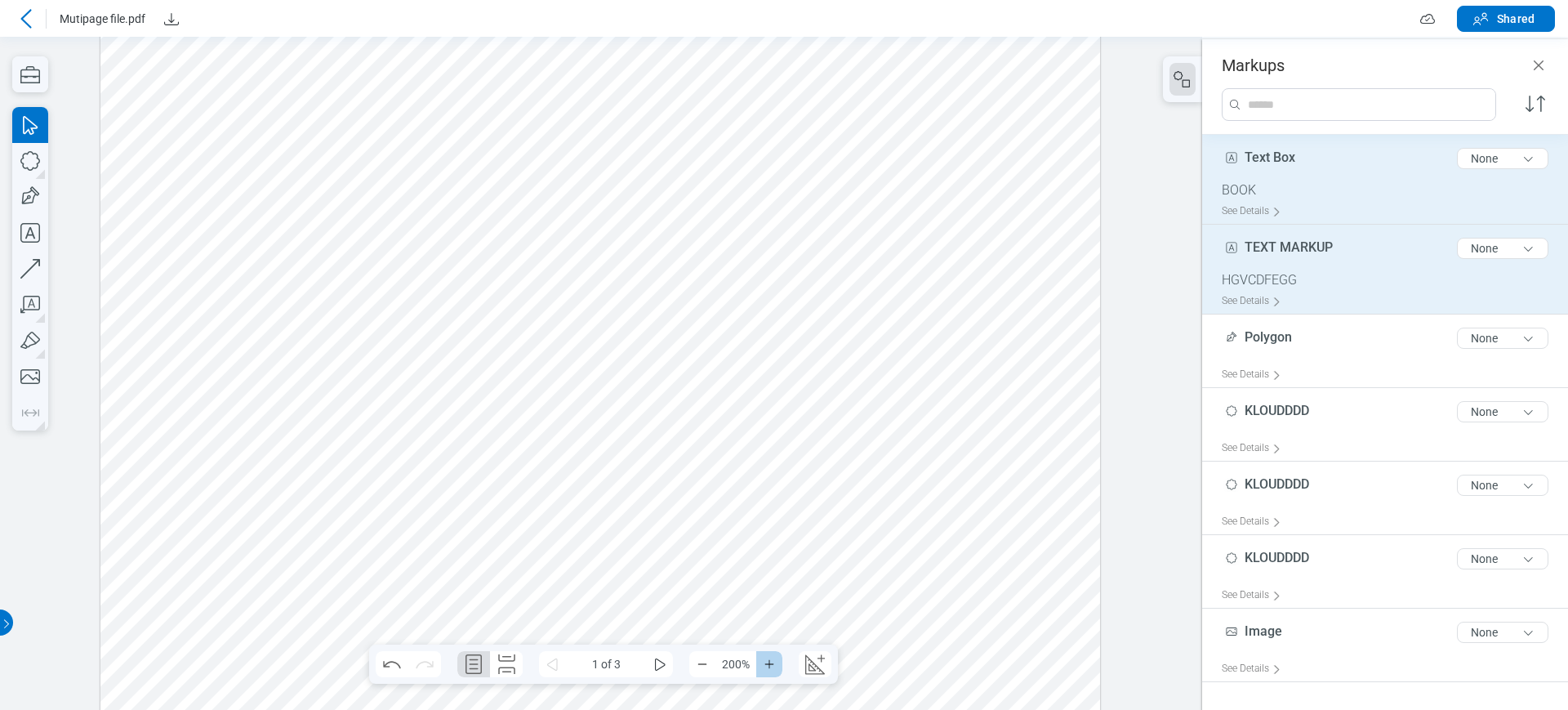
click at [772, 630] on icon "Zoom In" at bounding box center [769, 663] width 13 height 13
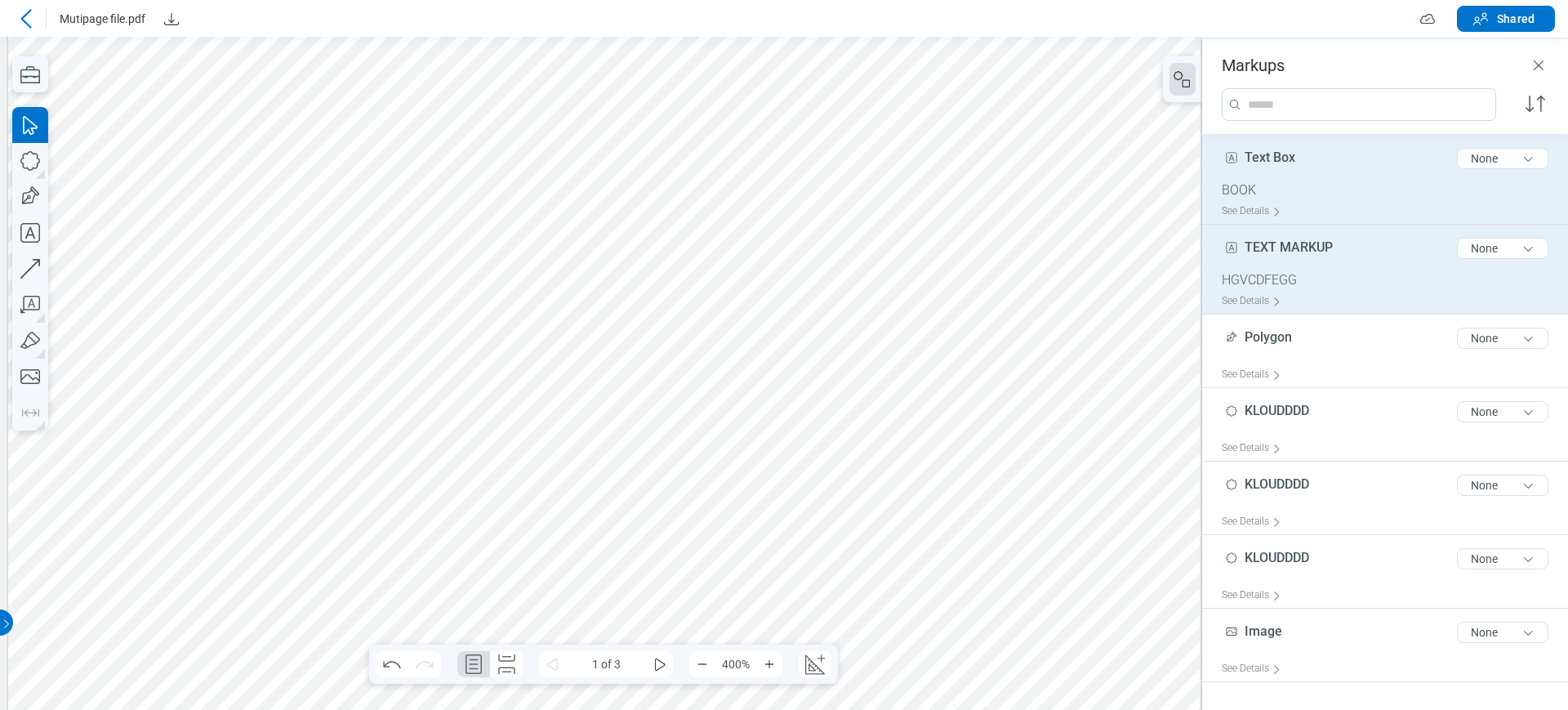
click at [1307, 263] on div "TEXT MARKUP 11 of 300 characters None" at bounding box center [1391, 252] width 340 height 41
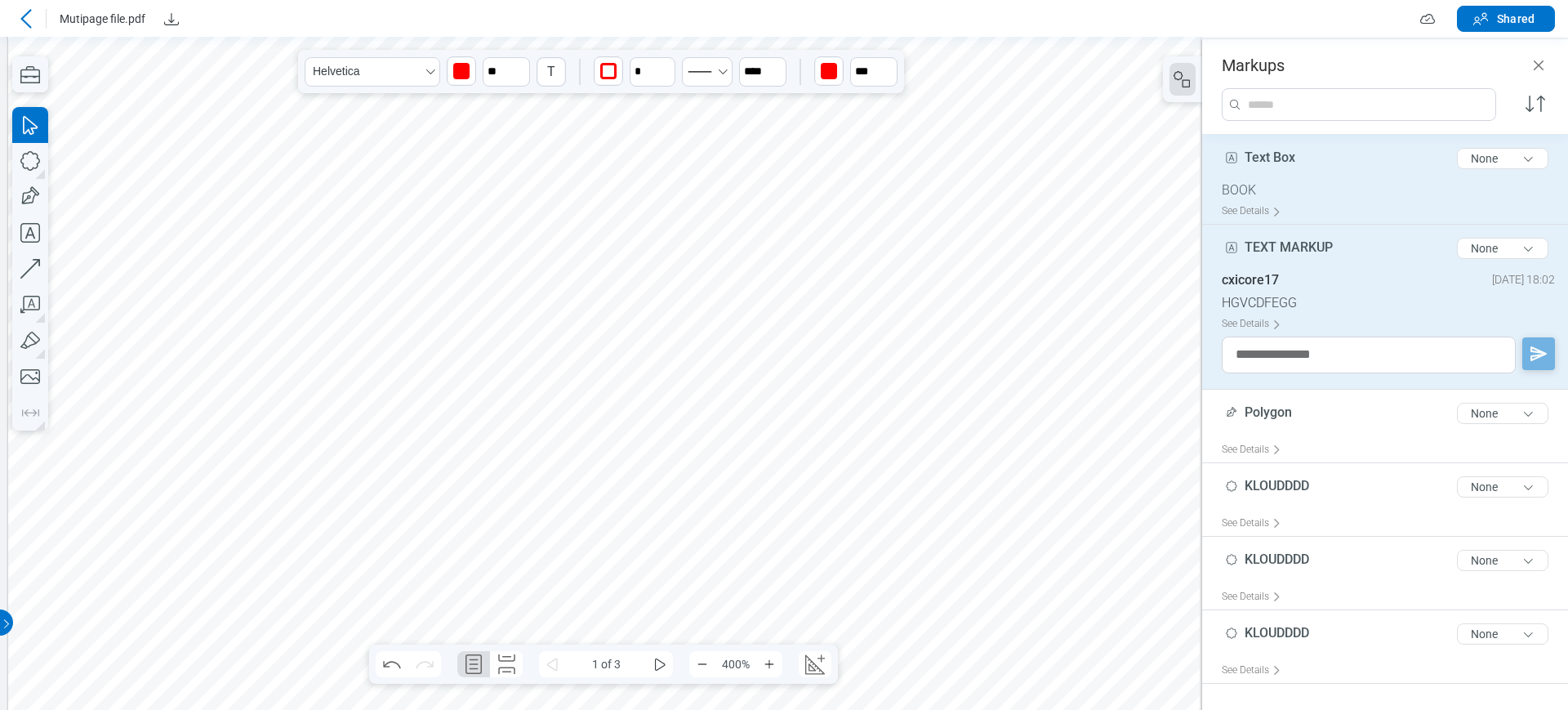
scroll to position [1475, 579]
click at [1334, 185] on div "BOOK" at bounding box center [1391, 190] width 340 height 16
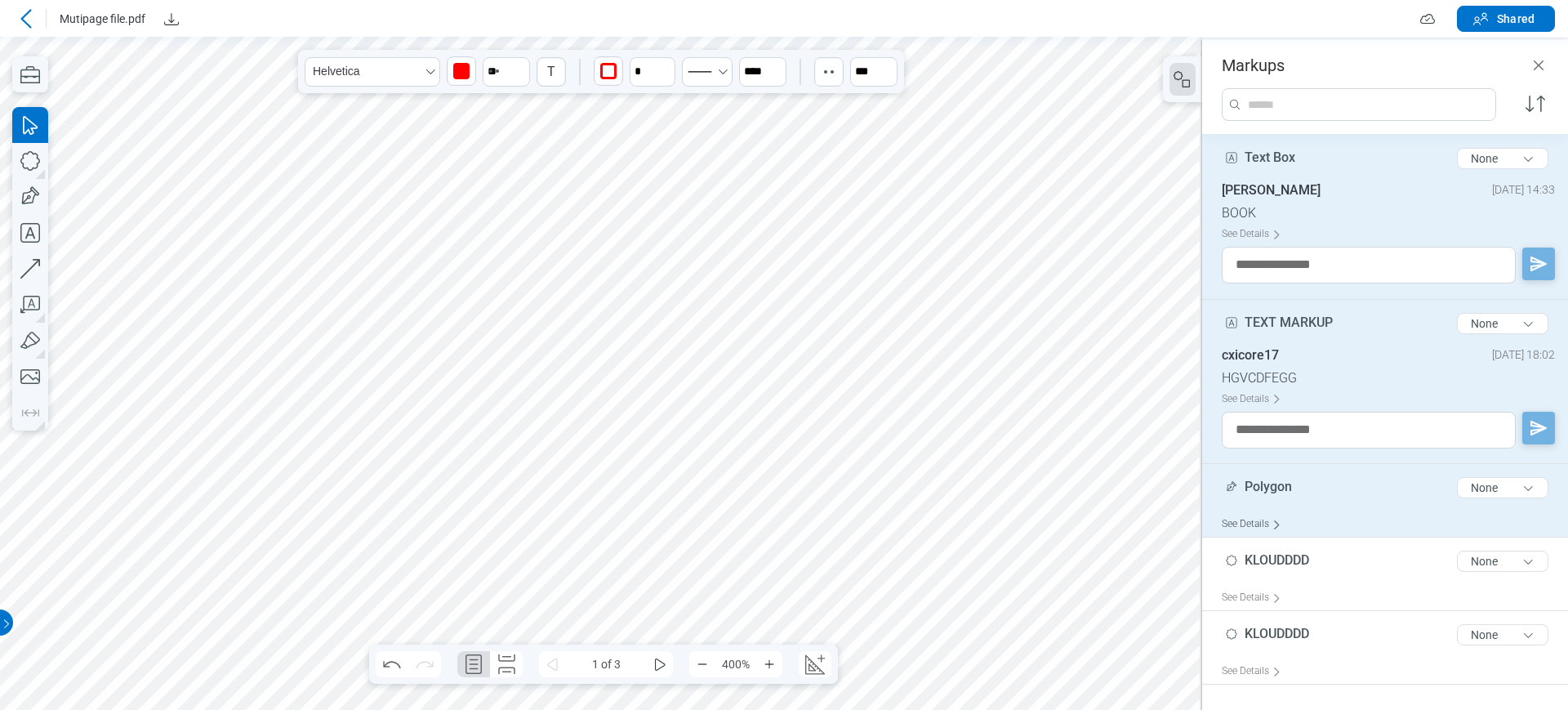
click at [1282, 512] on div "See Details" at bounding box center [1255, 524] width 66 height 26
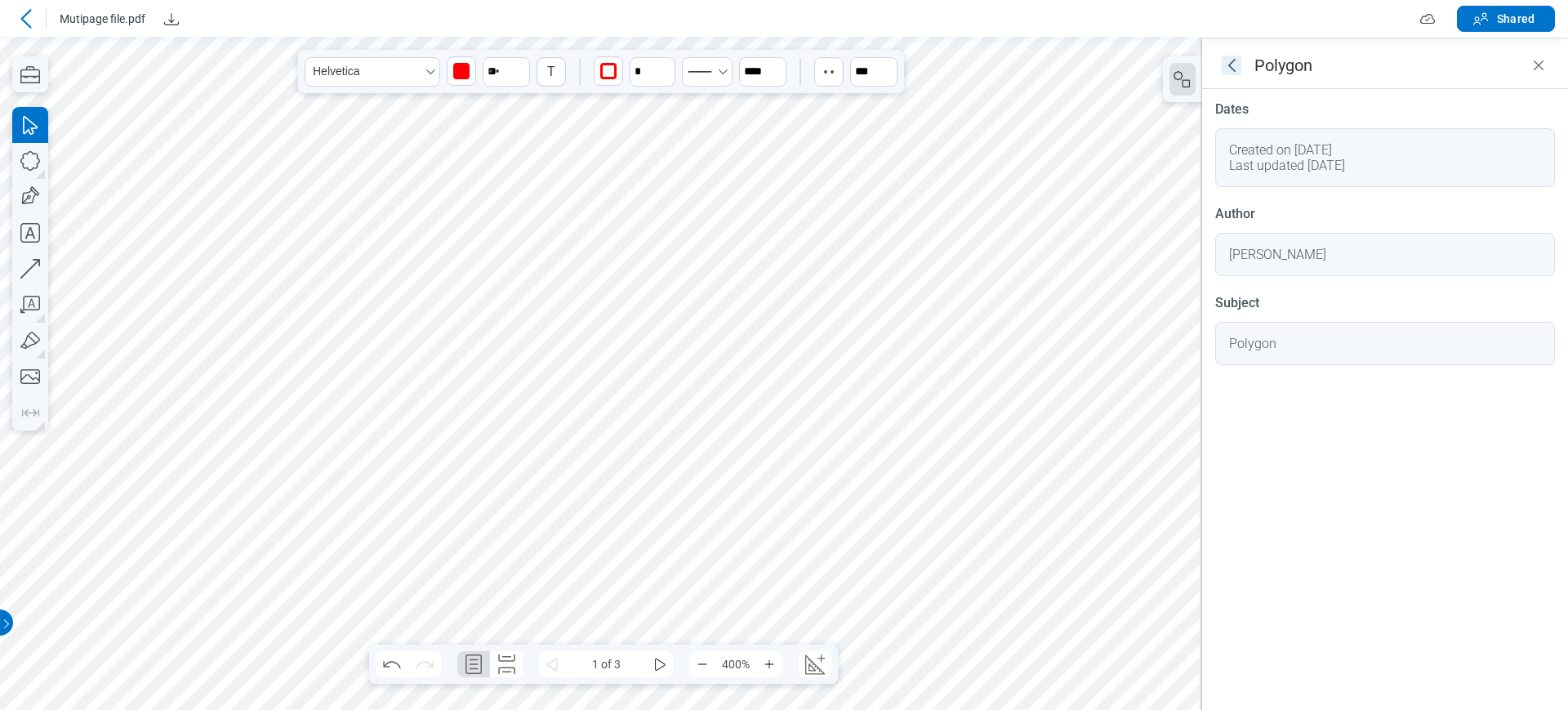
click at [1231, 66] on icon "goBack" at bounding box center [1231, 65] width 20 height 20
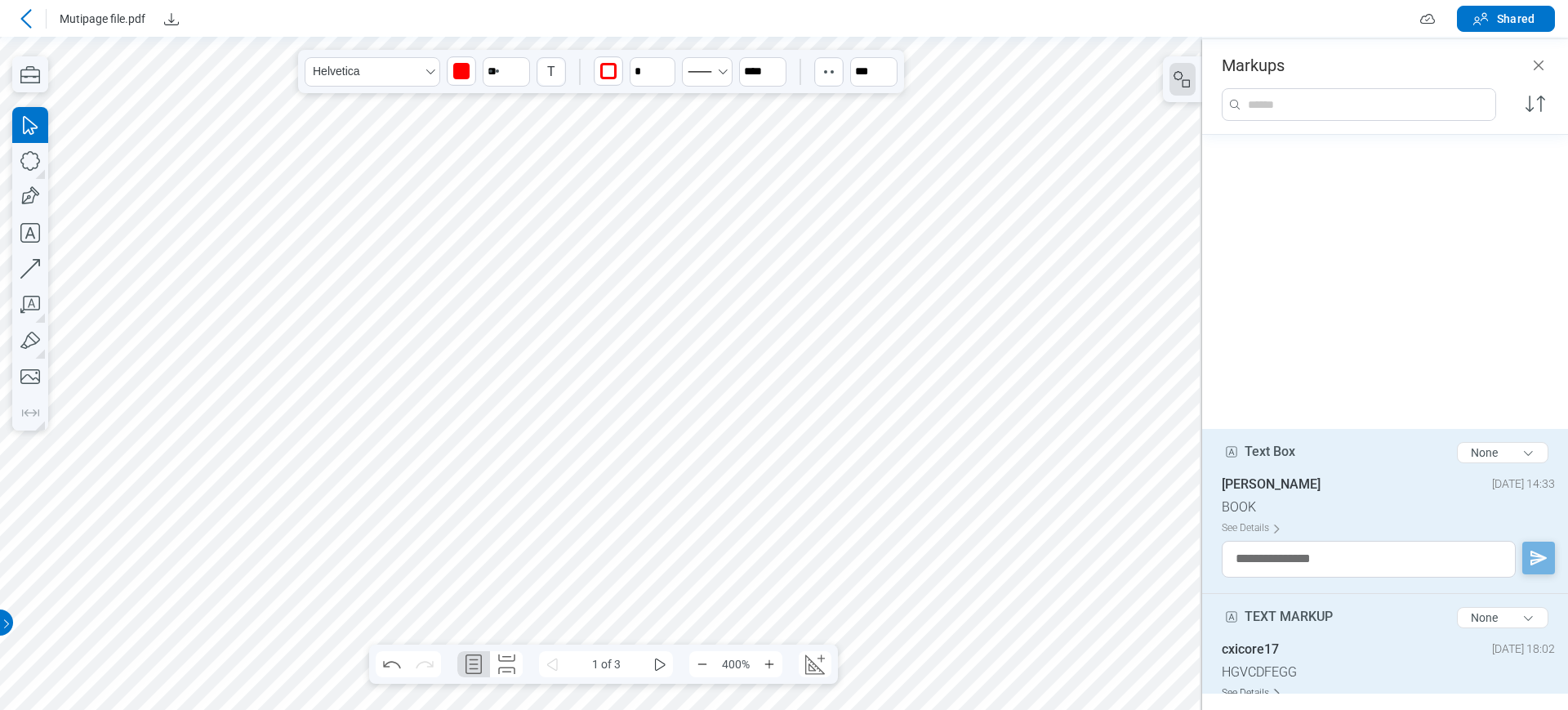
scroll to position [294, 0]
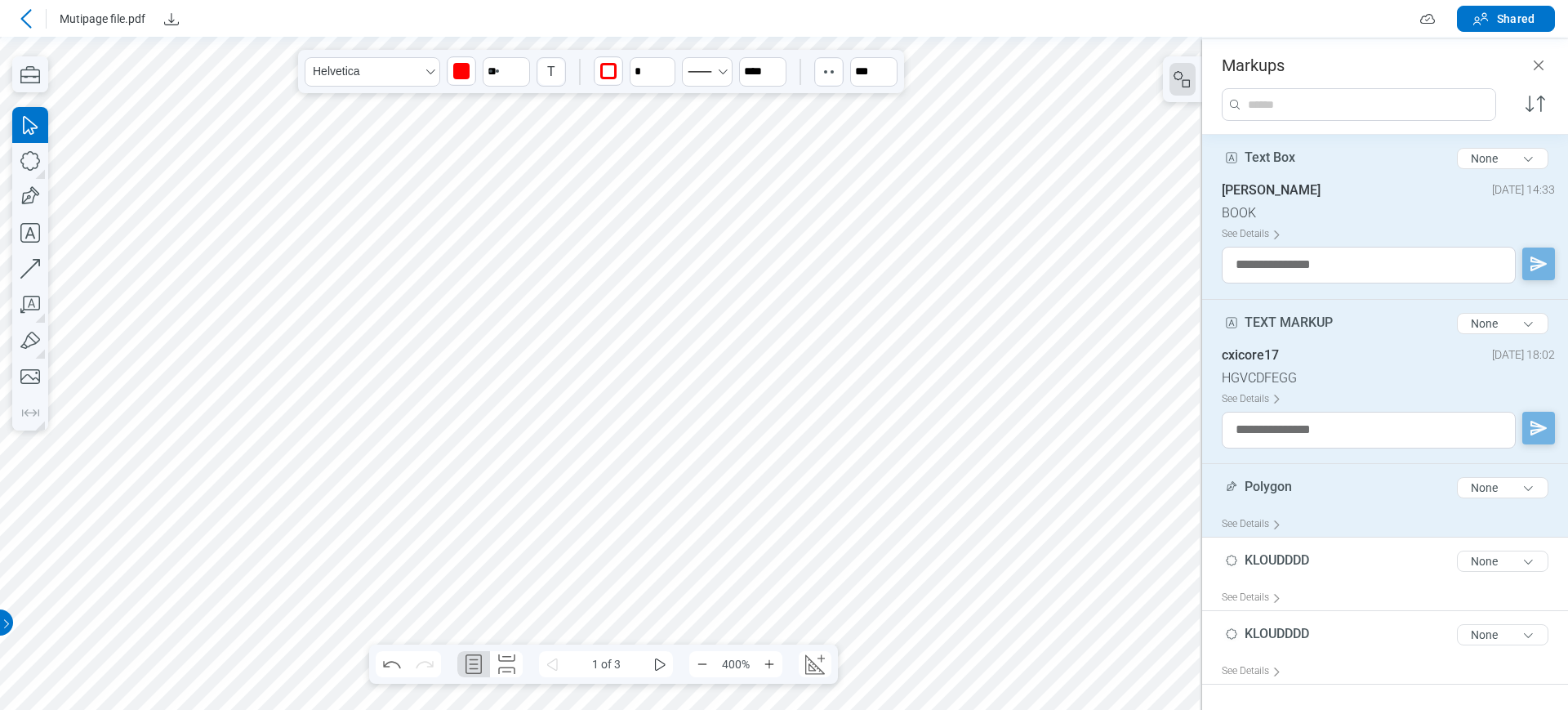
click at [1244, 485] on div "Polygon 7 of 300 characters" at bounding box center [1256, 487] width 71 height 18
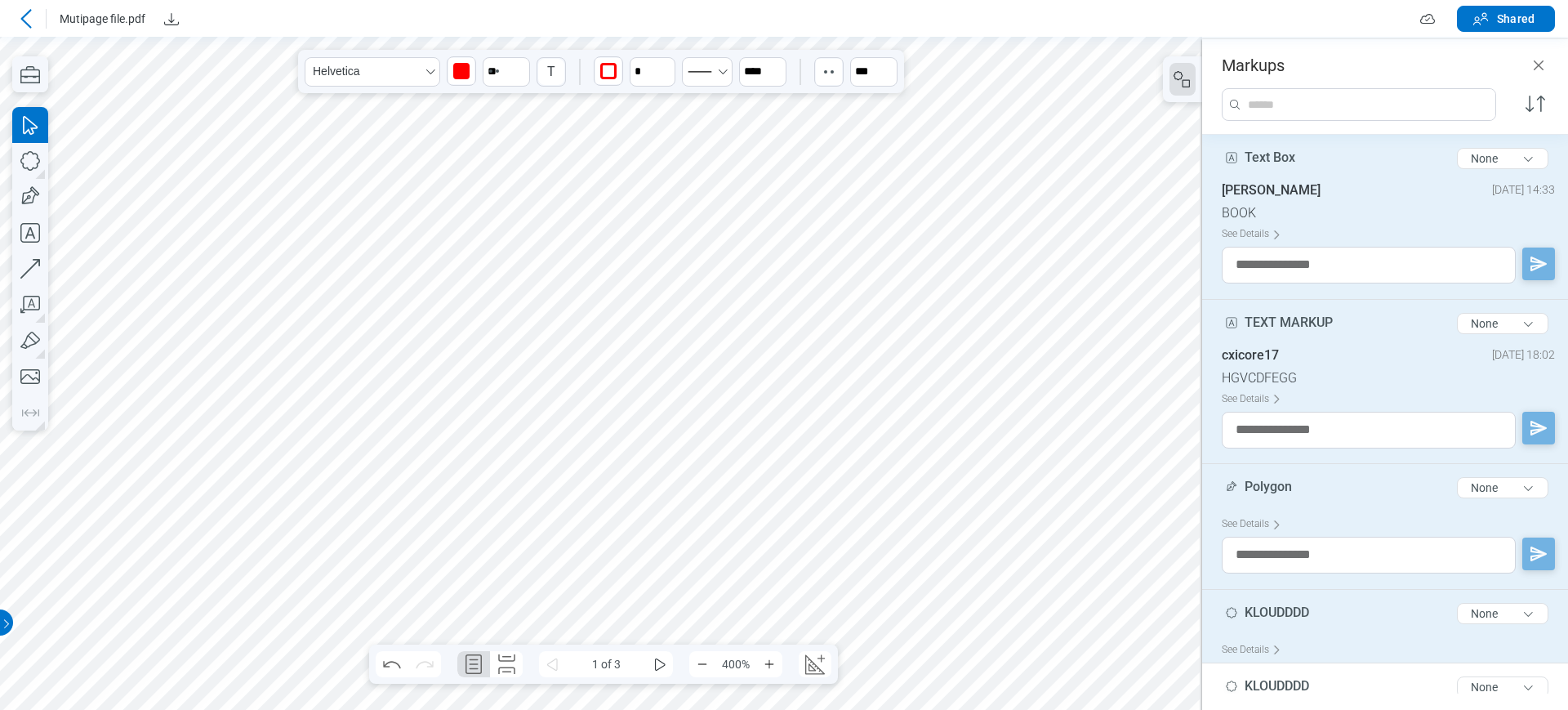
click at [1243, 606] on div "KLOUDDDD 8 of 300 characters" at bounding box center [1265, 613] width 88 height 18
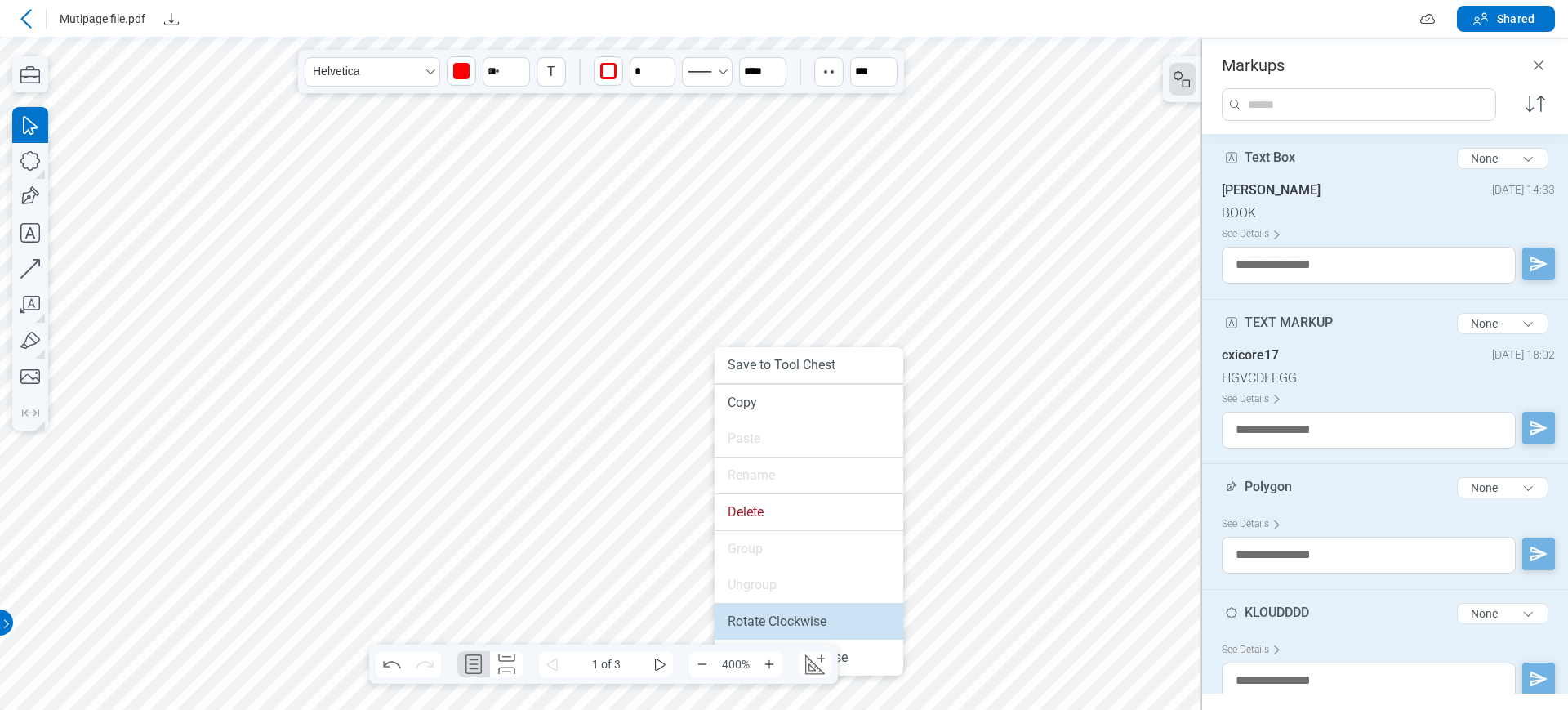
click at [815, 616] on li "Rotate Clockwise" at bounding box center [809, 621] width 189 height 36
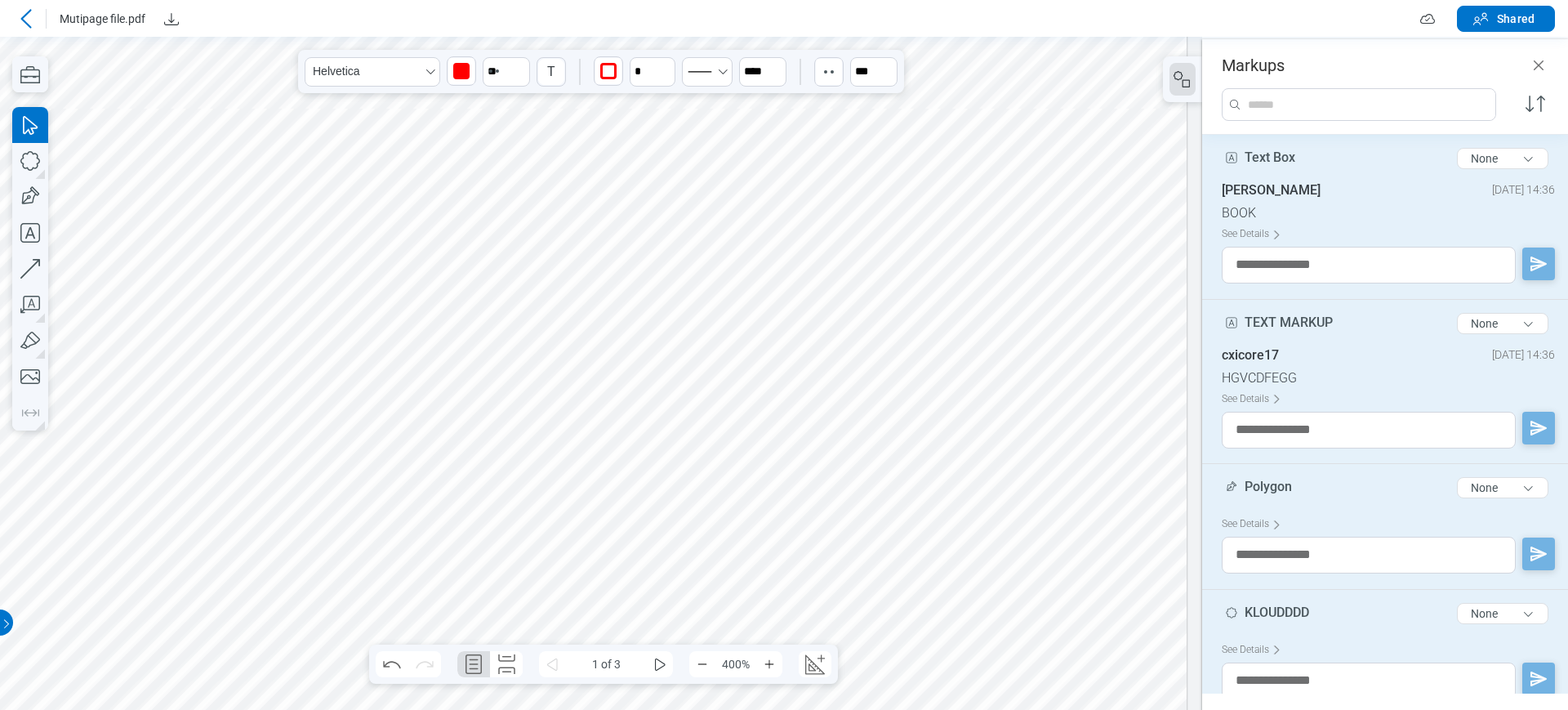
scroll to position [1021, 832]
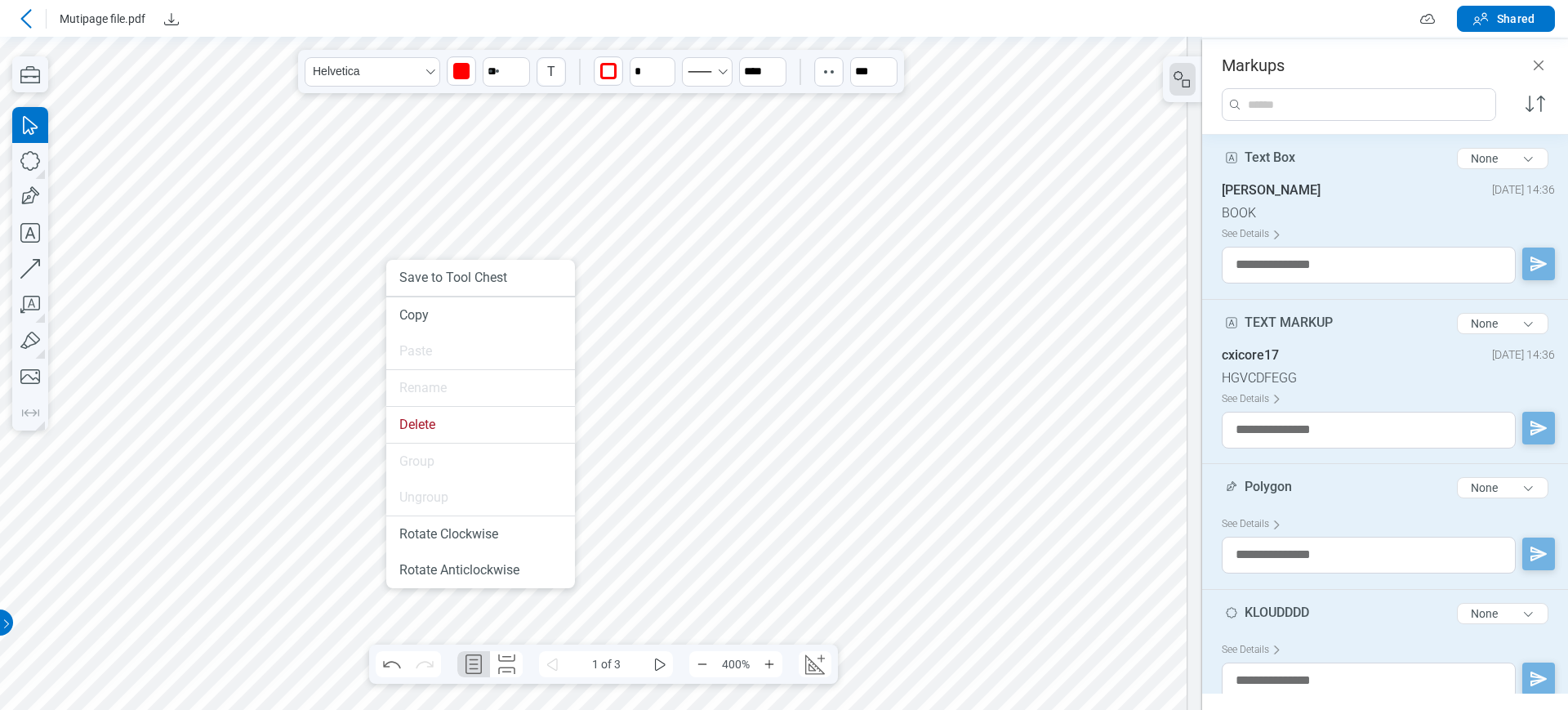
click at [31, 14] on icon at bounding box center [26, 19] width 20 height 20
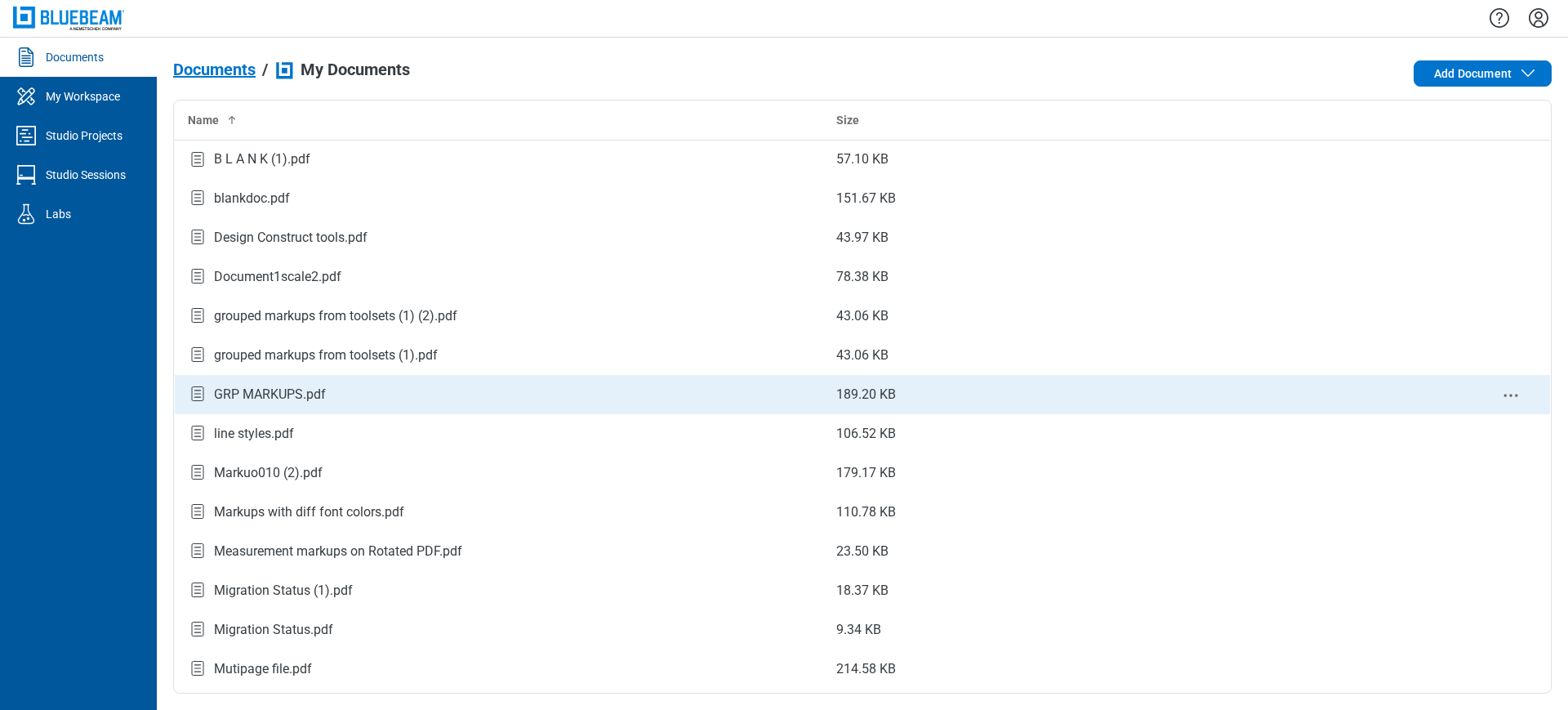
drag, startPoint x: 323, startPoint y: 394, endPoint x: 319, endPoint y: 405, distance: 11.7
click at [319, 405] on td "GRP MARKUPS.pdf" at bounding box center [499, 394] width 650 height 39
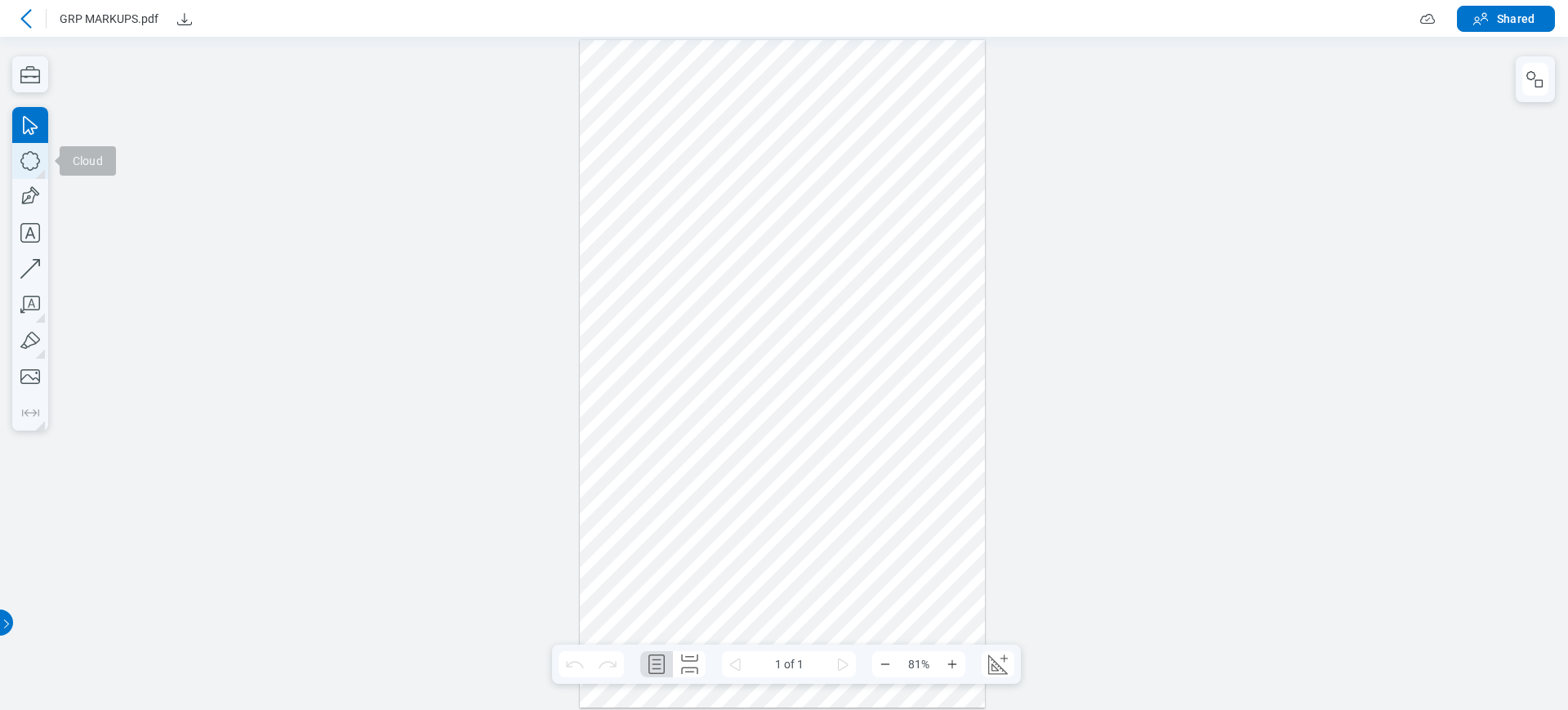
click at [36, 168] on icon "button" at bounding box center [30, 160] width 20 height 20
drag, startPoint x: 599, startPoint y: 315, endPoint x: 778, endPoint y: 455, distance: 227.2
click at [775, 477] on div at bounding box center [782, 374] width 405 height 668
click at [41, 193] on icon "button" at bounding box center [30, 197] width 36 height 36
drag, startPoint x: 834, startPoint y: 313, endPoint x: 913, endPoint y: 460, distance: 166.9
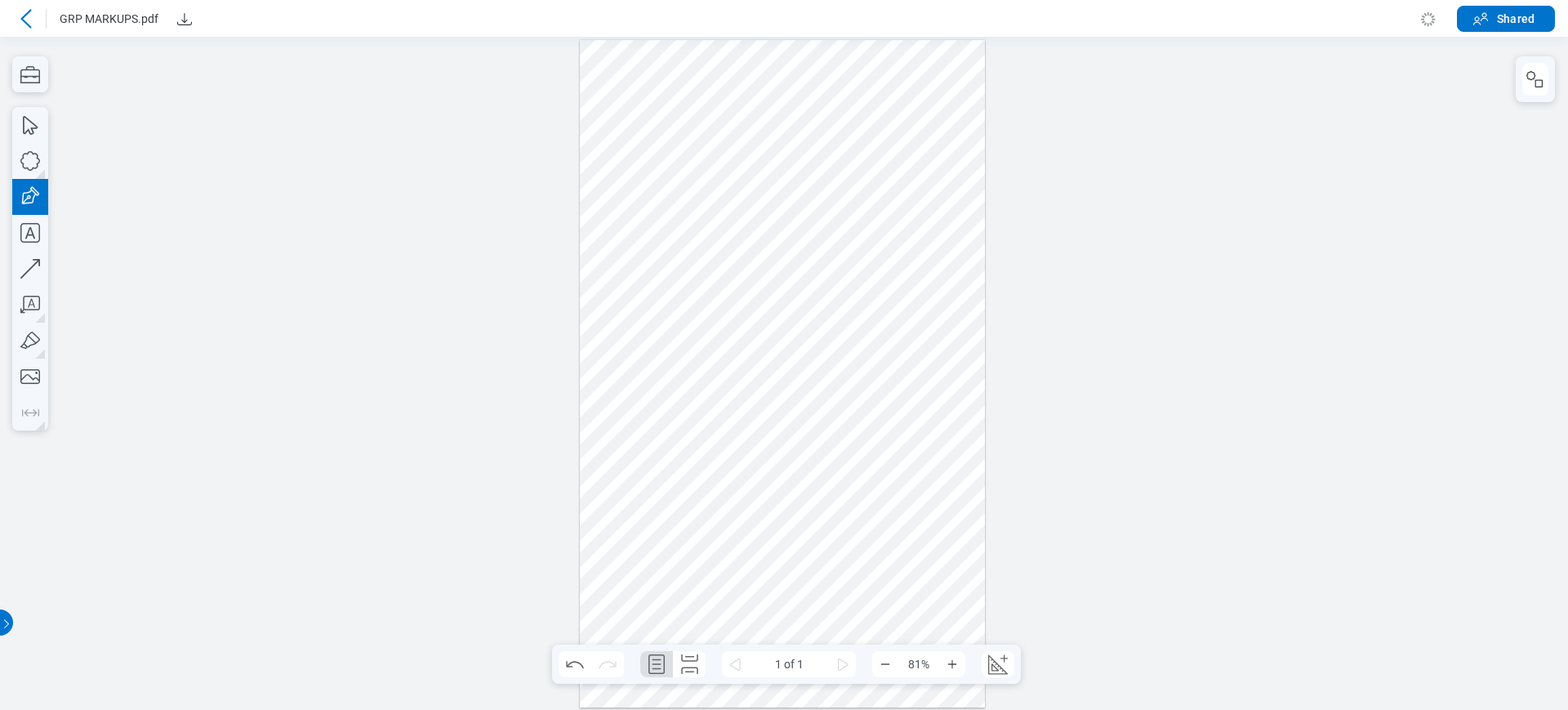
click at [913, 460] on div at bounding box center [782, 374] width 405 height 668
click at [744, 376] on div at bounding box center [782, 374] width 405 height 668
click at [850, 367] on div at bounding box center [782, 374] width 405 height 668
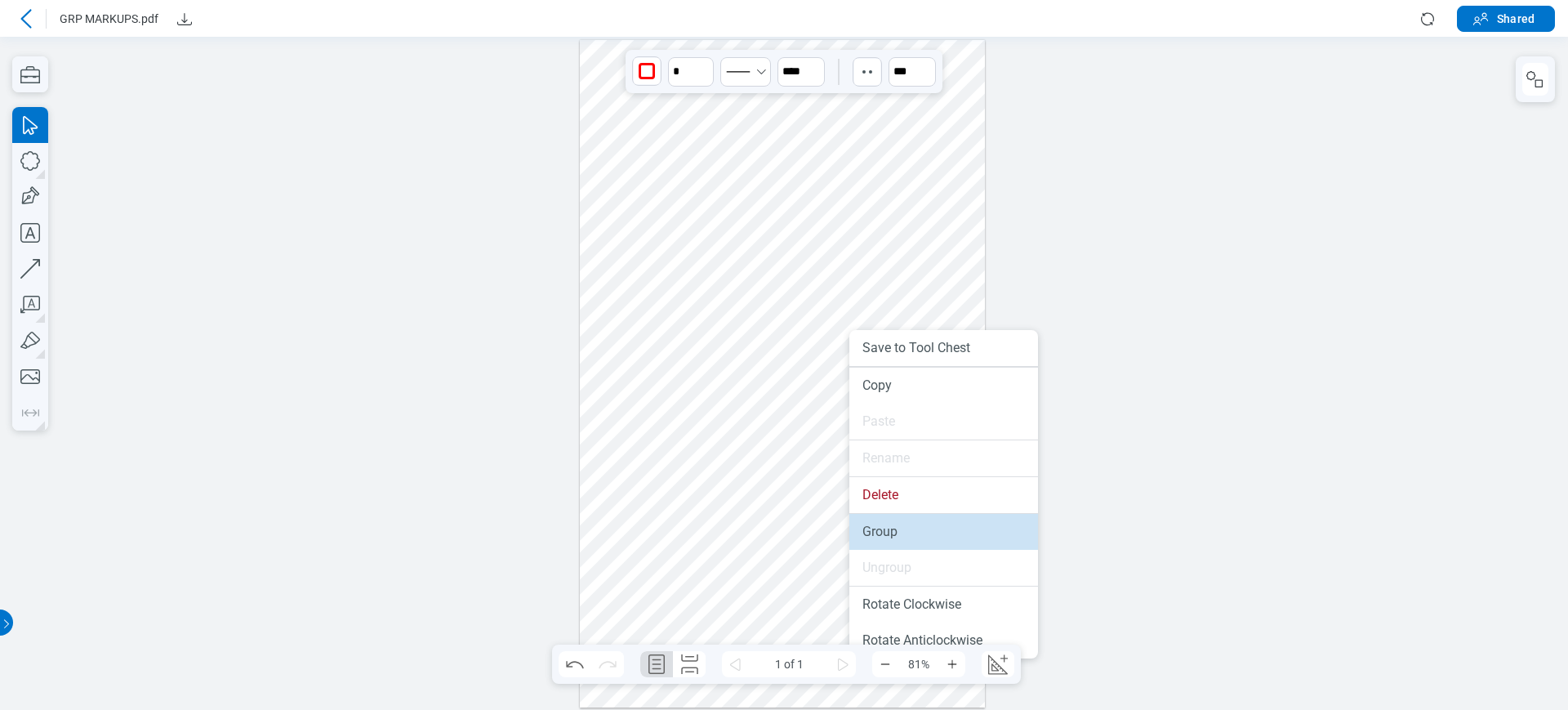
click at [897, 536] on li "Group" at bounding box center [944, 531] width 189 height 36
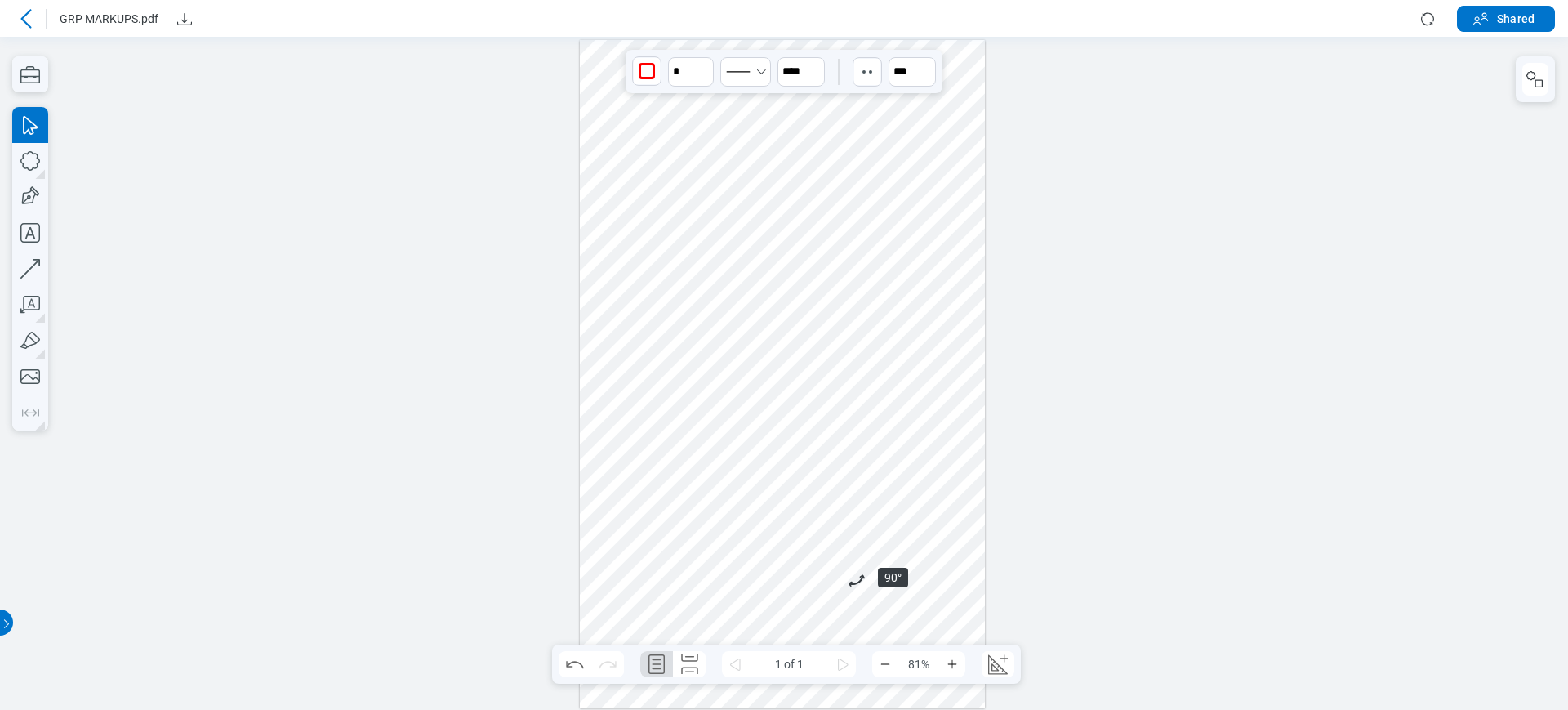
drag, startPoint x: 943, startPoint y: 296, endPoint x: 806, endPoint y: 491, distance: 238.3
click at [806, 491] on div at bounding box center [782, 374] width 405 height 668
drag, startPoint x: 849, startPoint y: 231, endPoint x: 781, endPoint y: 373, distance: 157.4
click at [781, 373] on div at bounding box center [782, 374] width 405 height 668
click at [20, 307] on icon "button" at bounding box center [30, 305] width 36 height 36
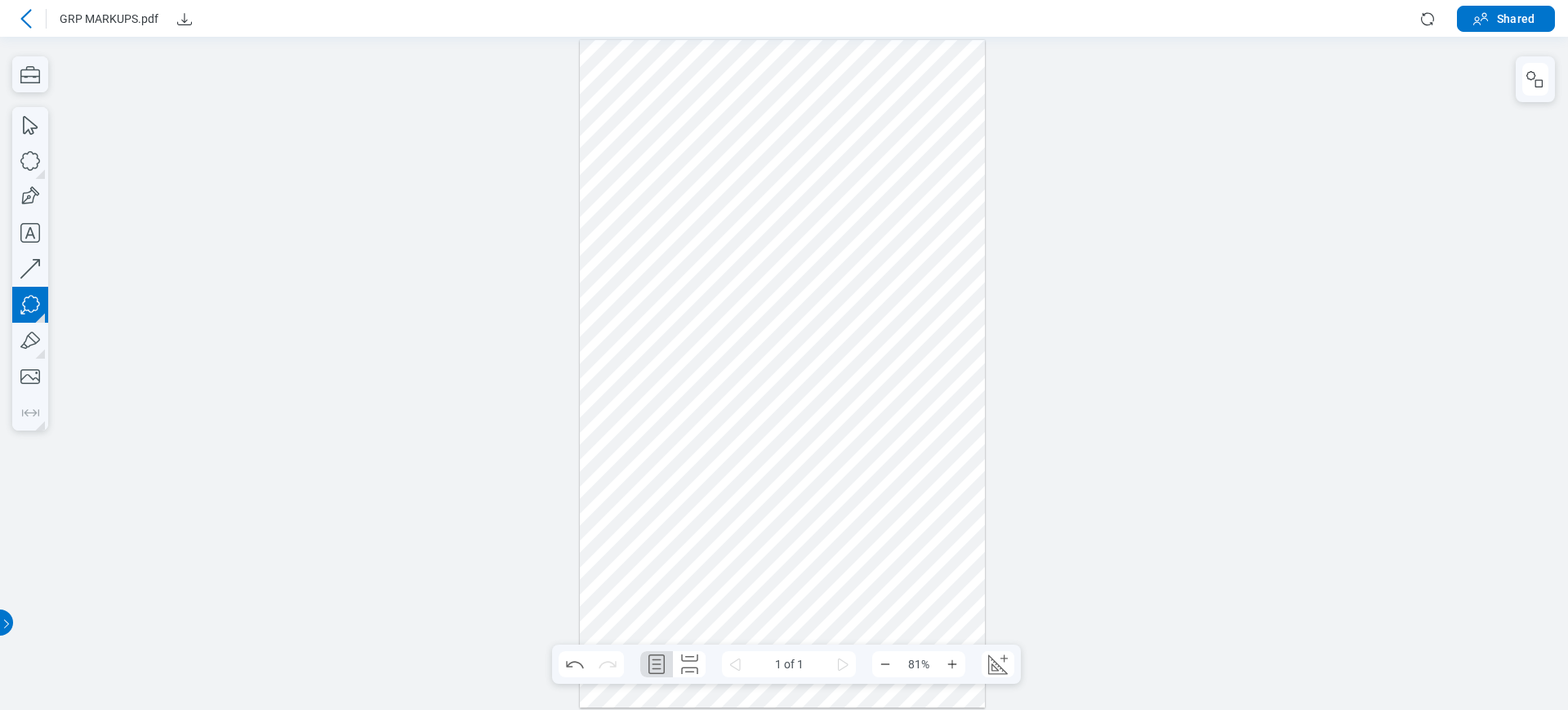
drag, startPoint x: 792, startPoint y: 215, endPoint x: 812, endPoint y: 237, distance: 29.7
click at [812, 237] on div at bounding box center [782, 374] width 405 height 668
click at [838, 344] on div at bounding box center [782, 374] width 405 height 668
click at [911, 261] on div at bounding box center [782, 374] width 405 height 668
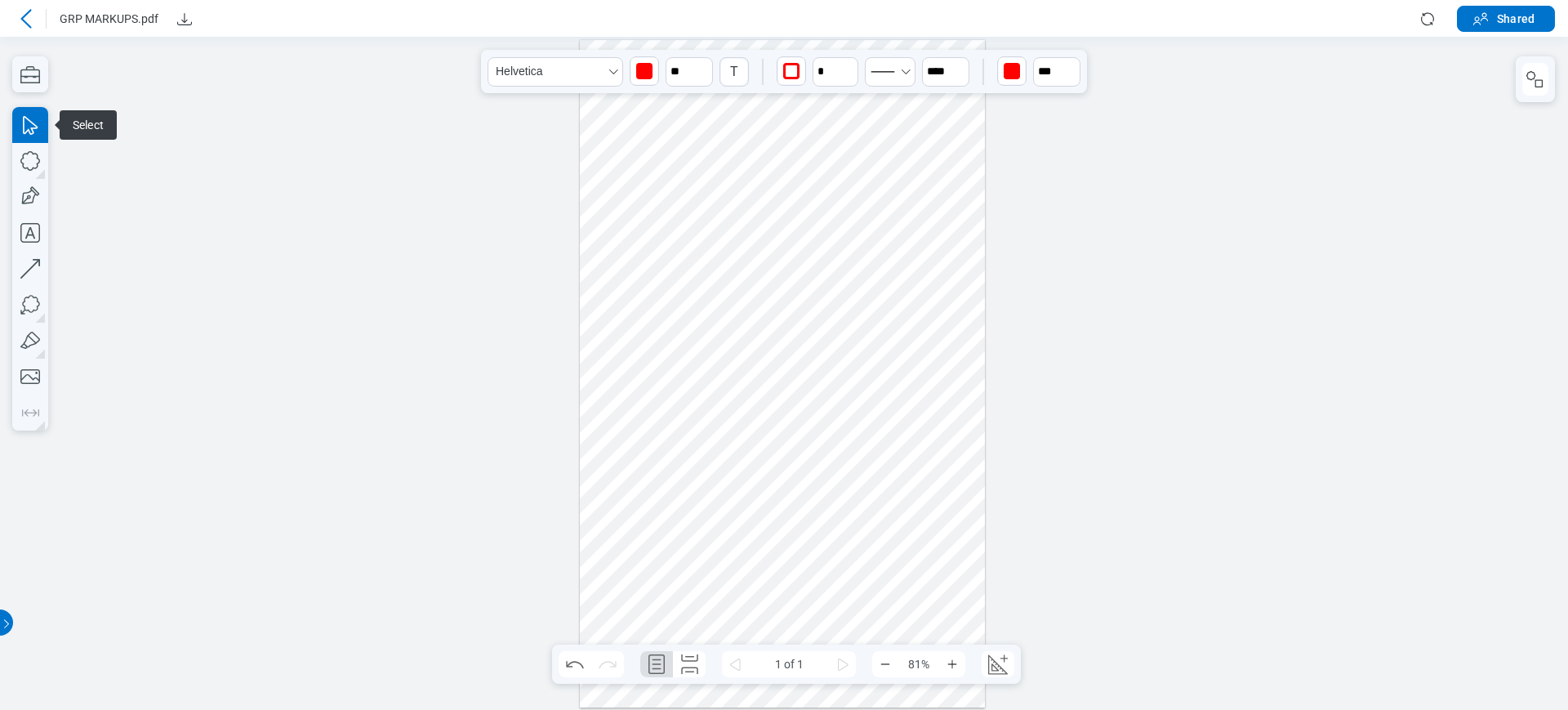
click at [788, 221] on div at bounding box center [782, 374] width 405 height 668
click at [609, 153] on div at bounding box center [782, 374] width 405 height 668
drag, startPoint x: 754, startPoint y: 183, endPoint x: 787, endPoint y: 161, distance: 39.7
click at [787, 161] on div at bounding box center [782, 374] width 405 height 668
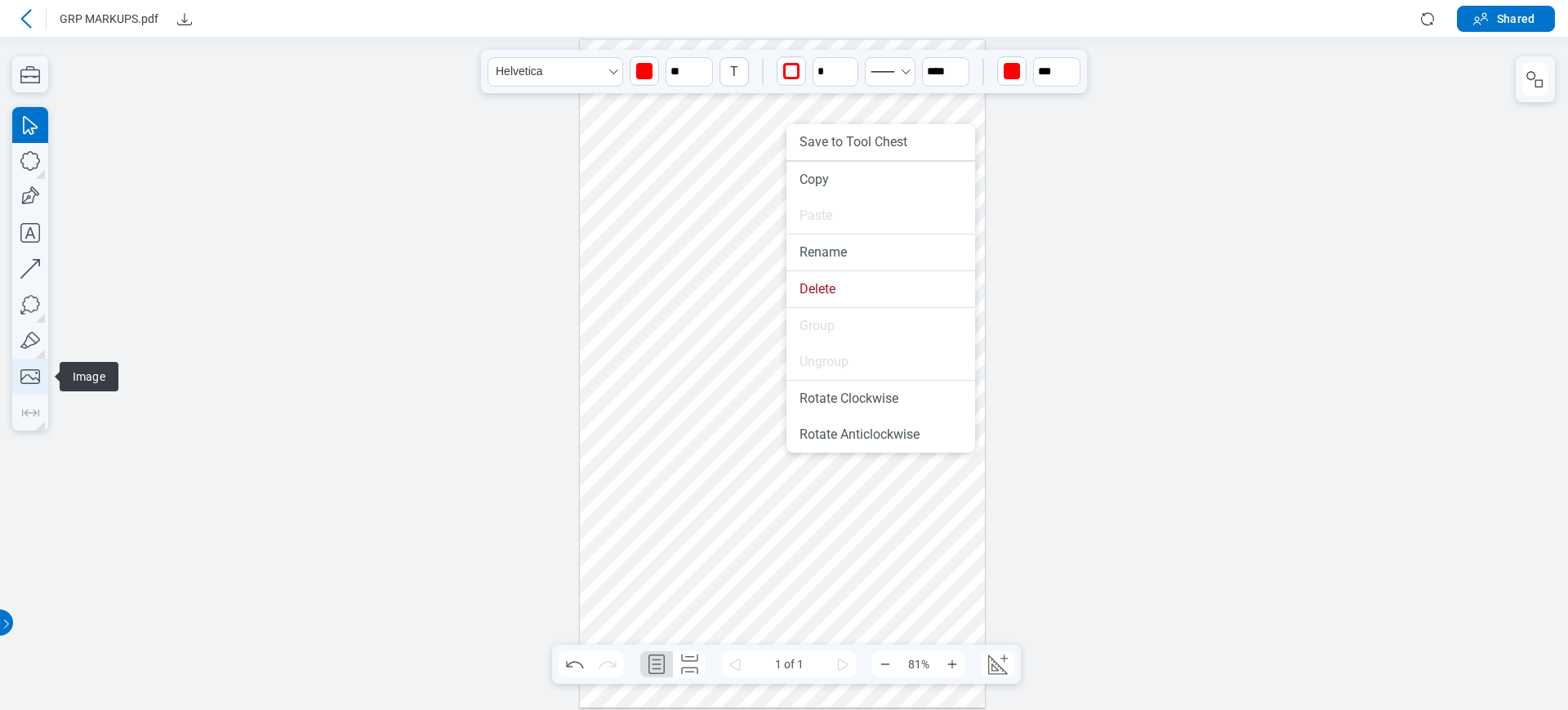
click at [29, 373] on icon "button" at bounding box center [30, 376] width 36 height 36
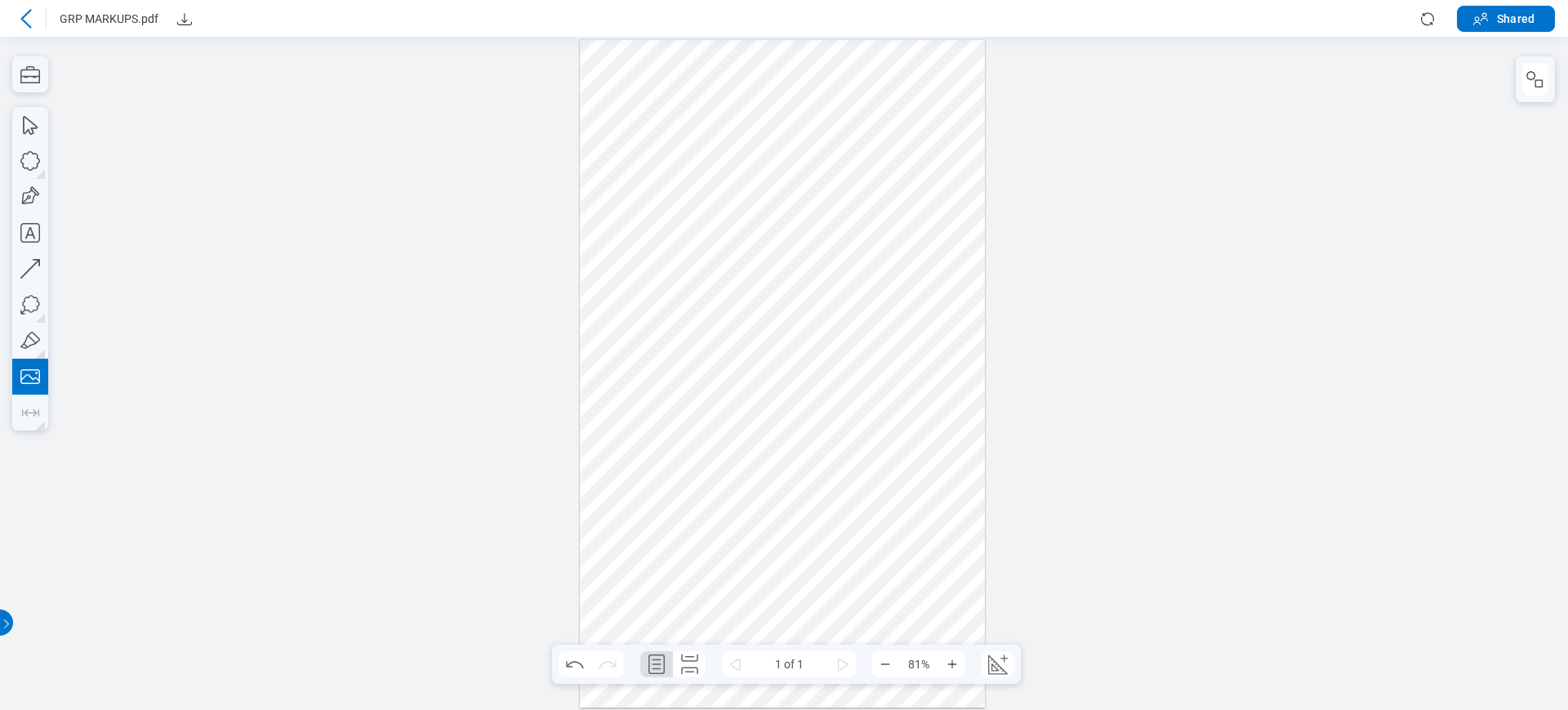
drag, startPoint x: 787, startPoint y: 426, endPoint x: 906, endPoint y: 547, distance: 169.7
click at [911, 549] on div at bounding box center [782, 374] width 405 height 668
click at [863, 456] on div at bounding box center [782, 374] width 405 height 668
click at [776, 332] on div at bounding box center [782, 374] width 405 height 668
click at [774, 211] on div at bounding box center [782, 374] width 405 height 668
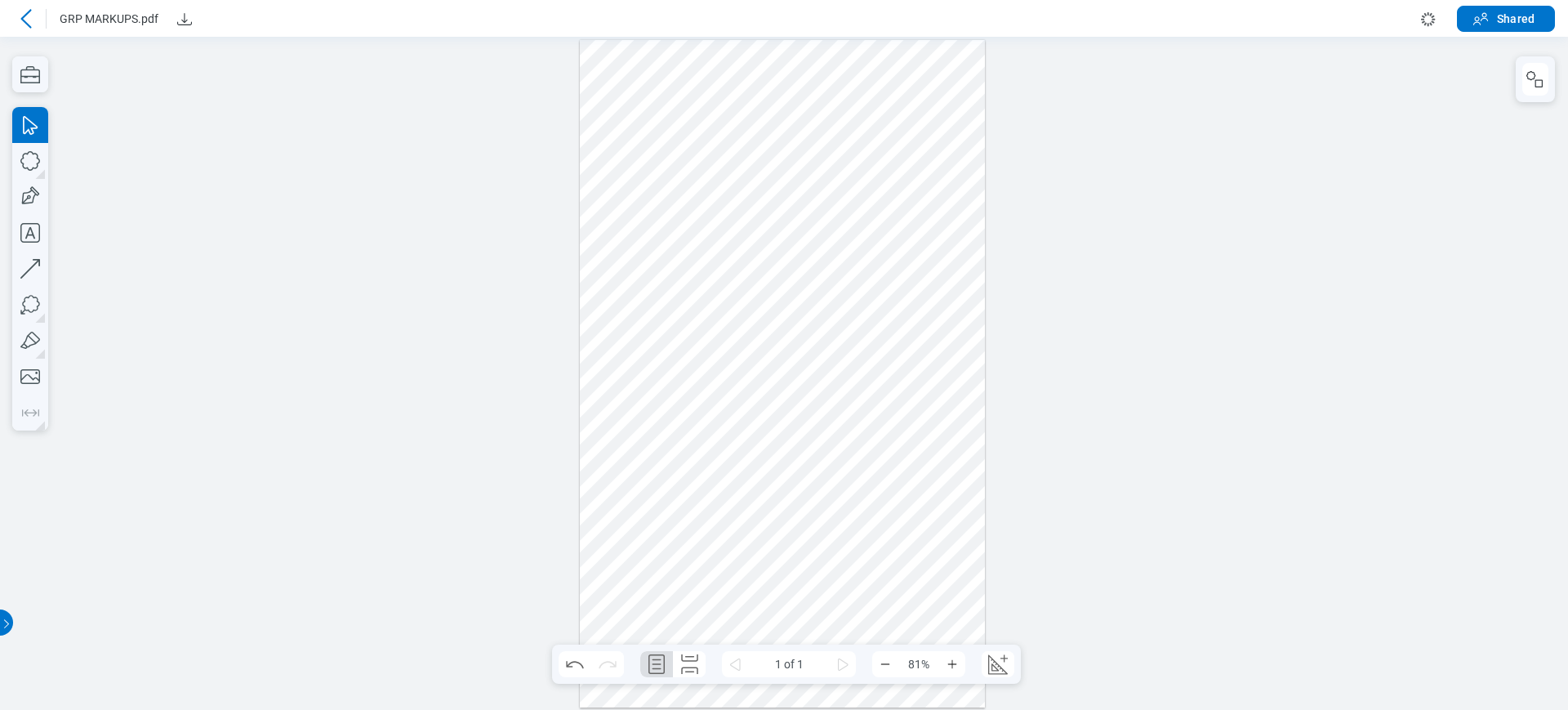
click at [684, 203] on div at bounding box center [782, 374] width 405 height 668
click at [805, 162] on div at bounding box center [782, 374] width 405 height 668
drag, startPoint x: 675, startPoint y: 157, endPoint x: 829, endPoint y: 356, distance: 251.6
click at [674, 158] on div at bounding box center [782, 374] width 405 height 668
click at [869, 453] on div at bounding box center [782, 374] width 405 height 668
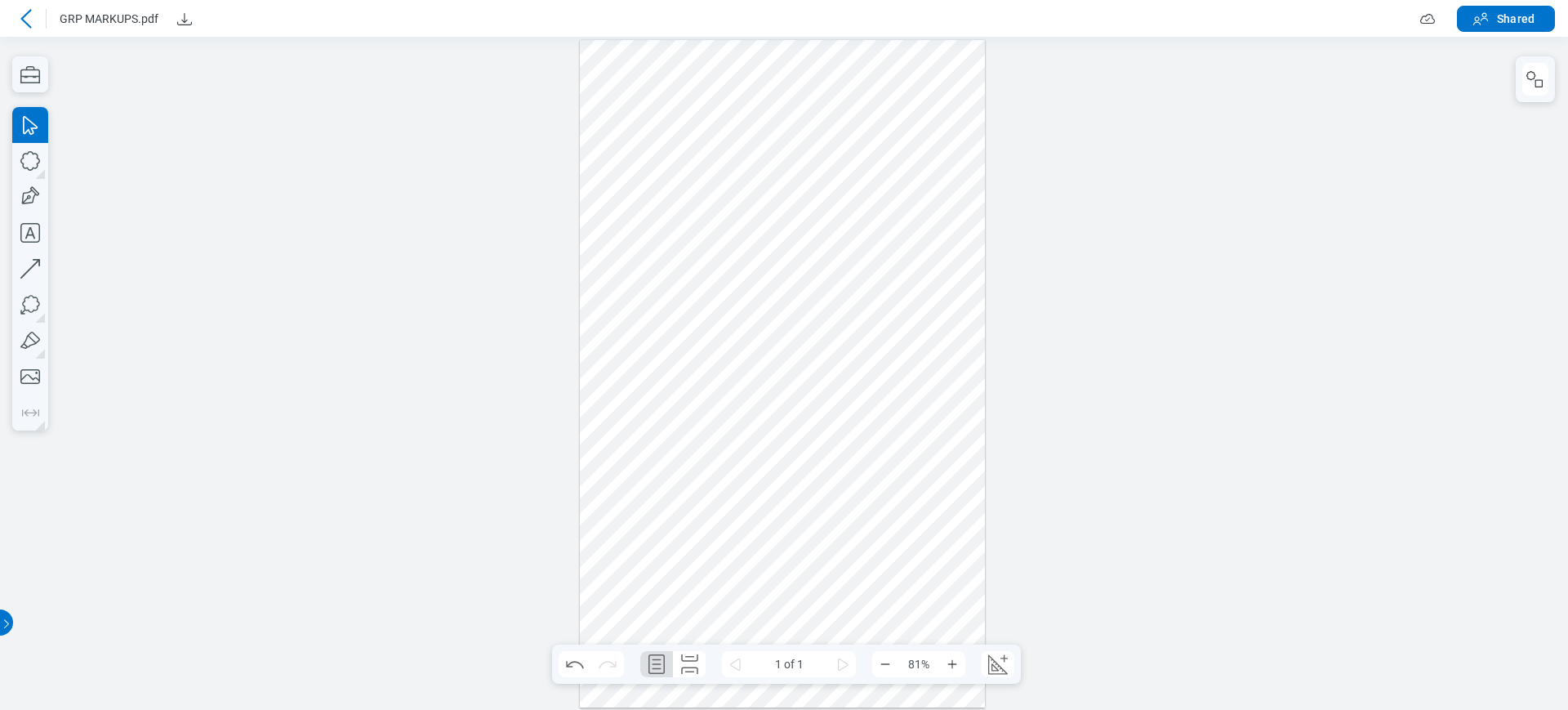
click at [787, 328] on div at bounding box center [782, 374] width 405 height 668
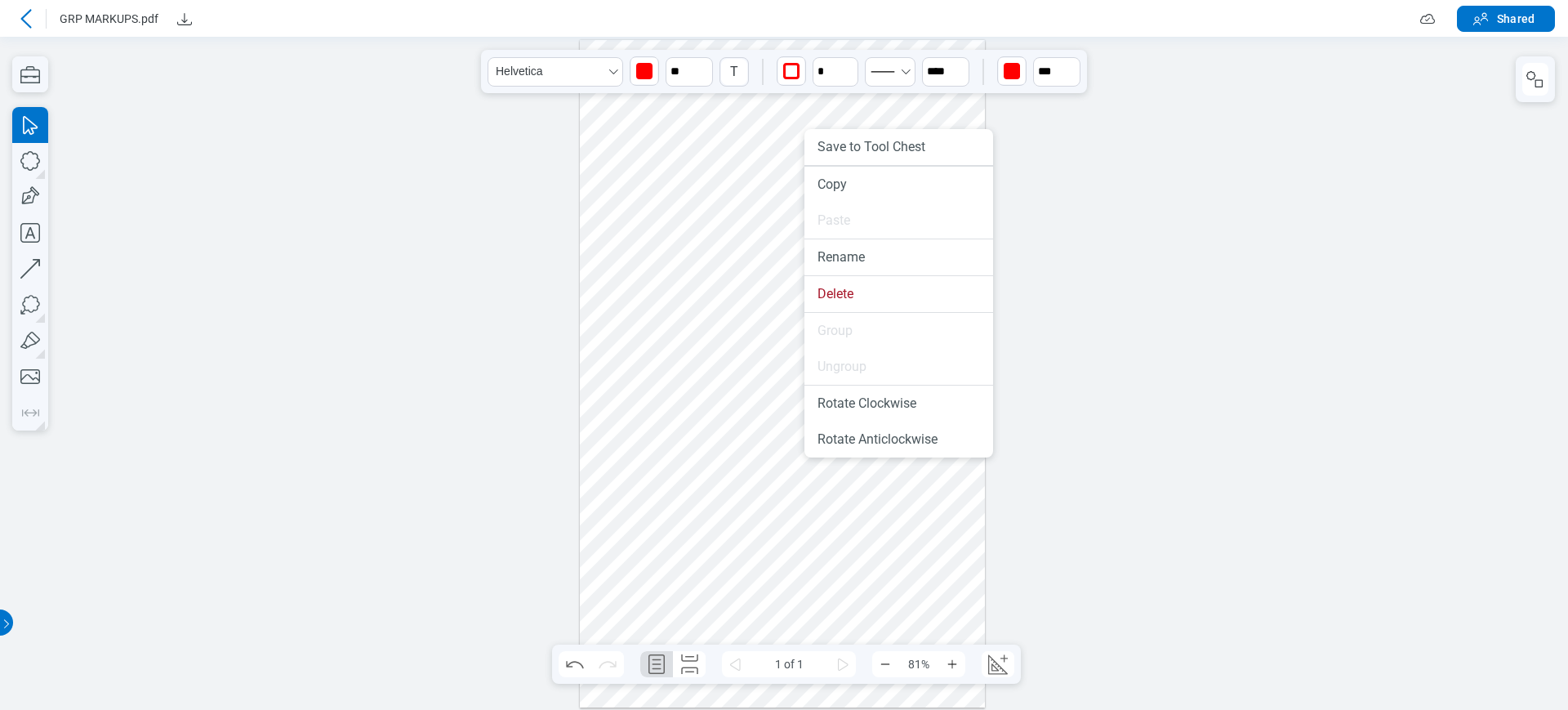
click at [1042, 180] on div at bounding box center [784, 373] width 1568 height 673
click at [824, 222] on div at bounding box center [782, 374] width 405 height 668
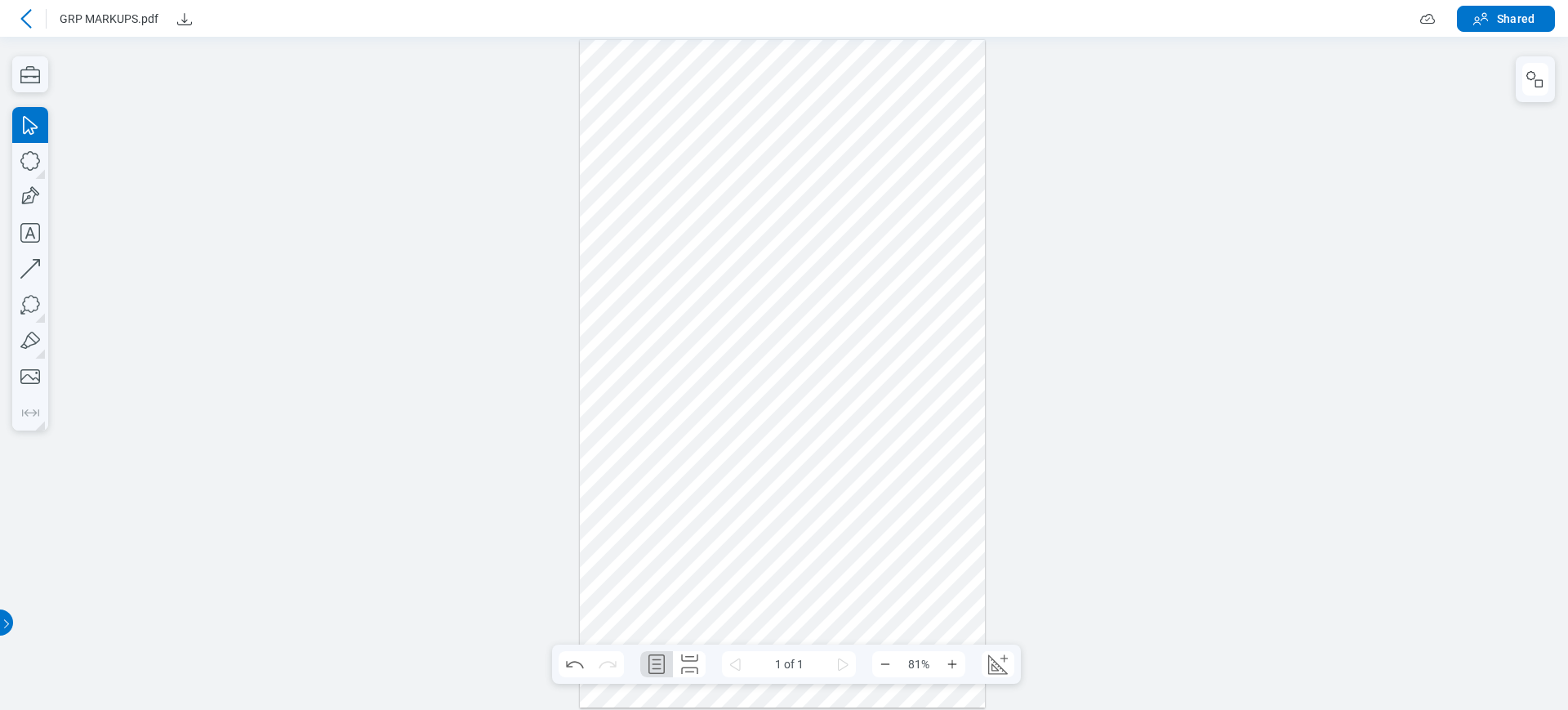
click at [811, 294] on div at bounding box center [782, 374] width 405 height 668
click at [716, 360] on div at bounding box center [782, 374] width 405 height 668
click at [25, 171] on icon "button" at bounding box center [30, 161] width 36 height 36
drag, startPoint x: 633, startPoint y: 149, endPoint x: 668, endPoint y: 209, distance: 69.5
click at [668, 209] on div at bounding box center [782, 374] width 405 height 668
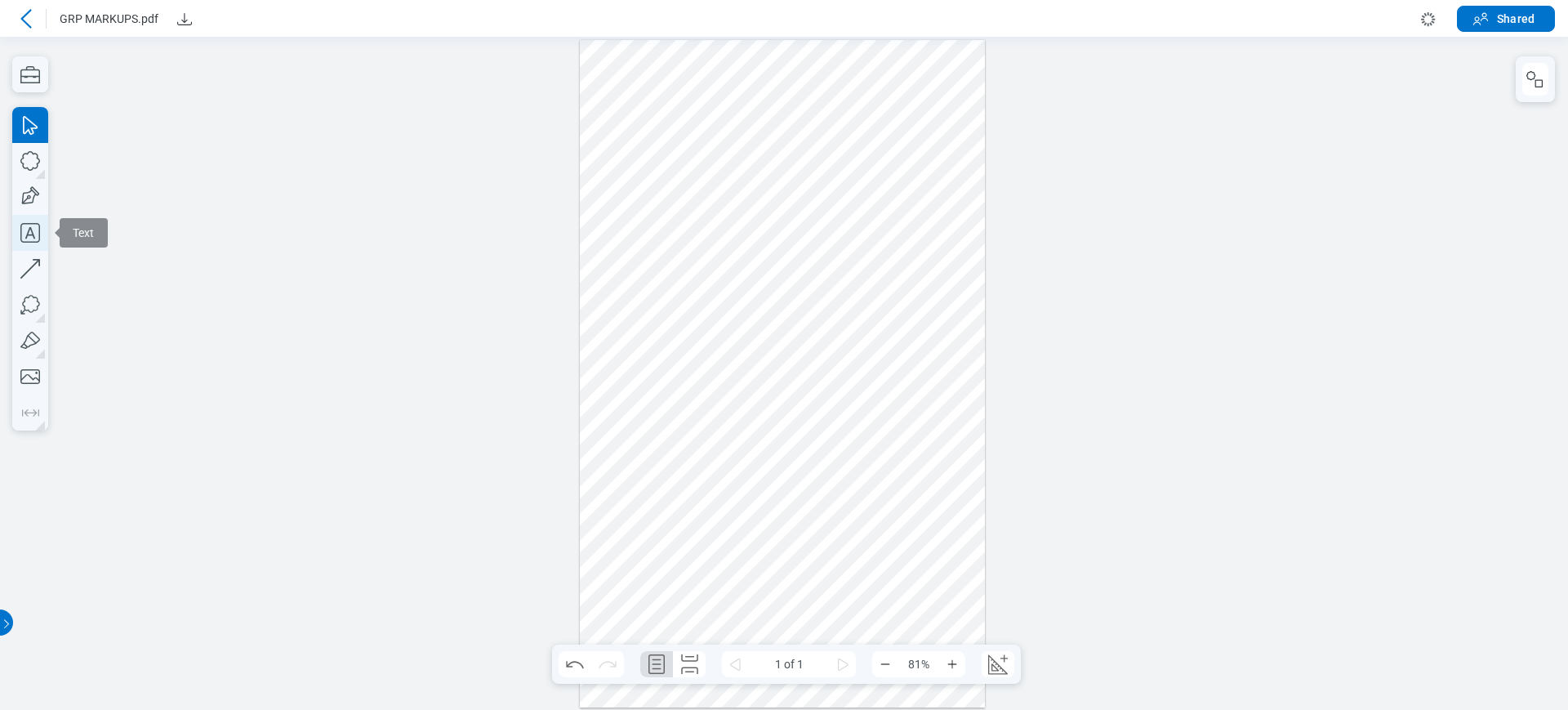
click at [21, 218] on icon "button" at bounding box center [30, 232] width 36 height 36
click at [620, 238] on div at bounding box center [782, 374] width 405 height 668
click at [691, 256] on div at bounding box center [782, 374] width 405 height 668
click at [658, 238] on div at bounding box center [782, 374] width 405 height 668
click at [641, 192] on div at bounding box center [782, 374] width 405 height 668
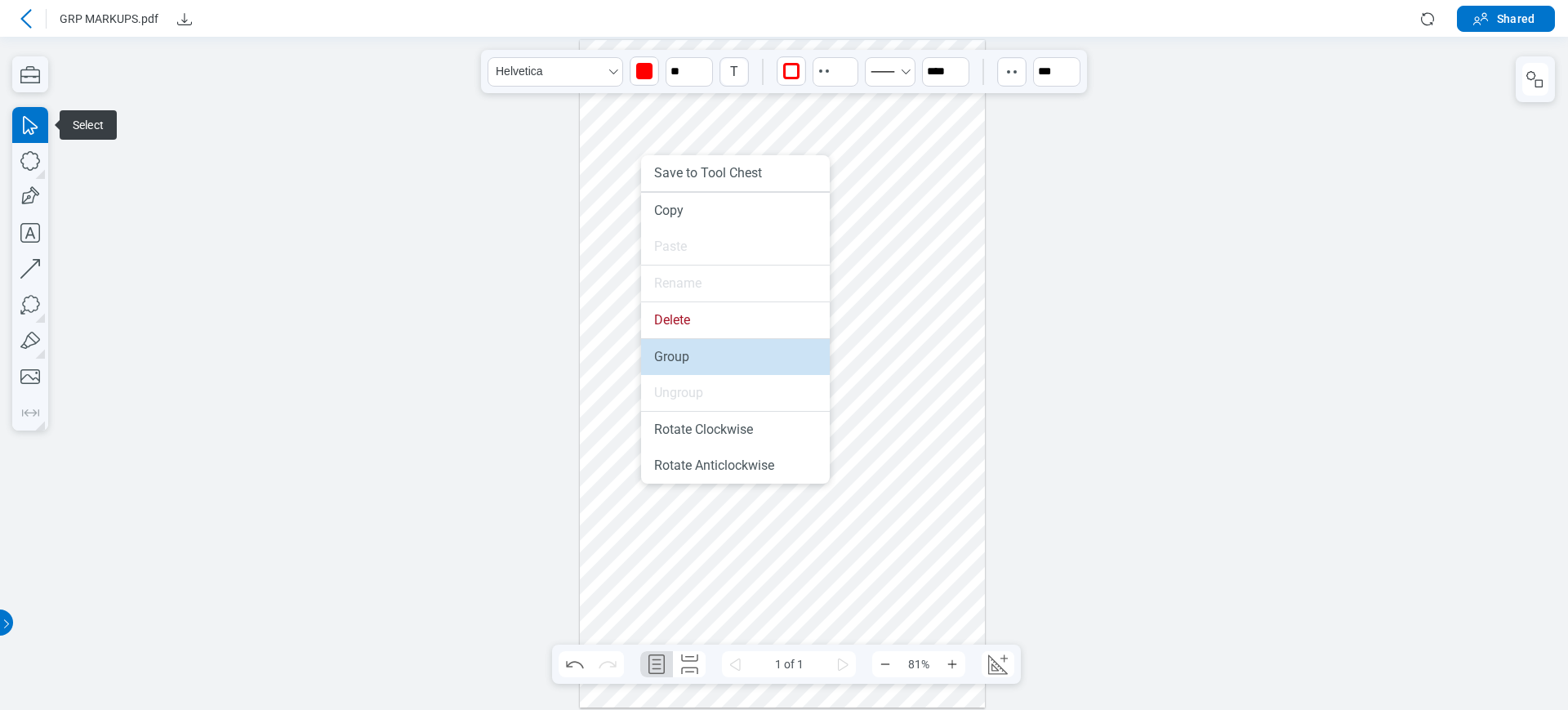
click at [678, 363] on li "Group" at bounding box center [735, 357] width 189 height 36
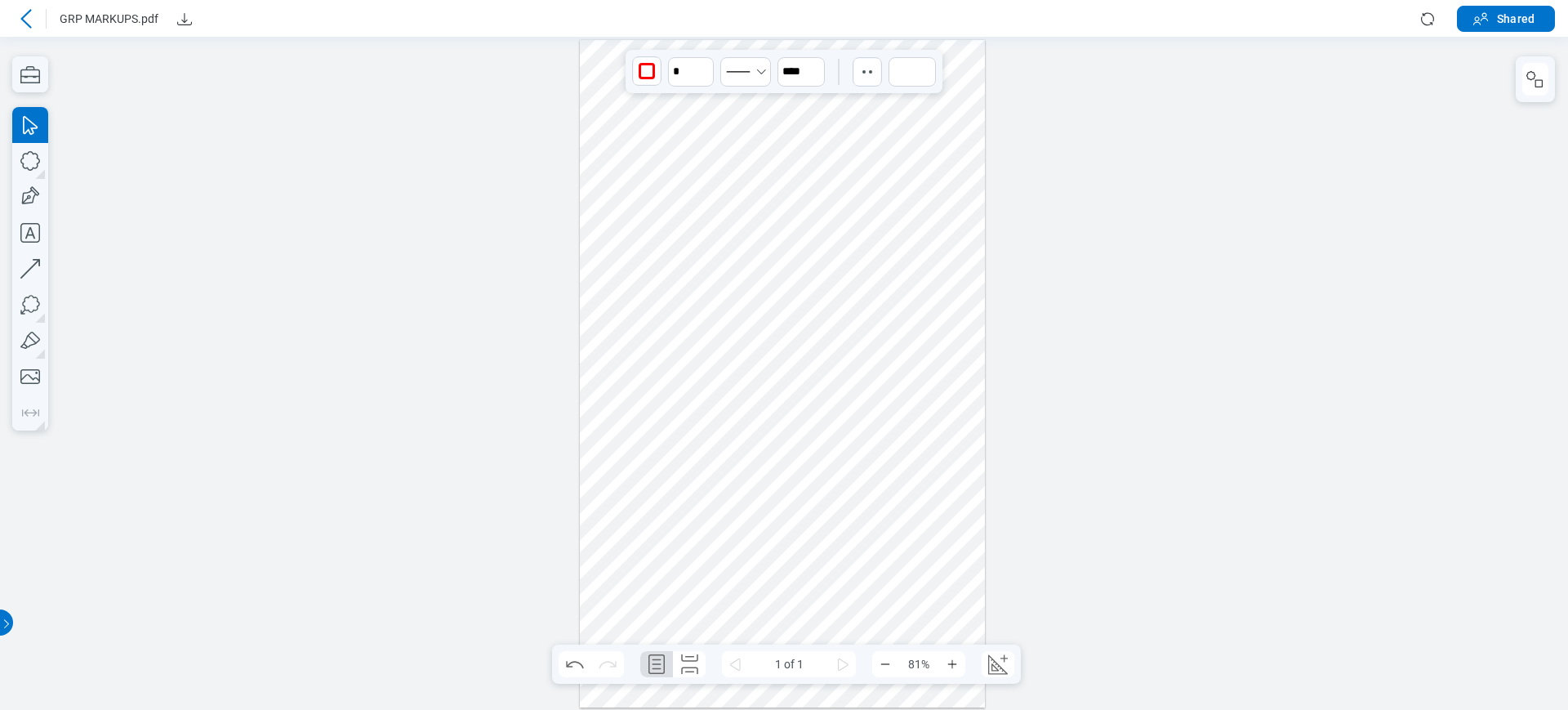
click at [674, 356] on div at bounding box center [782, 374] width 405 height 668
click at [642, 181] on div at bounding box center [782, 374] width 405 height 668
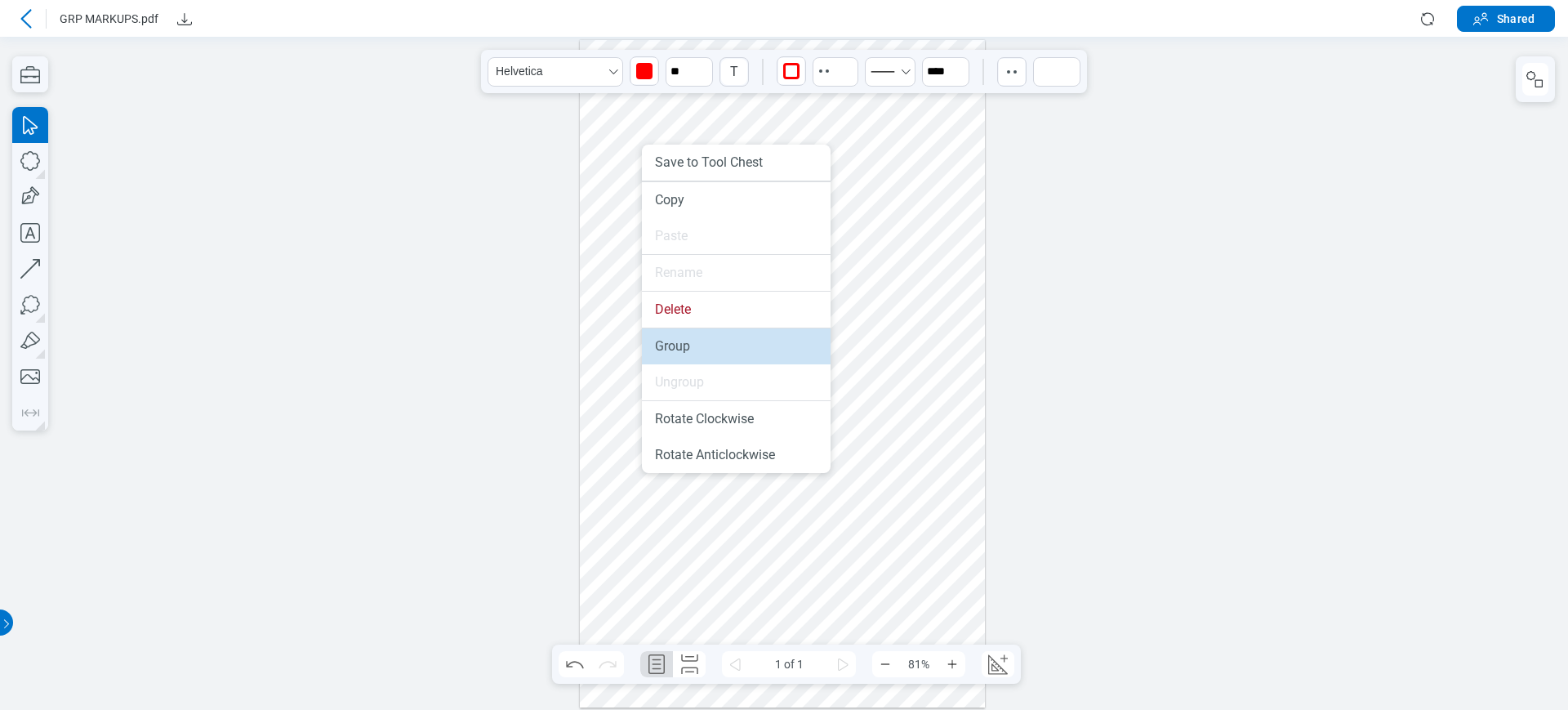
click at [692, 348] on li "Group" at bounding box center [736, 346] width 189 height 36
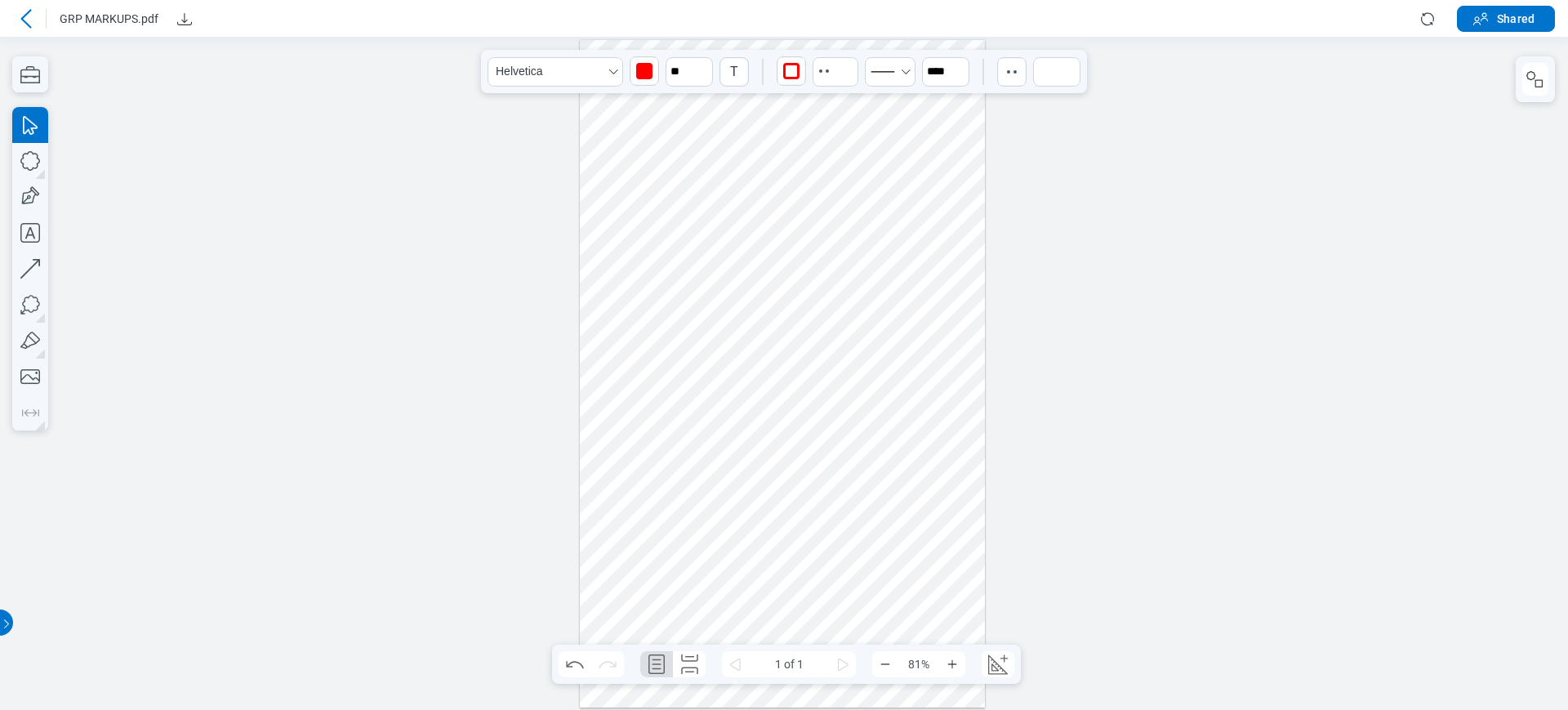
drag, startPoint x: 746, startPoint y: 139, endPoint x: 684, endPoint y: 253, distance: 129.8
click at [684, 253] on div at bounding box center [782, 374] width 405 height 668
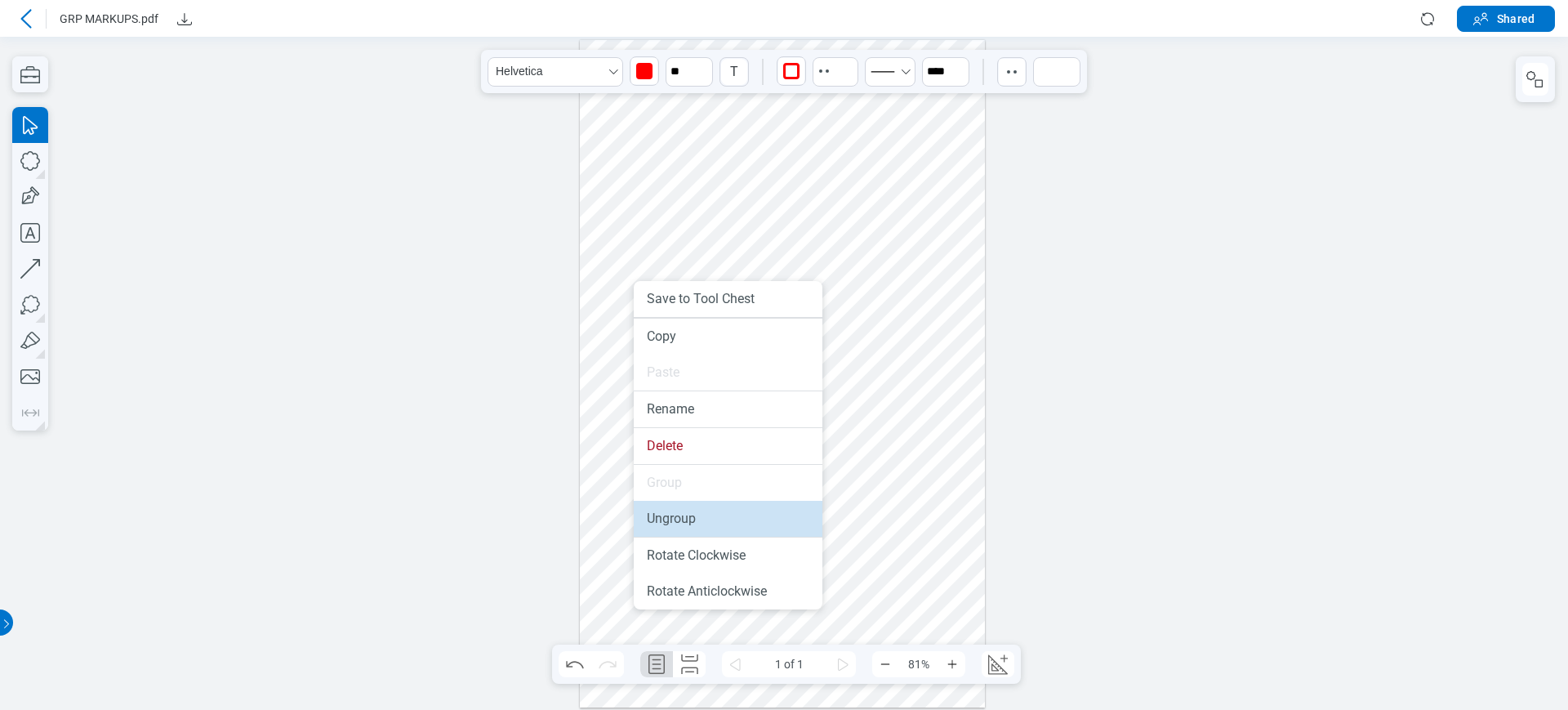
click at [674, 510] on li "Ungroup" at bounding box center [729, 518] width 189 height 36
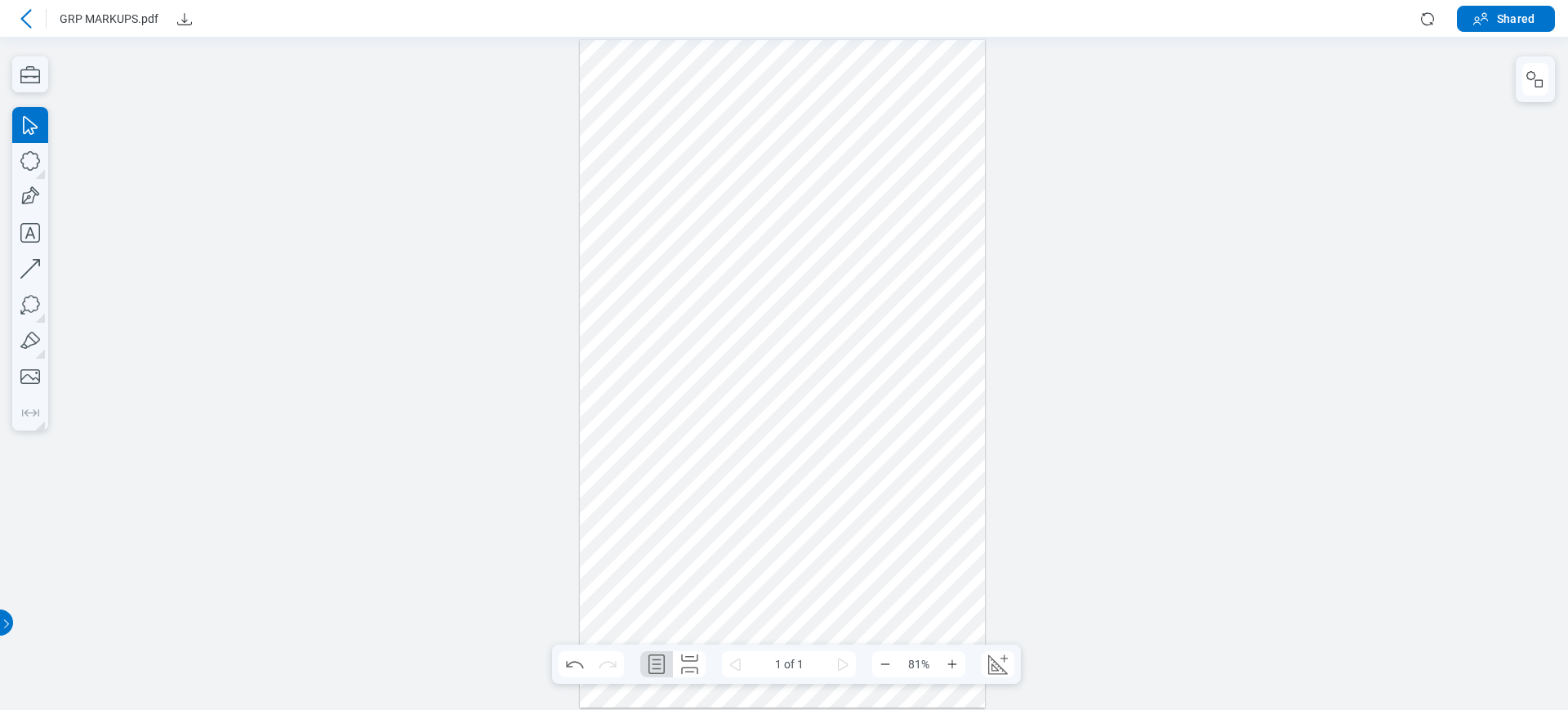
drag, startPoint x: 659, startPoint y: 482, endPoint x: 661, endPoint y: 513, distance: 31.1
click at [661, 513] on div at bounding box center [782, 374] width 405 height 668
drag, startPoint x: 660, startPoint y: 459, endPoint x: 695, endPoint y: 398, distance: 70.3
click at [715, 451] on div at bounding box center [782, 374] width 405 height 668
click at [644, 315] on div at bounding box center [782, 374] width 405 height 668
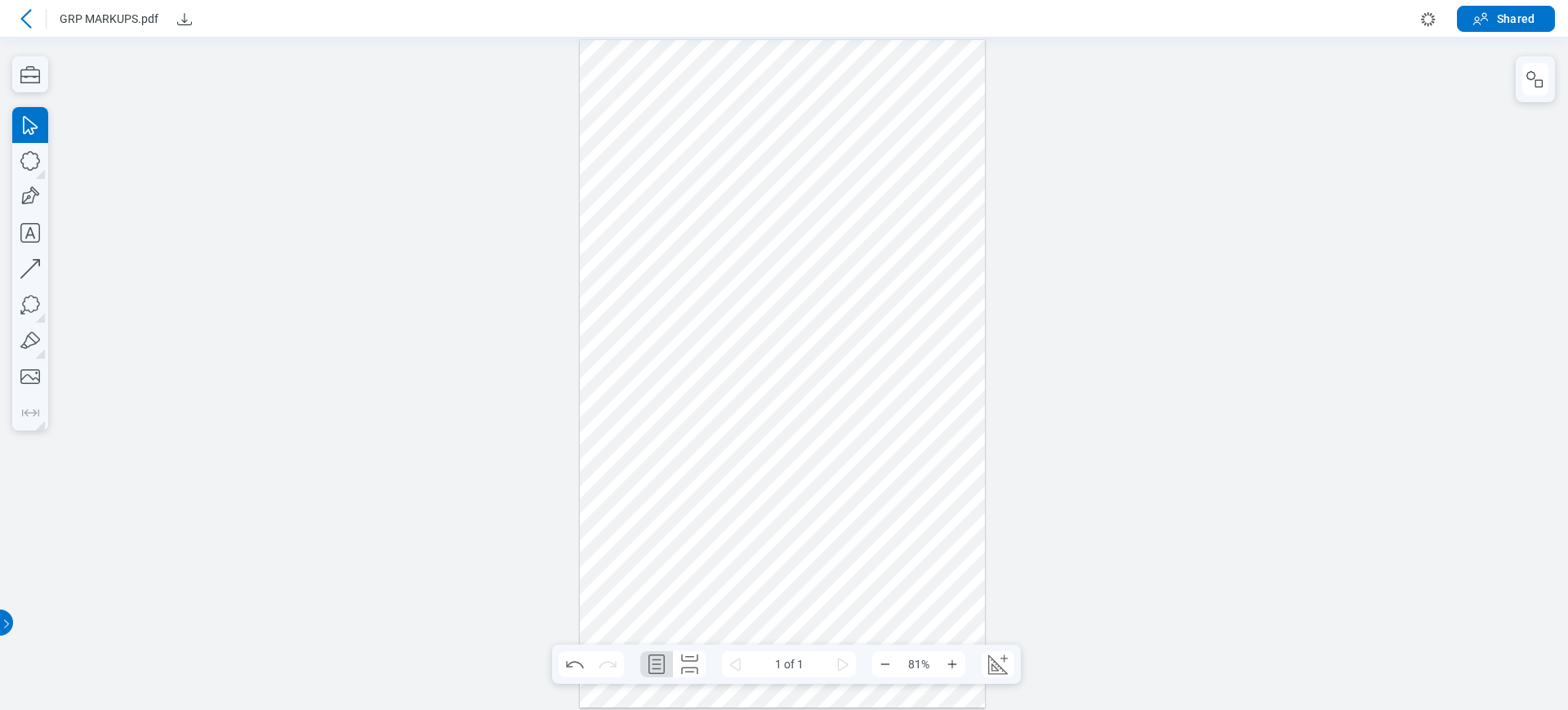
drag, startPoint x: 644, startPoint y: 315, endPoint x: 627, endPoint y: 388, distance: 75.0
click at [627, 388] on div at bounding box center [782, 374] width 405 height 668
drag, startPoint x: 931, startPoint y: 550, endPoint x: 600, endPoint y: 149, distance: 520.0
click at [610, 152] on div at bounding box center [782, 374] width 405 height 668
drag, startPoint x: 841, startPoint y: 243, endPoint x: 842, endPoint y: 253, distance: 10.0
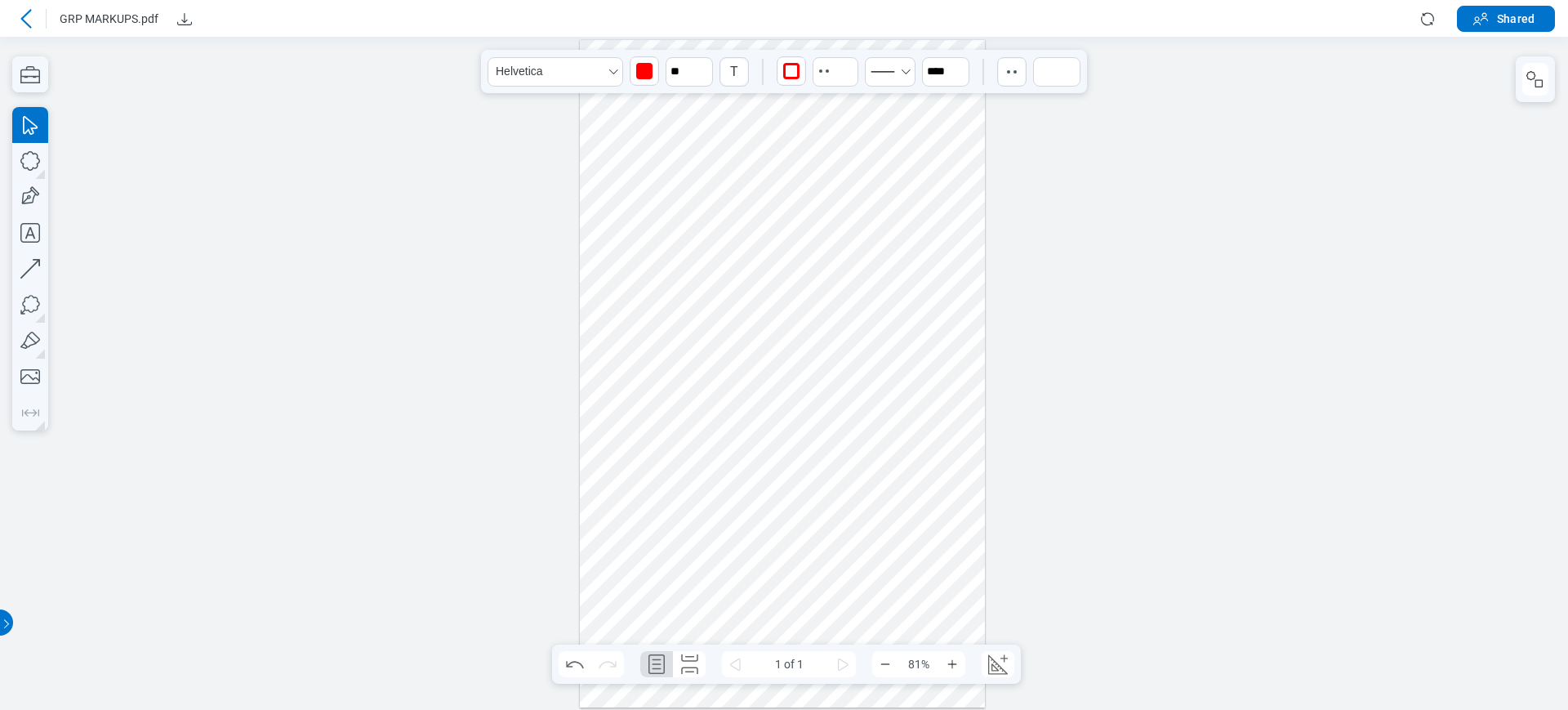
click at [842, 242] on div at bounding box center [782, 374] width 405 height 668
click at [38, 158] on icon "button" at bounding box center [30, 160] width 20 height 20
drag, startPoint x: 614, startPoint y: 176, endPoint x: 674, endPoint y: 227, distance: 78.7
click at [684, 235] on div at bounding box center [782, 374] width 405 height 668
click at [19, 190] on icon "button" at bounding box center [30, 197] width 36 height 36
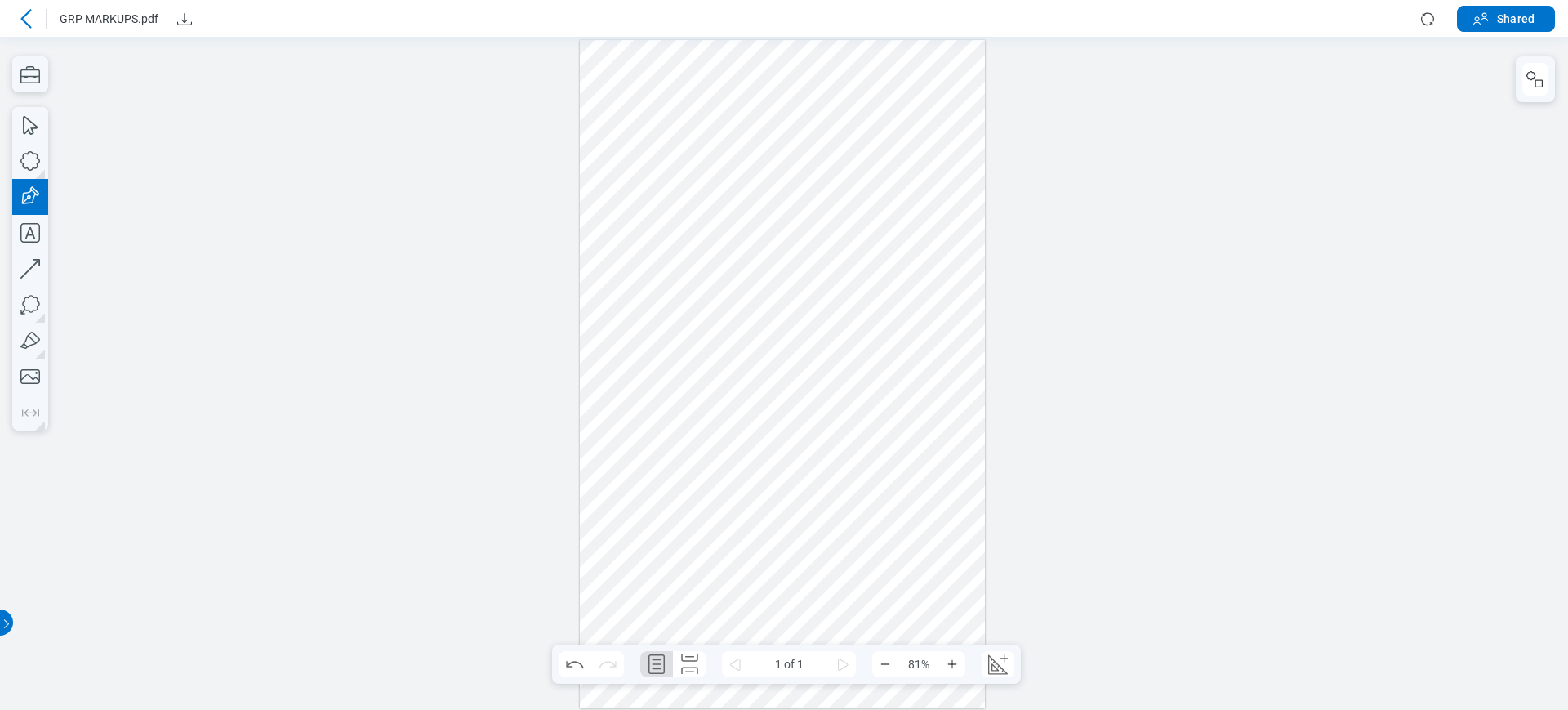
drag, startPoint x: 709, startPoint y: 168, endPoint x: 760, endPoint y: 232, distance: 81.8
click at [760, 232] on div at bounding box center [782, 374] width 405 height 668
click at [48, 163] on icon "button" at bounding box center [30, 161] width 36 height 36
drag, startPoint x: 786, startPoint y: 149, endPoint x: 820, endPoint y: 249, distance: 105.6
click at [820, 249] on div at bounding box center [782, 374] width 405 height 668
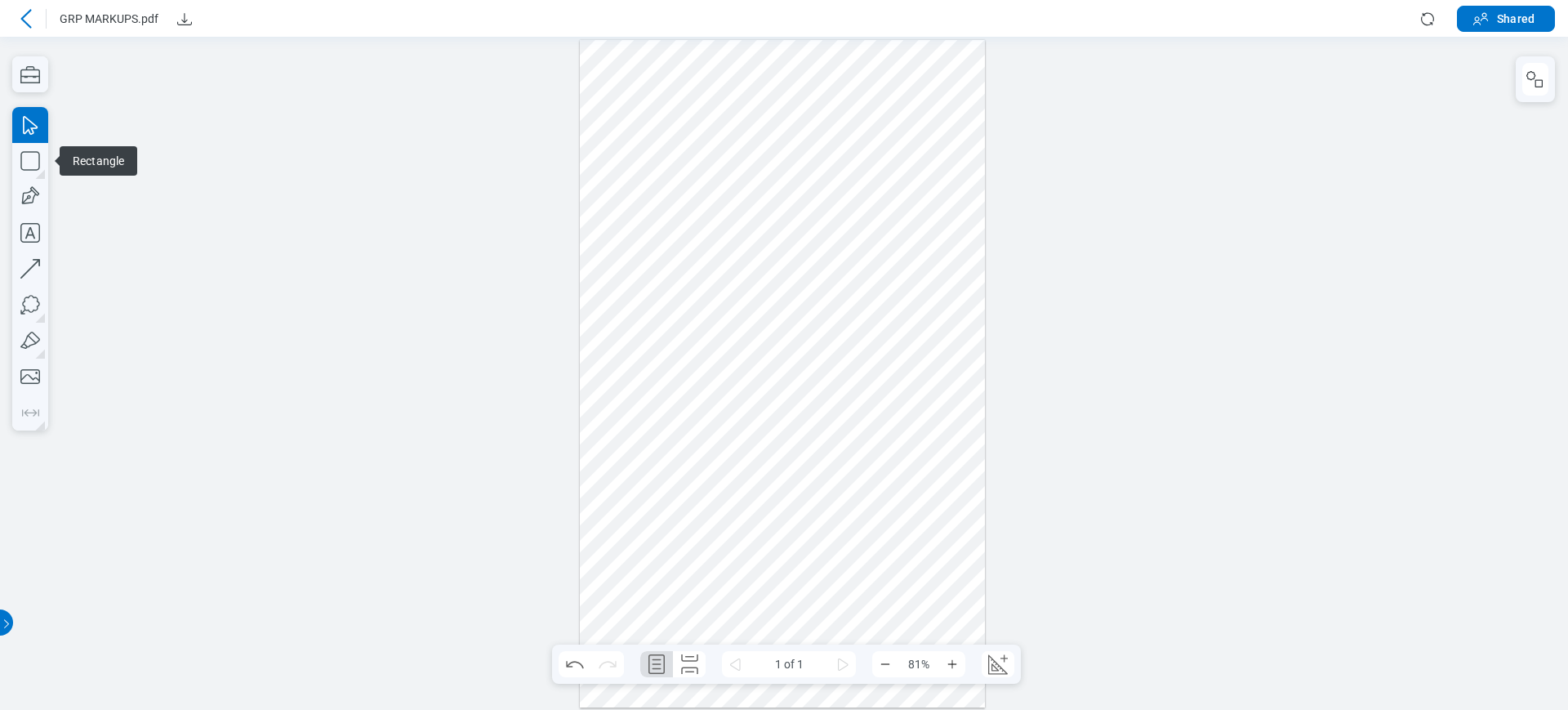
drag, startPoint x: 15, startPoint y: 171, endPoint x: 24, endPoint y: 201, distance: 31.3
click at [19, 171] on div at bounding box center [784, 373] width 1568 height 673
click at [24, 164] on icon "button" at bounding box center [30, 161] width 36 height 36
drag, startPoint x: 667, startPoint y: 281, endPoint x: 714, endPoint y: 345, distance: 79.4
click at [714, 345] on div at bounding box center [782, 374] width 405 height 668
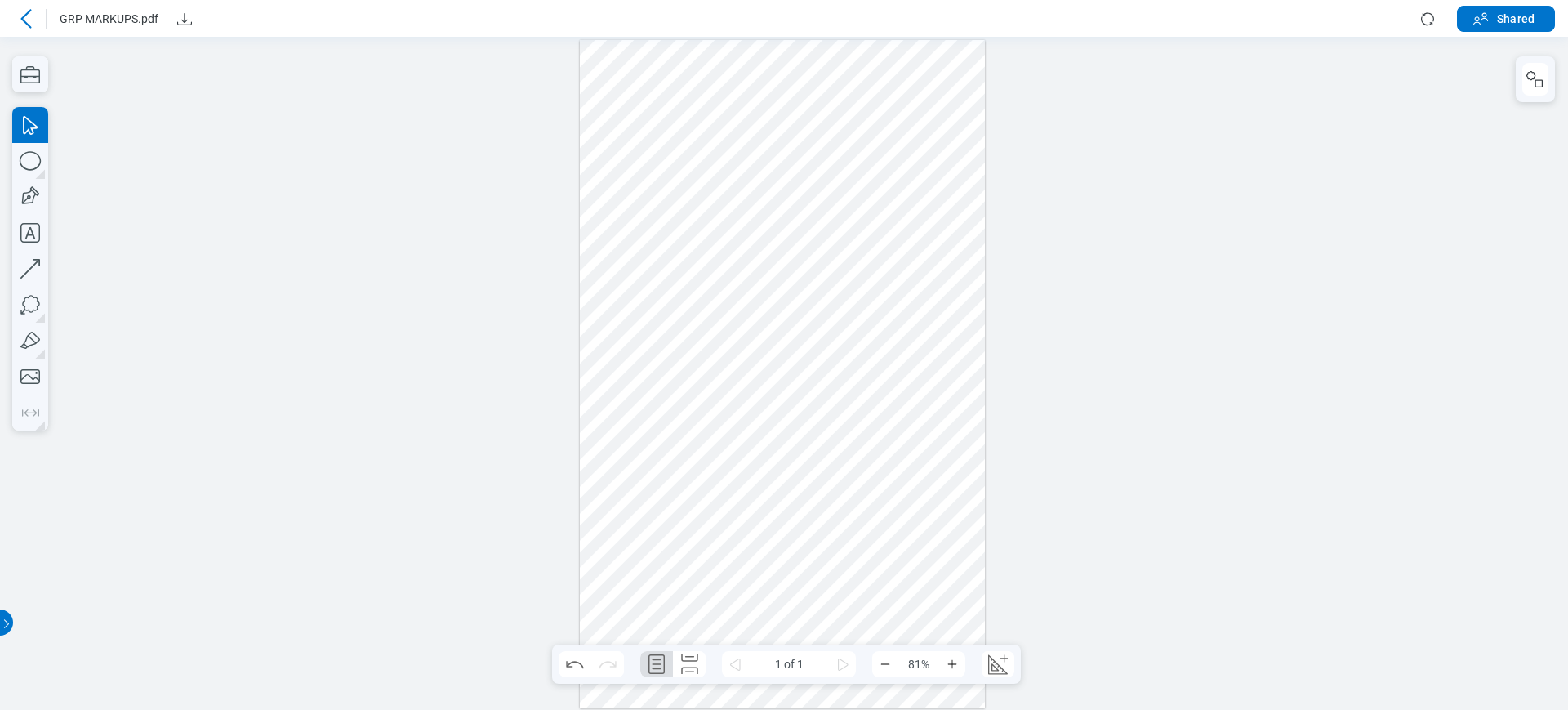
drag, startPoint x: 718, startPoint y: 318, endPoint x: 697, endPoint y: 311, distance: 22.1
click at [715, 314] on div at bounding box center [782, 374] width 405 height 668
click at [697, 311] on div at bounding box center [782, 374] width 405 height 668
click at [637, 217] on div at bounding box center [782, 374] width 405 height 668
click at [738, 203] on div at bounding box center [782, 374] width 405 height 668
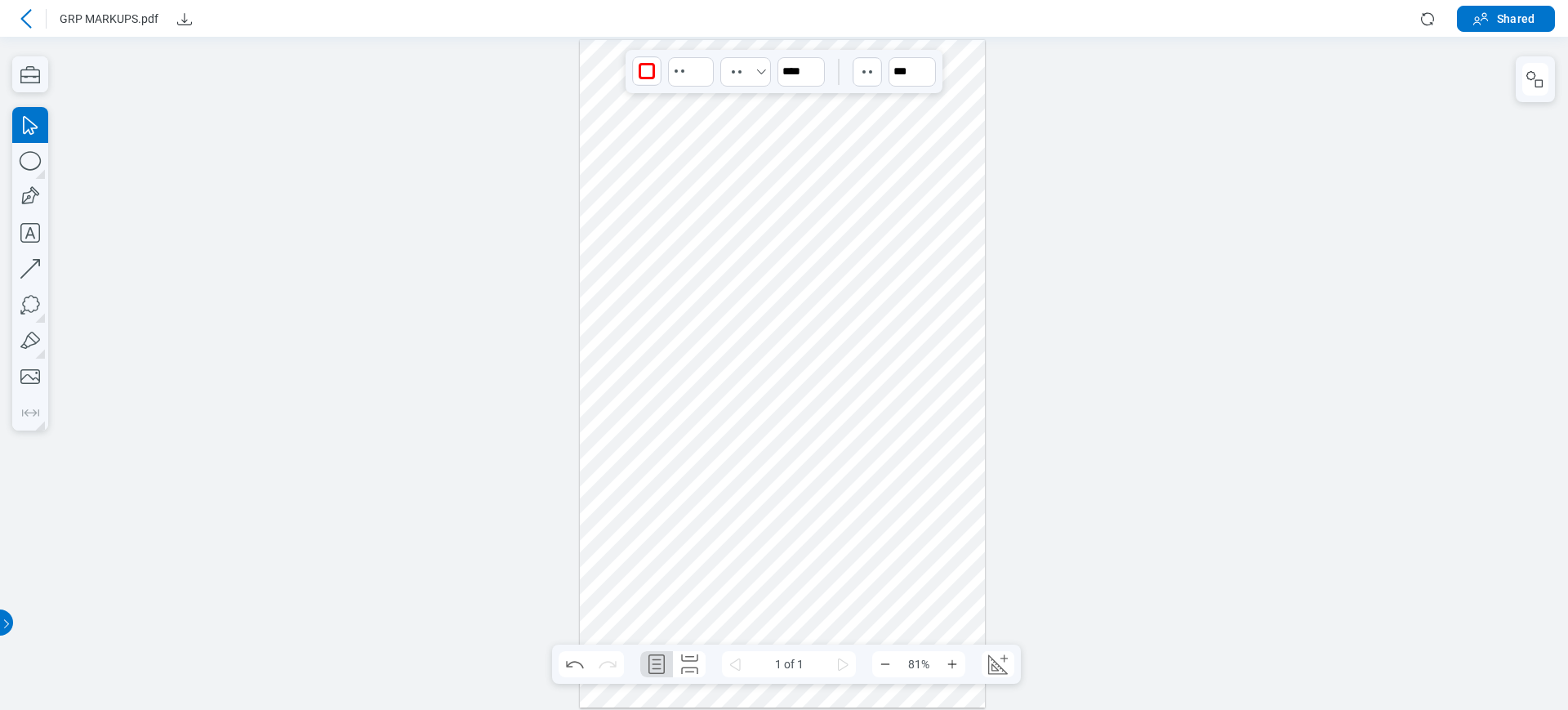
click at [787, 192] on div at bounding box center [782, 374] width 405 height 668
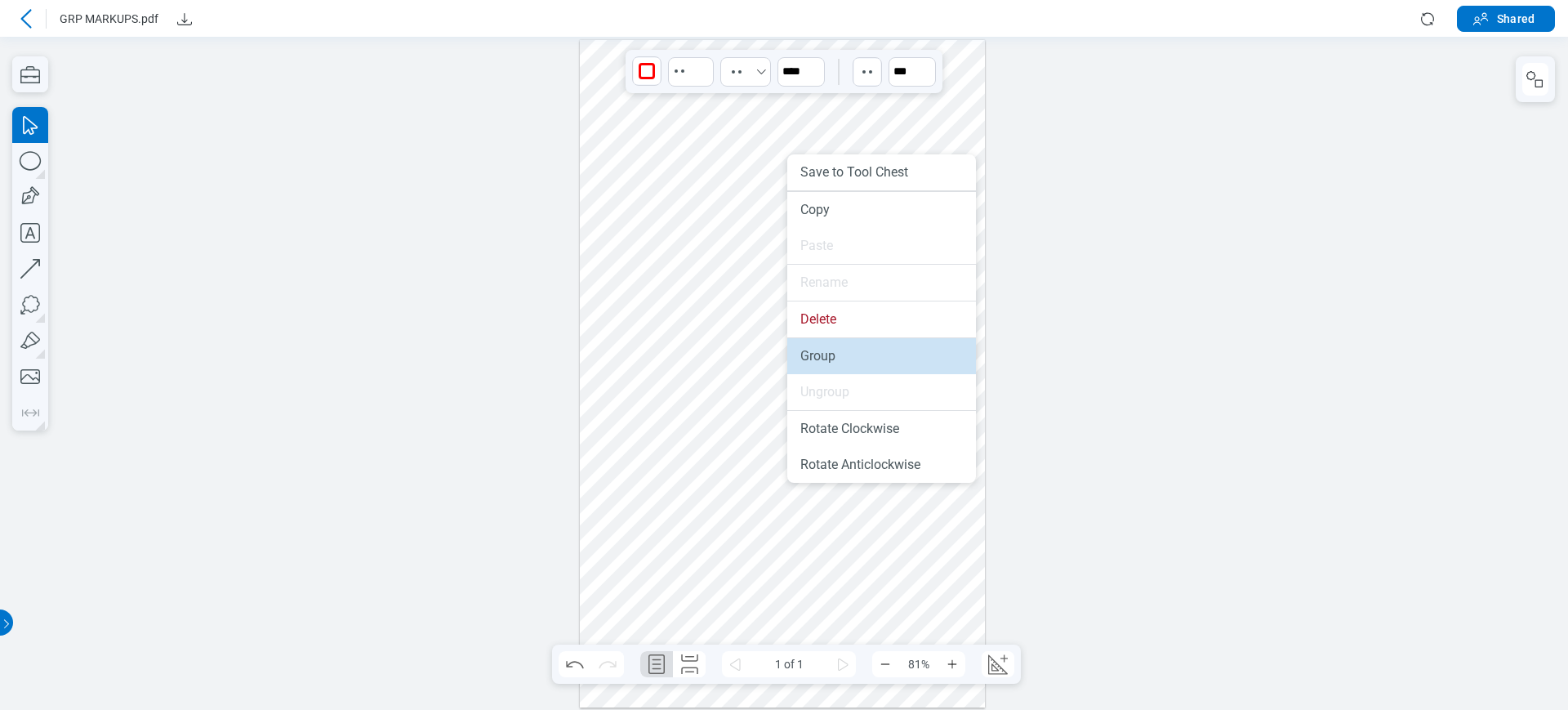
click at [852, 367] on li "Group" at bounding box center [882, 356] width 189 height 36
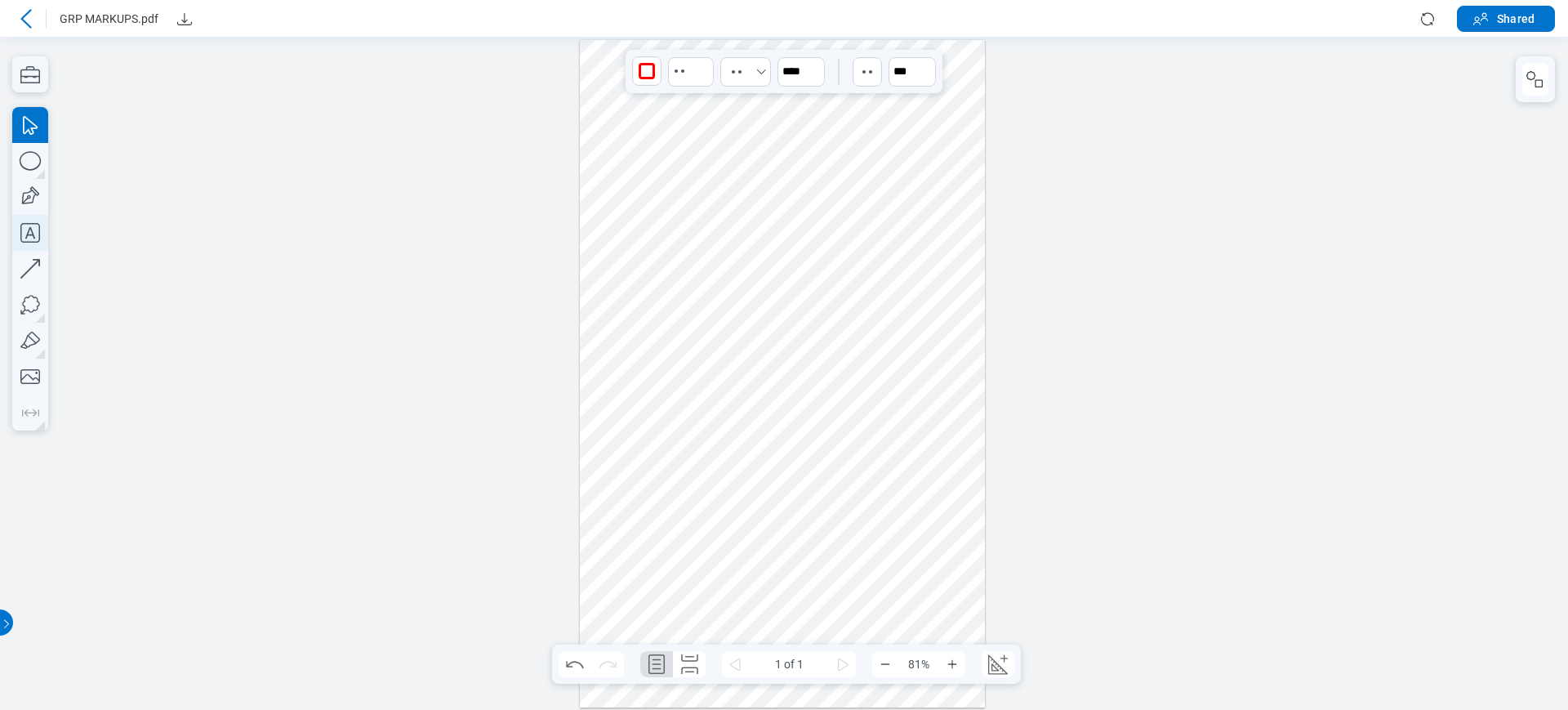
click at [33, 232] on icon "button" at bounding box center [30, 232] width 36 height 36
click at [615, 422] on div at bounding box center [782, 374] width 405 height 668
drag, startPoint x: 658, startPoint y: 473, endPoint x: 80, endPoint y: 347, distance: 591.6
click at [646, 481] on div at bounding box center [782, 374] width 405 height 668
click at [34, 306] on icon "button" at bounding box center [30, 305] width 36 height 36
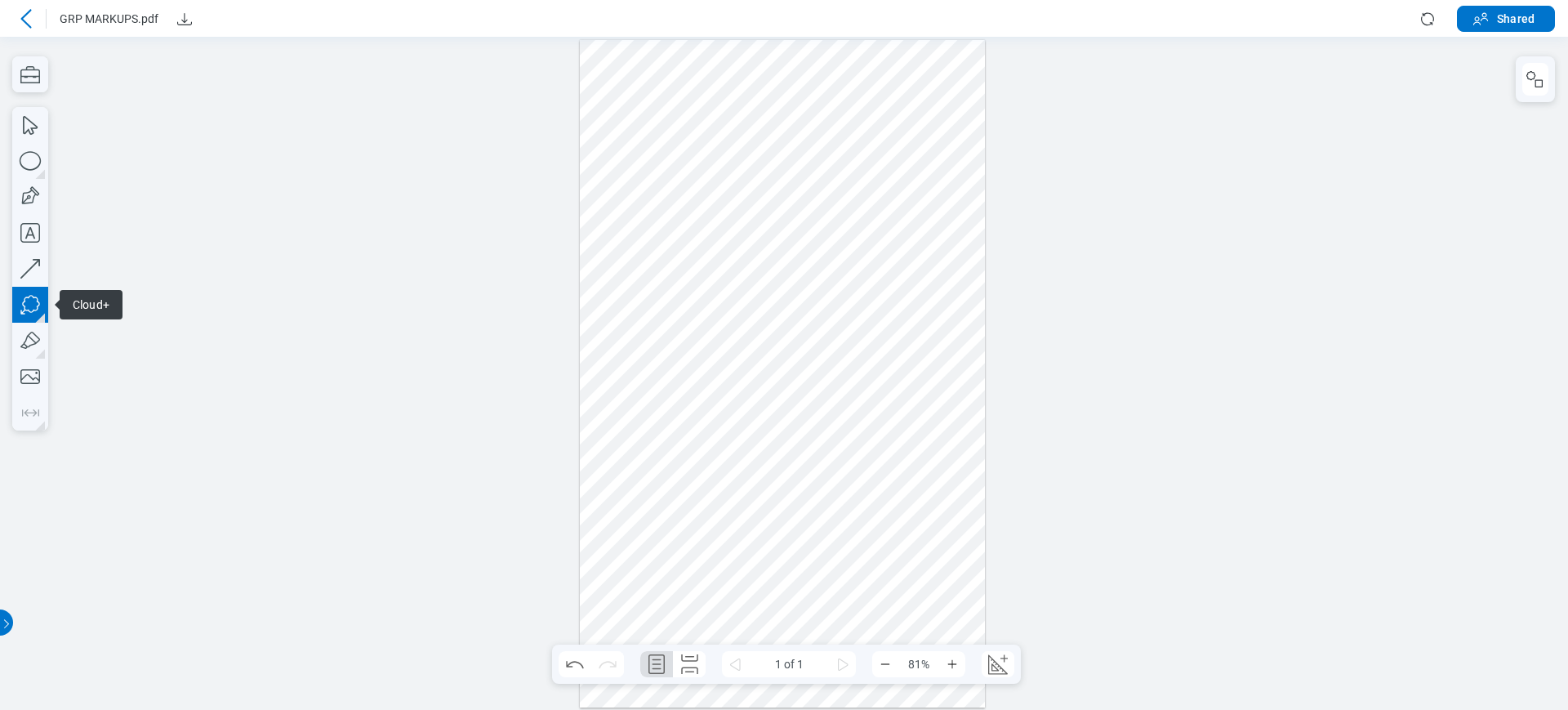
click at [37, 306] on icon "button" at bounding box center [30, 305] width 36 height 36
drag, startPoint x: 689, startPoint y: 383, endPoint x: 714, endPoint y: 409, distance: 36.1
click at [714, 409] on div at bounding box center [782, 374] width 405 height 668
click at [733, 436] on div at bounding box center [782, 374] width 405 height 668
click at [19, 189] on icon "button" at bounding box center [30, 197] width 36 height 36
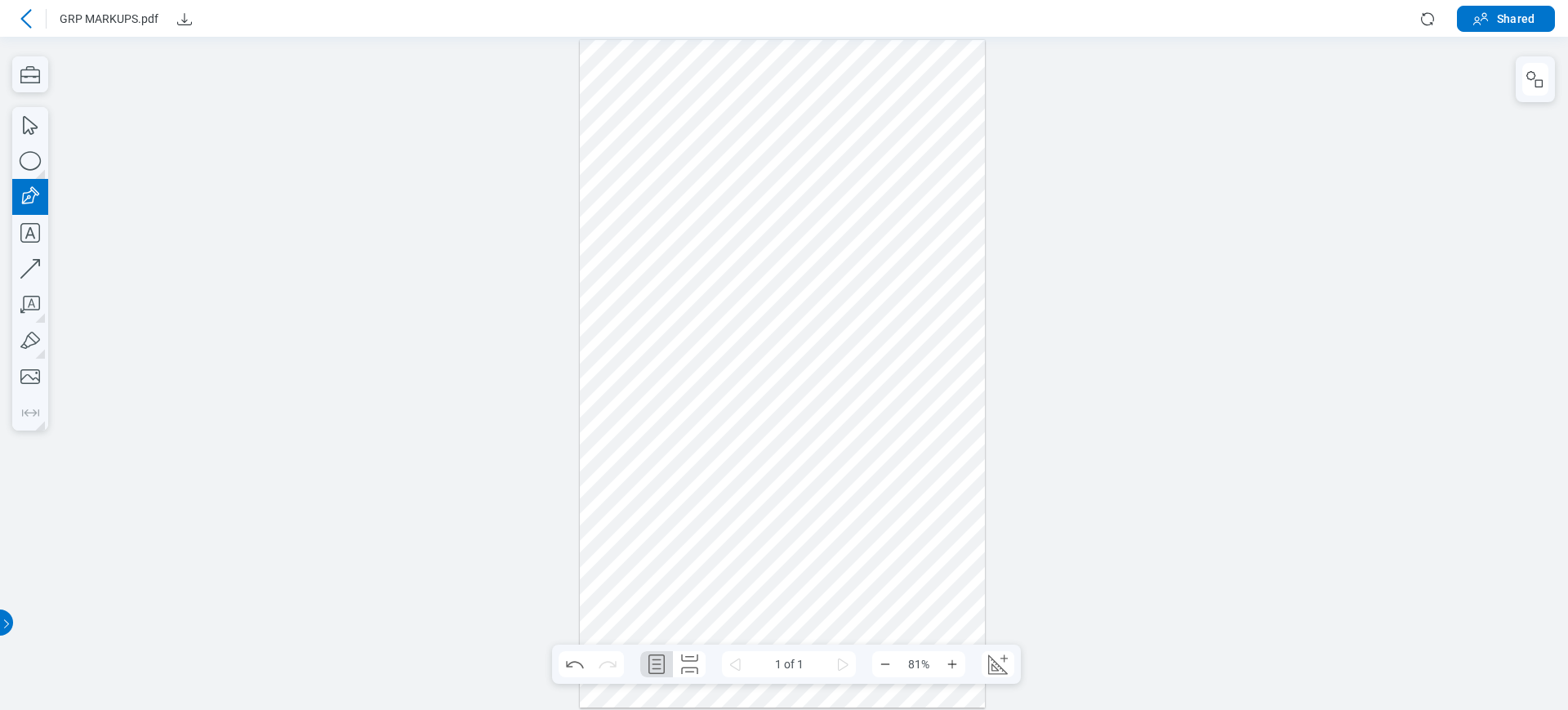
drag, startPoint x: 672, startPoint y: 440, endPoint x: 728, endPoint y: 484, distance: 71.2
click at [736, 491] on div at bounding box center [782, 374] width 405 height 668
click at [654, 422] on div at bounding box center [782, 374] width 405 height 668
drag, startPoint x: 713, startPoint y: 452, endPoint x: 726, endPoint y: 441, distance: 17.0
click at [714, 452] on div at bounding box center [782, 374] width 405 height 668
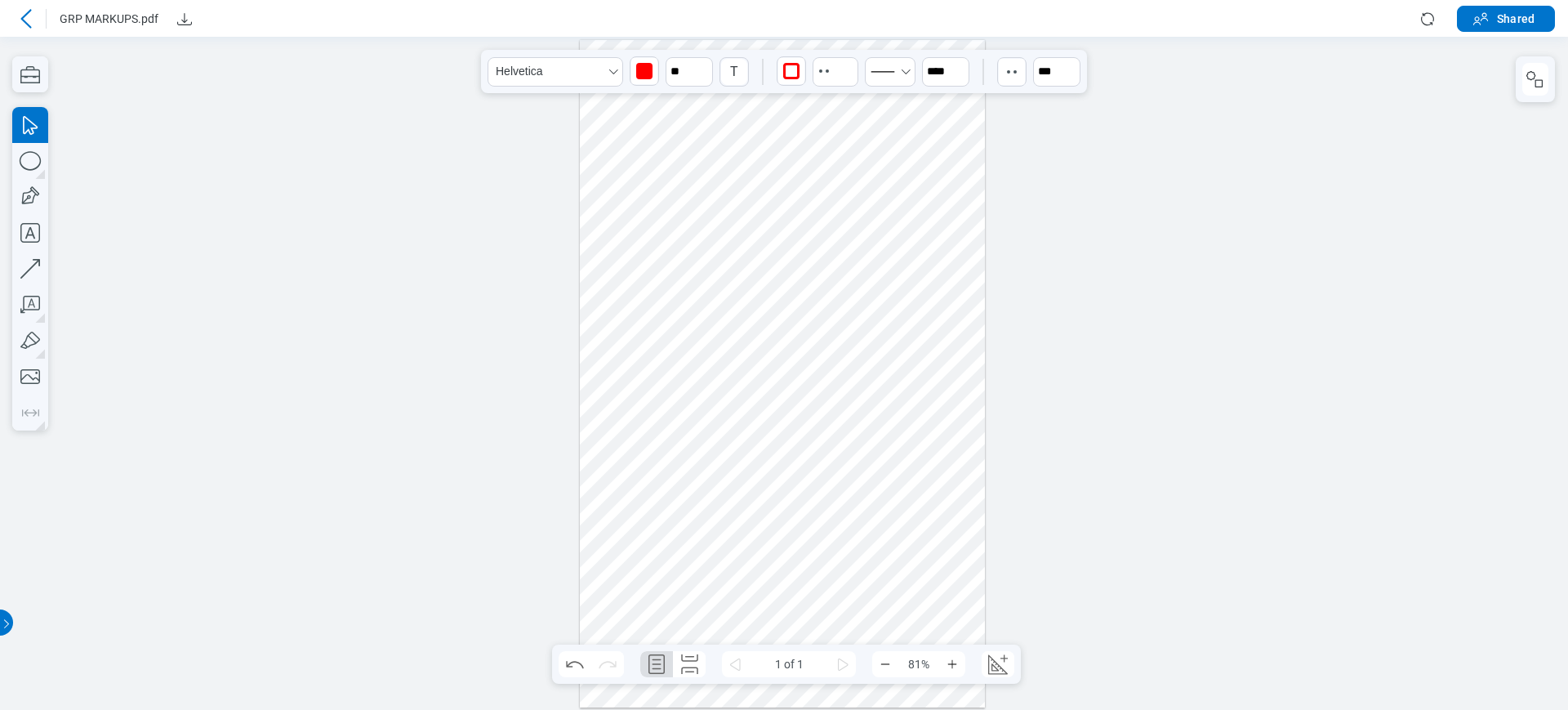
click at [740, 415] on div at bounding box center [782, 374] width 405 height 668
click at [777, 580] on li "Group" at bounding box center [834, 580] width 189 height 36
click at [30, 197] on icon "button" at bounding box center [29, 198] width 24 height 24
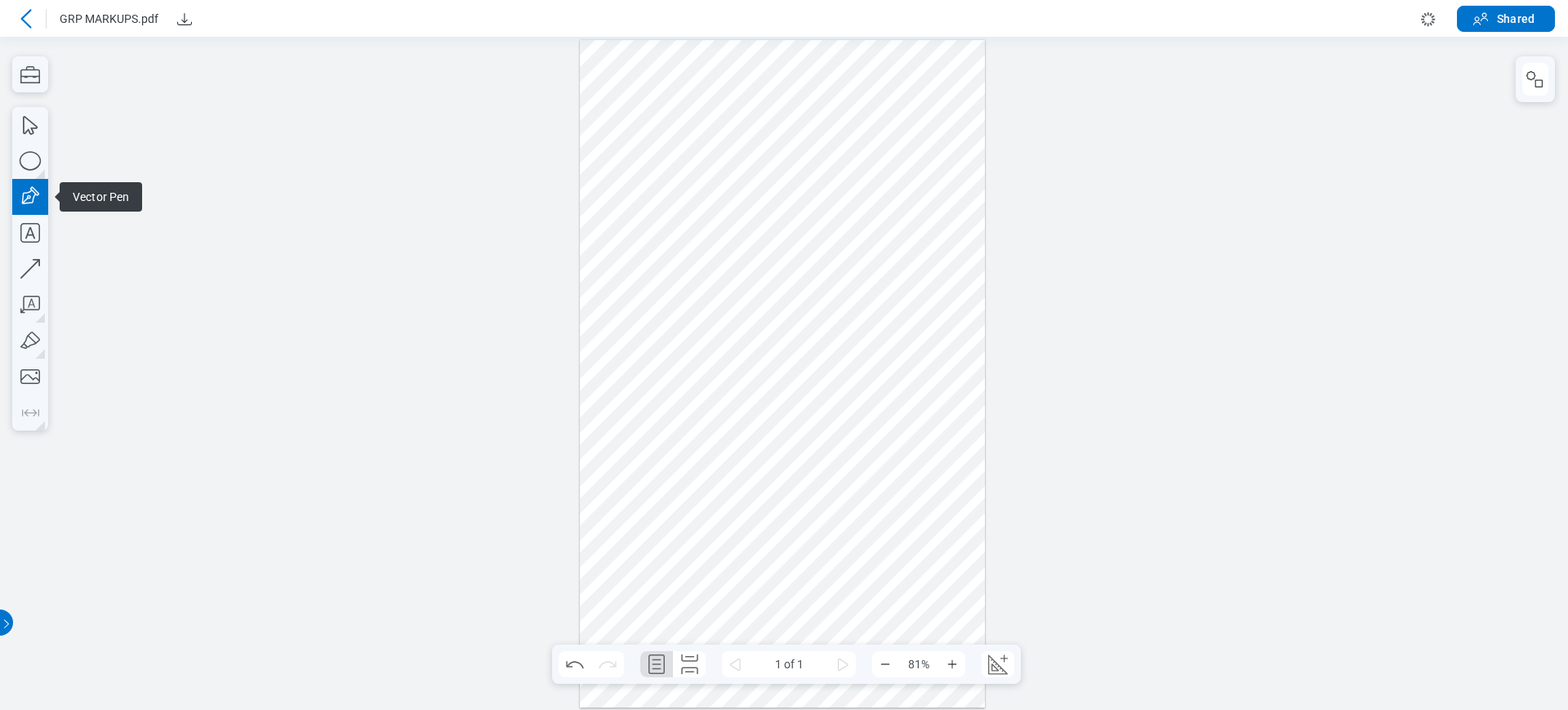
click at [875, 370] on div at bounding box center [782, 374] width 405 height 668
drag, startPoint x: 863, startPoint y: 310, endPoint x: 940, endPoint y: 314, distance: 77.1
click at [869, 308] on div at bounding box center [782, 374] width 405 height 668
click at [942, 314] on div at bounding box center [782, 374] width 405 height 668
click at [936, 369] on div at bounding box center [782, 374] width 405 height 668
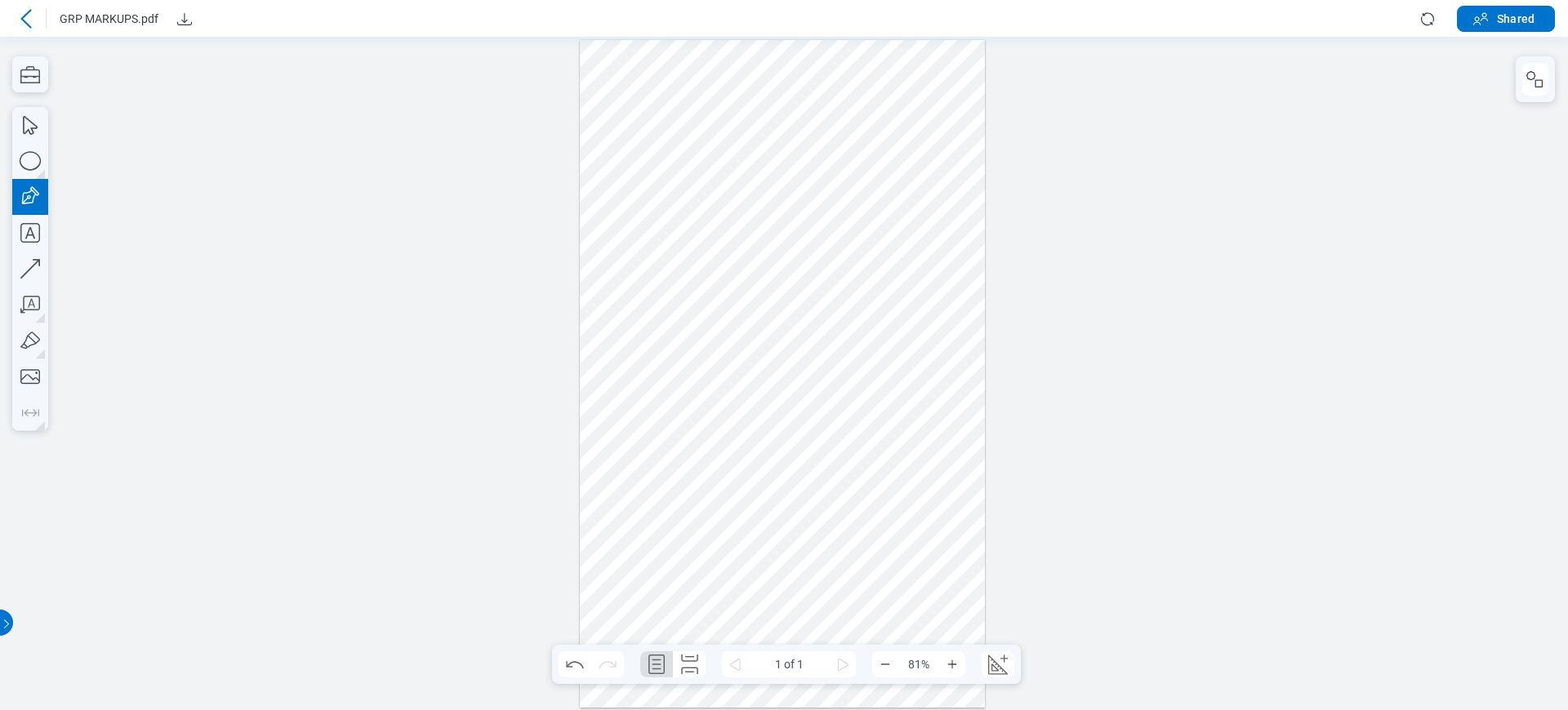
click at [936, 369] on div at bounding box center [782, 374] width 405 height 668
click at [35, 157] on icon "button" at bounding box center [30, 161] width 36 height 36
drag, startPoint x: 867, startPoint y: 413, endPoint x: 952, endPoint y: 455, distance: 94.8
click at [957, 458] on div at bounding box center [782, 374] width 405 height 668
click at [868, 332] on div at bounding box center [782, 374] width 405 height 668
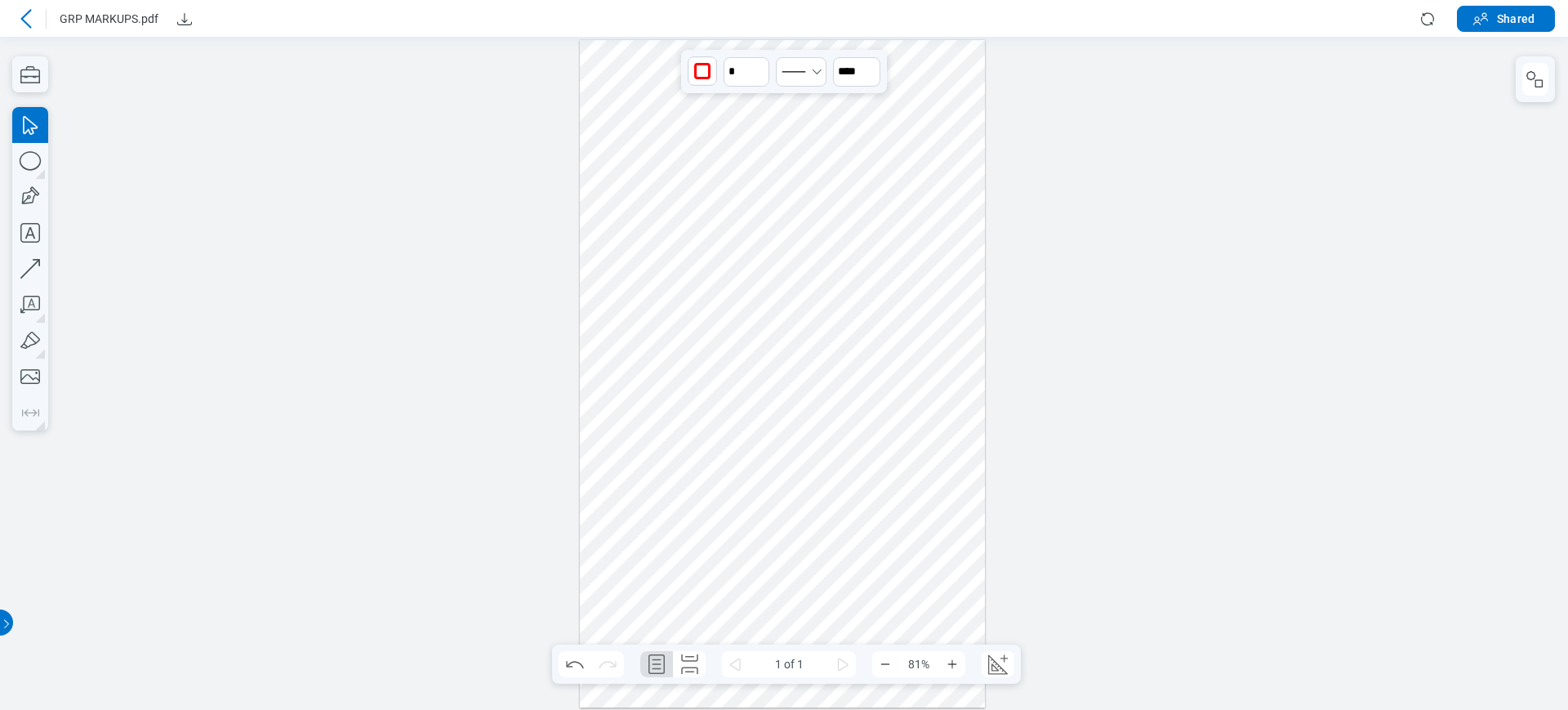
click at [872, 332] on div at bounding box center [782, 374] width 405 height 668
click at [897, 426] on div at bounding box center [782, 374] width 405 height 668
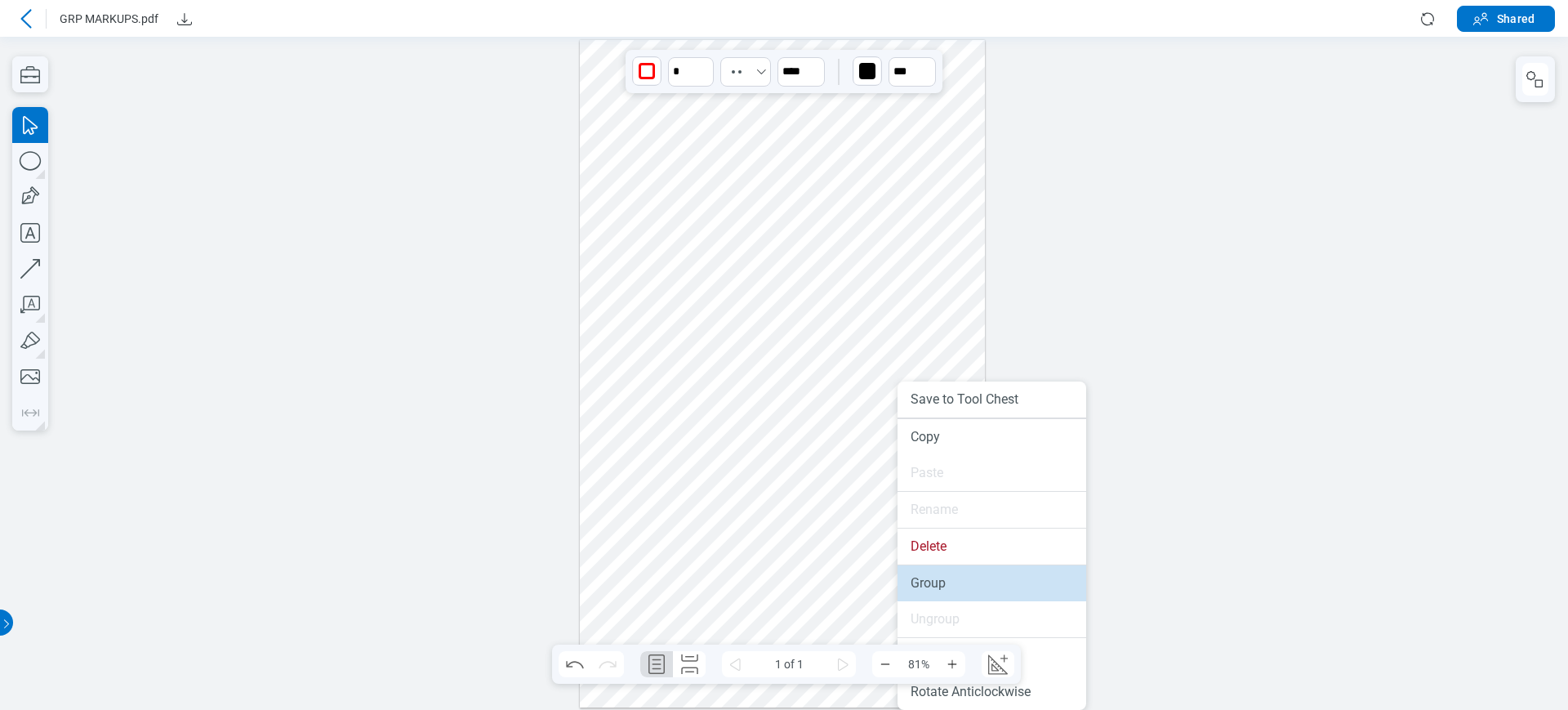
click at [929, 570] on li "Group" at bounding box center [992, 583] width 189 height 36
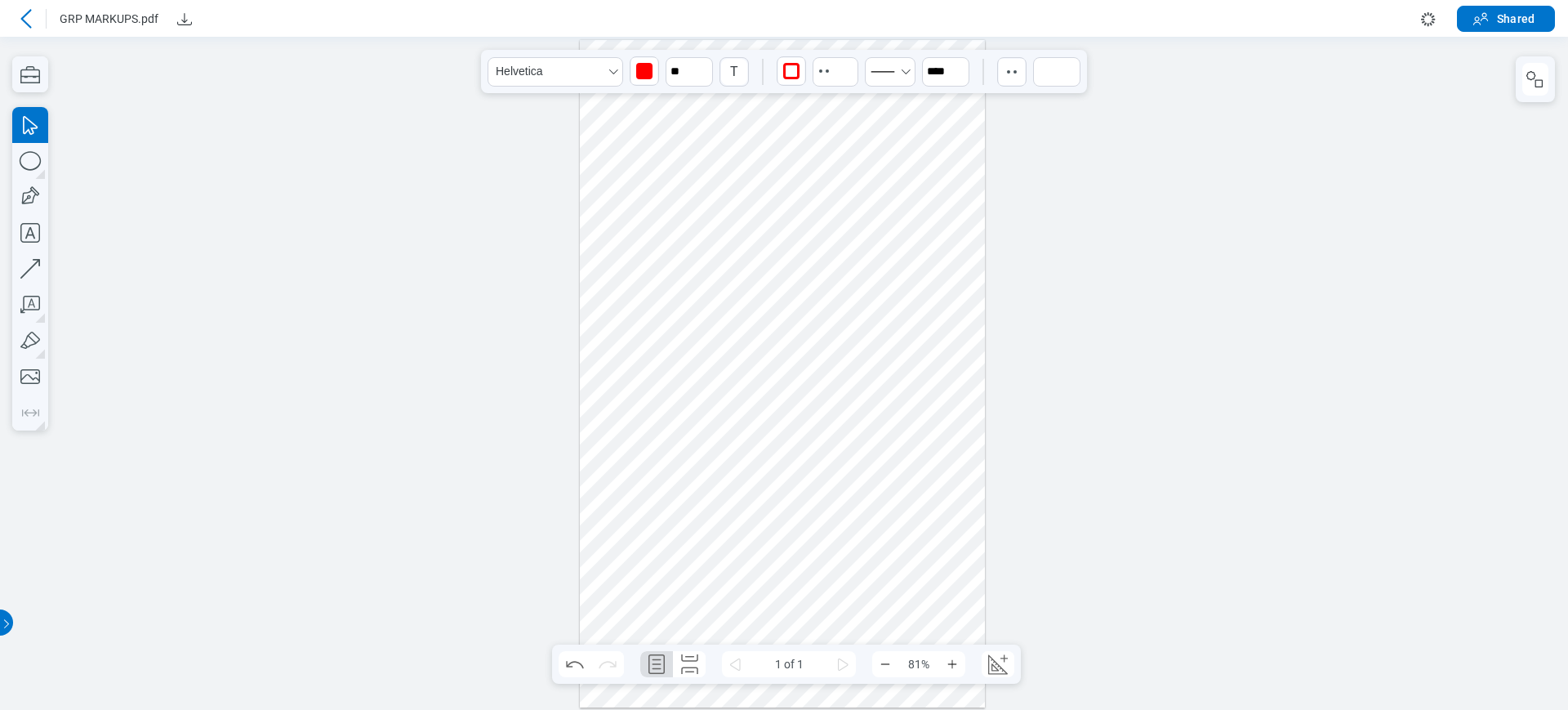
click at [678, 453] on div at bounding box center [782, 374] width 405 height 668
click at [911, 310] on div at bounding box center [782, 374] width 405 height 668
click at [750, 194] on div at bounding box center [782, 374] width 405 height 668
click at [979, 124] on div at bounding box center [782, 374] width 405 height 668
click at [171, 24] on button "Download" at bounding box center [184, 19] width 26 height 26
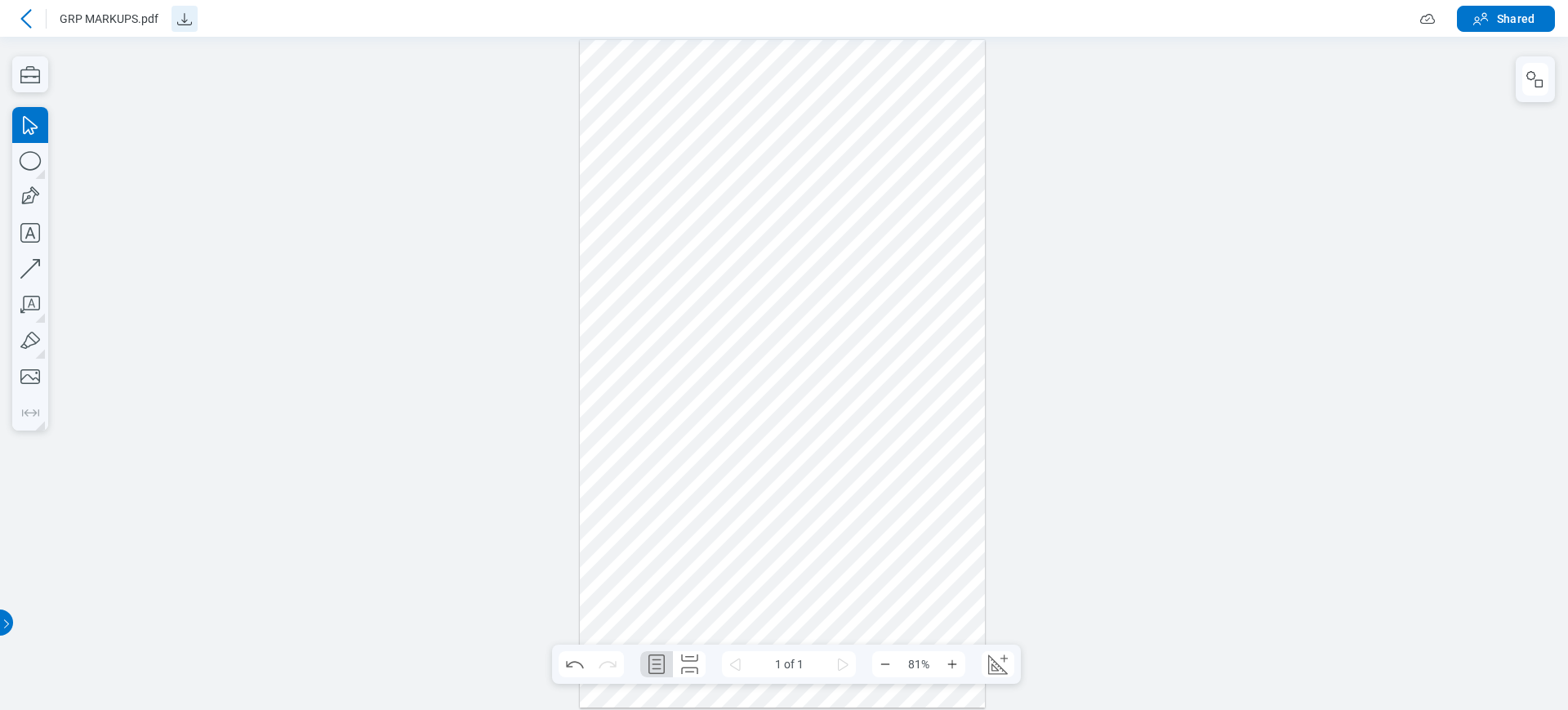
click at [182, 18] on icon "Download" at bounding box center [184, 19] width 20 height 20
click at [28, 28] on div at bounding box center [26, 19] width 26 height 26
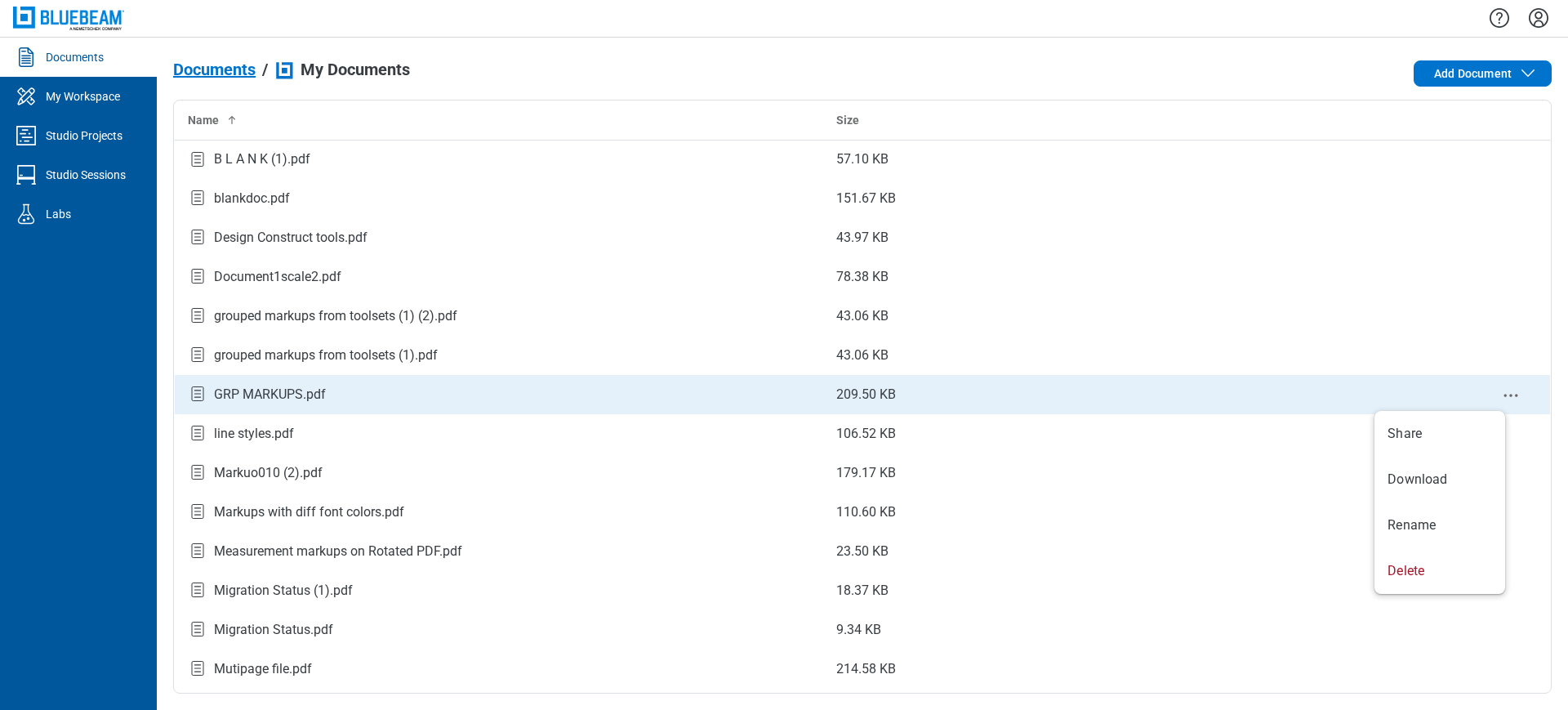
click at [1393, 403] on icon "context-menu" at bounding box center [1510, 395] width 20 height 20
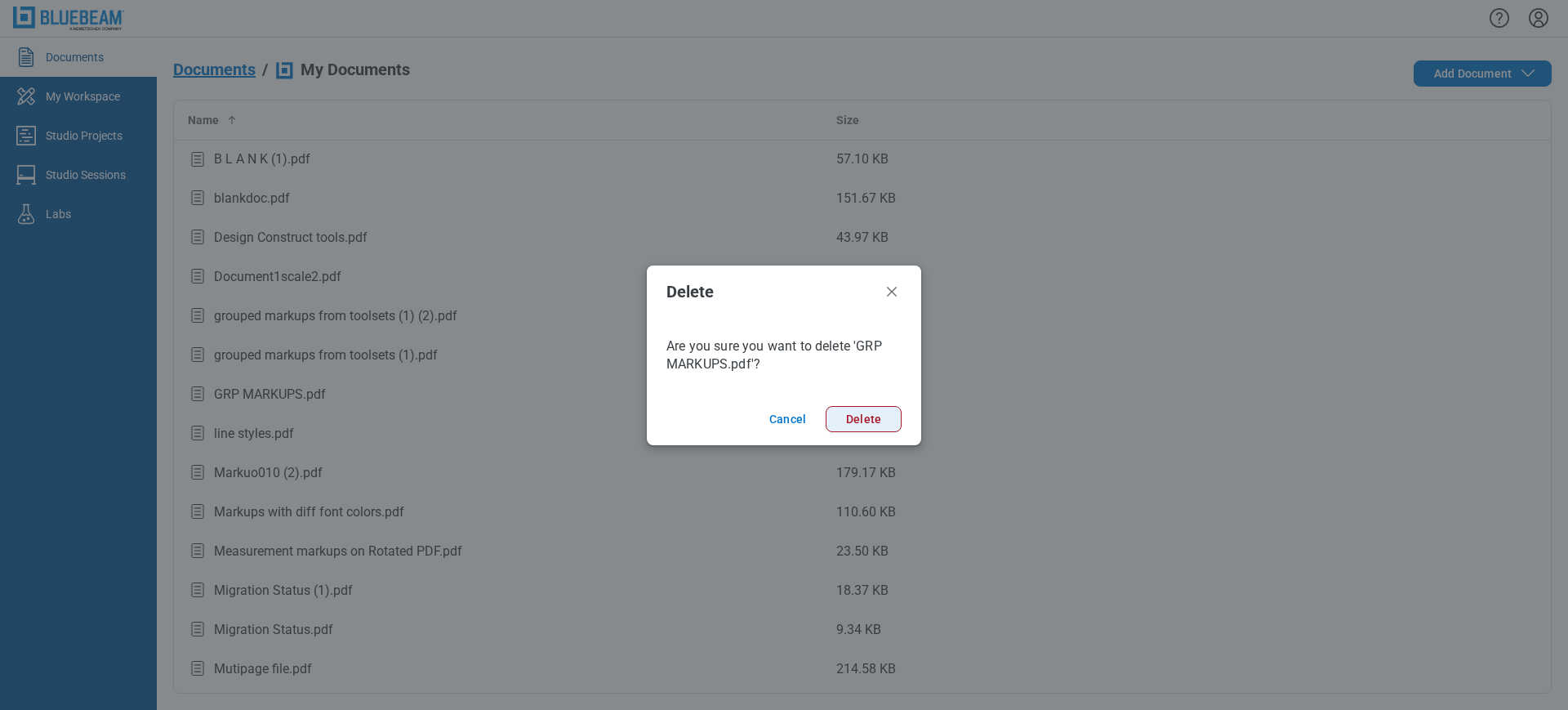
click at [849, 415] on button "Delete" at bounding box center [863, 419] width 76 height 26
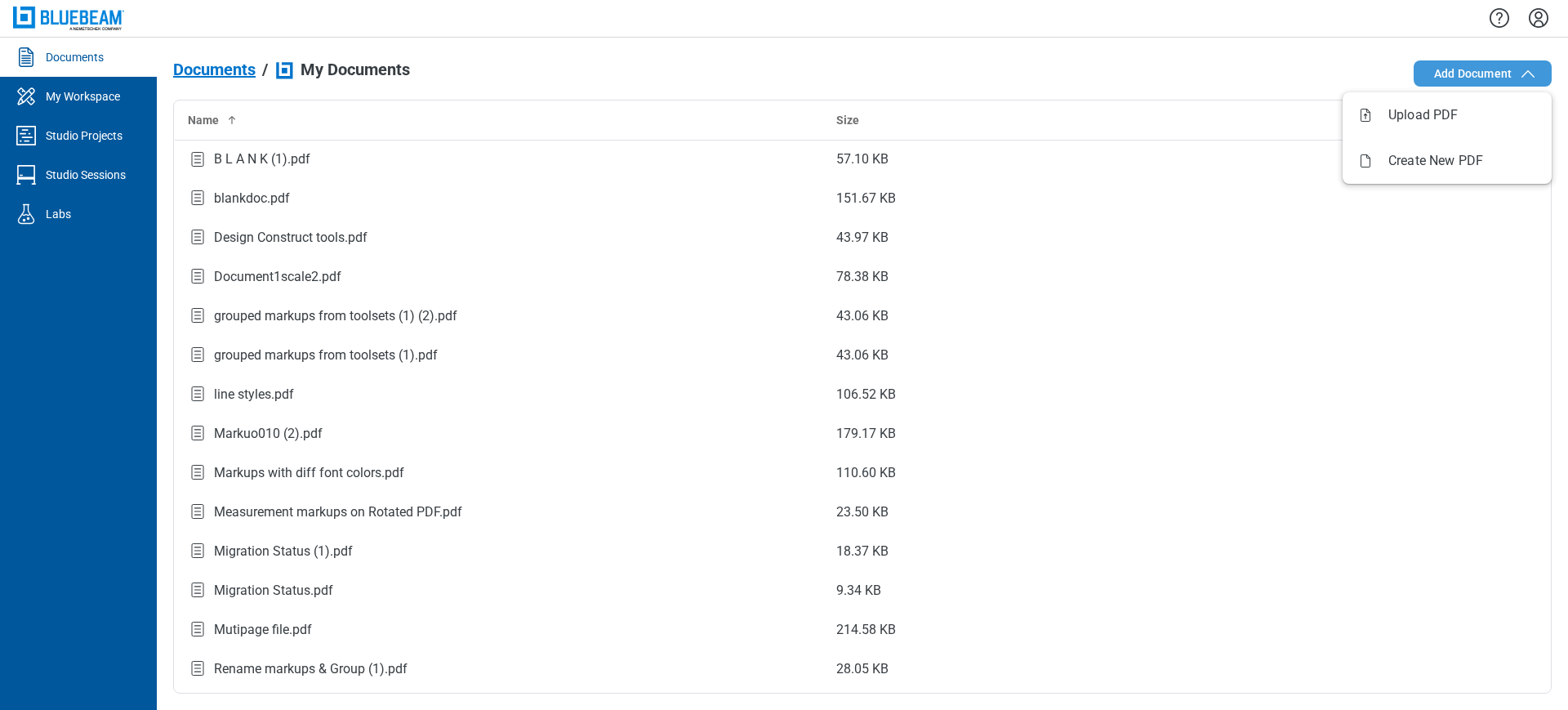
click at [1393, 72] on span "Add Document" at bounding box center [1473, 73] width 77 height 16
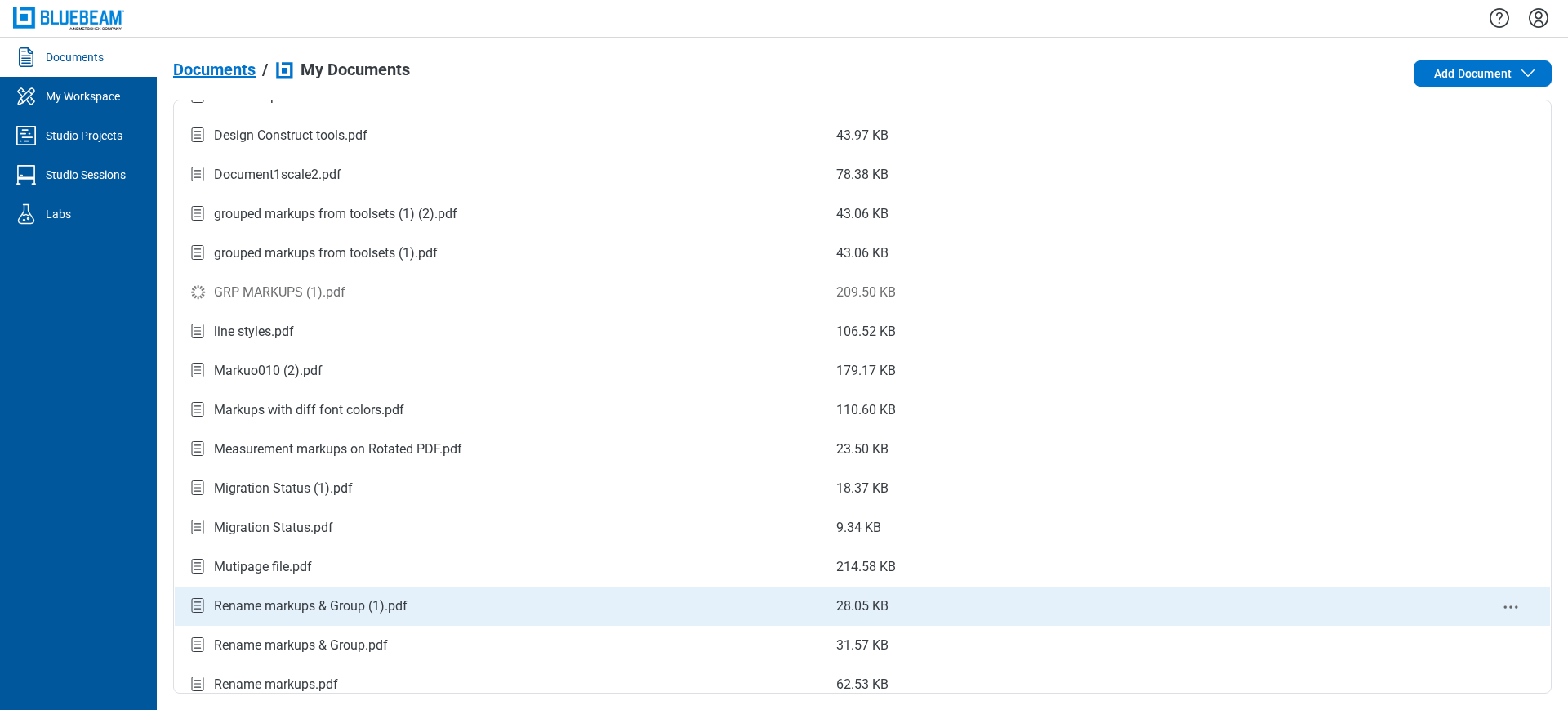
scroll to position [102, 0]
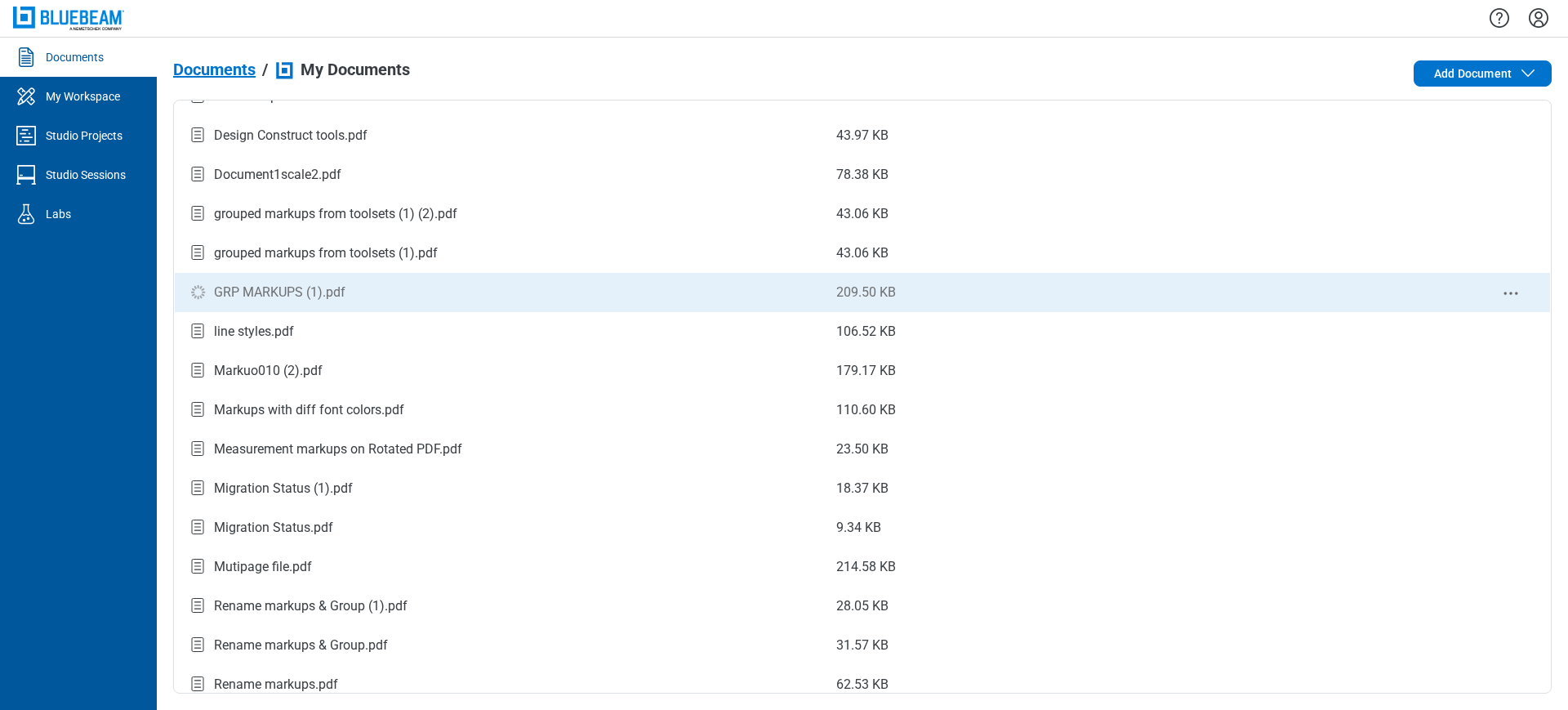
click at [244, 300] on div "GRP MARKUPS (1).pdf" at bounding box center [279, 292] width 131 height 20
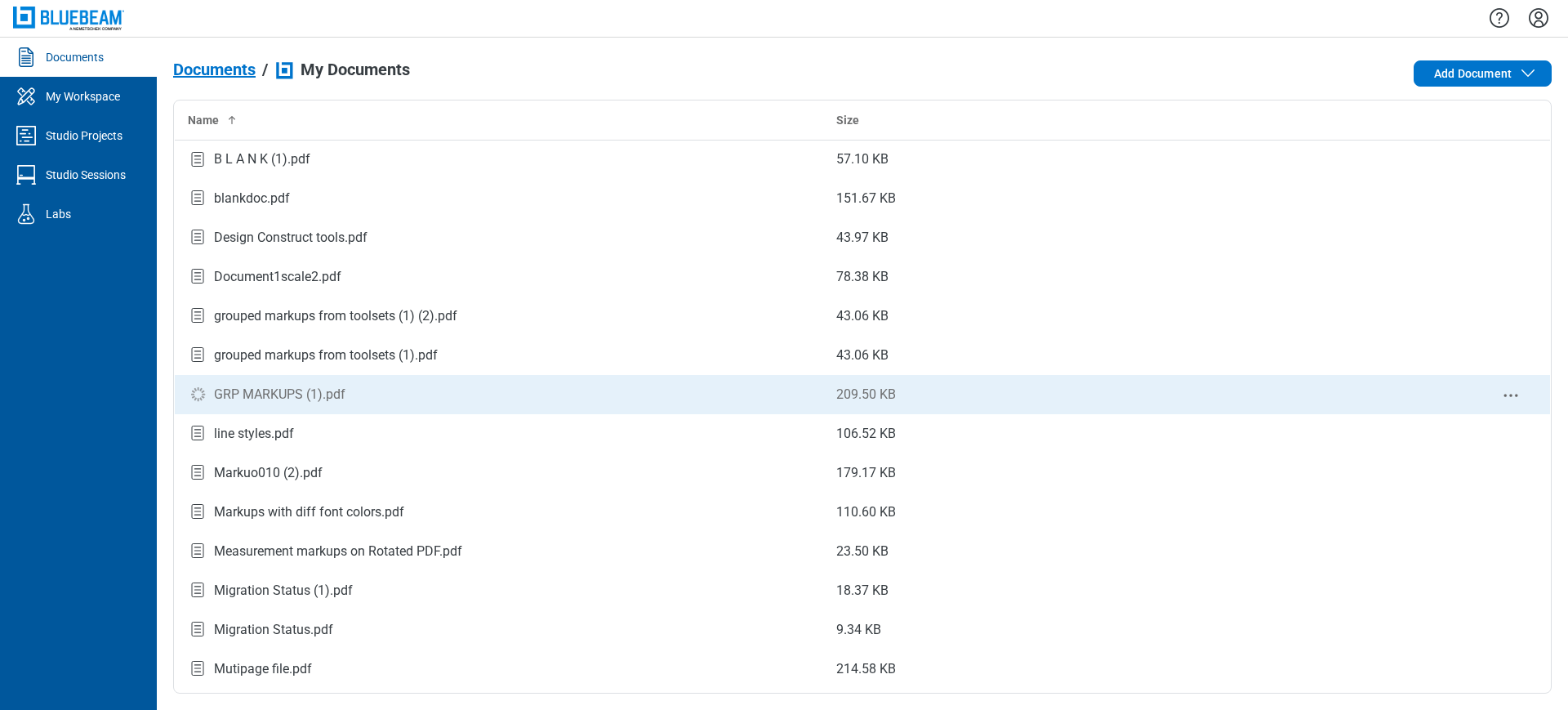
click at [316, 386] on div "GRP MARKUPS (1).pdf" at bounding box center [279, 394] width 131 height 20
click at [244, 391] on div "GRP MARKUPS (1).pdf" at bounding box center [279, 394] width 131 height 20
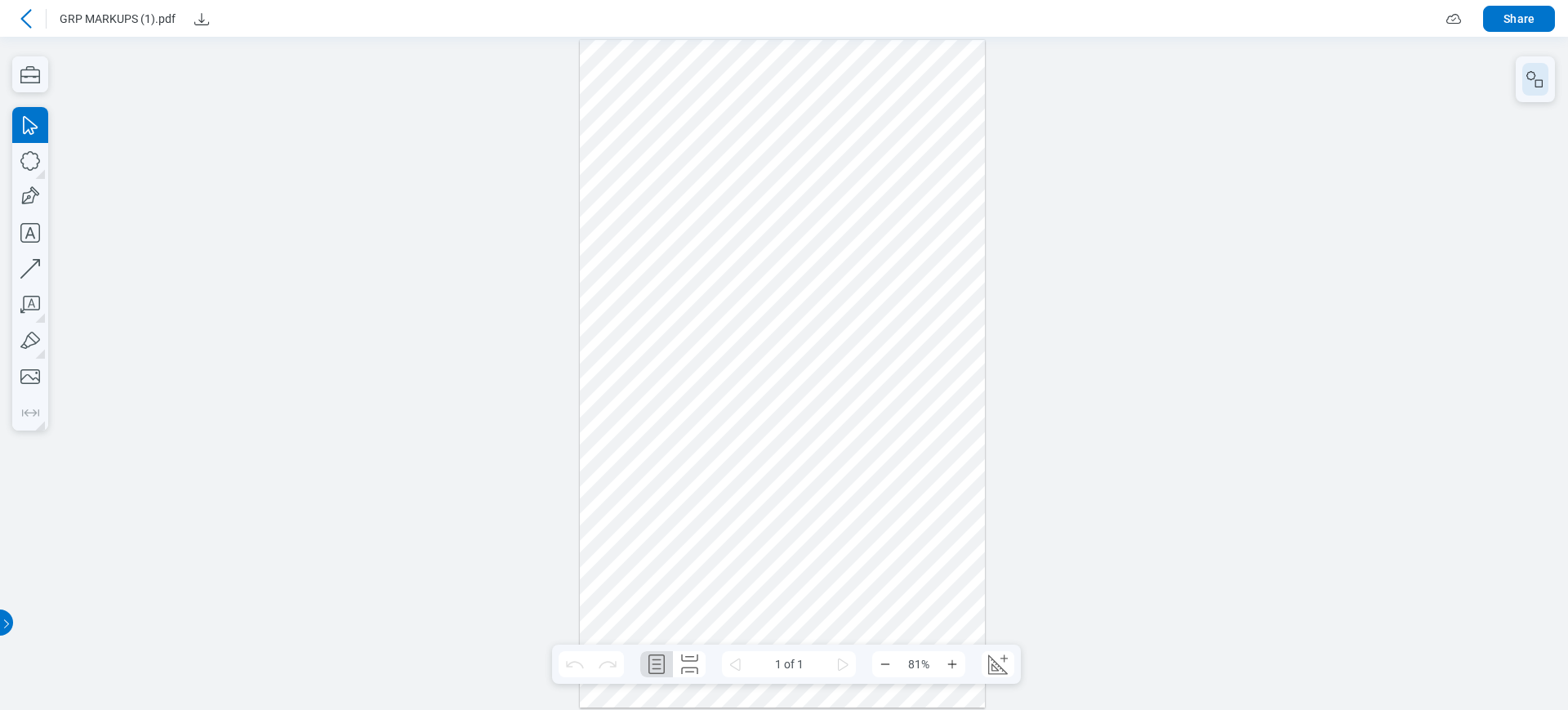
click at [1393, 73] on icon "button" at bounding box center [1535, 79] width 20 height 20
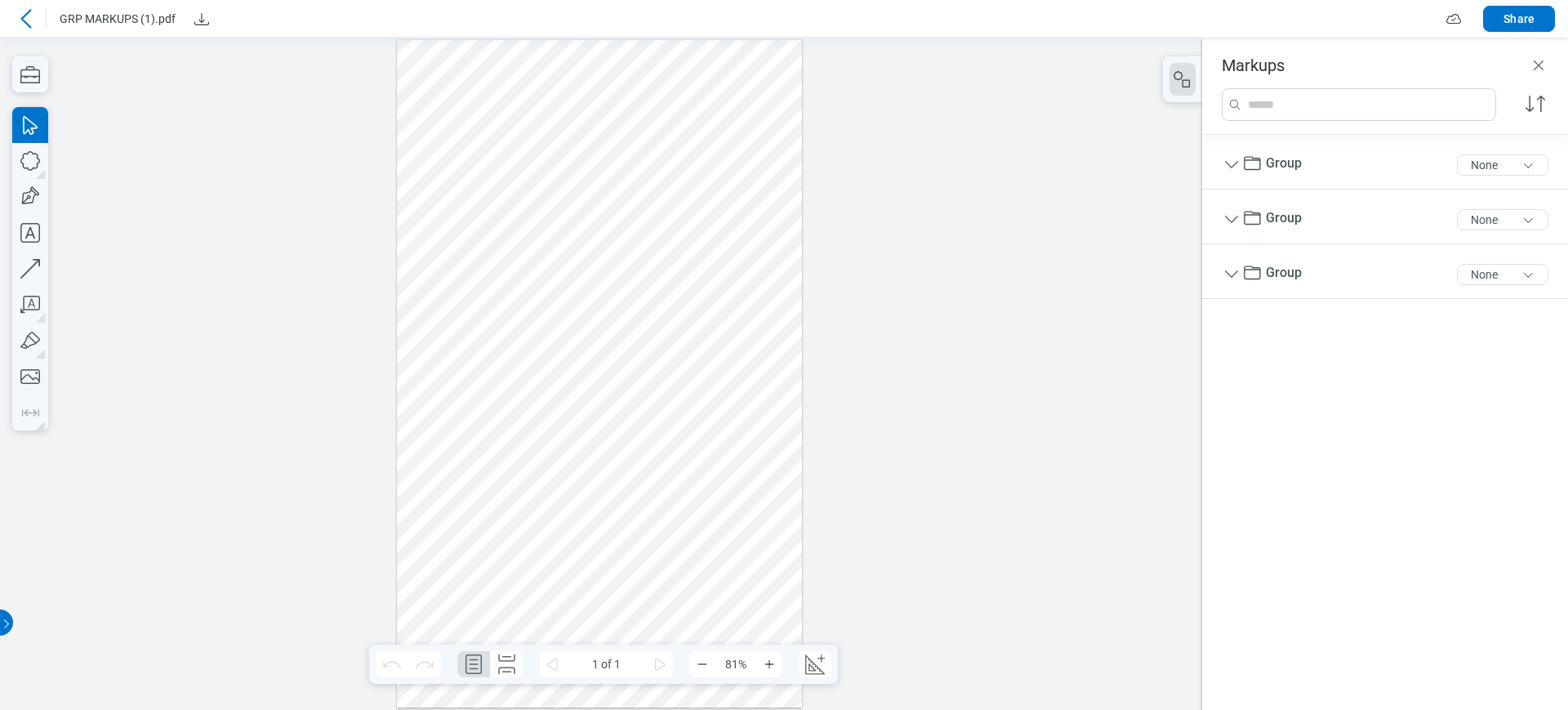
click at [518, 200] on div at bounding box center [599, 374] width 405 height 668
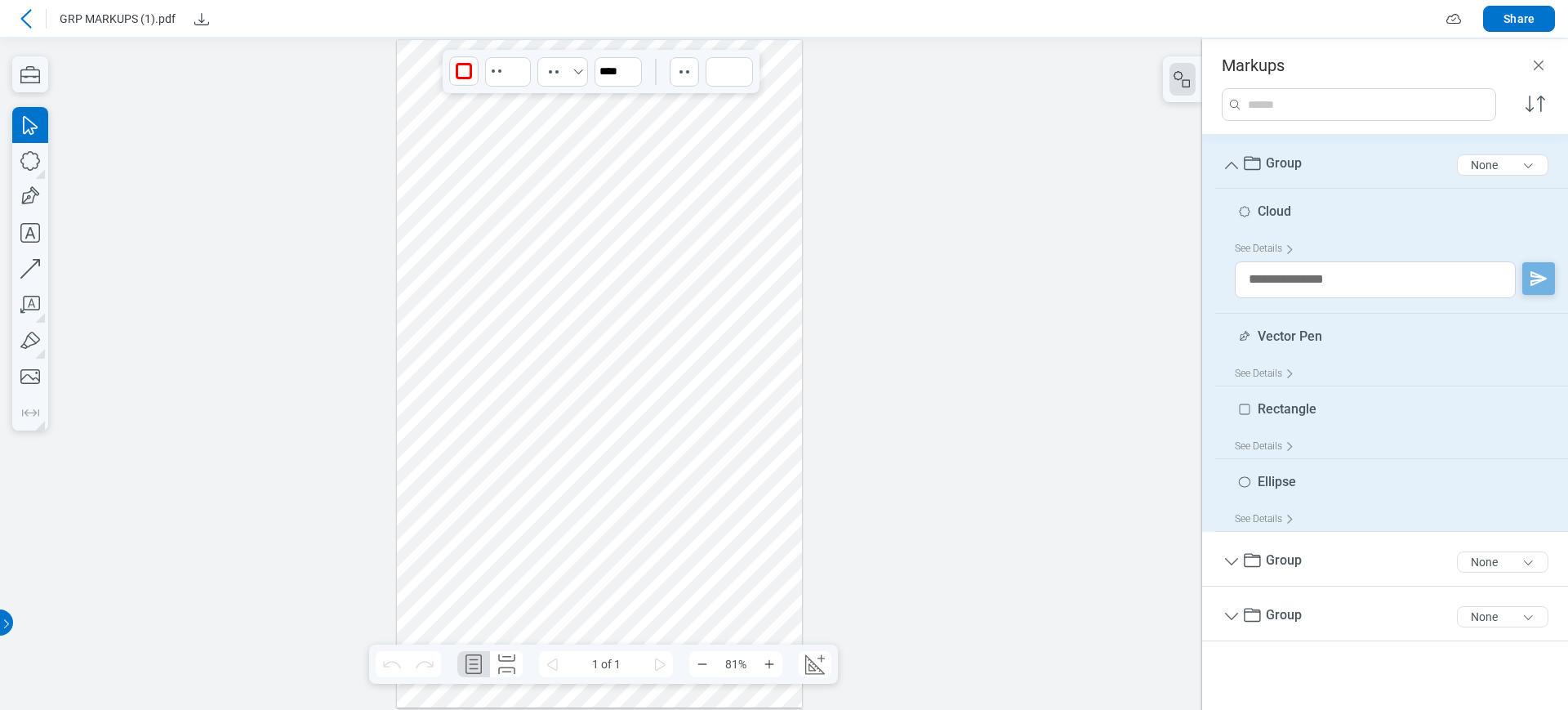
click at [525, 453] on div at bounding box center [599, 374] width 405 height 668
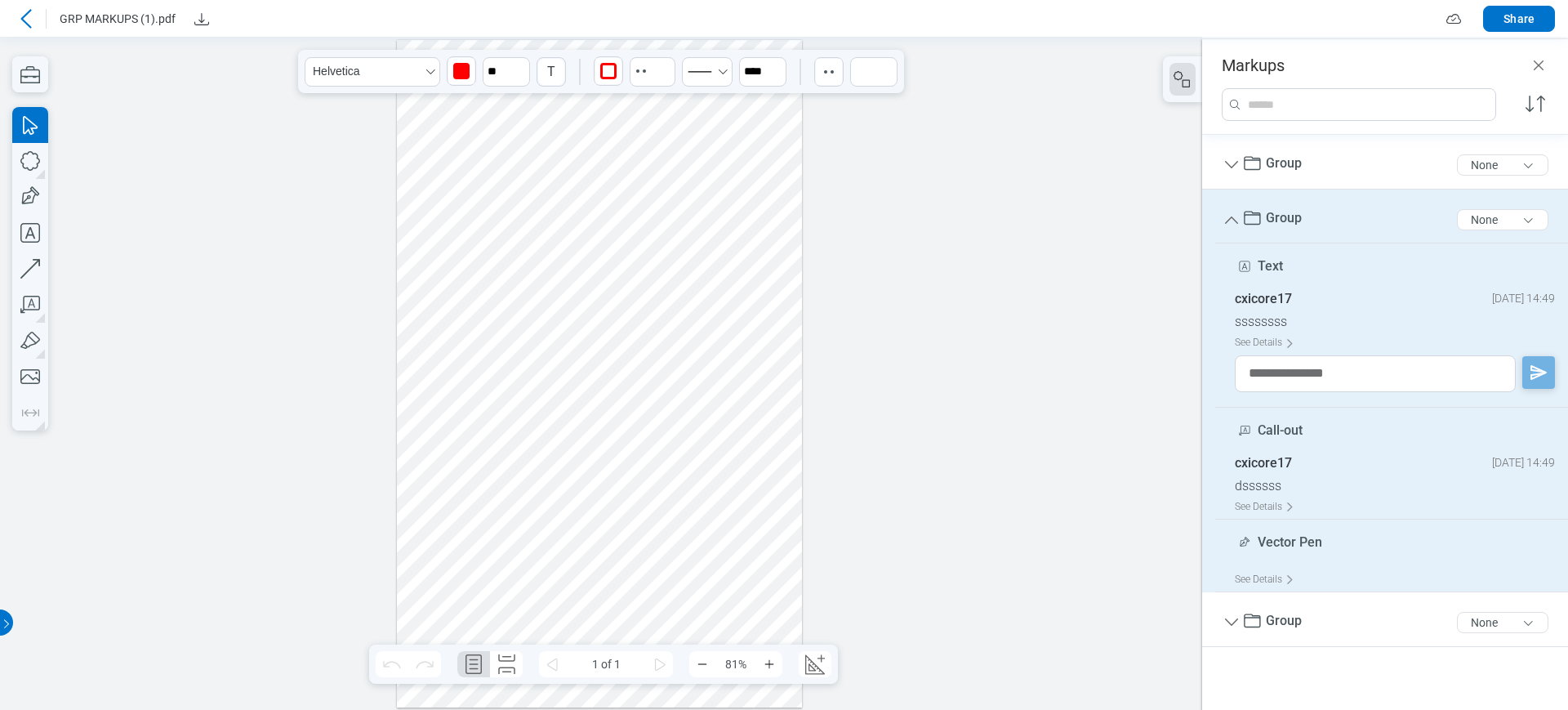
click at [700, 312] on div at bounding box center [599, 374] width 405 height 668
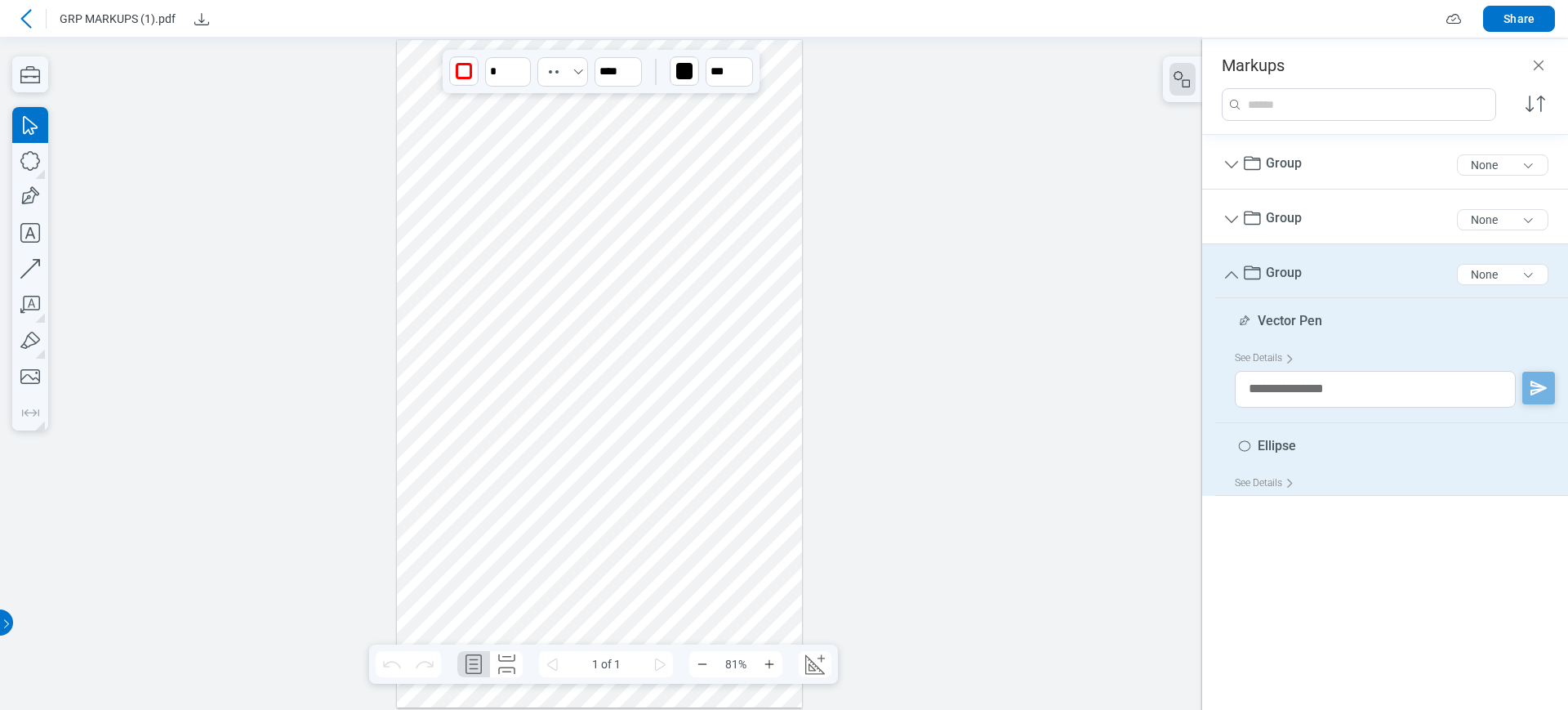
click at [965, 392] on div at bounding box center [601, 373] width 1202 height 673
click at [1233, 275] on icon "Group" at bounding box center [1231, 275] width 13 height 8
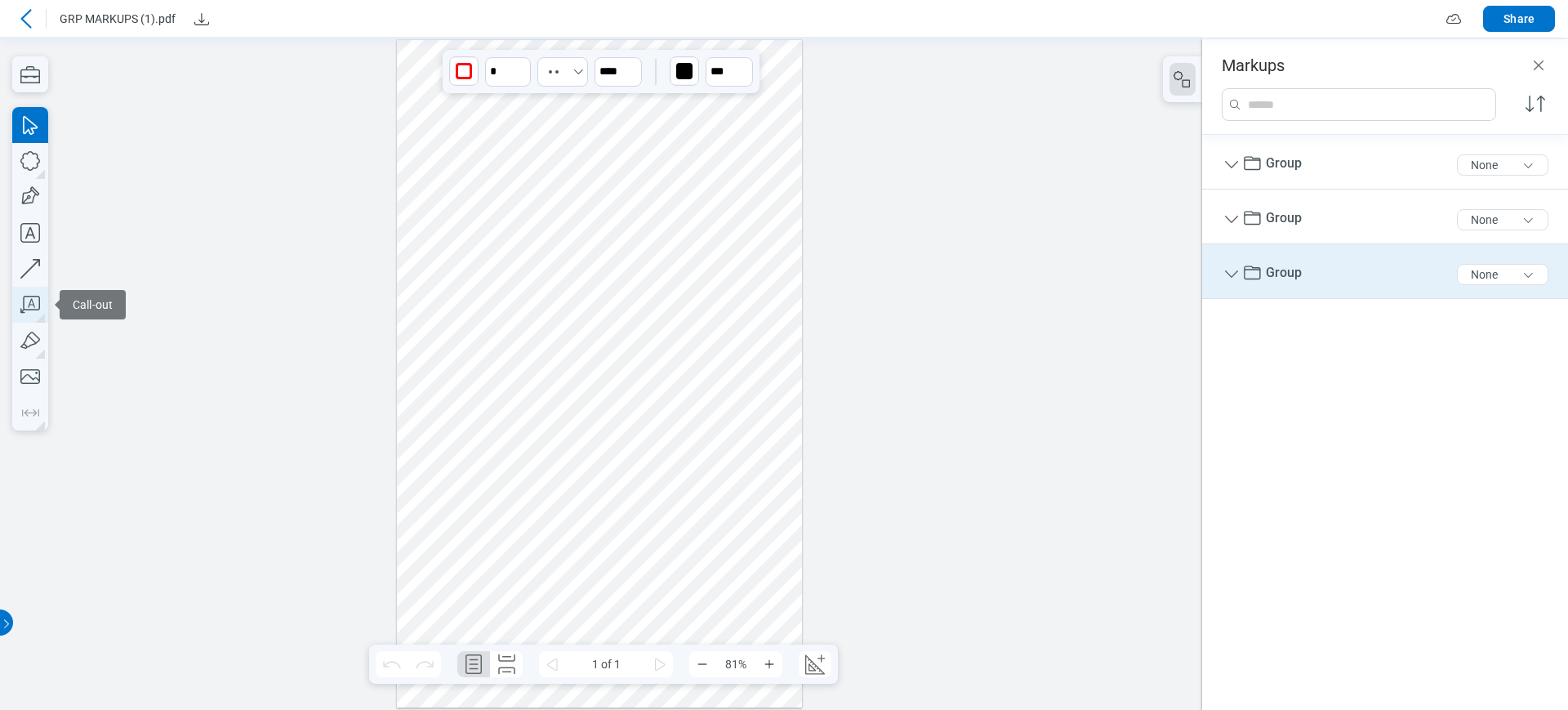
click at [37, 301] on icon "button" at bounding box center [30, 305] width 36 height 36
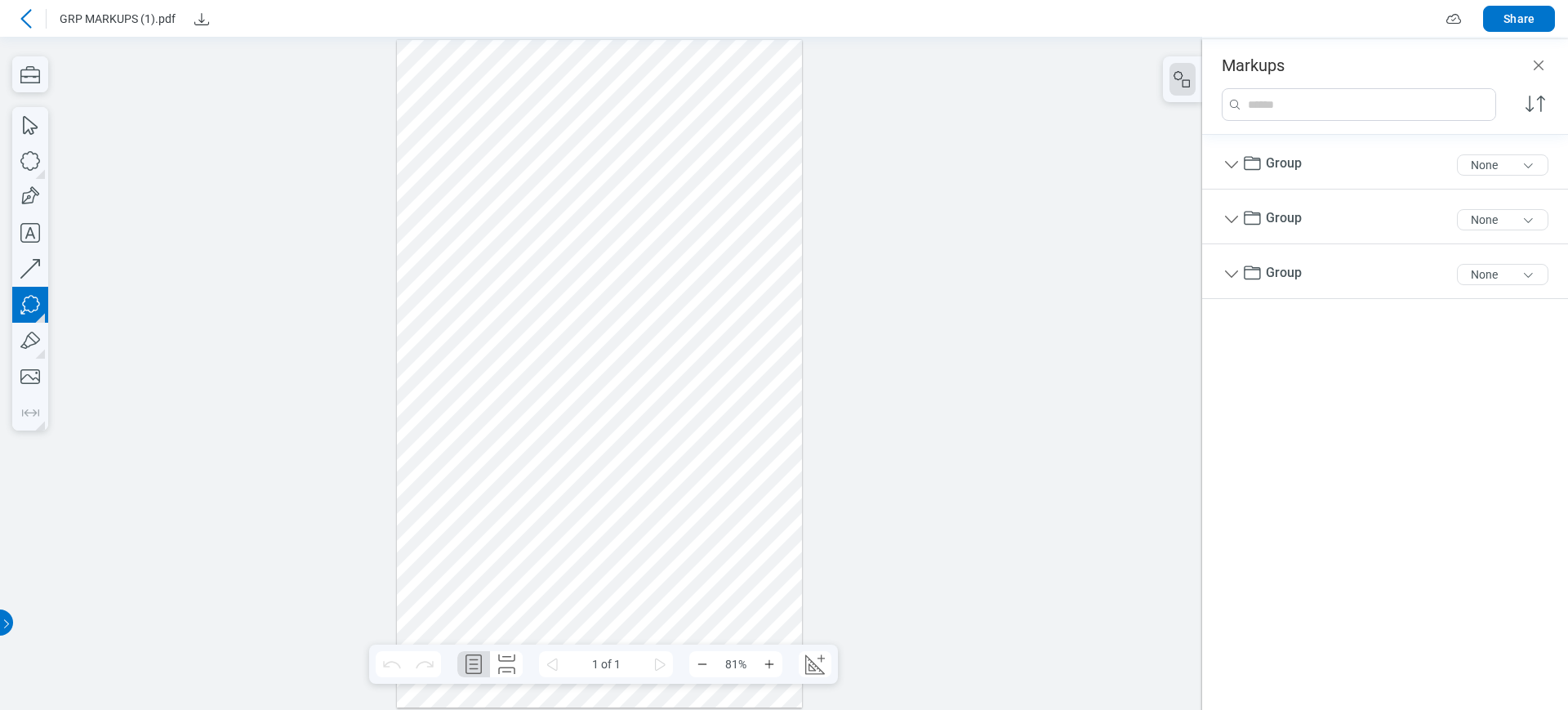
drag, startPoint x: 441, startPoint y: 519, endPoint x: 478, endPoint y: 559, distance: 54.5
click at [478, 559] on div at bounding box center [599, 374] width 405 height 668
click at [535, 580] on div at bounding box center [599, 374] width 405 height 668
click at [631, 546] on div at bounding box center [599, 374] width 405 height 668
click at [566, 472] on div at bounding box center [599, 374] width 405 height 668
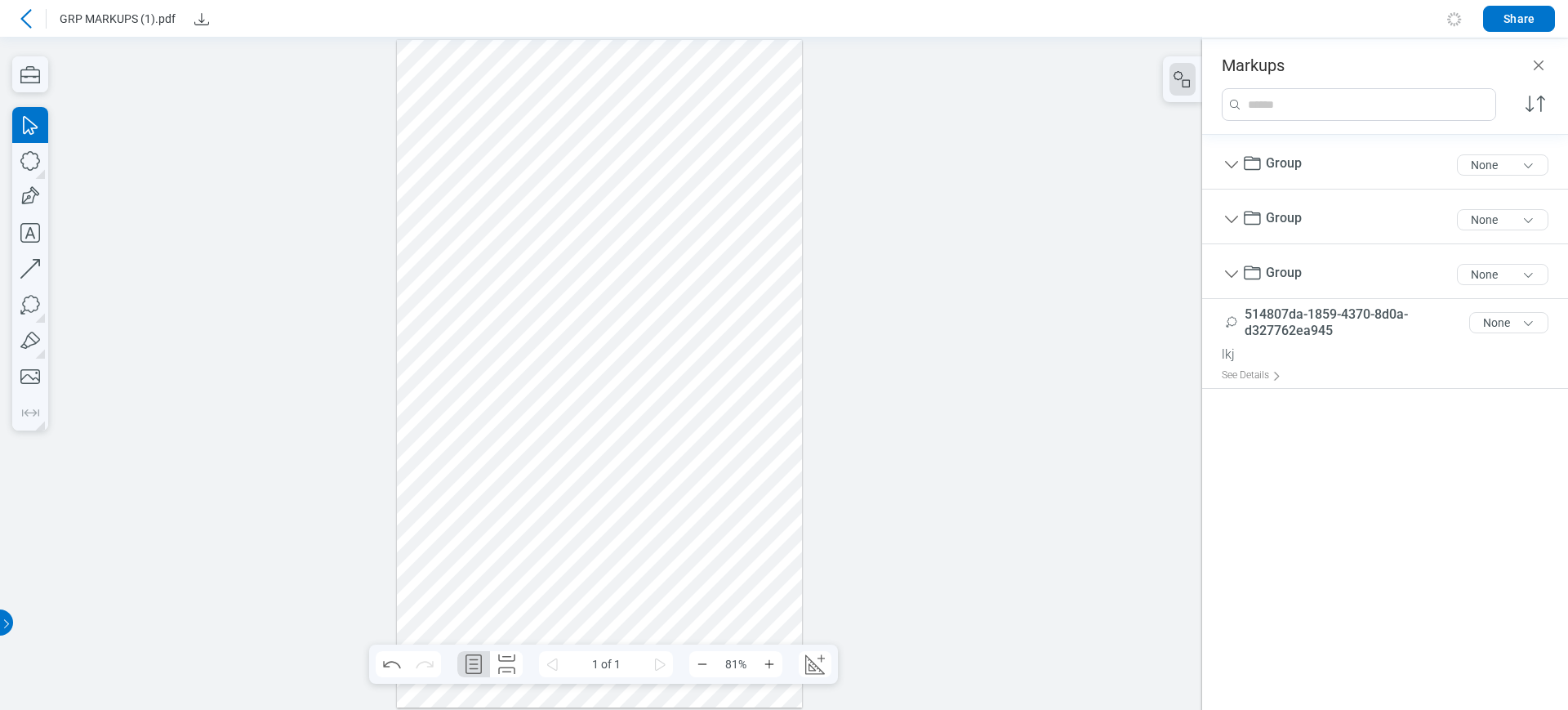
click at [535, 466] on div at bounding box center [599, 374] width 405 height 668
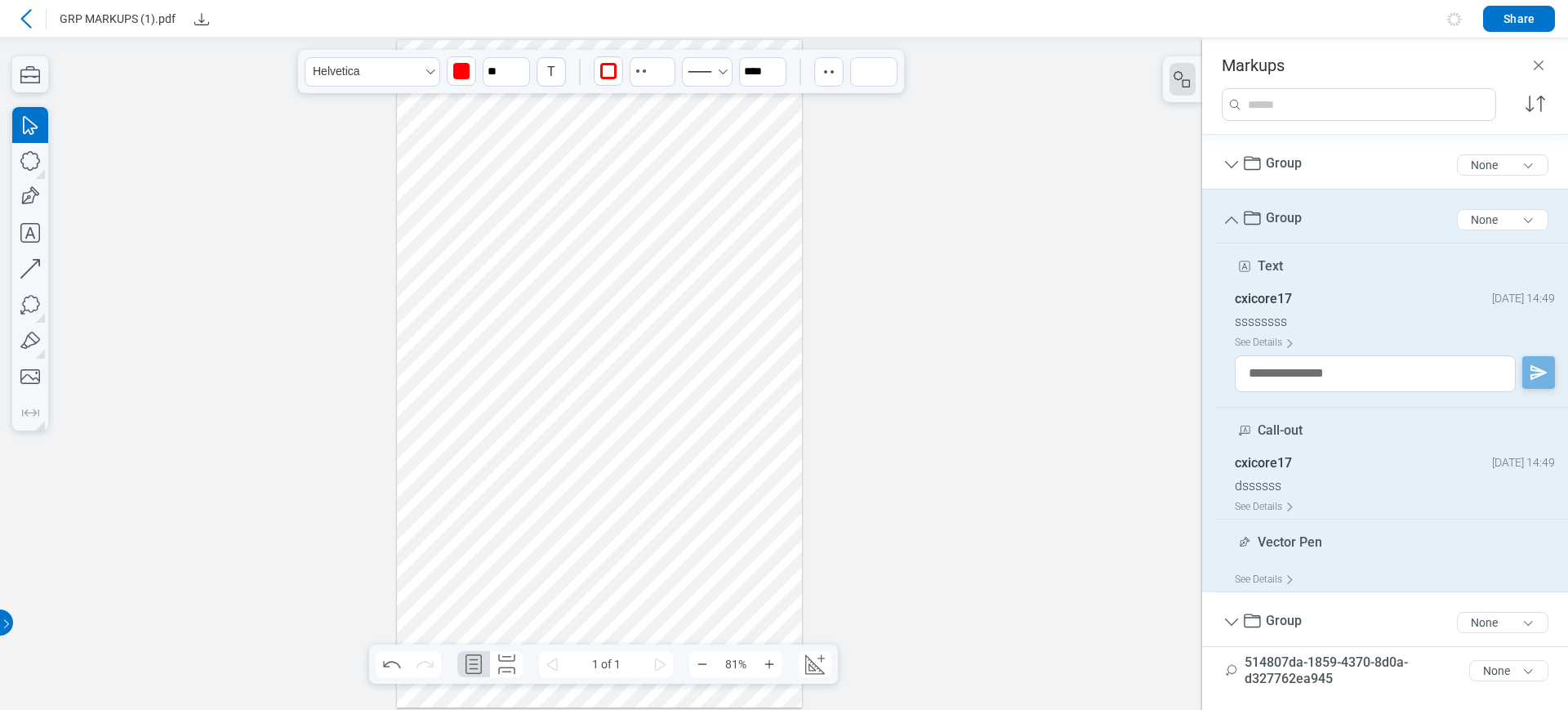
click at [475, 539] on div at bounding box center [599, 374] width 405 height 668
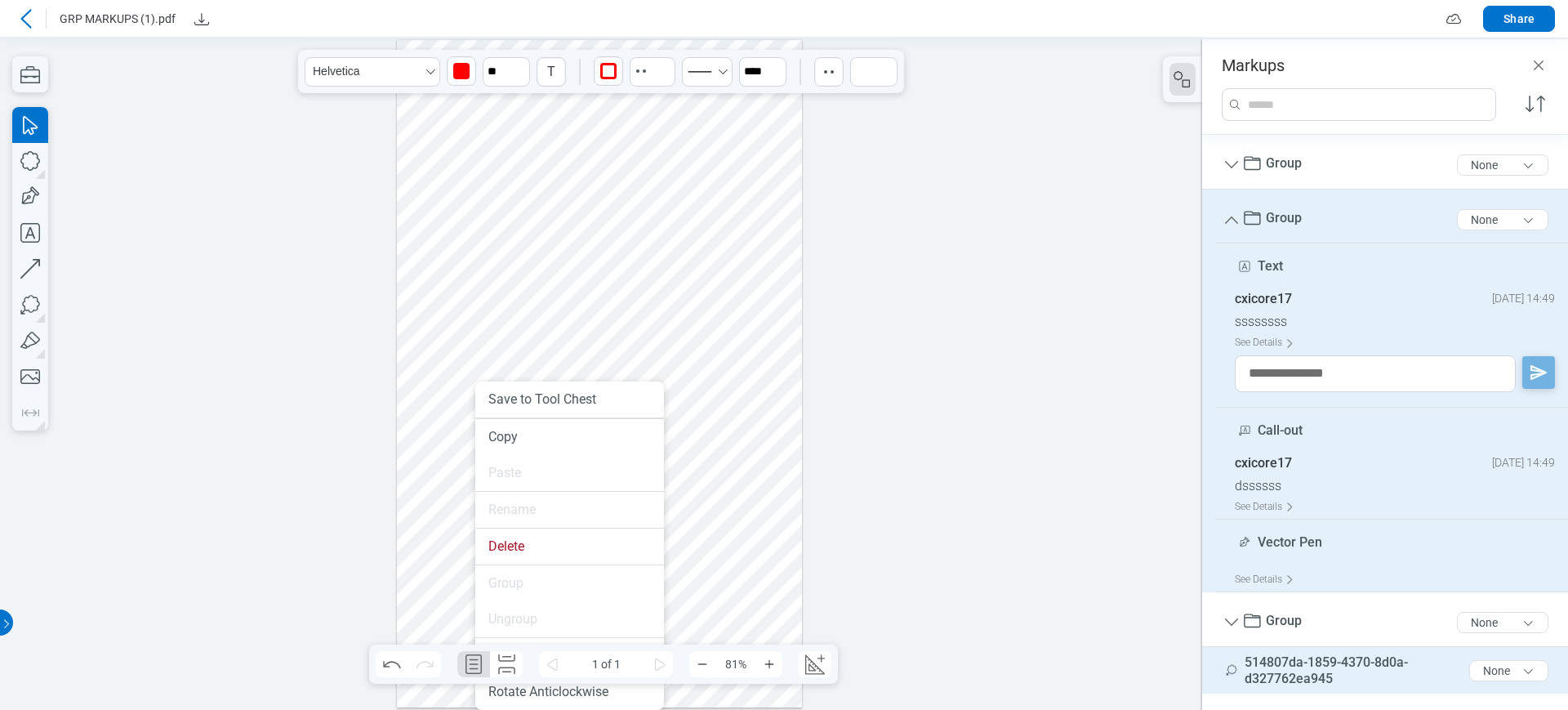
click at [729, 541] on div at bounding box center [599, 374] width 405 height 668
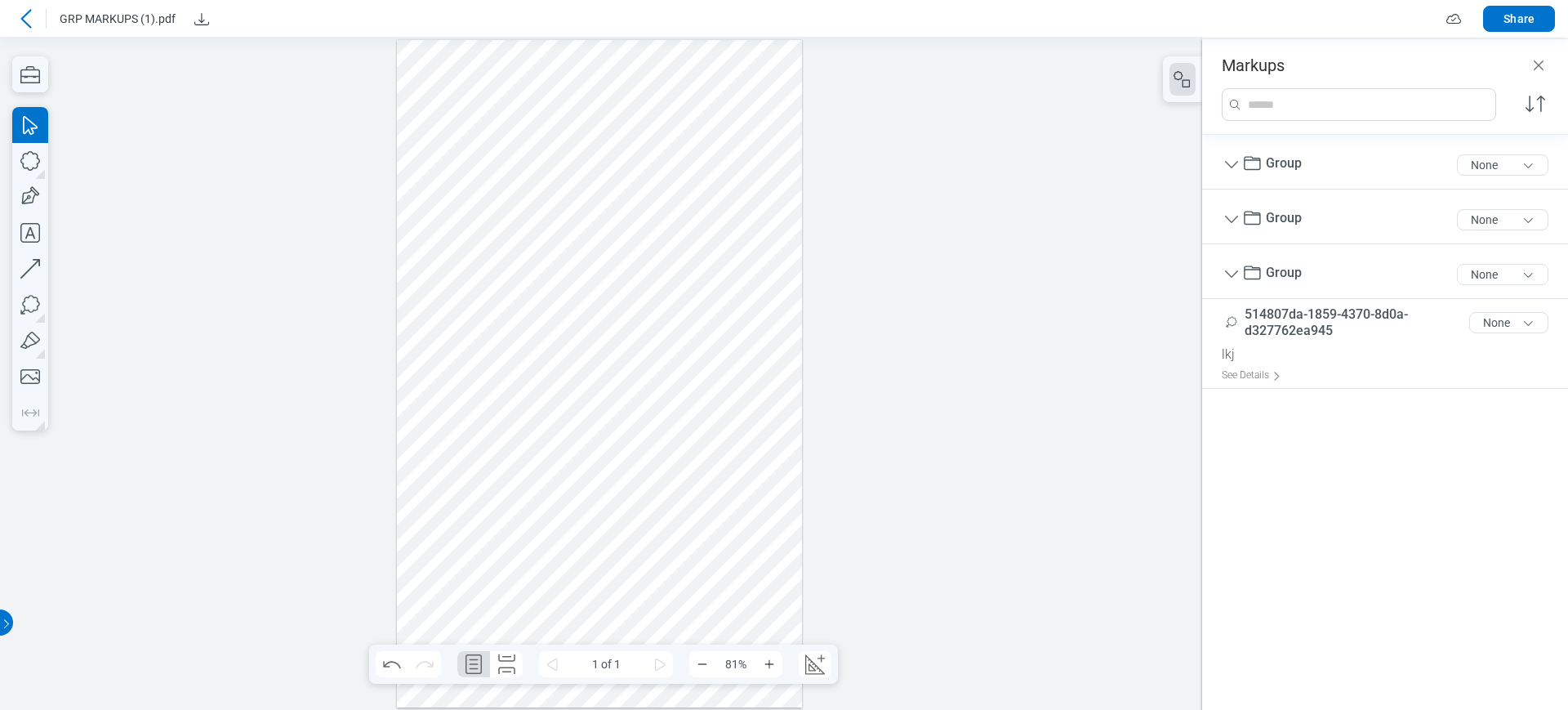
click at [610, 214] on div at bounding box center [599, 374] width 405 height 668
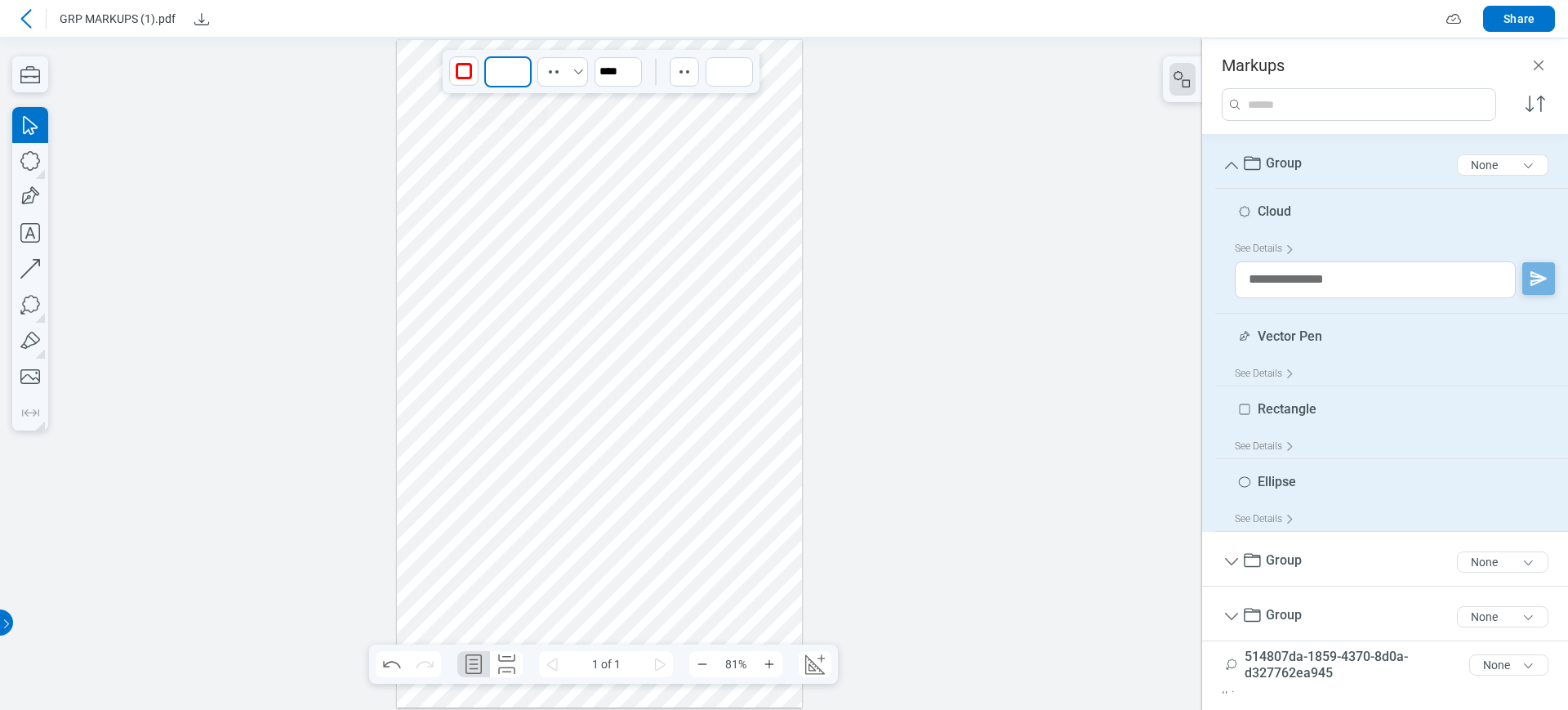
click at [499, 71] on input at bounding box center [508, 72] width 48 height 31
click at [529, 72] on input at bounding box center [508, 72] width 48 height 31
click at [557, 74] on icon "Select undefined" at bounding box center [553, 72] width 16 height 16
click at [569, 140] on icon at bounding box center [554, 133] width 43 height 26
click at [557, 76] on icon "Select DashedSmall" at bounding box center [555, 72] width 32 height 26
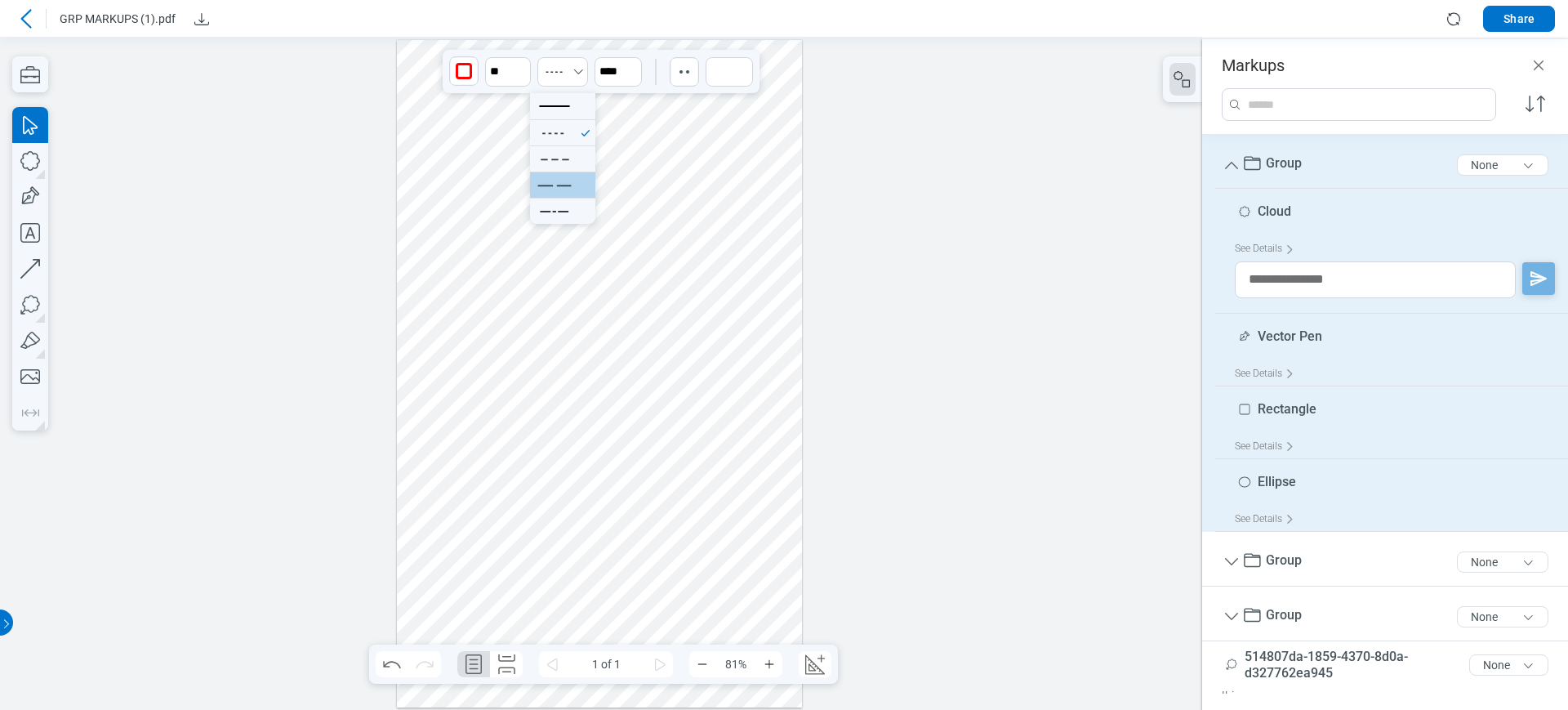
click at [583, 173] on li at bounding box center [563, 184] width 66 height 26
drag, startPoint x: 508, startPoint y: 71, endPoint x: 472, endPoint y: 61, distance: 37.4
click at [472, 61] on div "Line Colour ** ****" at bounding box center [601, 72] width 317 height 43
type input "*"
click at [574, 77] on button "Select DashedLarge" at bounding box center [562, 72] width 50 height 30
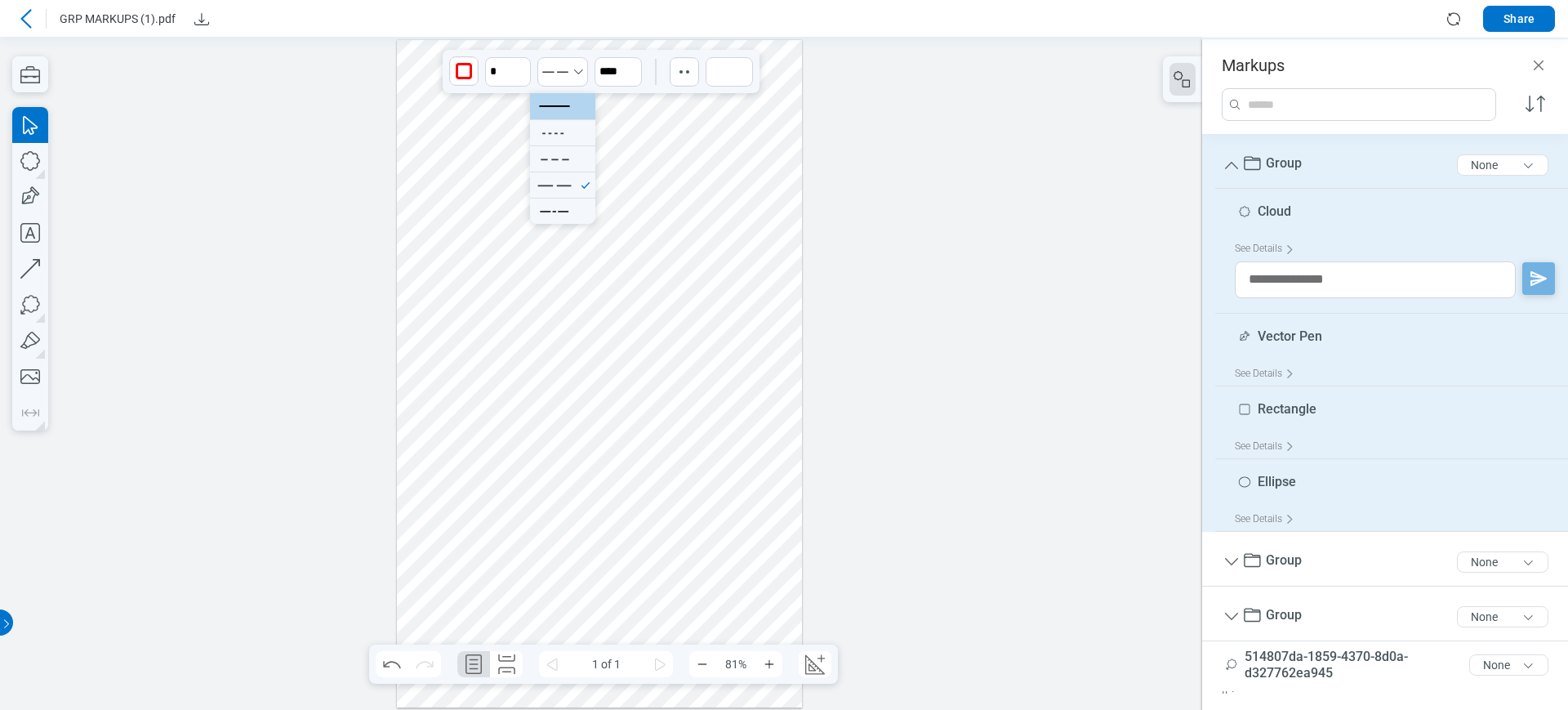
click at [574, 105] on icon at bounding box center [554, 106] width 43 height 26
click at [575, 71] on icon "Select Solid" at bounding box center [578, 72] width 13 height 13
click at [574, 172] on icon at bounding box center [554, 185] width 43 height 26
click at [684, 83] on div "button" at bounding box center [684, 72] width 26 height 26
click at [753, 105] on div at bounding box center [712, 131] width 85 height 75
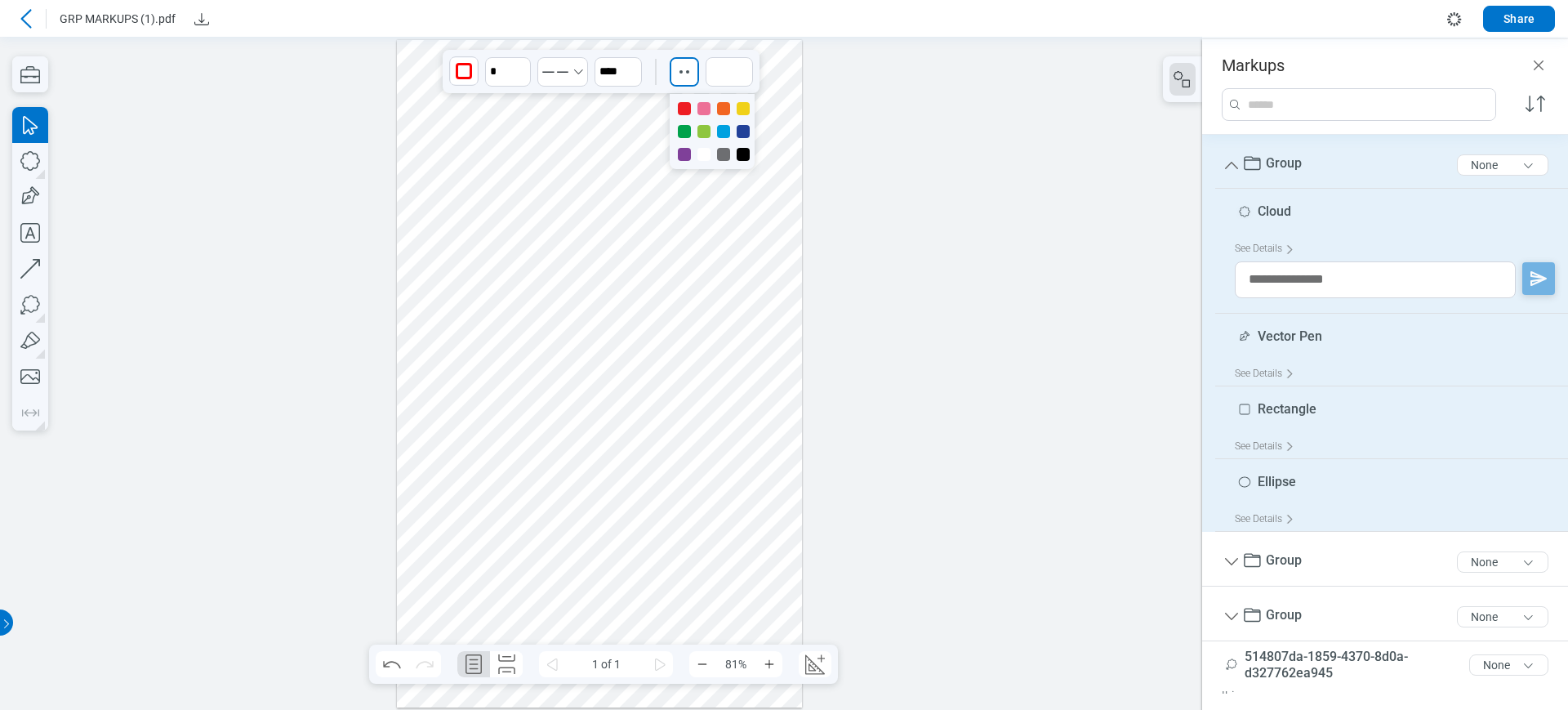
click at [738, 104] on div at bounding box center [742, 108] width 13 height 13
click at [714, 66] on input at bounding box center [730, 72] width 48 height 30
click at [730, 112] on div at bounding box center [730, 192] width 7 height 180
type input "***"
click at [677, 79] on div "button" at bounding box center [684, 71] width 26 height 26
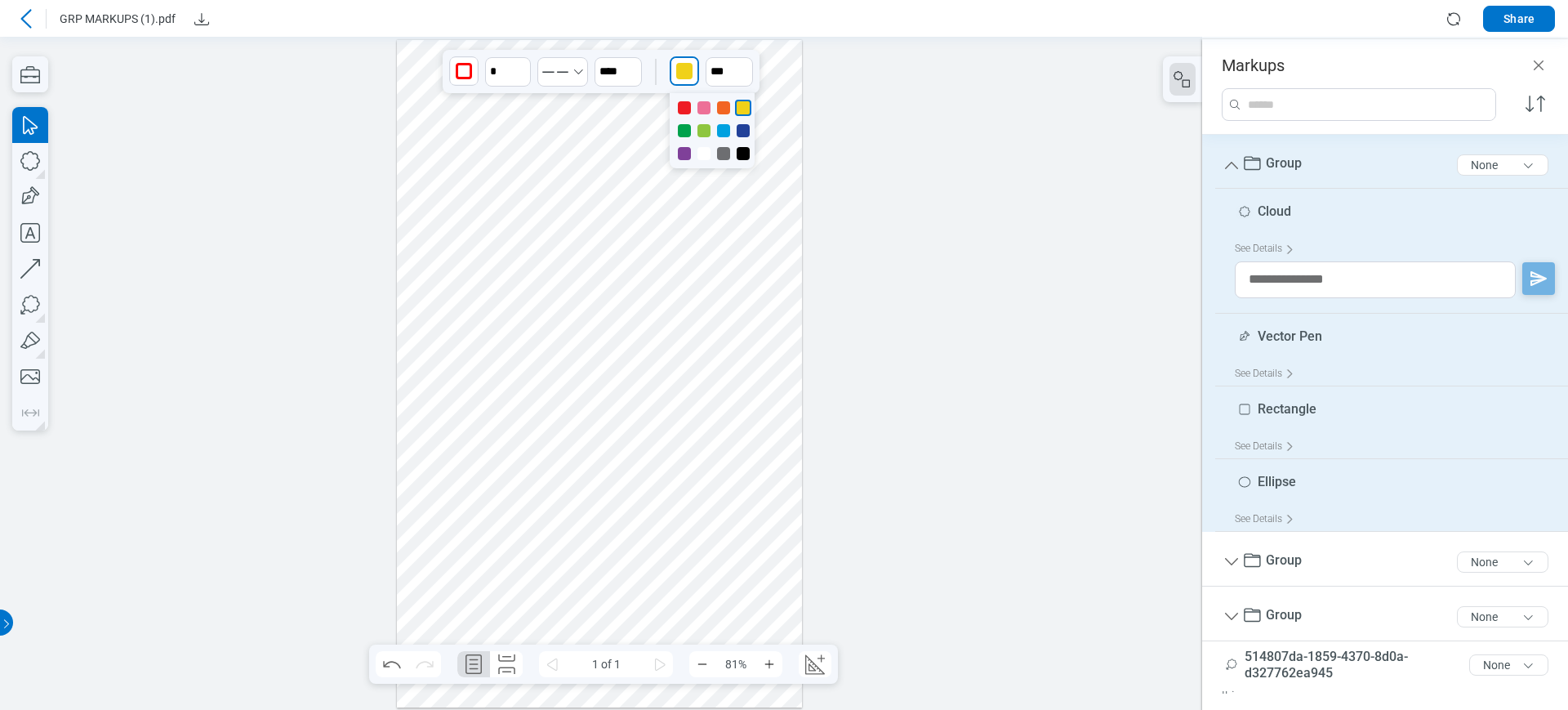
click at [746, 153] on div at bounding box center [742, 153] width 13 height 13
click at [683, 112] on div at bounding box center [684, 107] width 13 height 13
click at [569, 72] on icon "Select DashedLarge" at bounding box center [555, 72] width 32 height 26
click at [576, 112] on li at bounding box center [563, 106] width 66 height 26
click at [566, 76] on icon "Select Solid" at bounding box center [555, 72] width 32 height 26
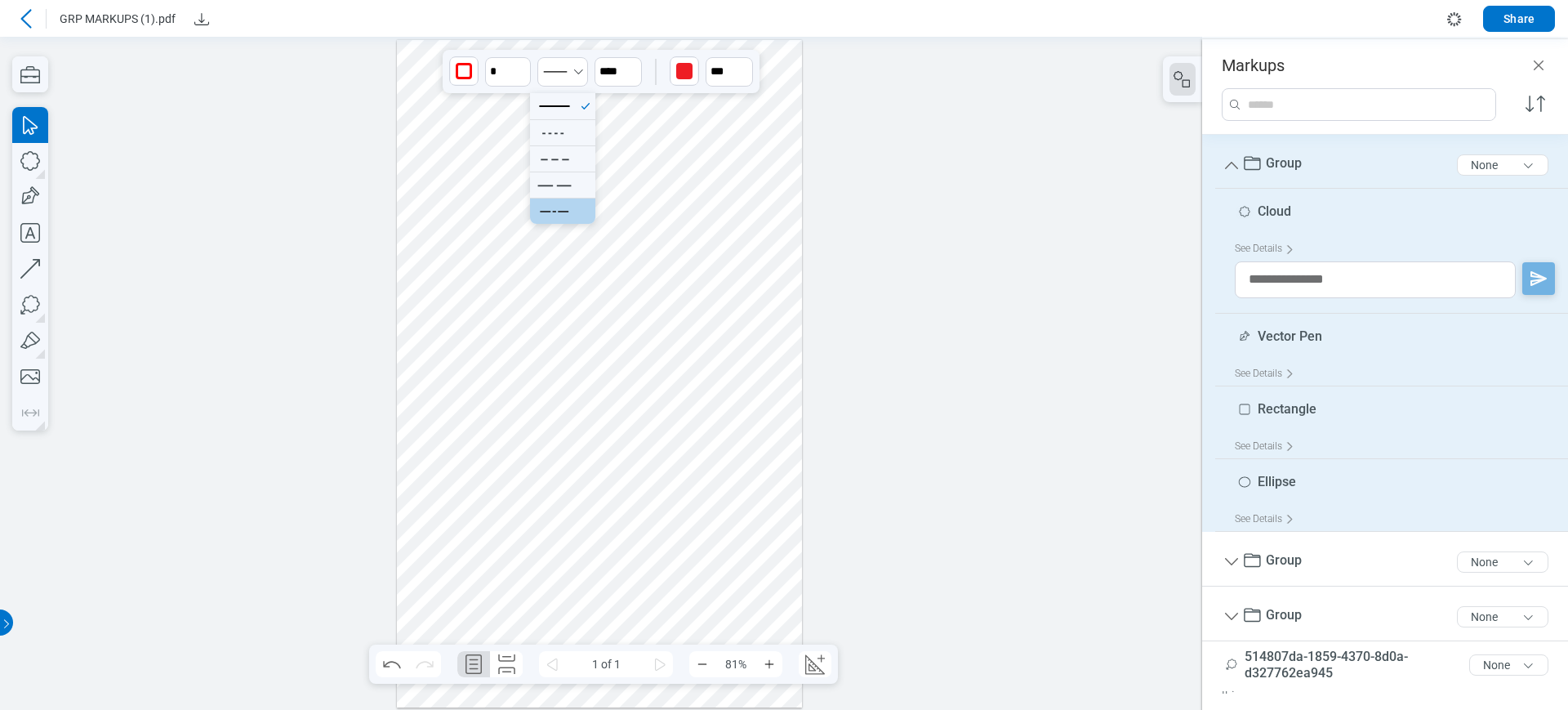
click at [579, 217] on li at bounding box center [563, 210] width 66 height 26
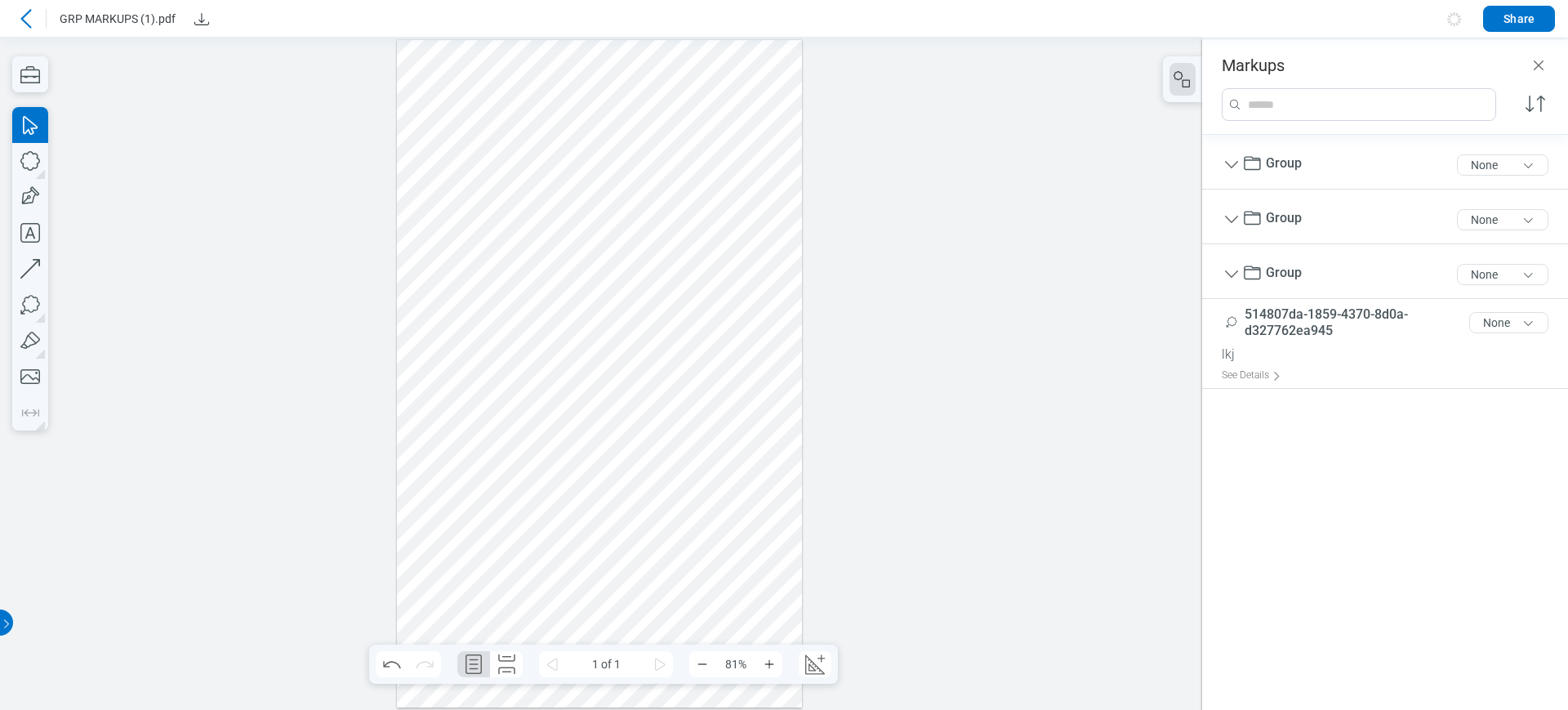
click at [687, 191] on div at bounding box center [599, 374] width 405 height 668
click at [17, 157] on icon "button" at bounding box center [30, 161] width 36 height 36
drag, startPoint x: 678, startPoint y: 157, endPoint x: 730, endPoint y: 241, distance: 98.8
click at [730, 241] on div at bounding box center [599, 374] width 405 height 668
click at [724, 215] on div at bounding box center [599, 374] width 405 height 668
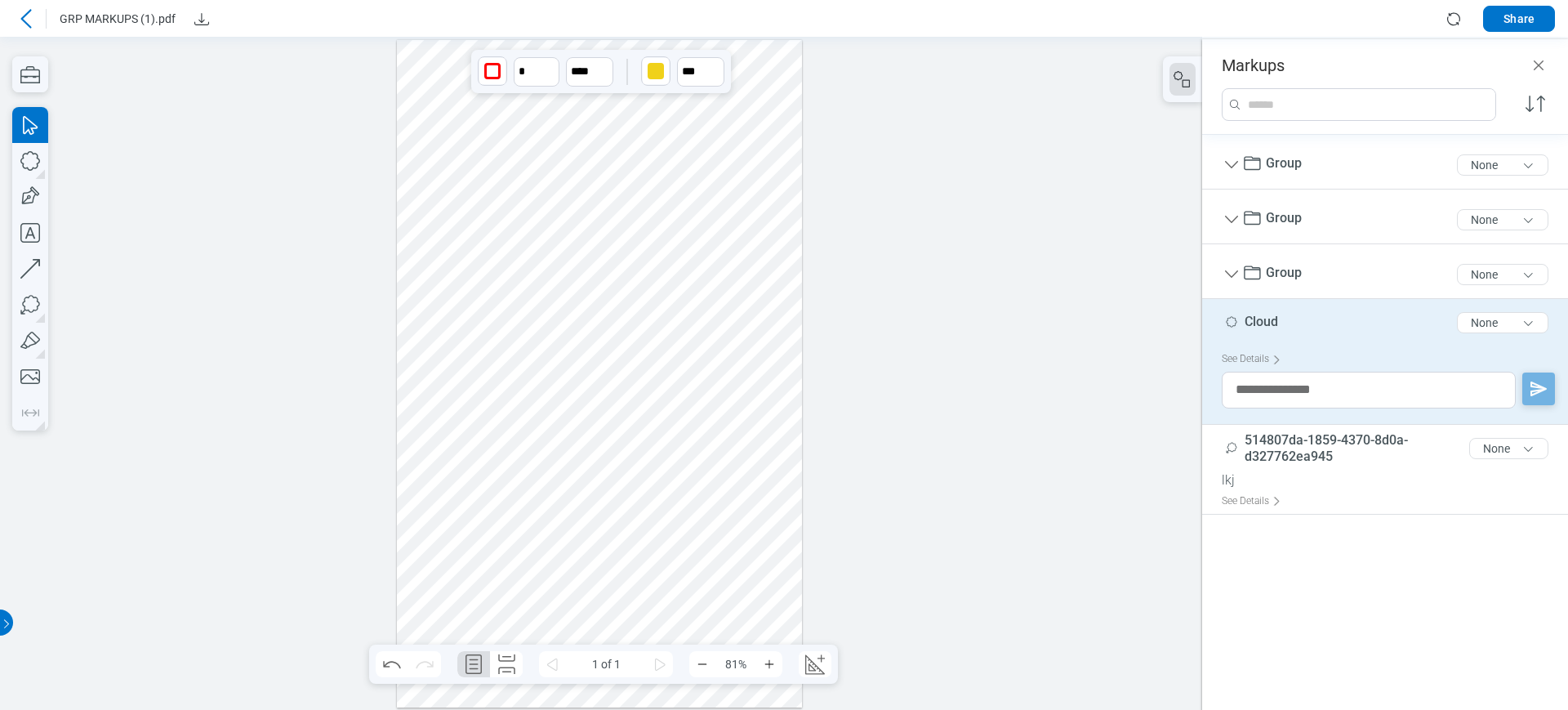
click at [693, 182] on div at bounding box center [599, 374] width 405 height 668
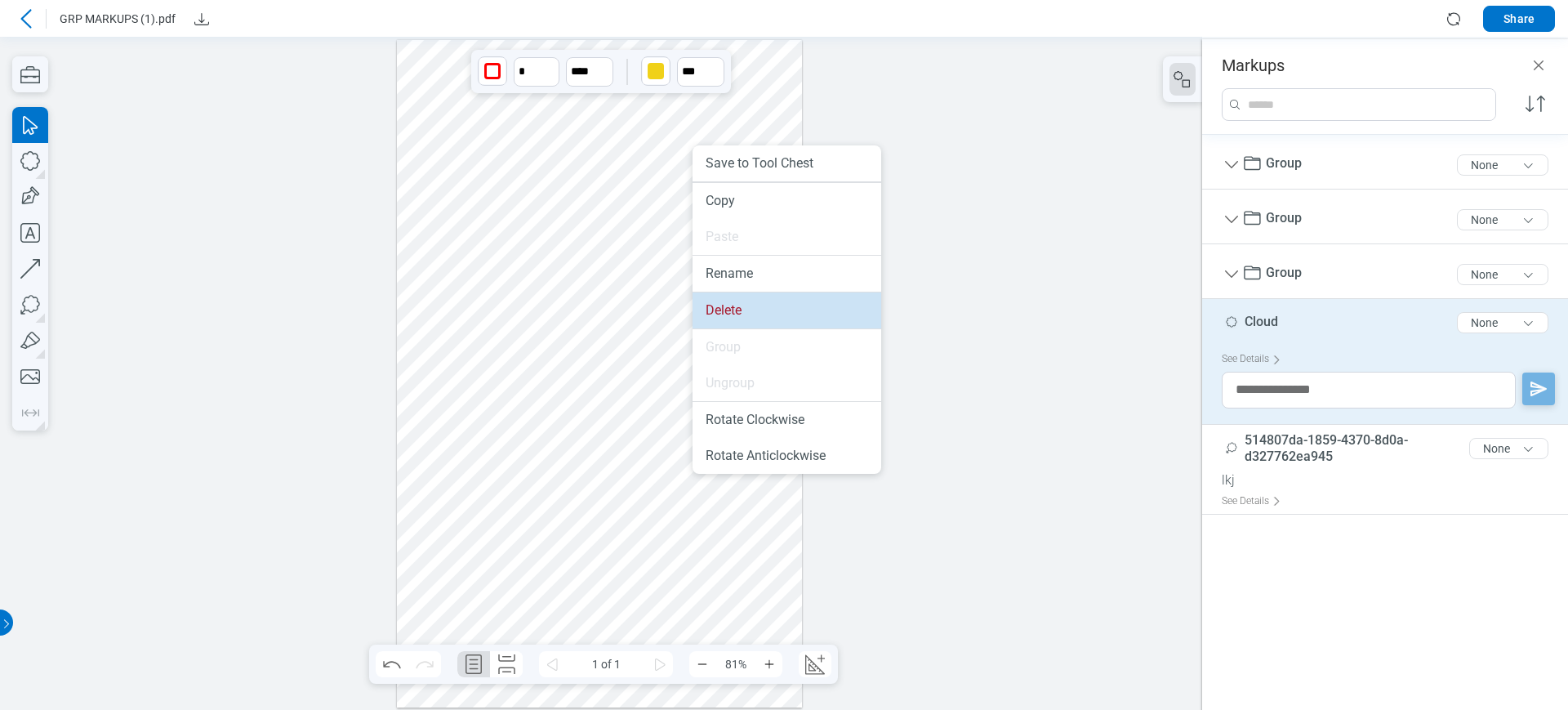
click at [719, 306] on li "Delete" at bounding box center [787, 310] width 189 height 36
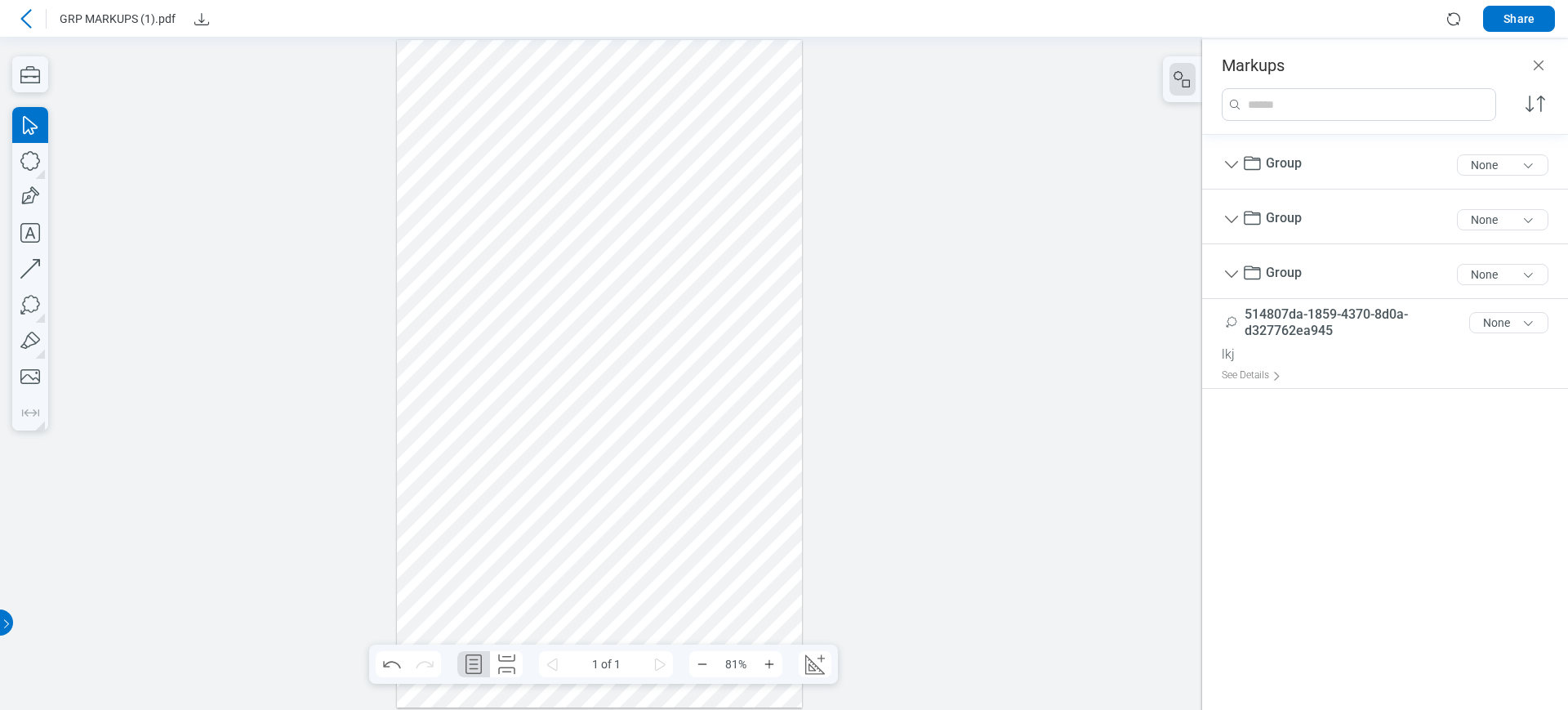
drag, startPoint x: 728, startPoint y: 180, endPoint x: 743, endPoint y: 203, distance: 27.5
click at [743, 203] on div at bounding box center [599, 374] width 405 height 668
click at [37, 192] on icon "button" at bounding box center [29, 198] width 24 height 24
drag, startPoint x: 713, startPoint y: 199, endPoint x: 728, endPoint y: 217, distance: 23.4
click at [728, 217] on div at bounding box center [599, 374] width 405 height 668
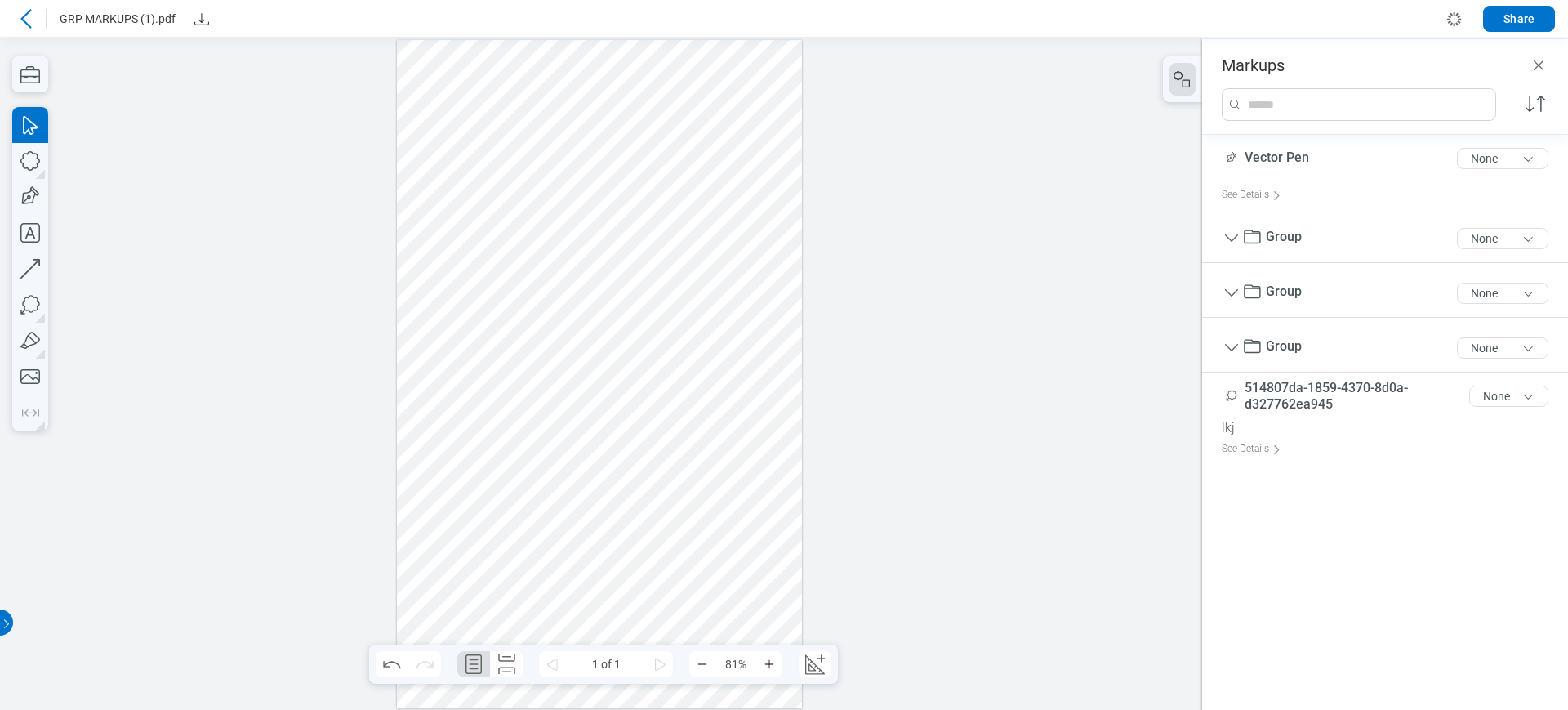
click at [701, 186] on div at bounding box center [599, 374] width 405 height 668
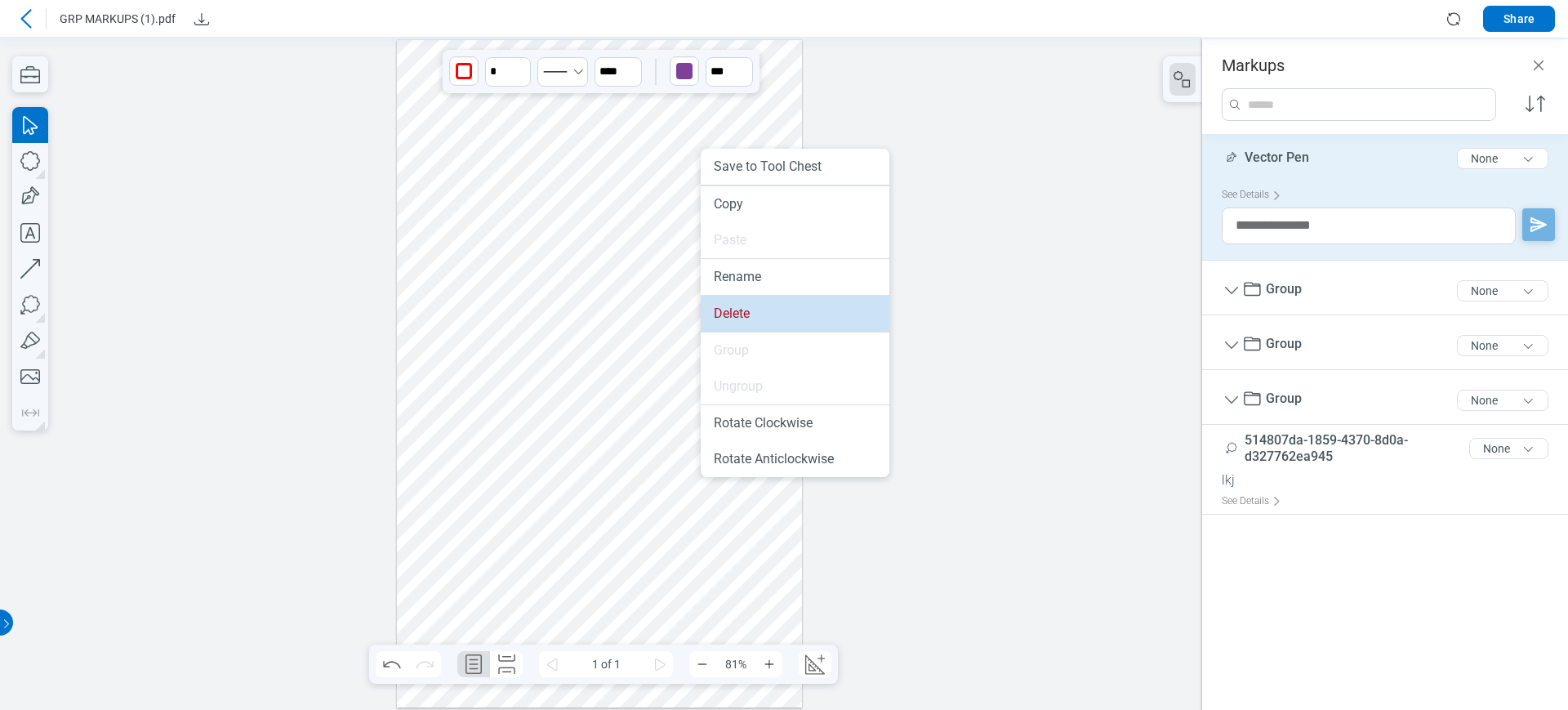
click at [737, 301] on li "Delete" at bounding box center [795, 313] width 189 height 36
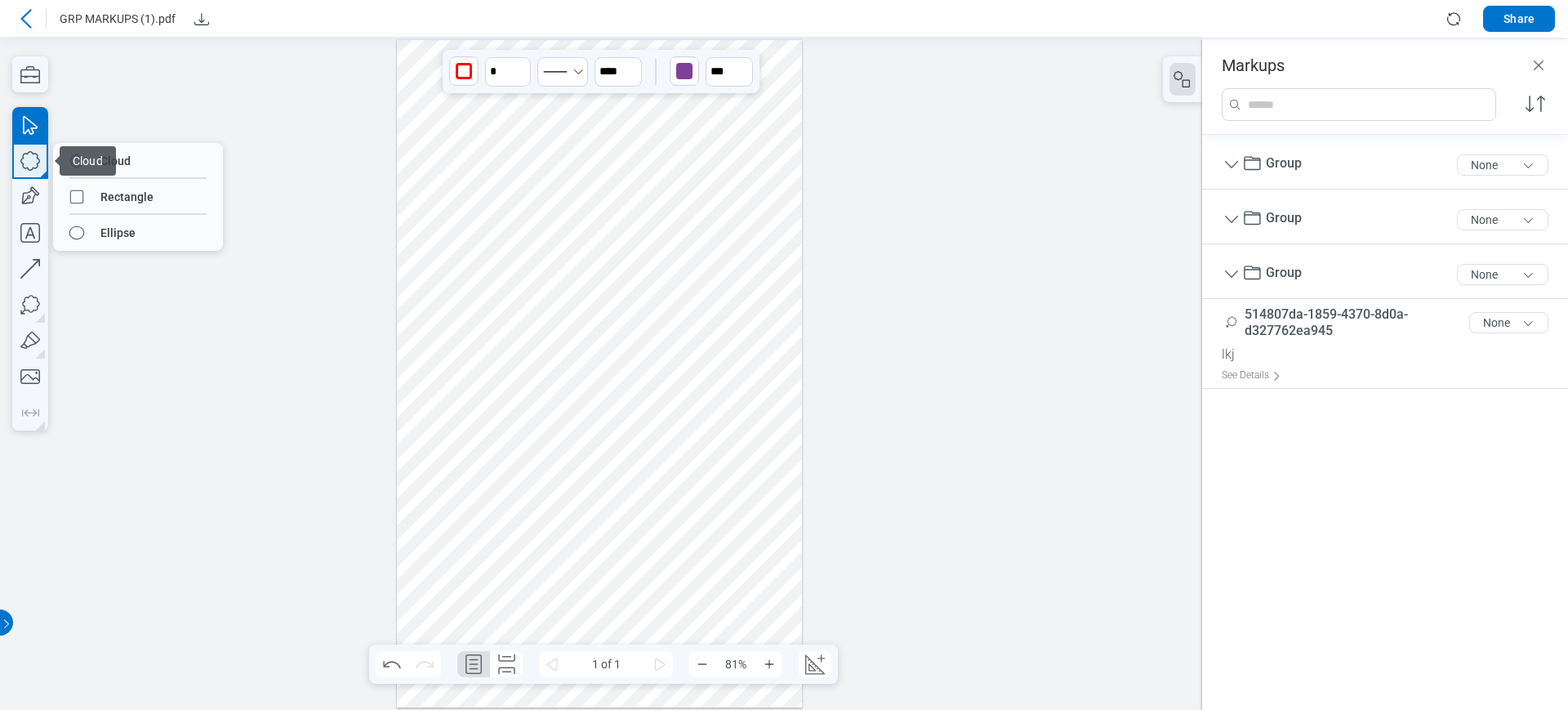
click at [39, 162] on icon "button" at bounding box center [30, 160] width 20 height 20
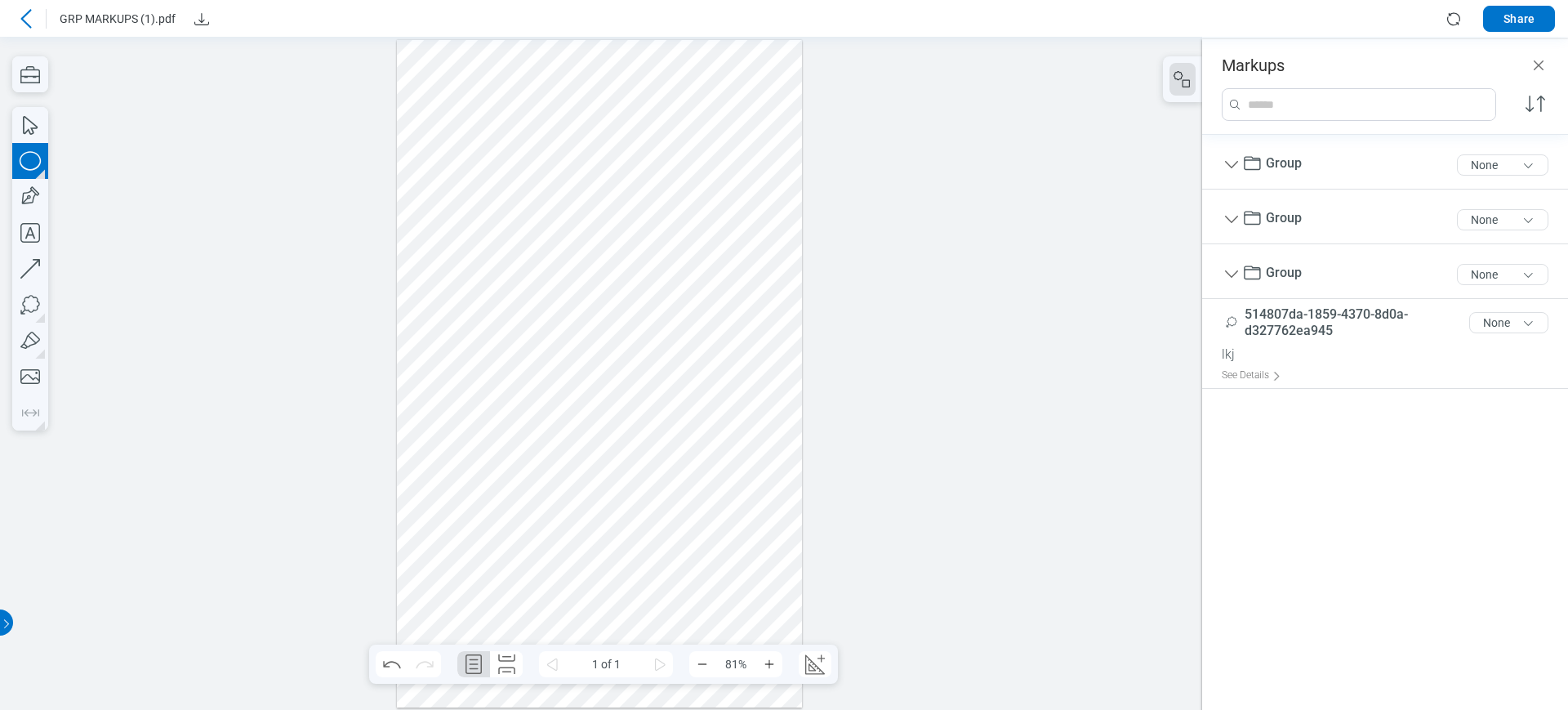
drag, startPoint x: 697, startPoint y: 179, endPoint x: 712, endPoint y: 220, distance: 43.7
click at [712, 218] on div at bounding box center [599, 374] width 405 height 668
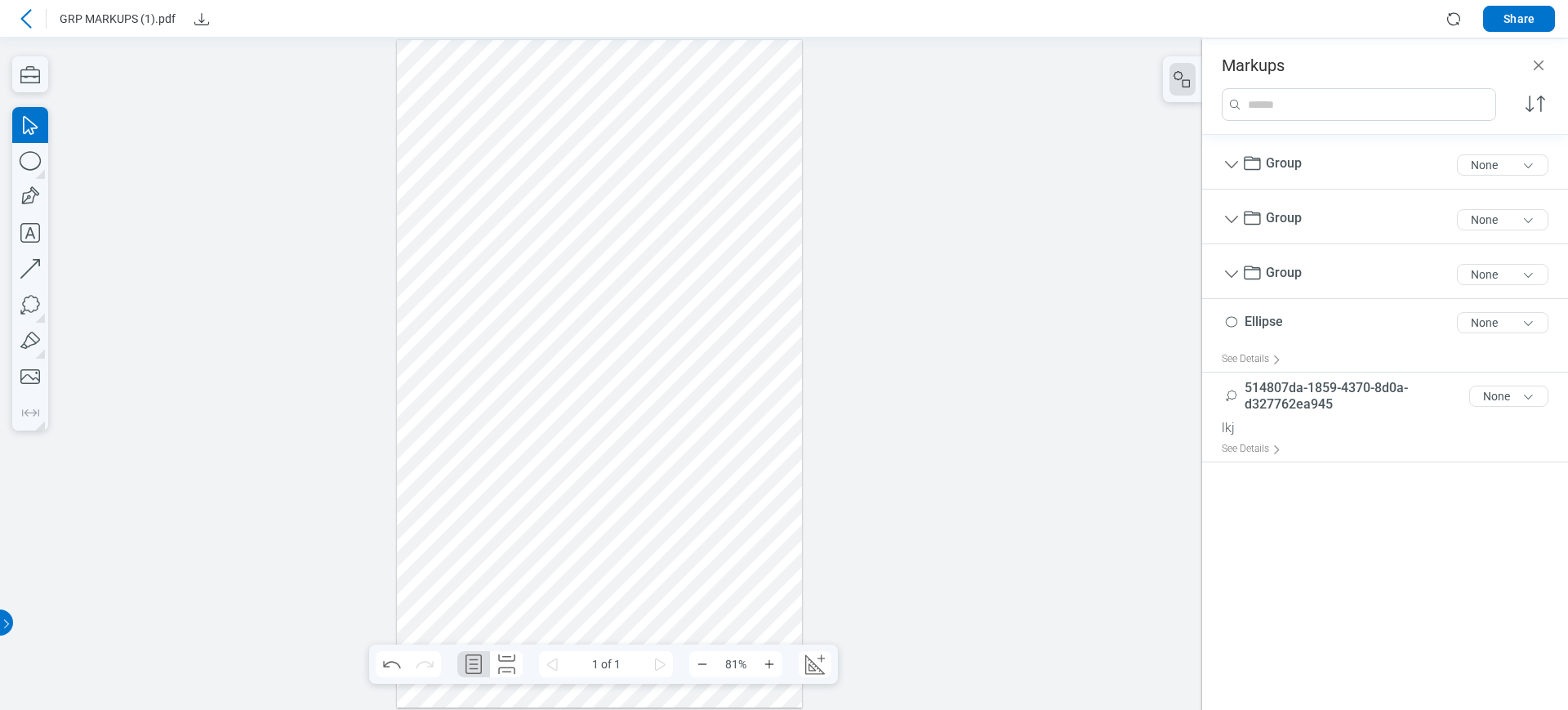
click at [698, 189] on div at bounding box center [599, 374] width 405 height 668
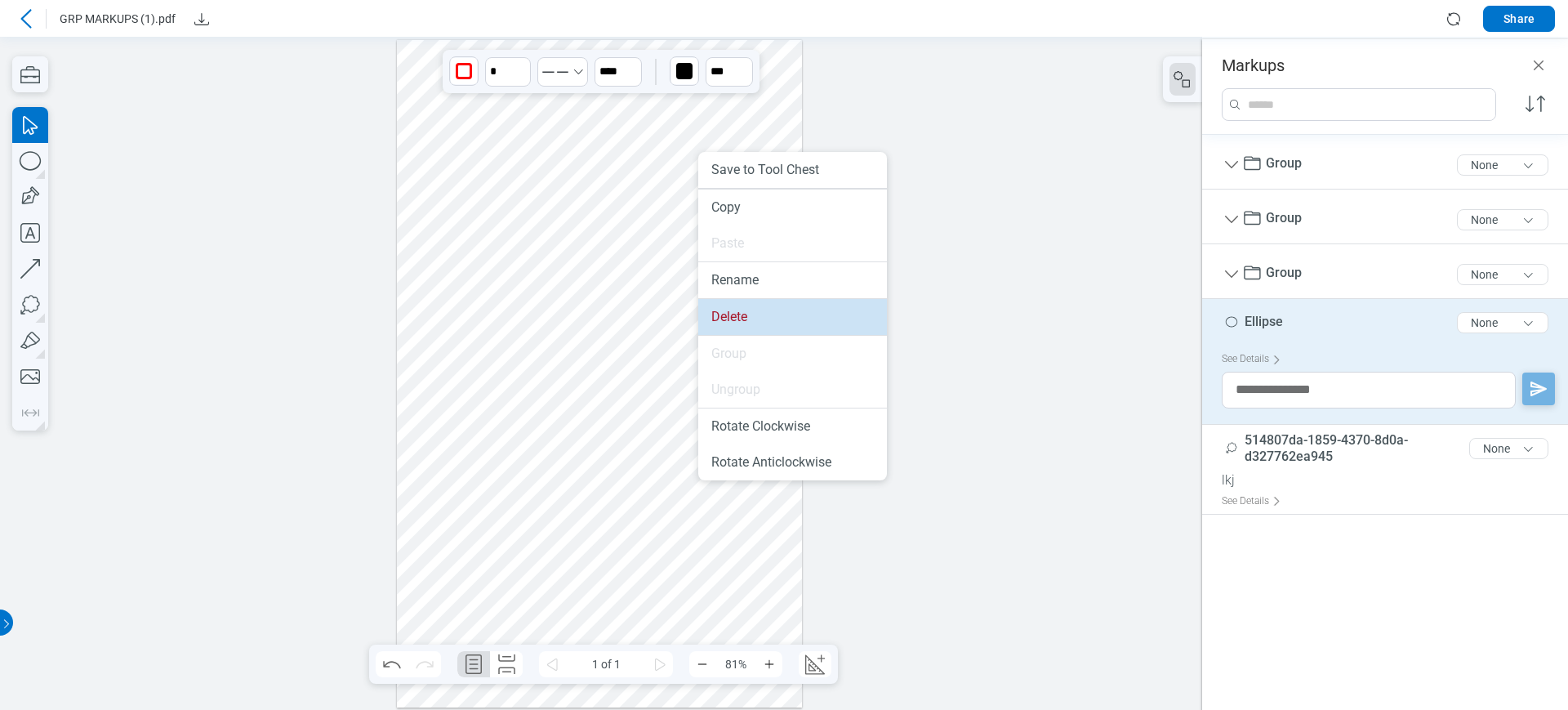
click at [744, 312] on li "Delete" at bounding box center [793, 317] width 189 height 36
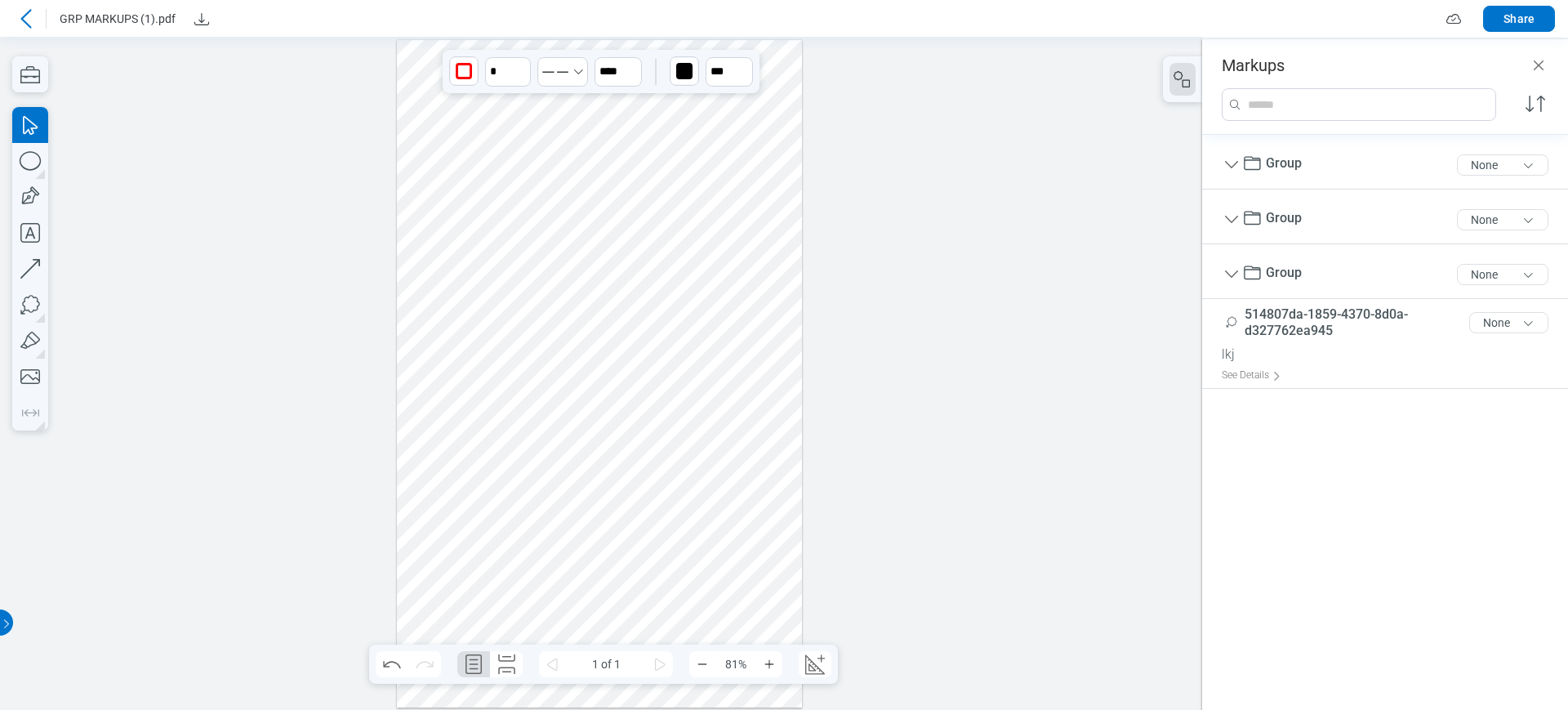
click at [30, 17] on icon at bounding box center [26, 19] width 20 height 20
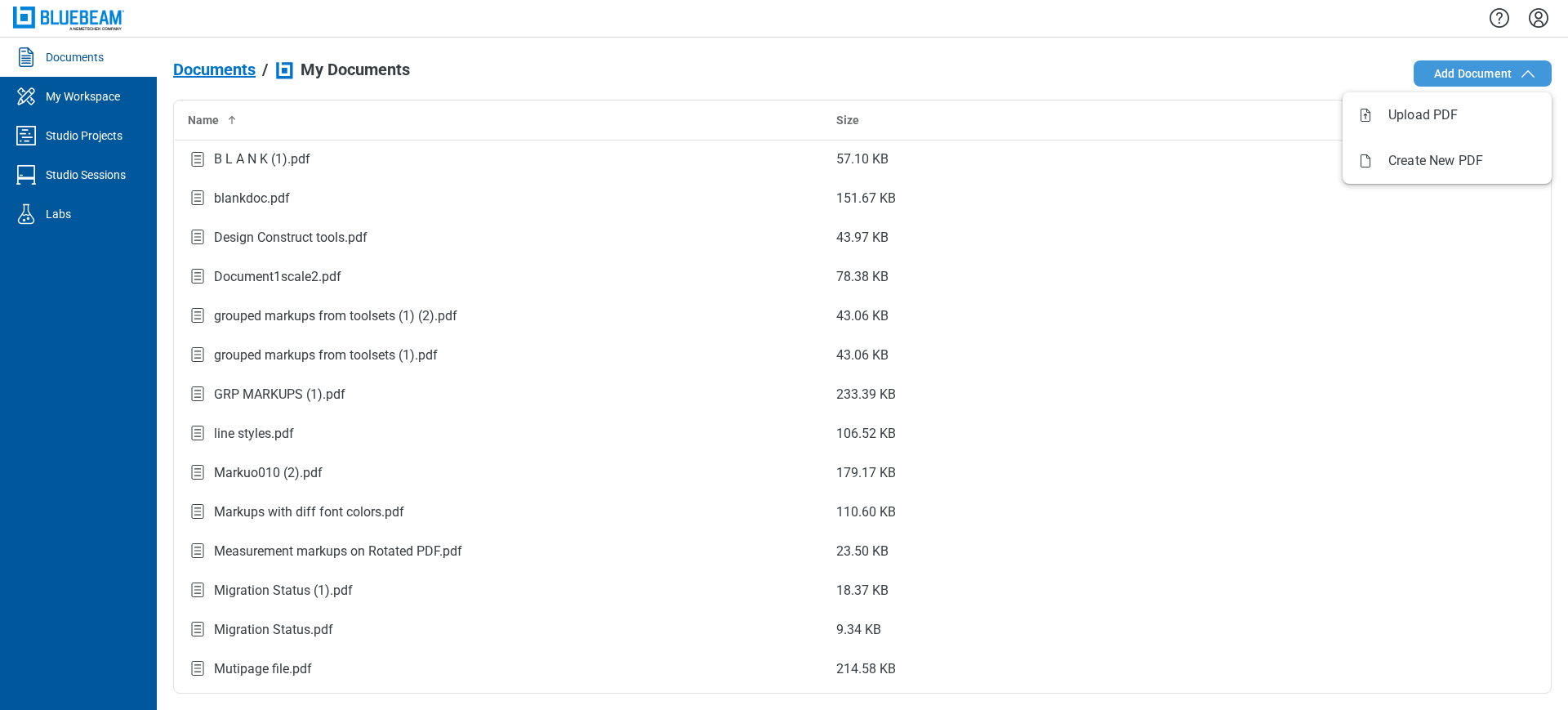
click at [1393, 84] on button "Add Document" at bounding box center [1483, 73] width 138 height 26
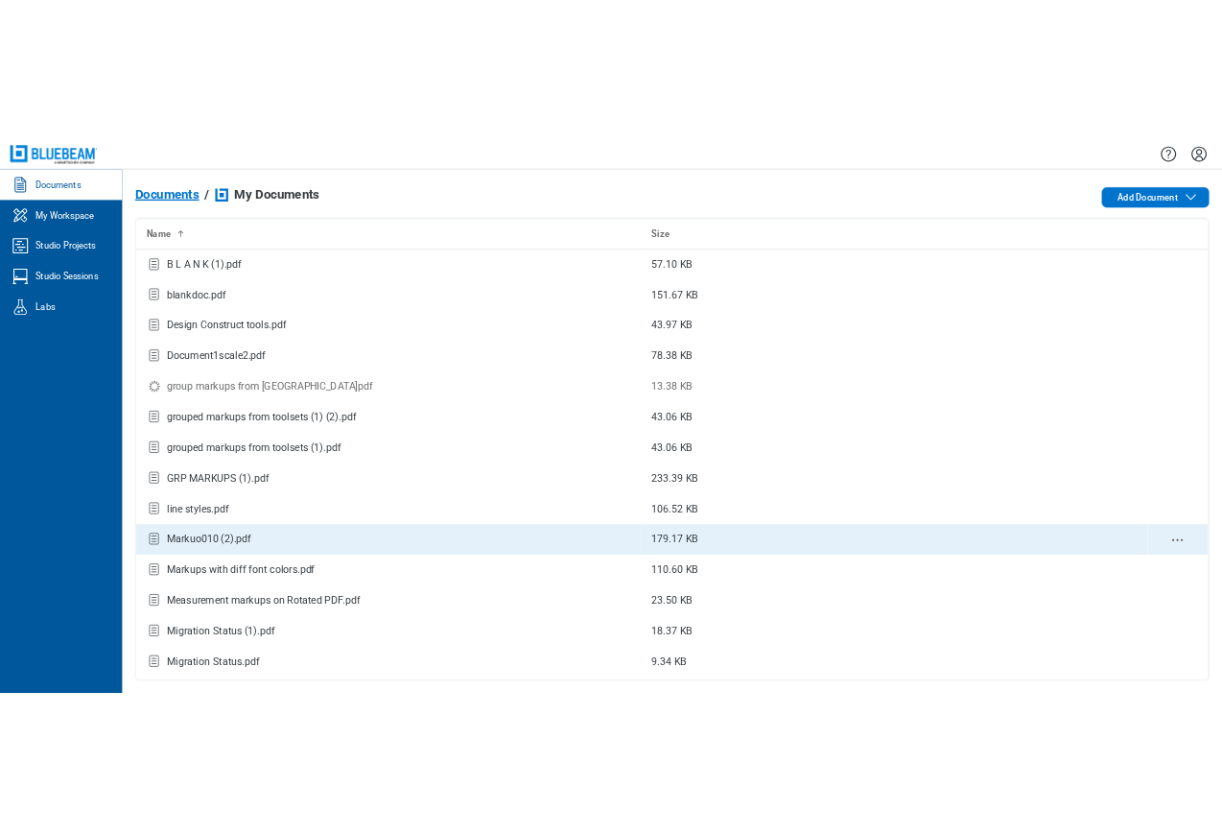
scroll to position [120, 0]
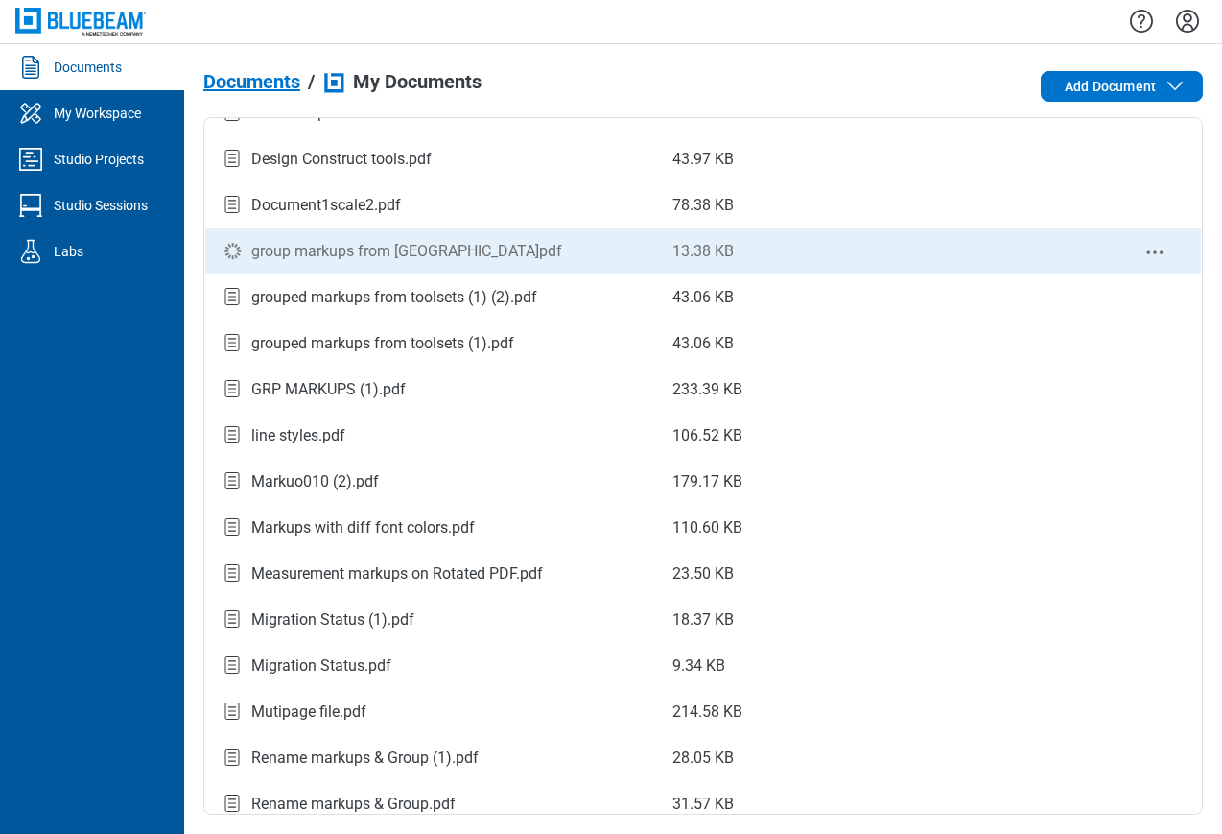
click at [302, 241] on div "group markups from Revu.pdf" at bounding box center [406, 251] width 311 height 23
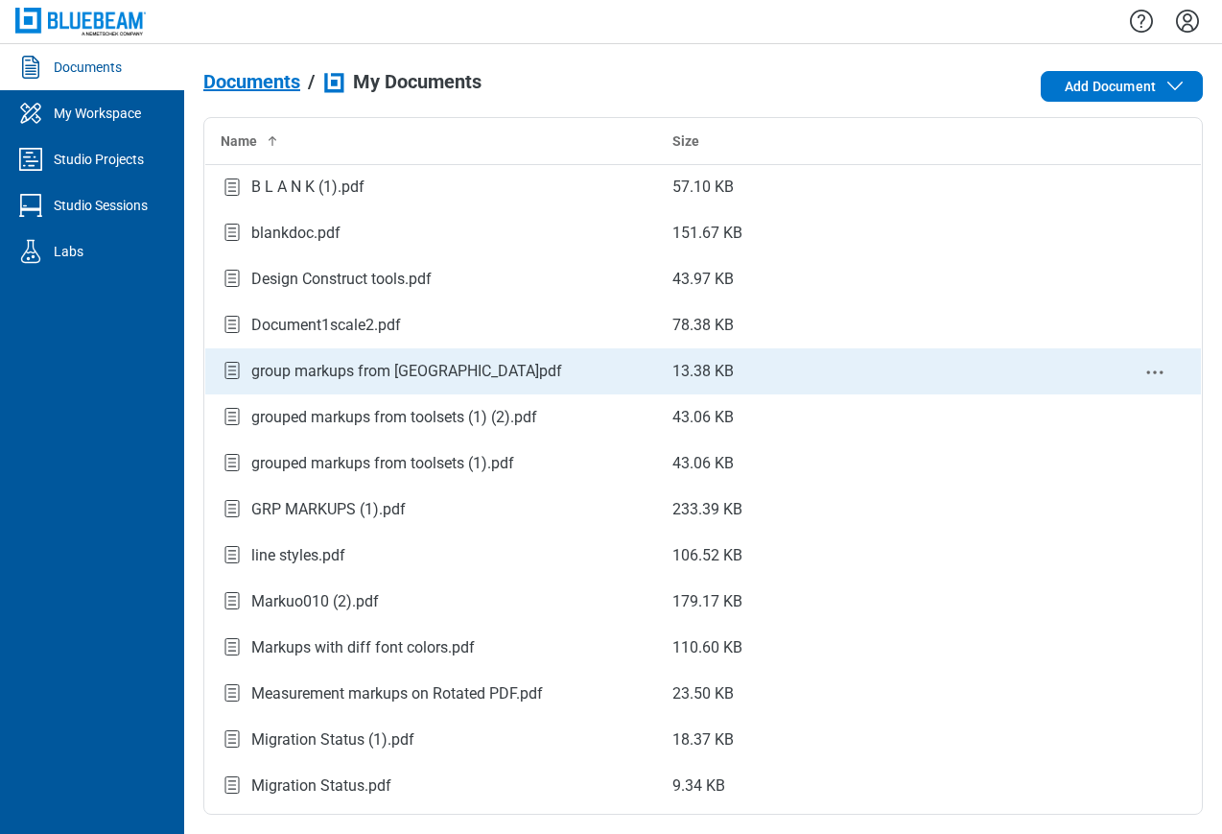
click at [387, 375] on div "group markups from Revu.pdf" at bounding box center [406, 371] width 311 height 23
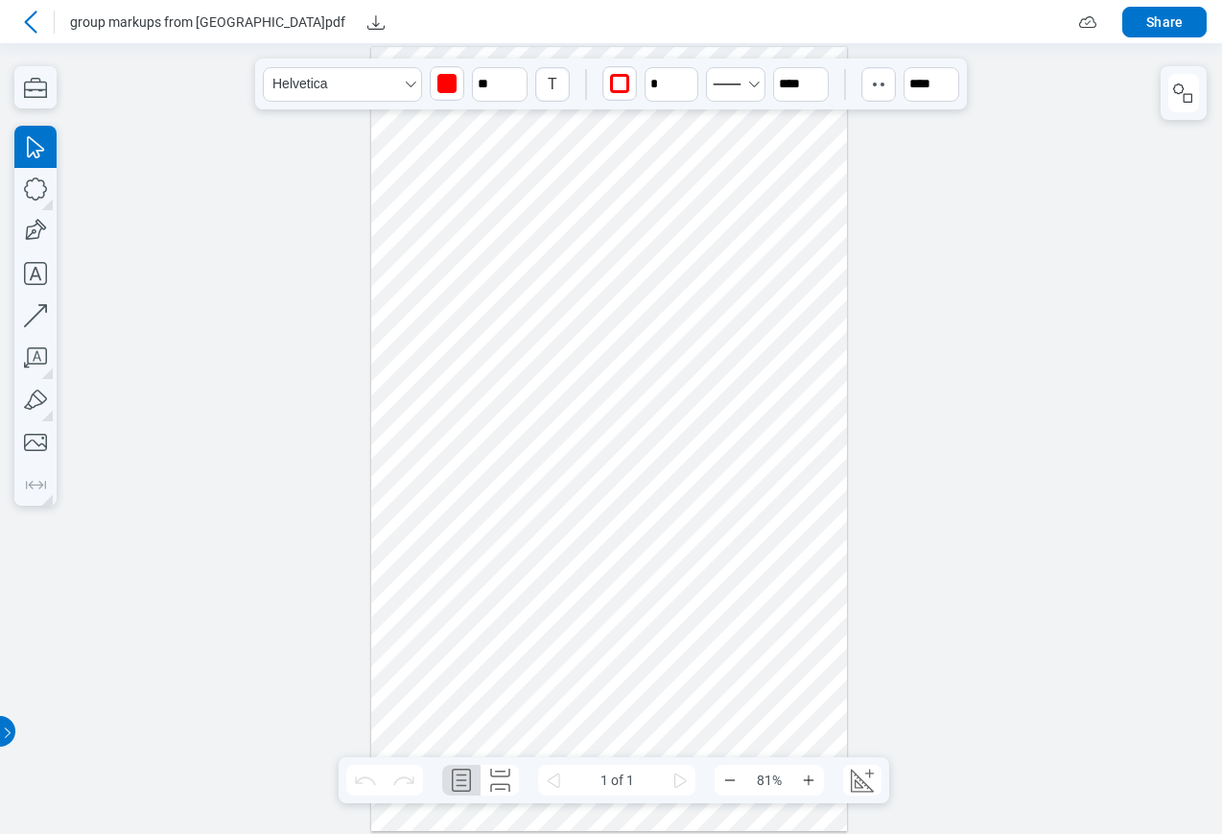
click at [731, 402] on div at bounding box center [609, 439] width 476 height 785
click at [1169, 89] on button "button" at bounding box center [1184, 93] width 31 height 38
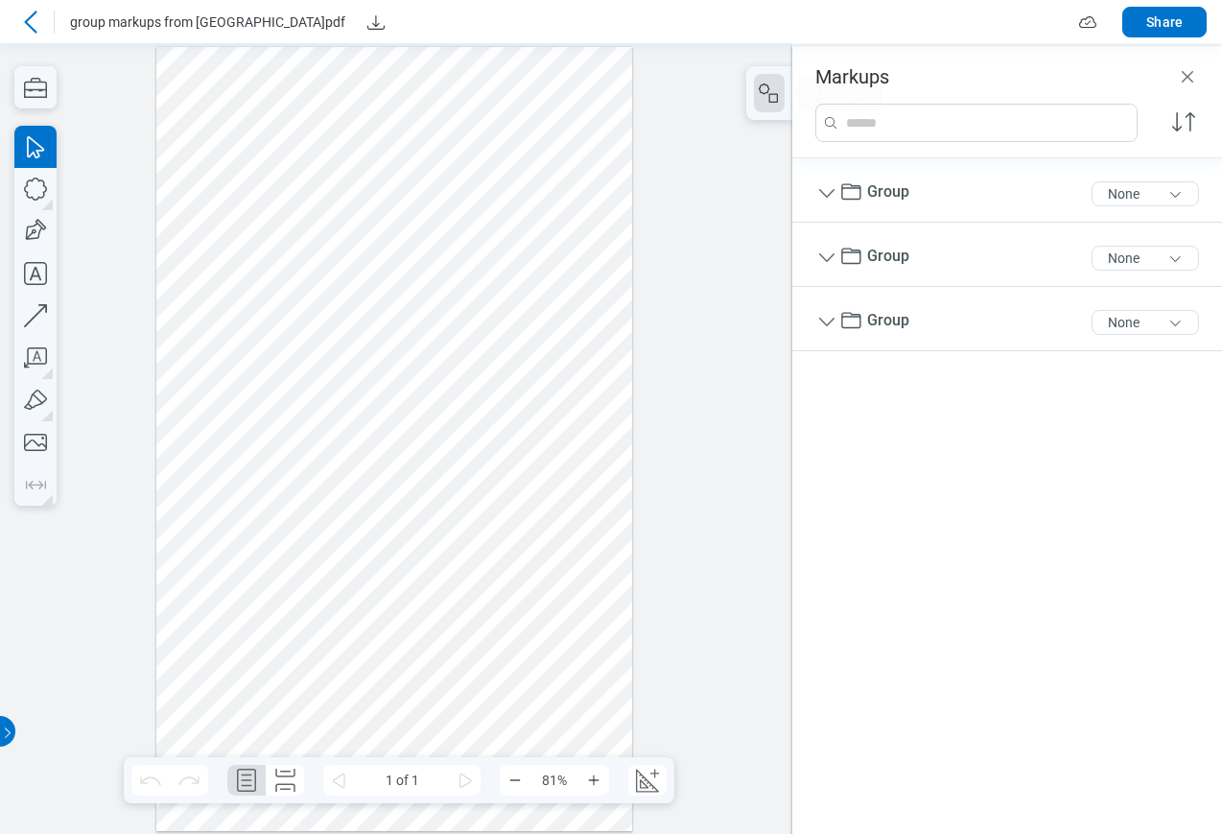
click at [509, 387] on div at bounding box center [394, 439] width 476 height 785
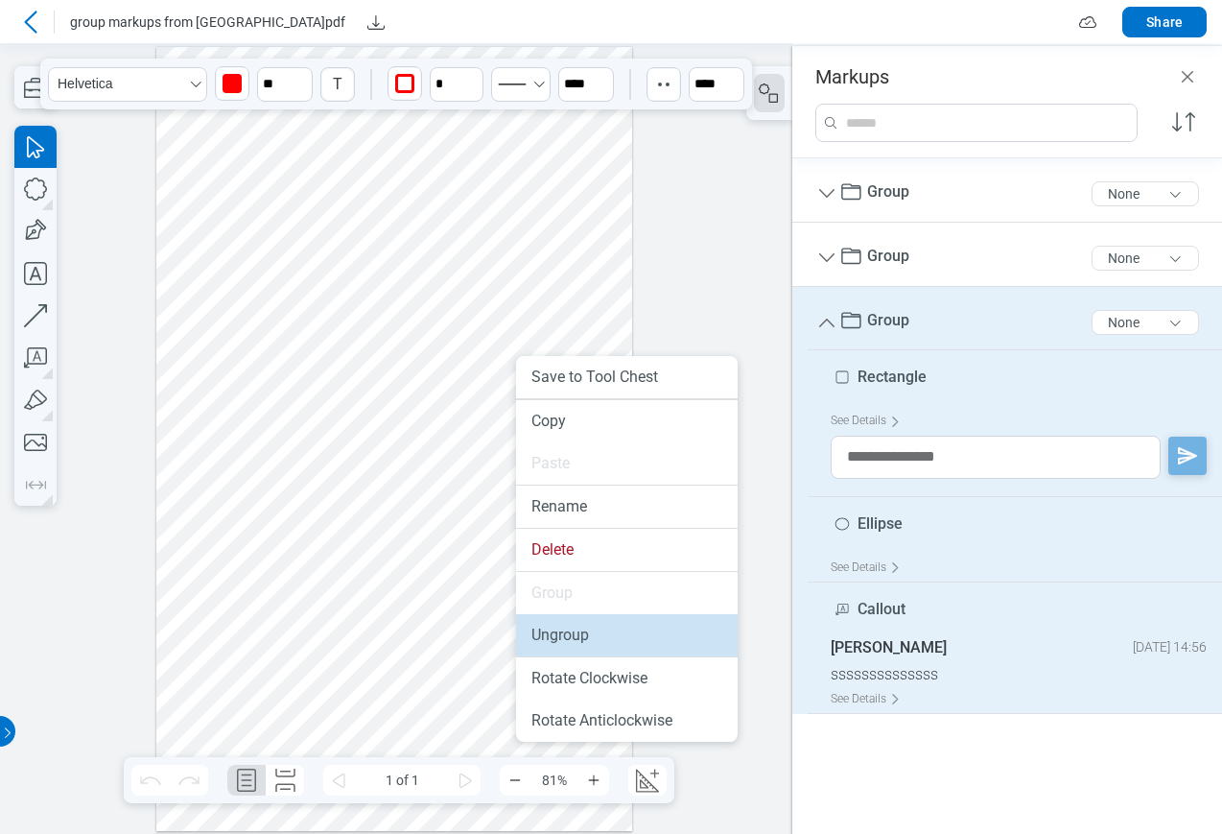
click at [561, 637] on li "Ungroup" at bounding box center [627, 635] width 222 height 42
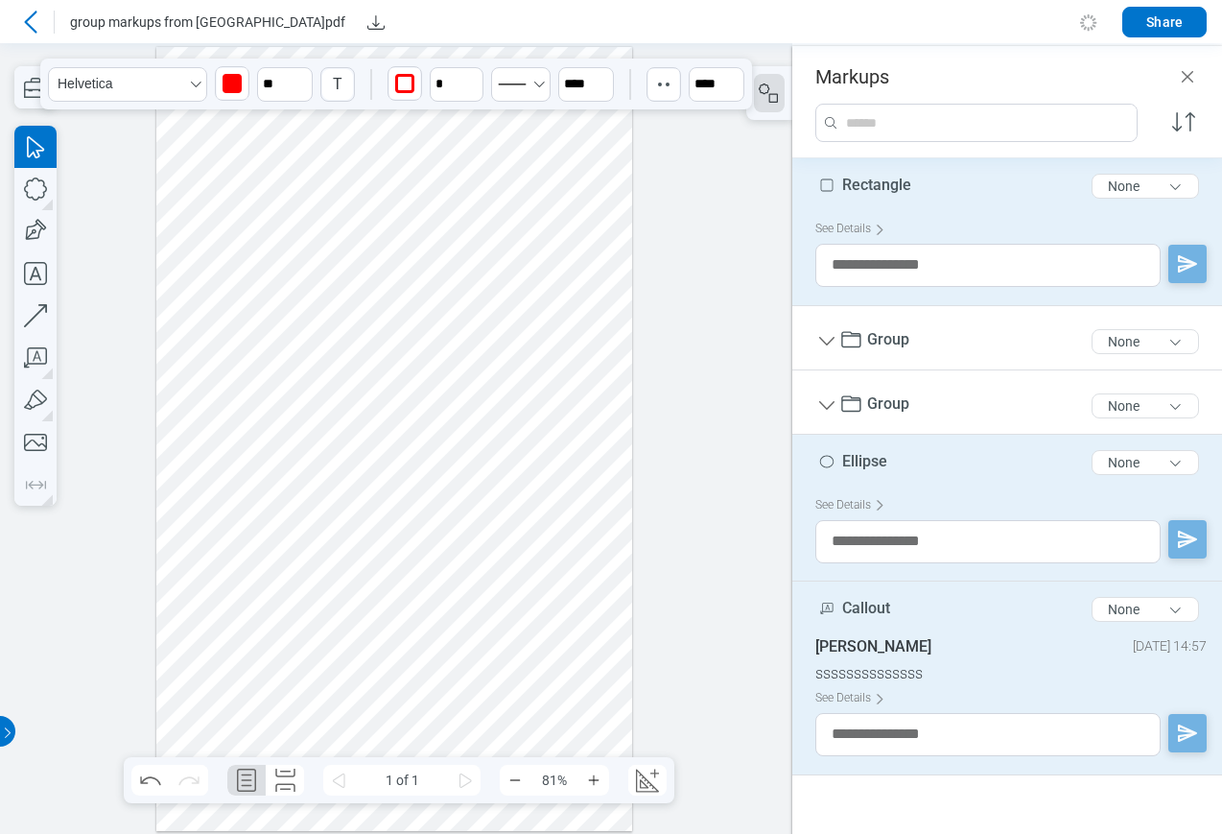
click at [325, 409] on div at bounding box center [394, 439] width 476 height 785
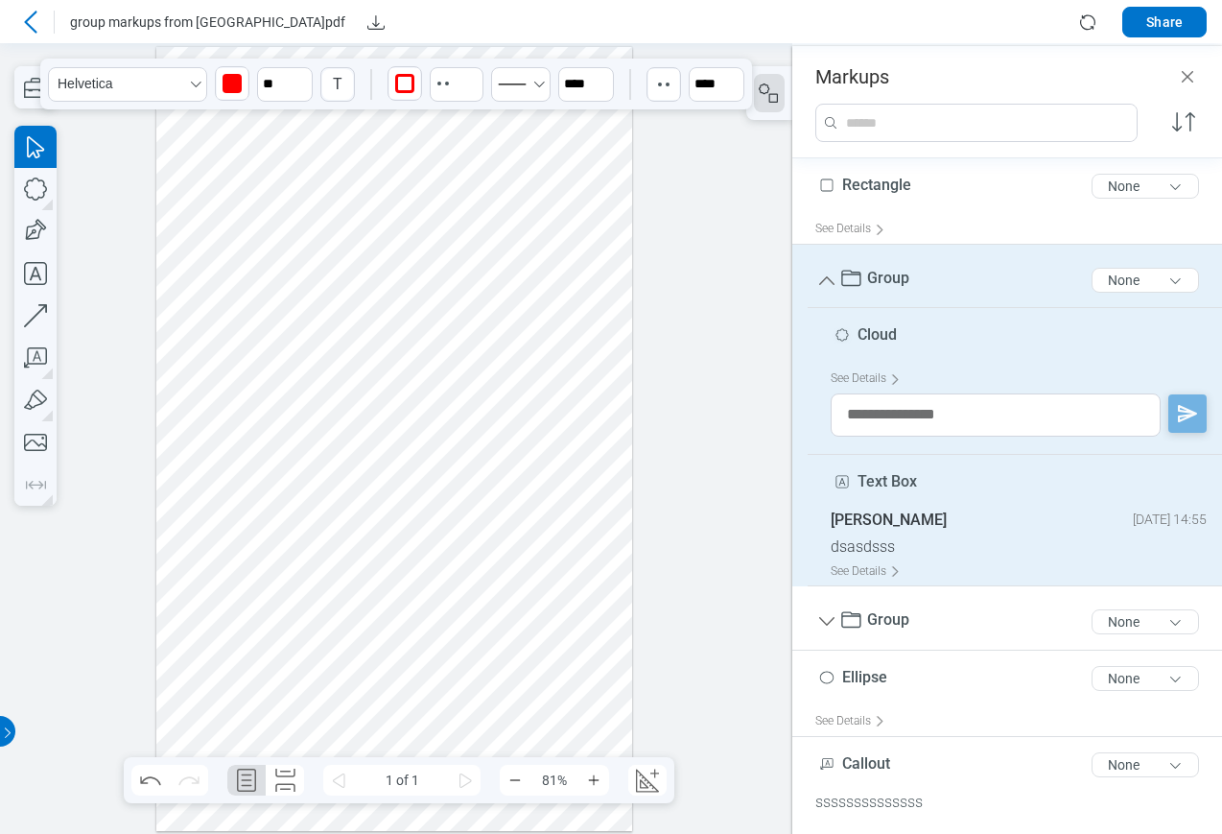
drag, startPoint x: 325, startPoint y: 409, endPoint x: 207, endPoint y: 251, distance: 196.7
click at [207, 251] on div at bounding box center [394, 439] width 476 height 785
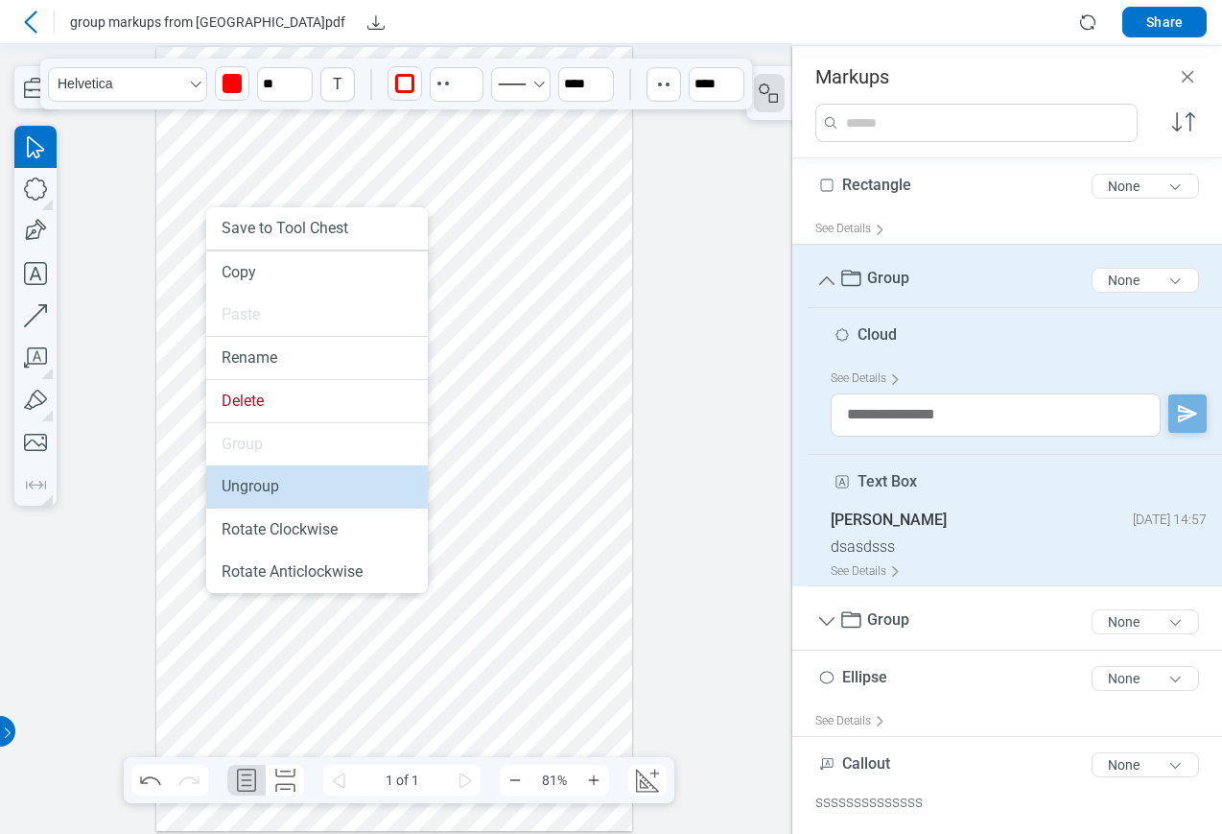
click at [274, 496] on li "Ungroup" at bounding box center [317, 486] width 222 height 42
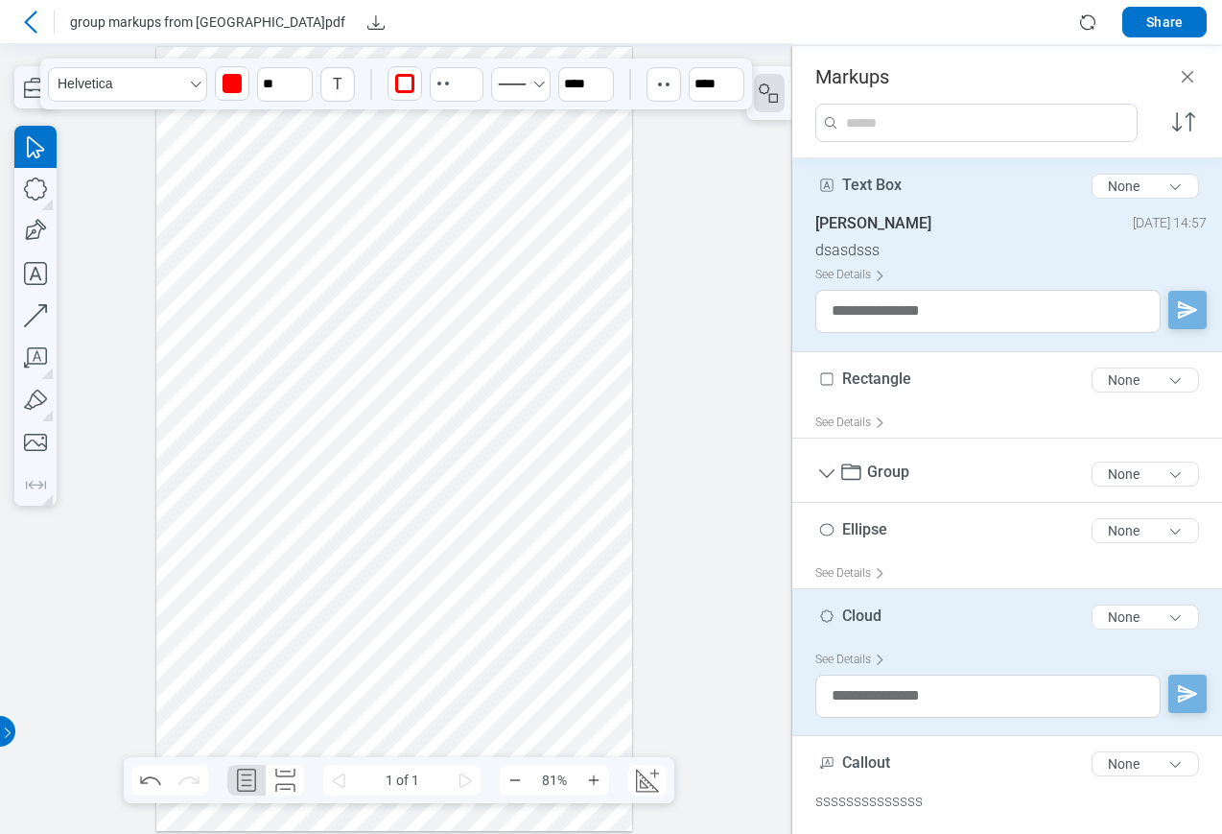
click at [444, 491] on div at bounding box center [394, 439] width 476 height 785
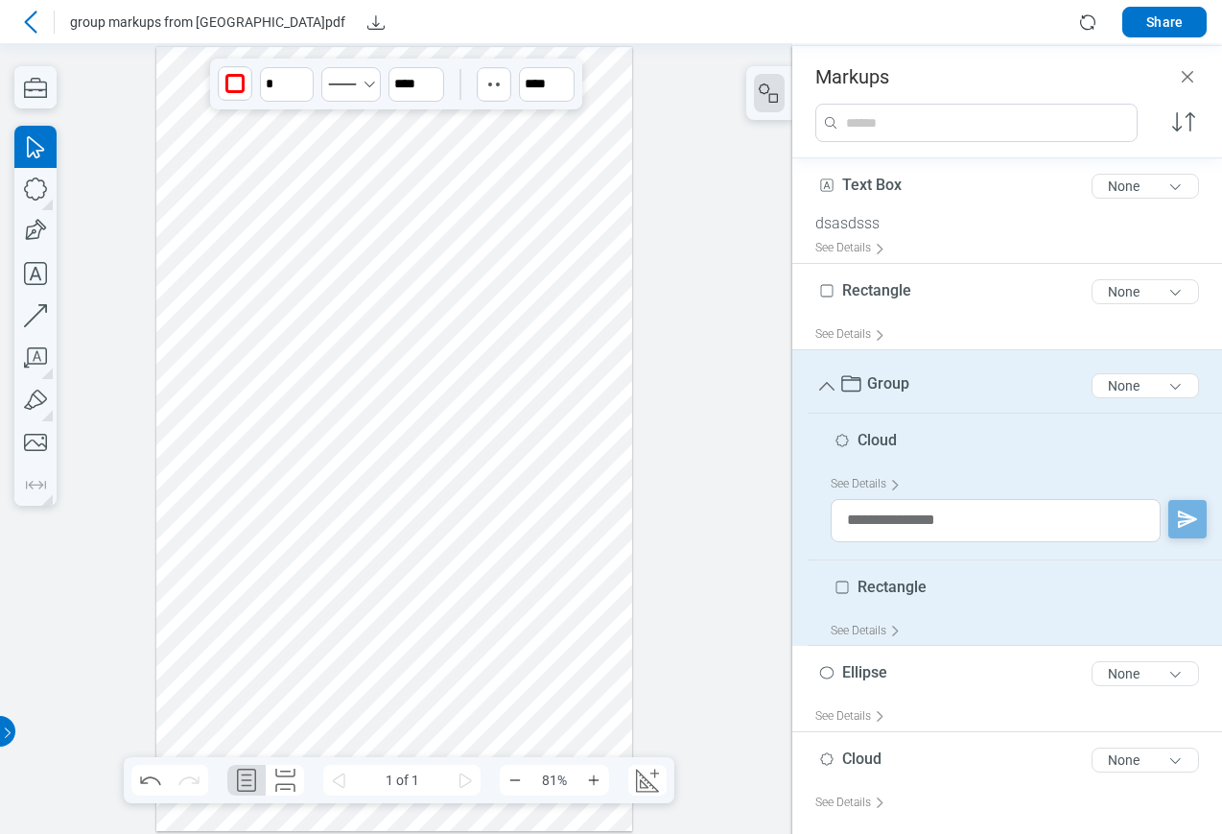
drag, startPoint x: 444, startPoint y: 491, endPoint x: 387, endPoint y: 568, distance: 95.9
click at [387, 568] on div at bounding box center [394, 439] width 476 height 785
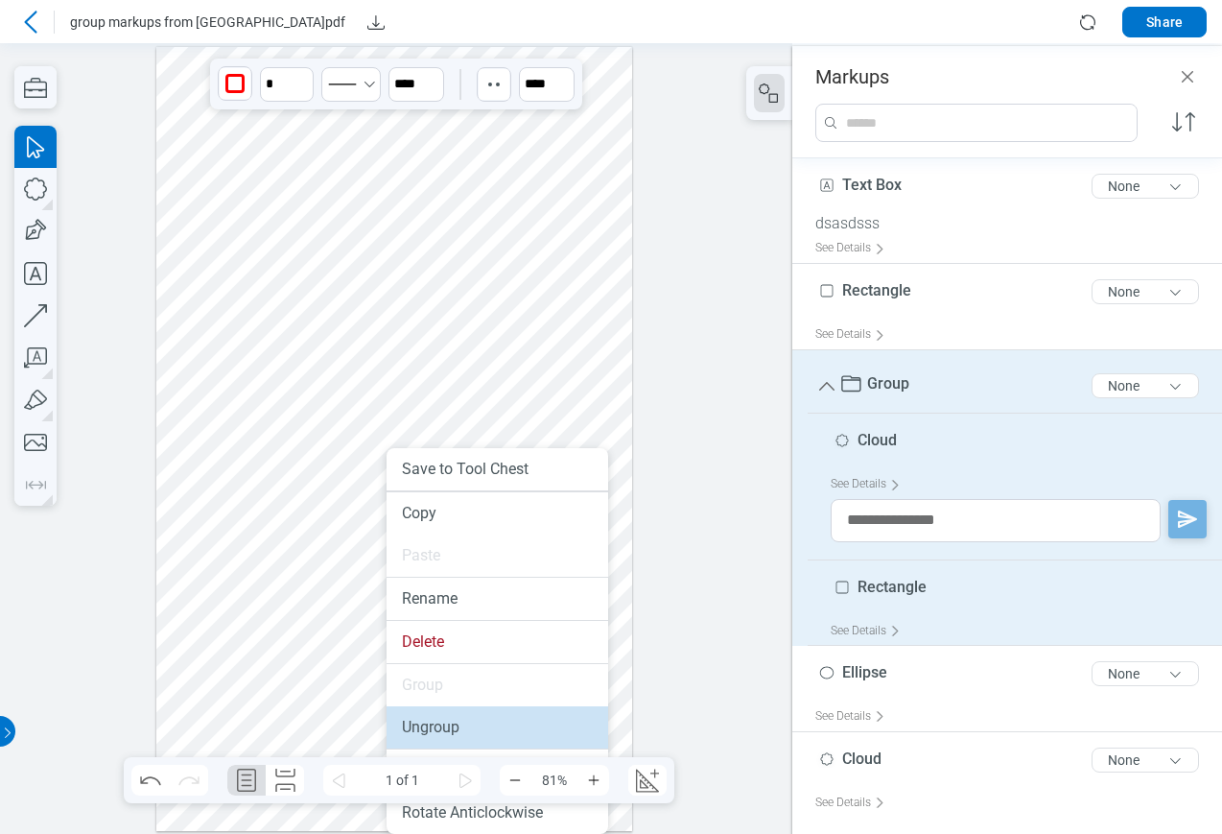
click at [432, 730] on li "Ungroup" at bounding box center [498, 727] width 222 height 42
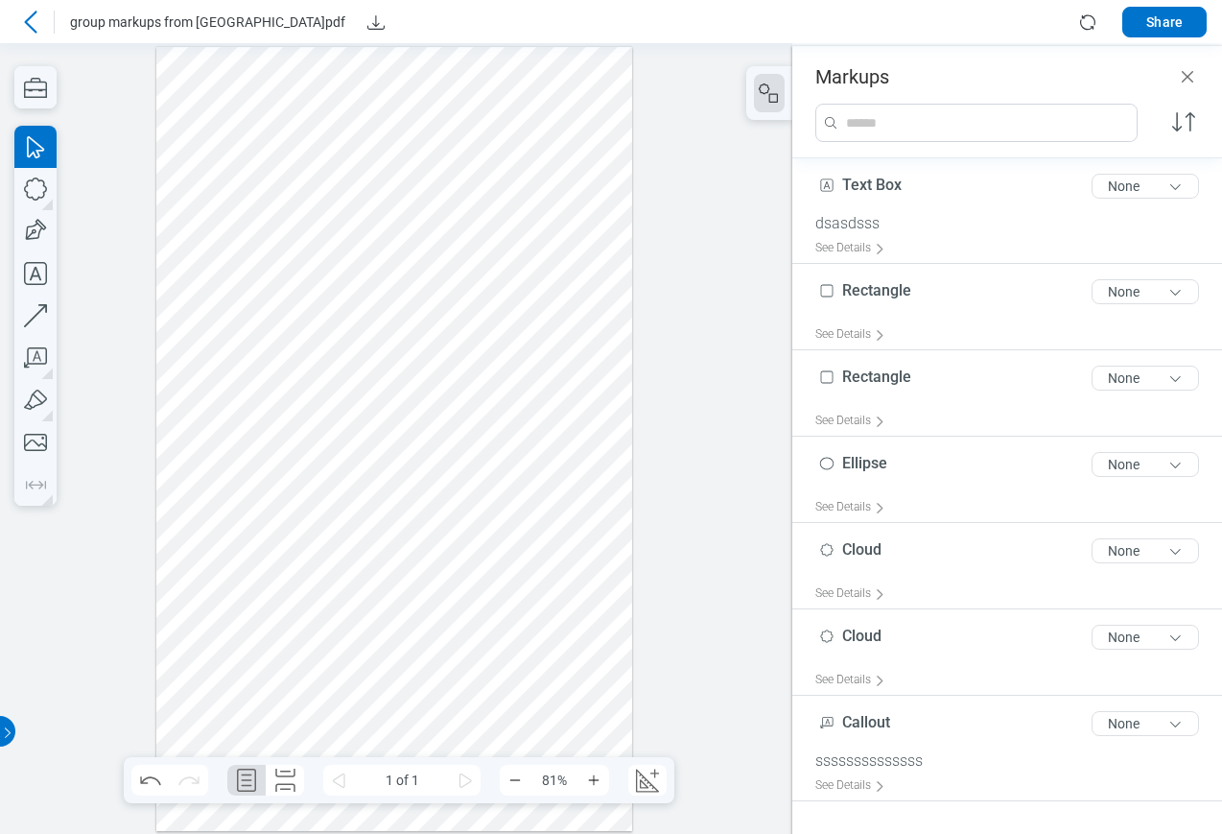
click at [341, 448] on div at bounding box center [394, 439] width 476 height 785
click at [518, 401] on div at bounding box center [394, 439] width 476 height 785
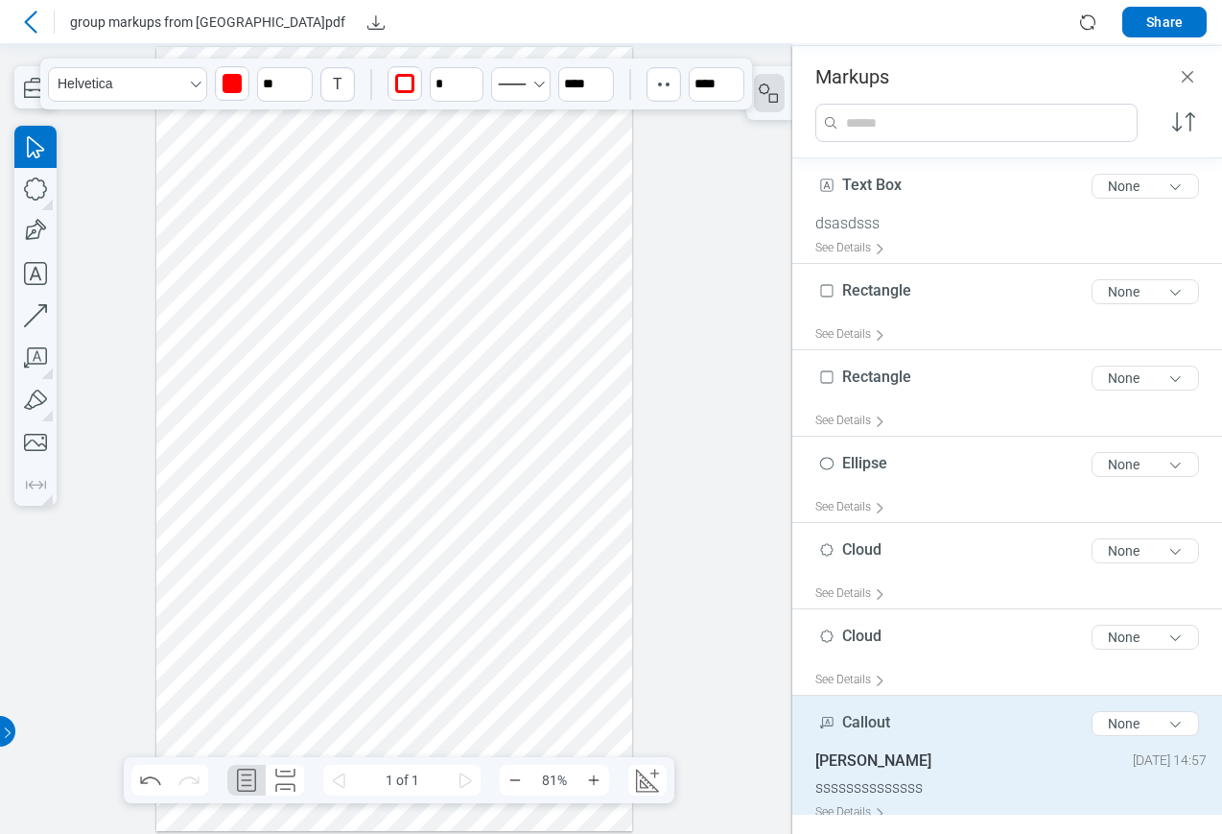
click at [515, 426] on div at bounding box center [394, 439] width 476 height 785
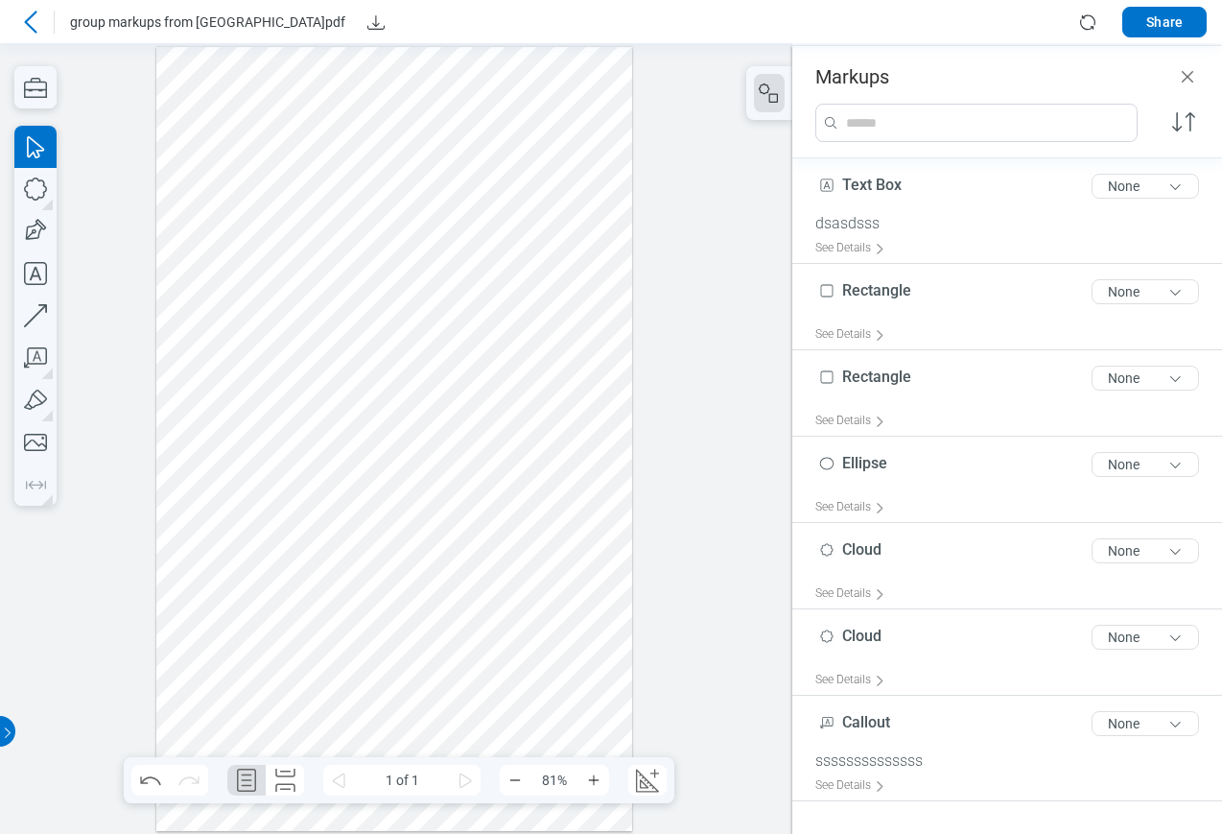
click at [560, 420] on div at bounding box center [394, 439] width 476 height 785
click at [323, 540] on div at bounding box center [394, 439] width 476 height 785
drag, startPoint x: 341, startPoint y: 558, endPoint x: 338, endPoint y: 543, distance: 15.6
click at [341, 559] on div at bounding box center [394, 439] width 476 height 785
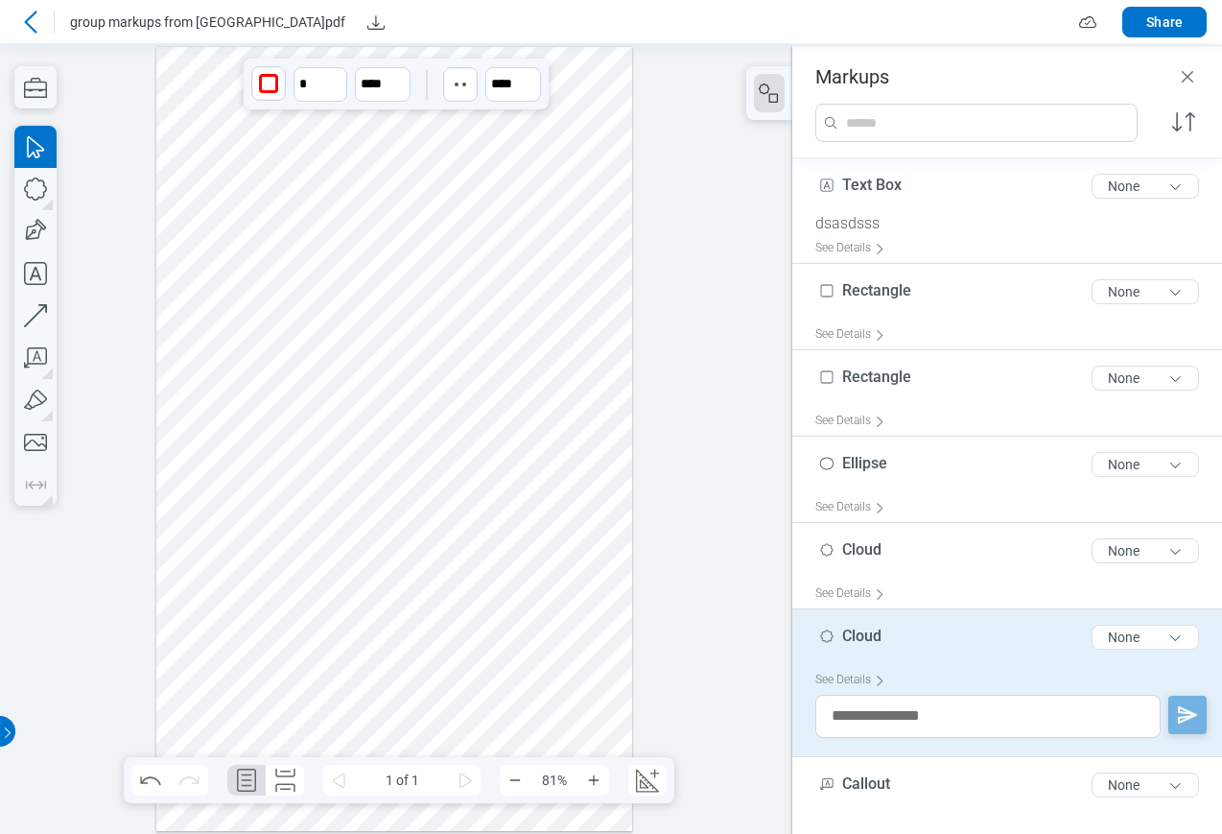
click at [35, 11] on icon at bounding box center [30, 22] width 23 height 23
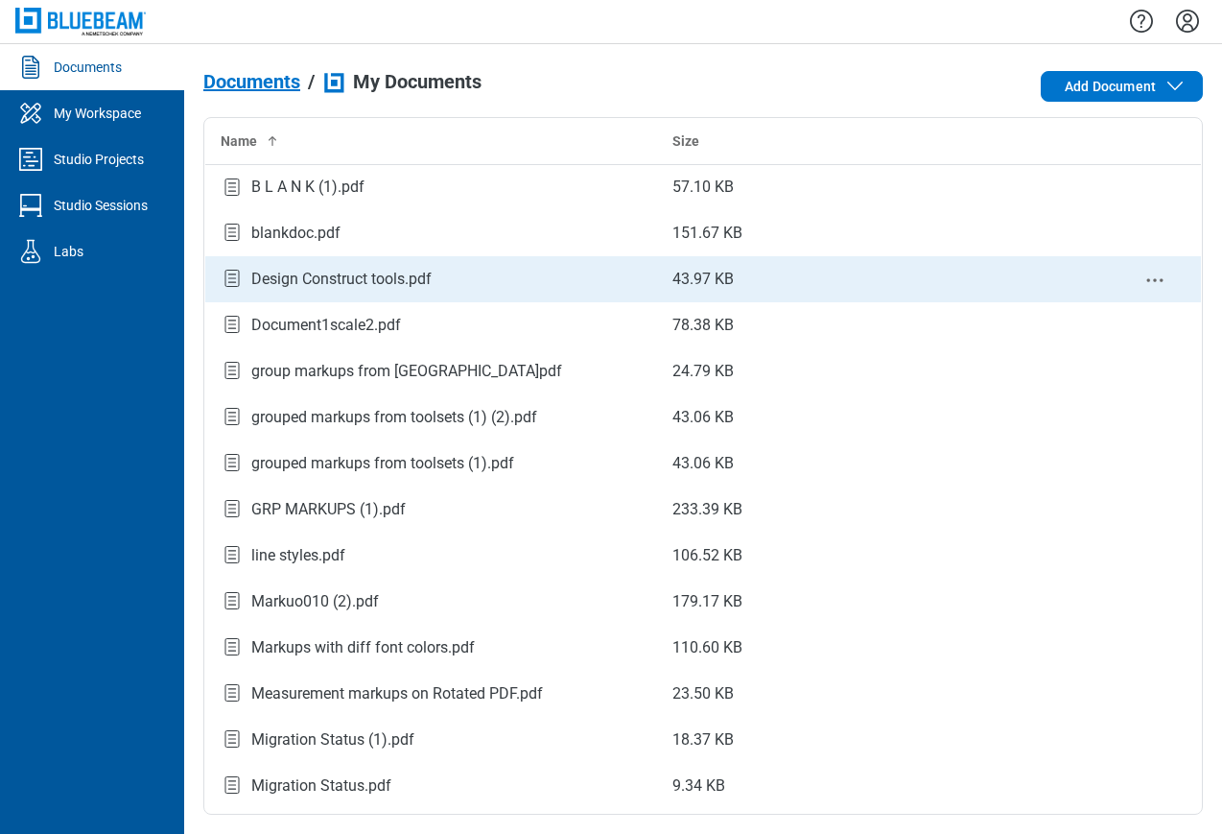
click at [366, 296] on td "Design Construct tools.pdf" at bounding box center [431, 279] width 453 height 46
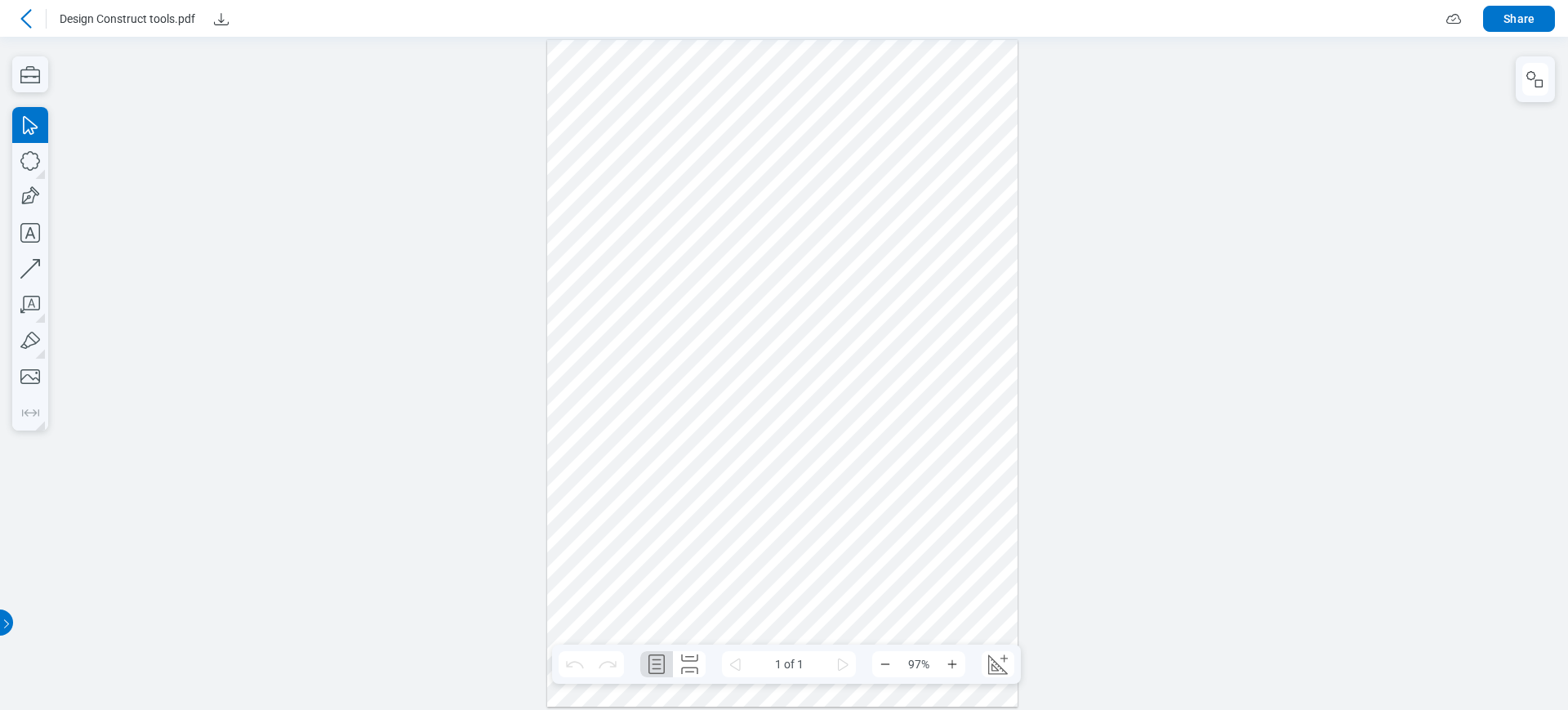
click at [897, 255] on div at bounding box center [783, 373] width 472 height 667
click at [866, 350] on div at bounding box center [783, 373] width 472 height 667
click at [803, 258] on div at bounding box center [783, 373] width 472 height 667
click at [821, 530] on div at bounding box center [783, 373] width 472 height 667
click at [875, 155] on div at bounding box center [783, 373] width 472 height 667
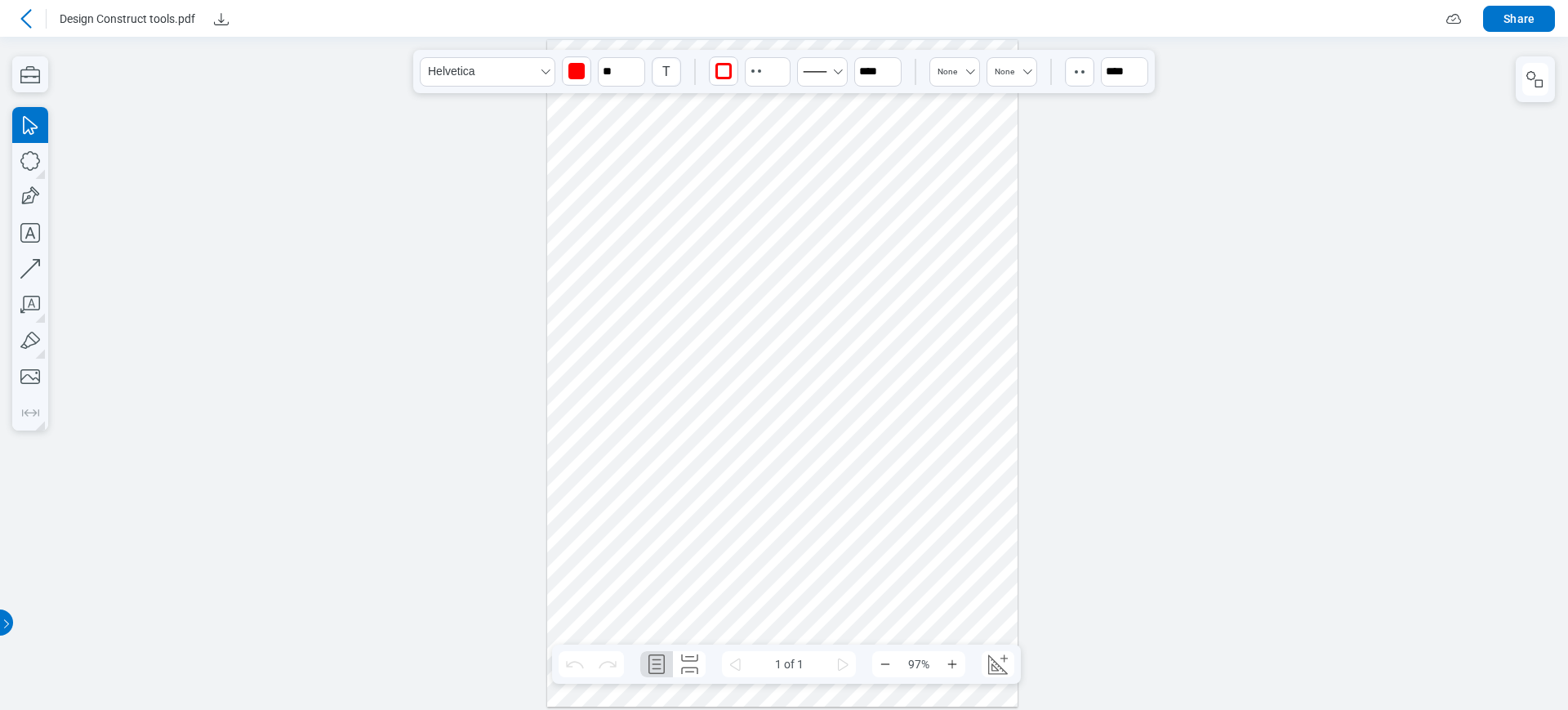
click at [955, 152] on div at bounding box center [783, 373] width 472 height 667
click at [884, 169] on div at bounding box center [783, 373] width 472 height 667
